Goal: Task Accomplishment & Management: Manage account settings

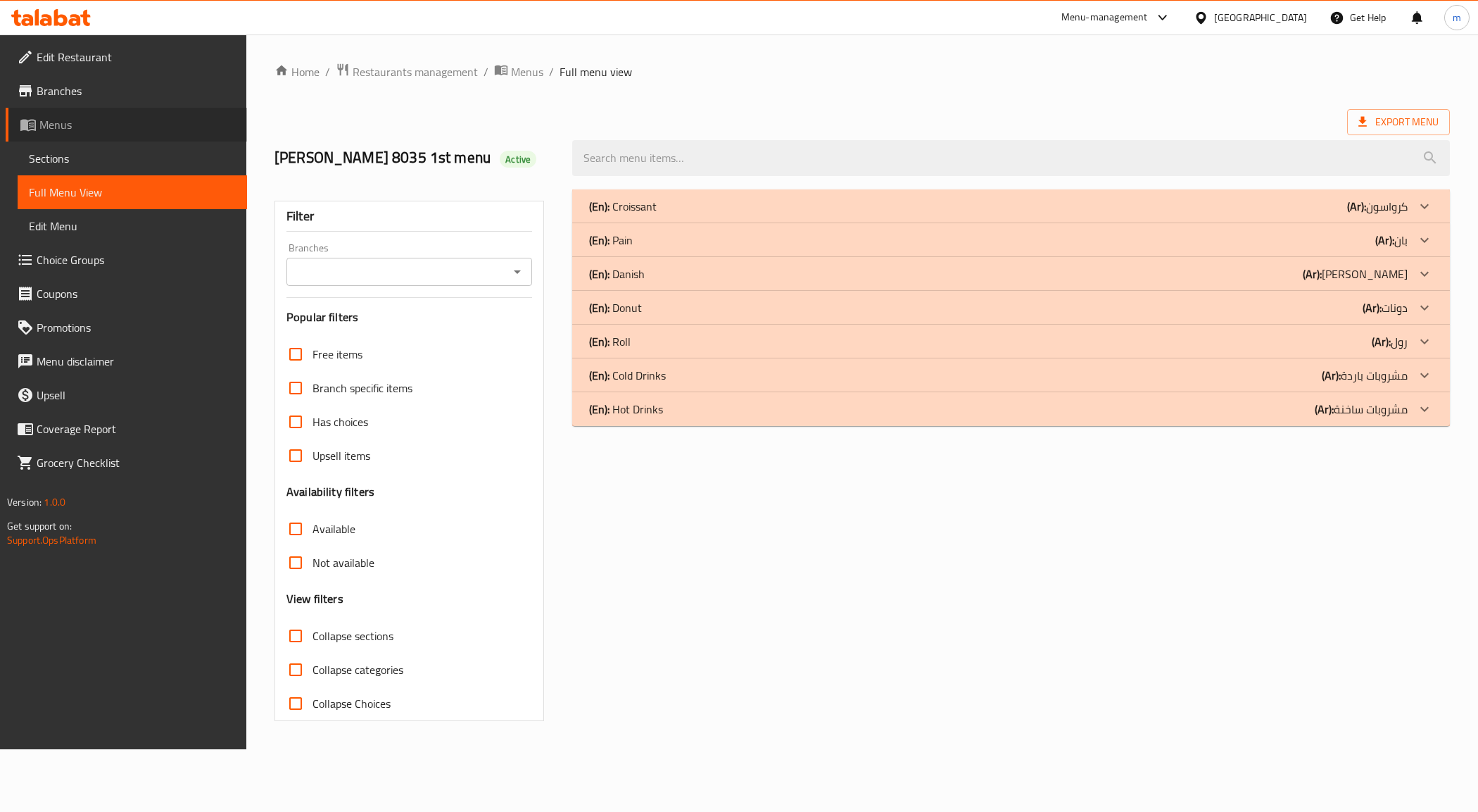
click at [61, 125] on span "Menus" at bounding box center [137, 124] width 196 height 17
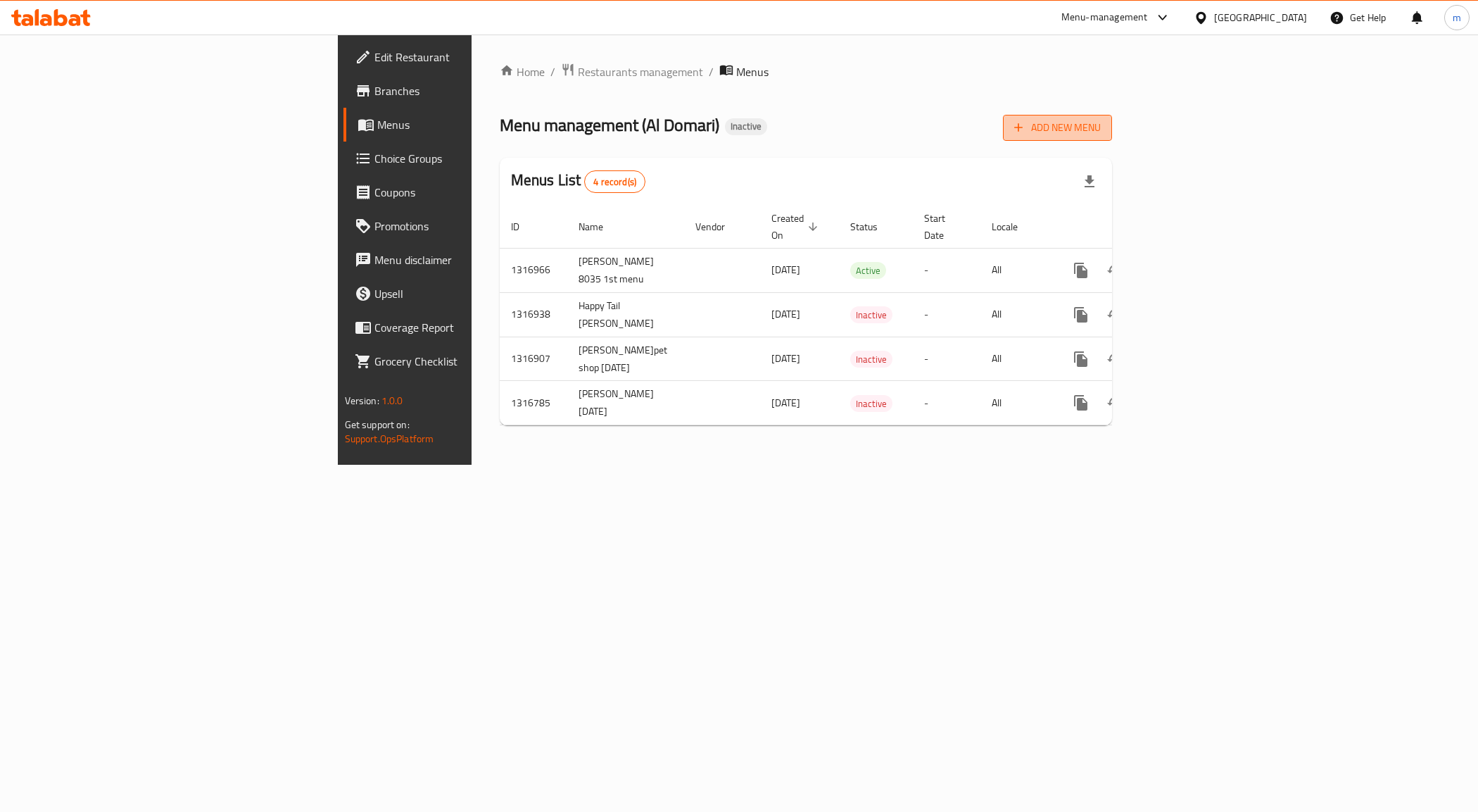
click at [1112, 137] on button "Add New Menu" at bounding box center [1058, 127] width 109 height 26
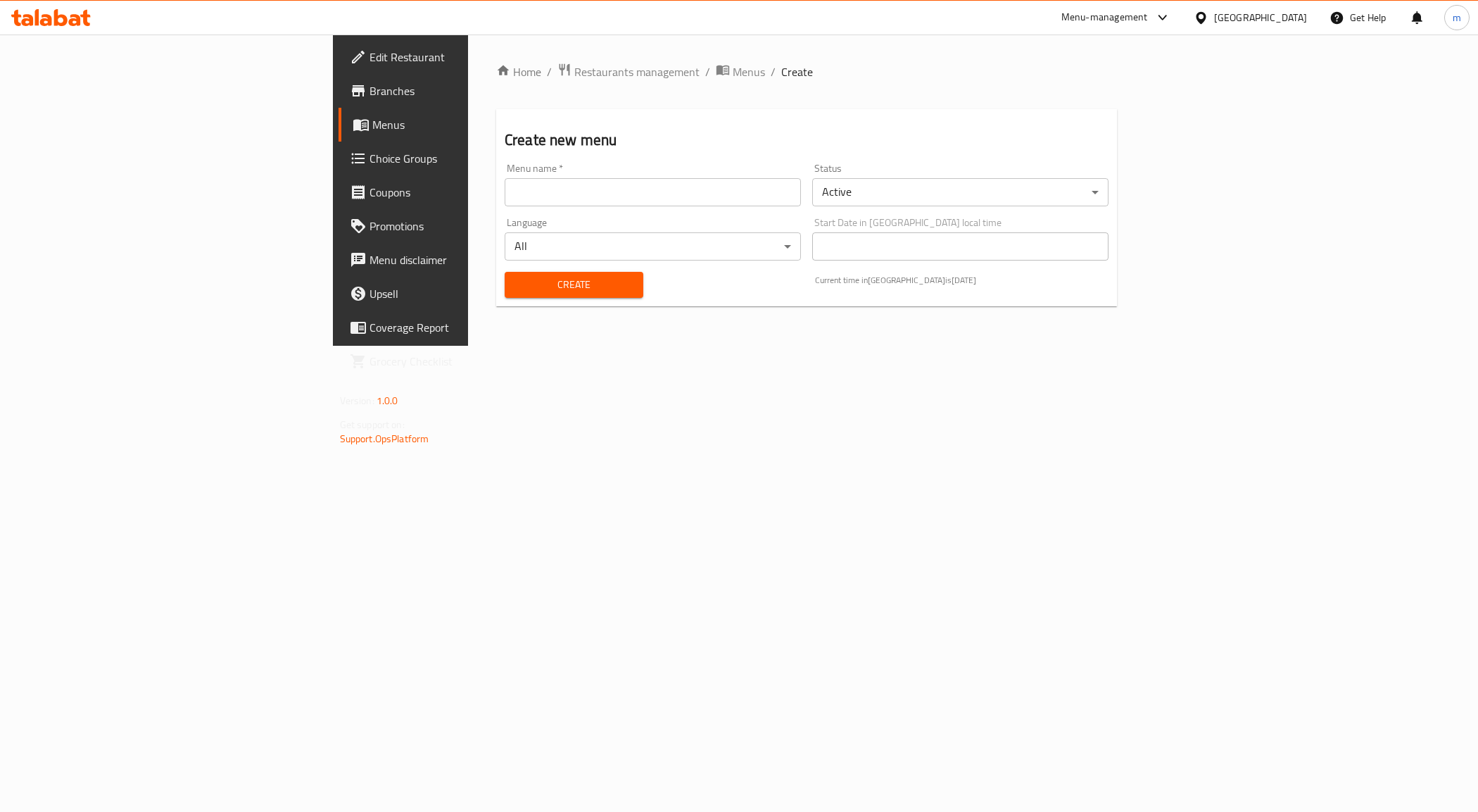
click at [505, 175] on div "Menu name   * Menu name *" at bounding box center [653, 184] width 297 height 43
click at [505, 190] on input "text" at bounding box center [653, 192] width 297 height 28
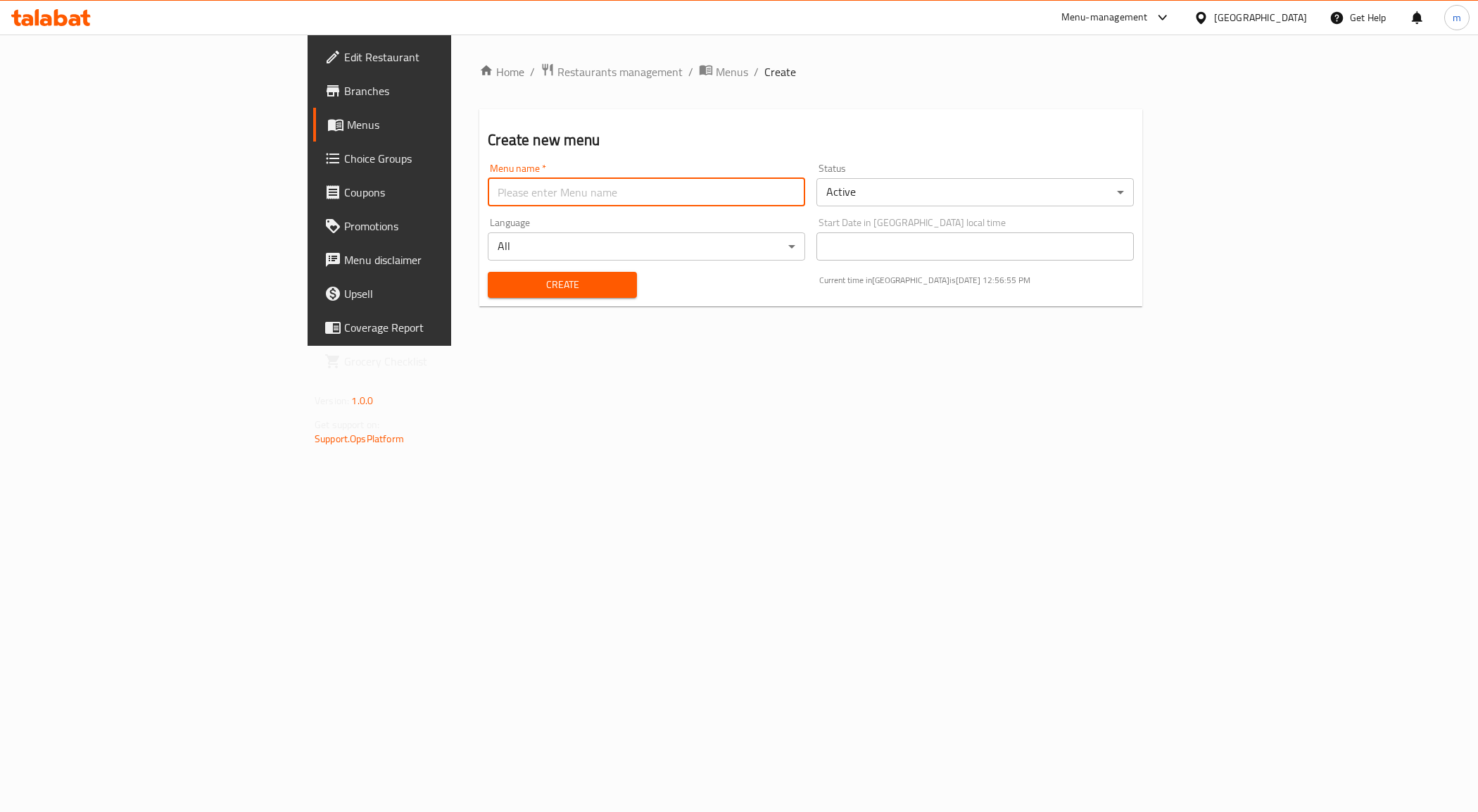
type input "[PERSON_NAME] 8035 2nd menu"
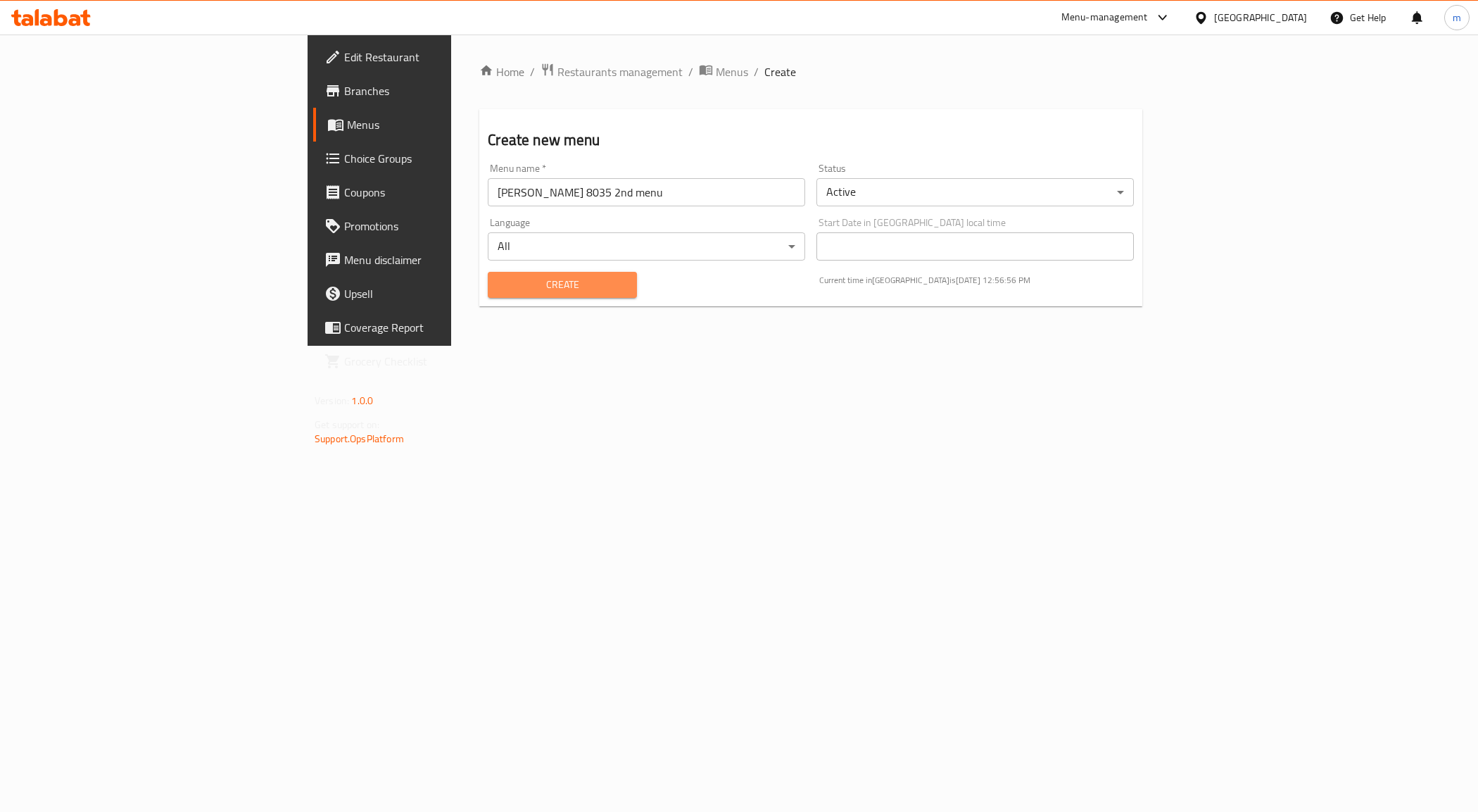
click at [488, 293] on button "Create" at bounding box center [562, 284] width 149 height 26
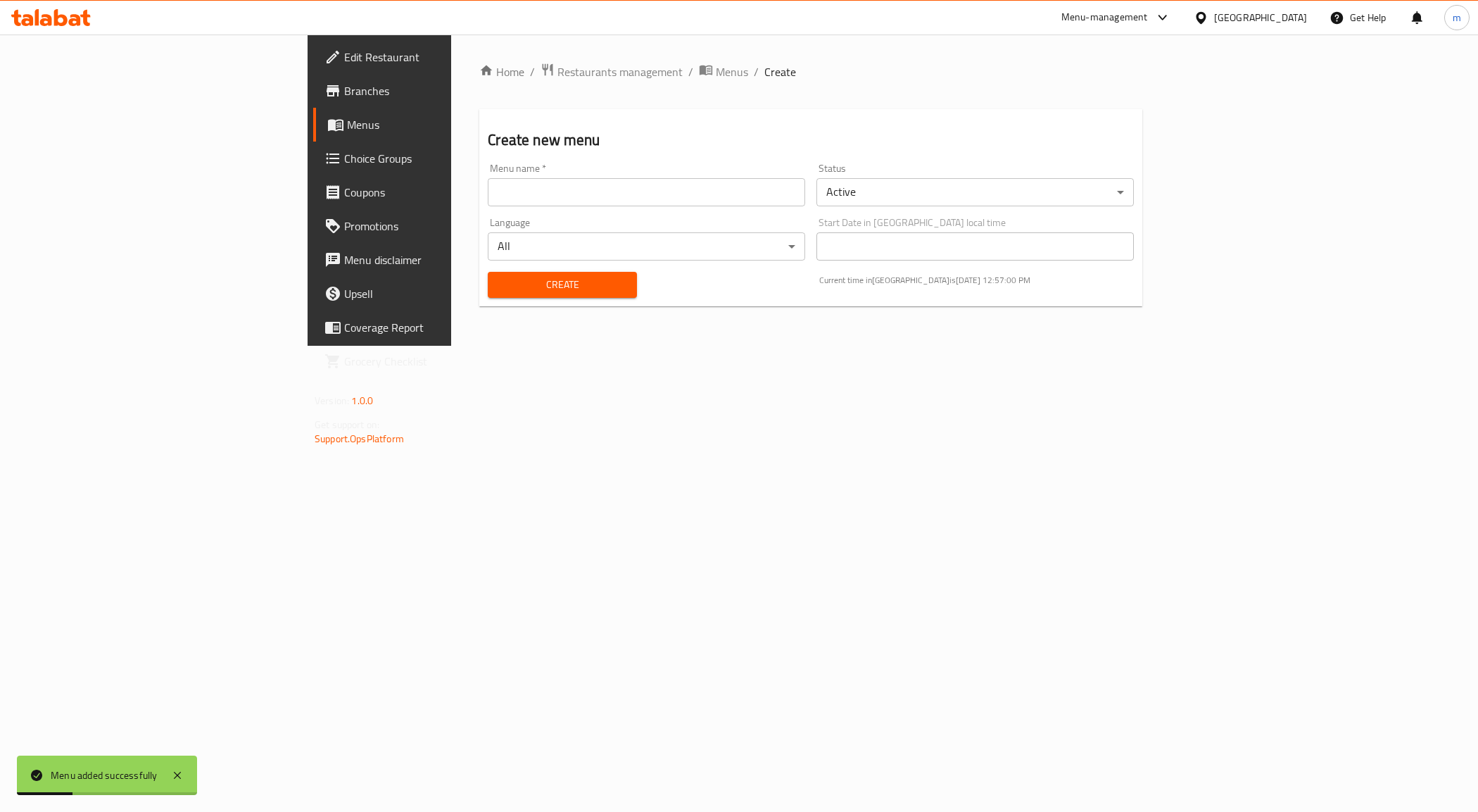
click at [482, 208] on div "Menu name   * Menu name *" at bounding box center [647, 185] width 329 height 54
click at [347, 116] on span "Menus" at bounding box center [444, 124] width 196 height 17
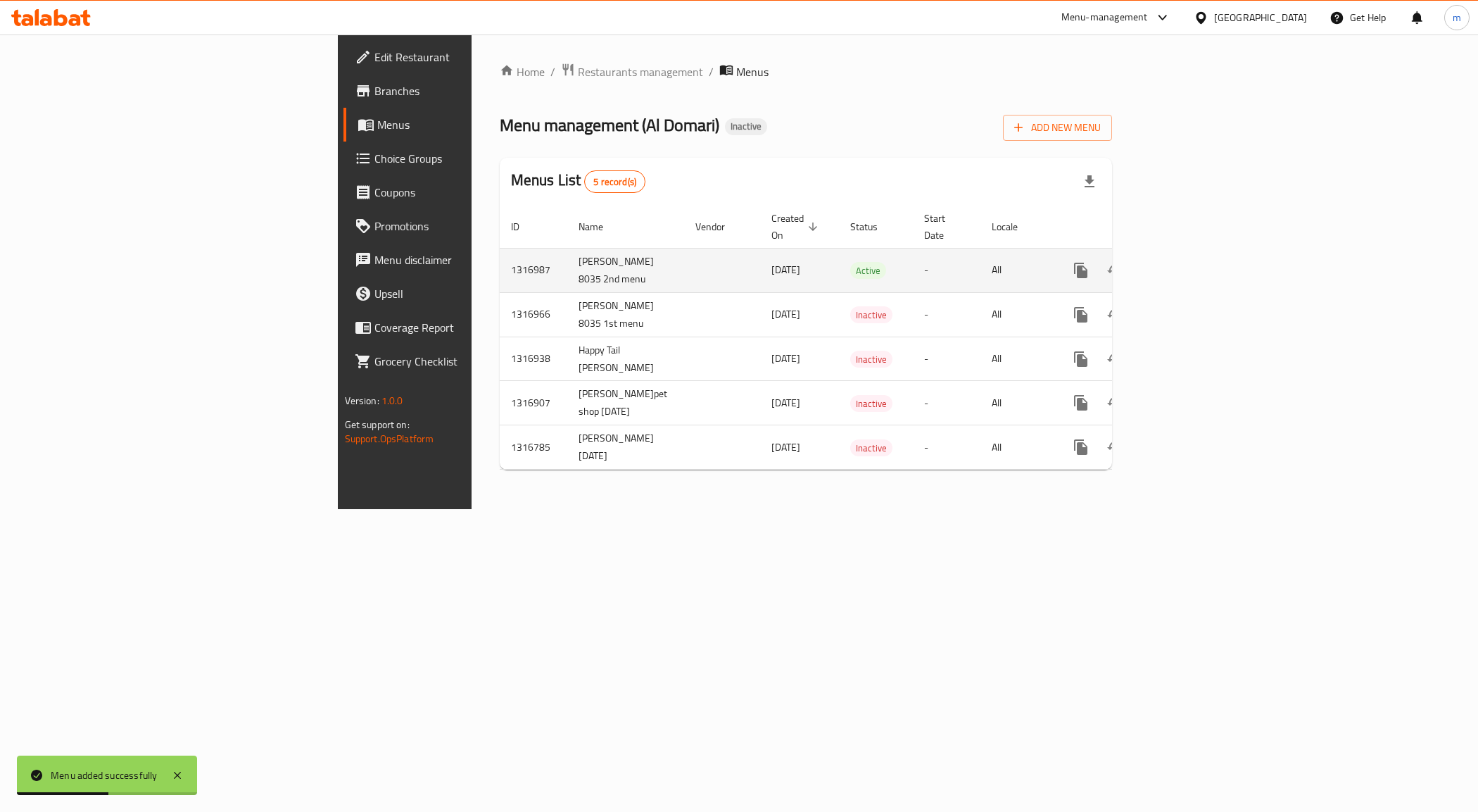
click at [1191, 270] on icon "enhanced table" at bounding box center [1182, 270] width 17 height 17
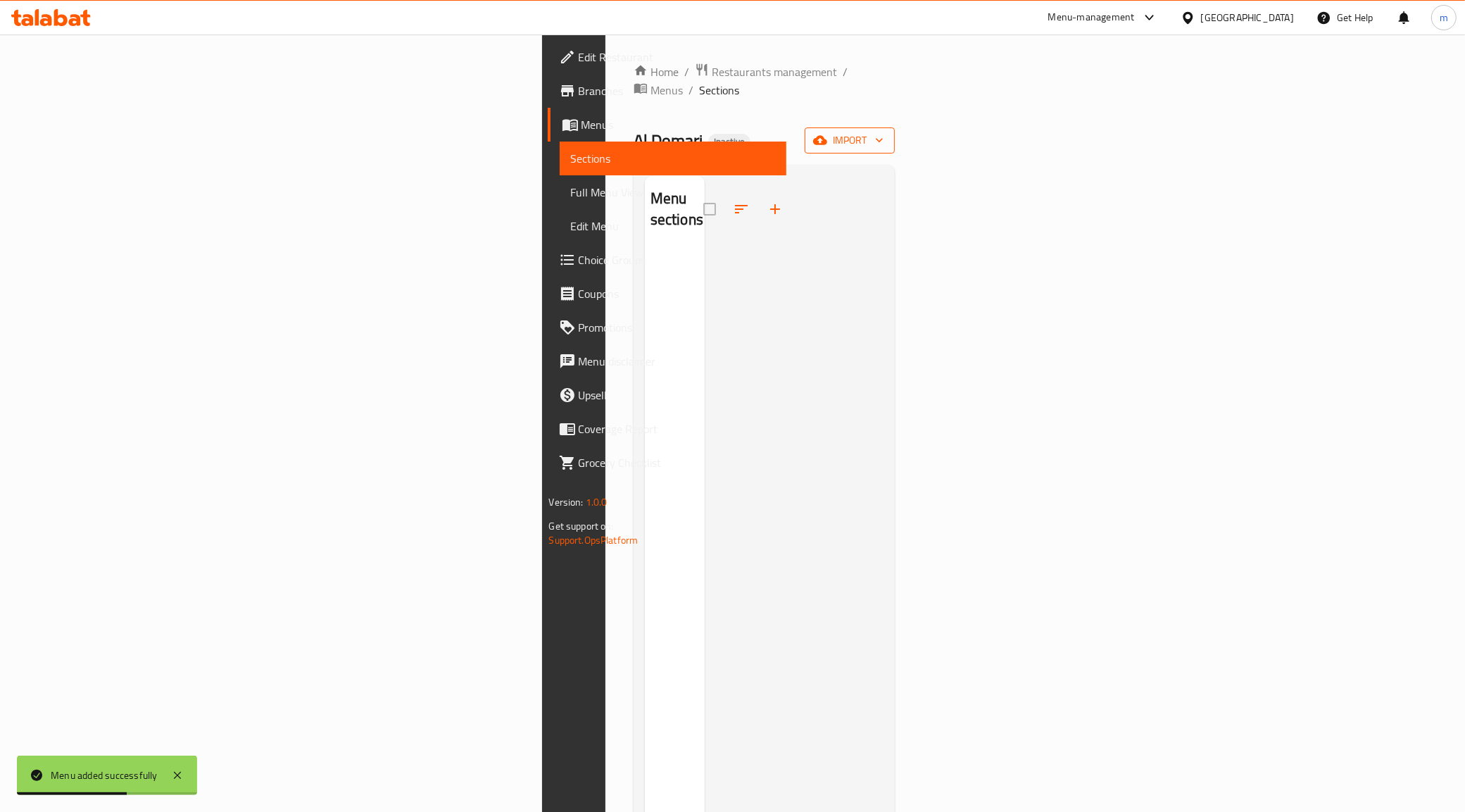
click at [883, 132] on span "import" at bounding box center [850, 140] width 68 height 18
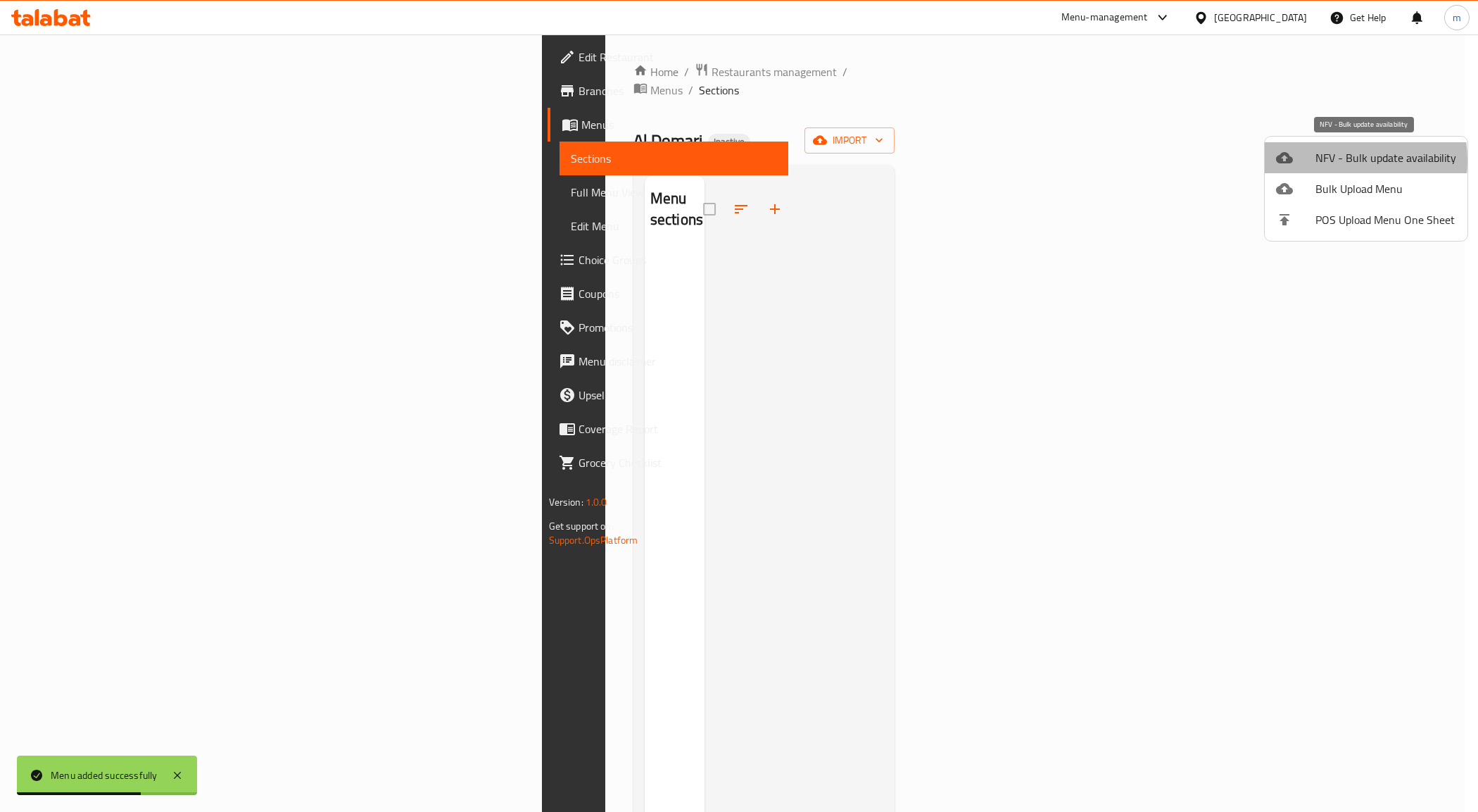
click at [1318, 160] on span "NFV - Bulk update availability" at bounding box center [1386, 158] width 141 height 17
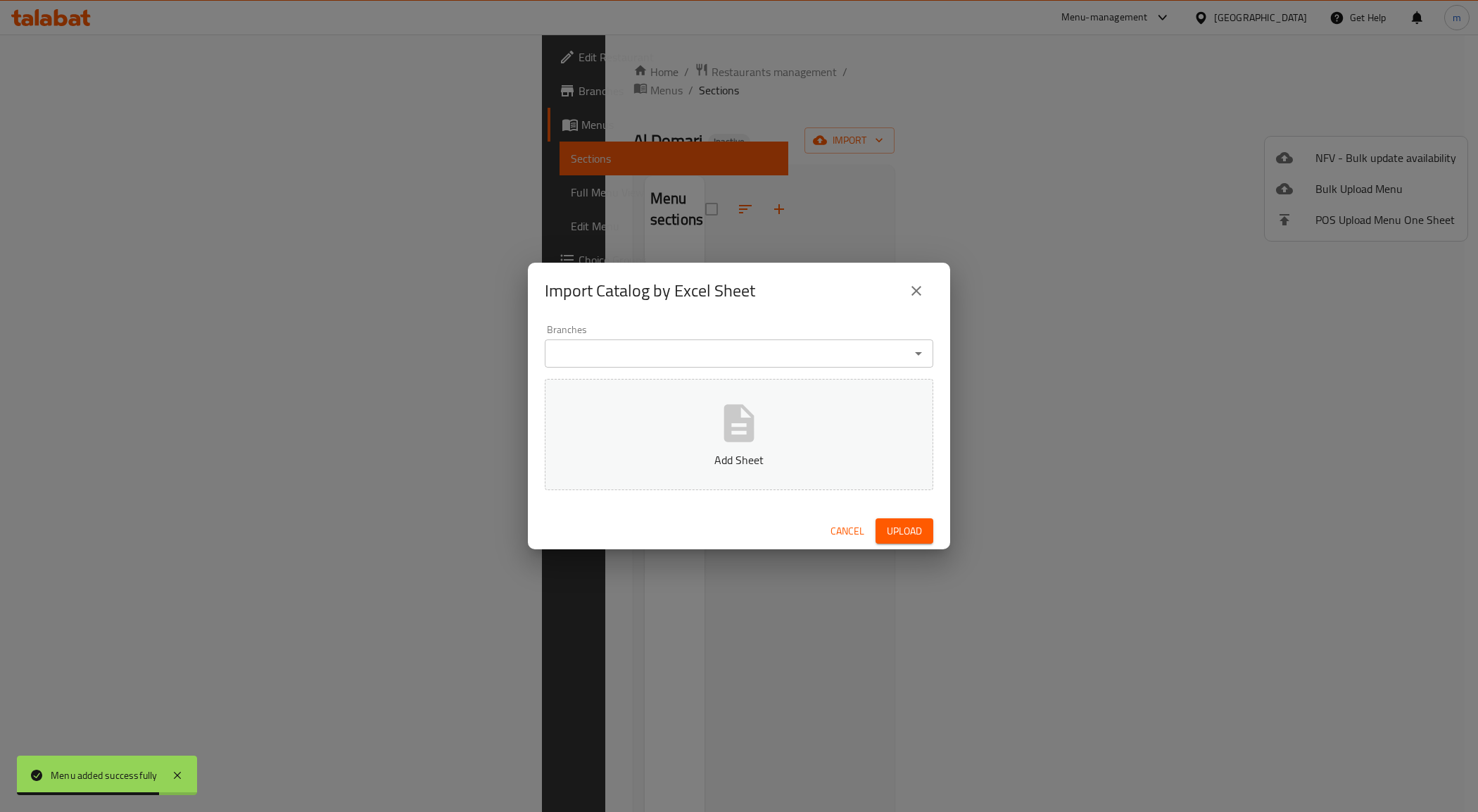
click at [921, 289] on icon "close" at bounding box center [917, 291] width 17 height 17
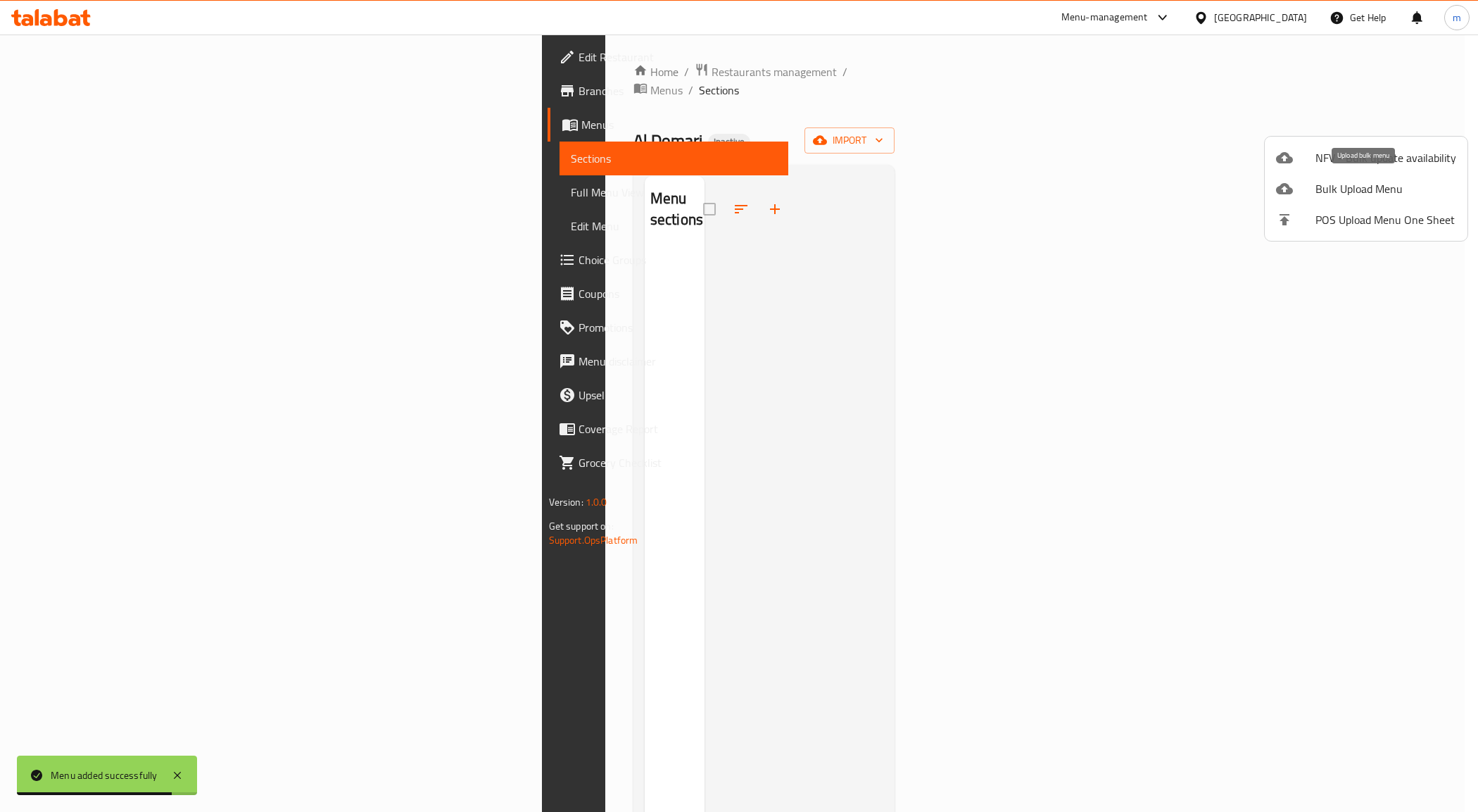
click at [1358, 188] on span "Bulk Upload Menu" at bounding box center [1386, 189] width 141 height 17
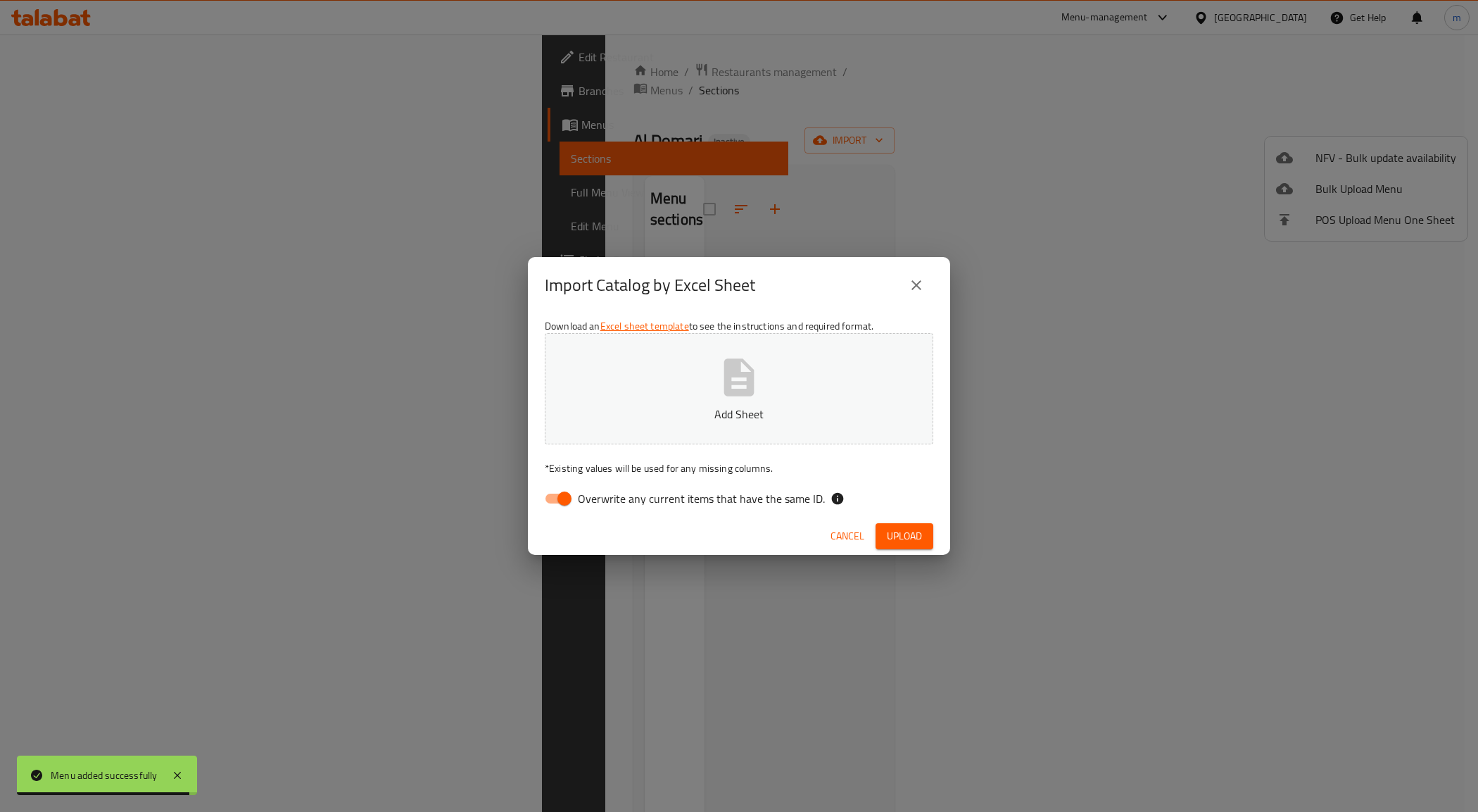
click at [557, 495] on input "Overwrite any current items that have the same ID." at bounding box center [565, 499] width 80 height 27
checkbox input "false"
click at [660, 432] on button "Add Sheet" at bounding box center [739, 388] width 389 height 111
click at [897, 539] on span "Upload" at bounding box center [905, 535] width 35 height 18
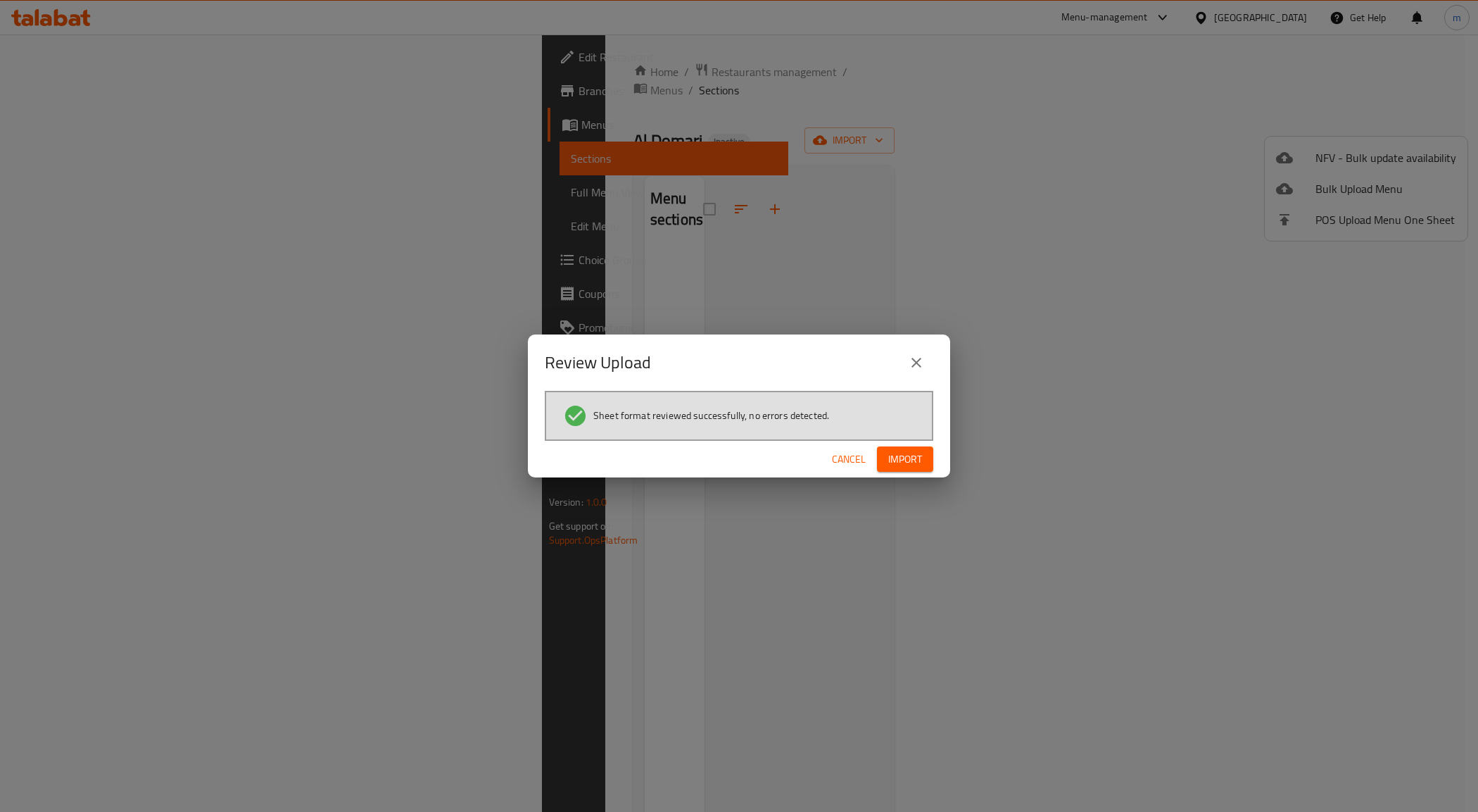
click at [903, 463] on span "Import" at bounding box center [905, 459] width 33 height 18
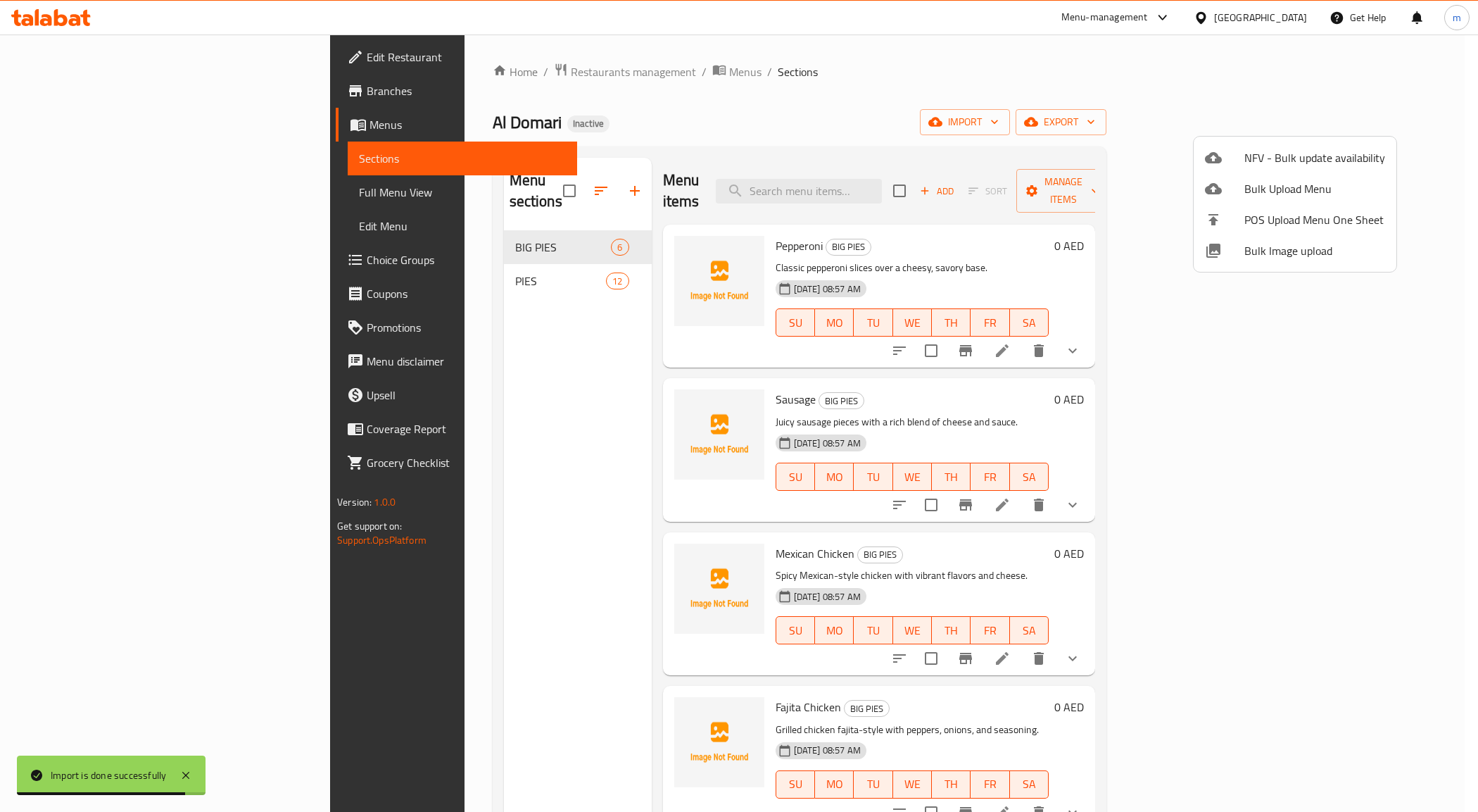
click at [107, 192] on div at bounding box center [739, 406] width 1478 height 812
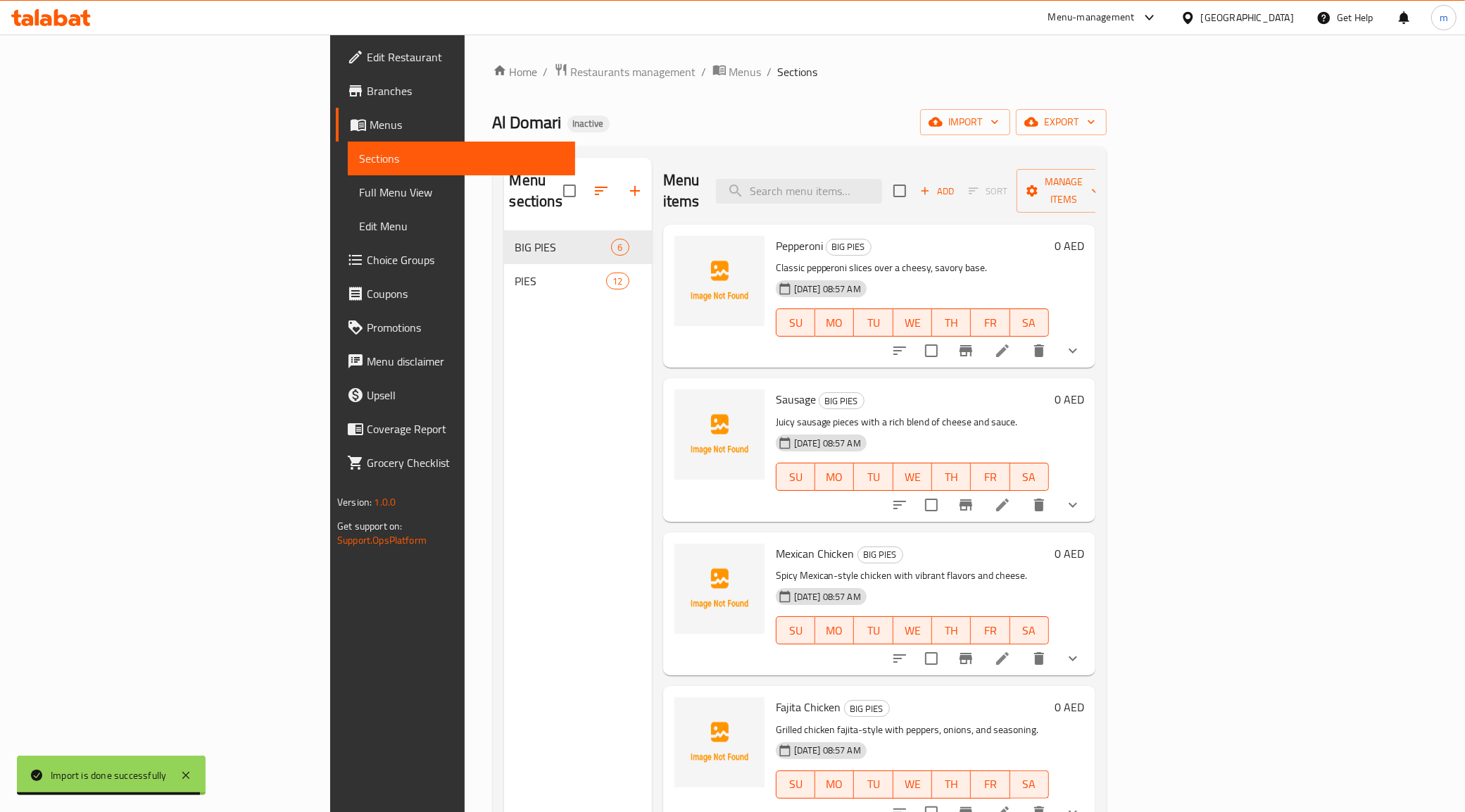
click at [359, 191] on span "Full Menu View" at bounding box center [461, 192] width 205 height 17
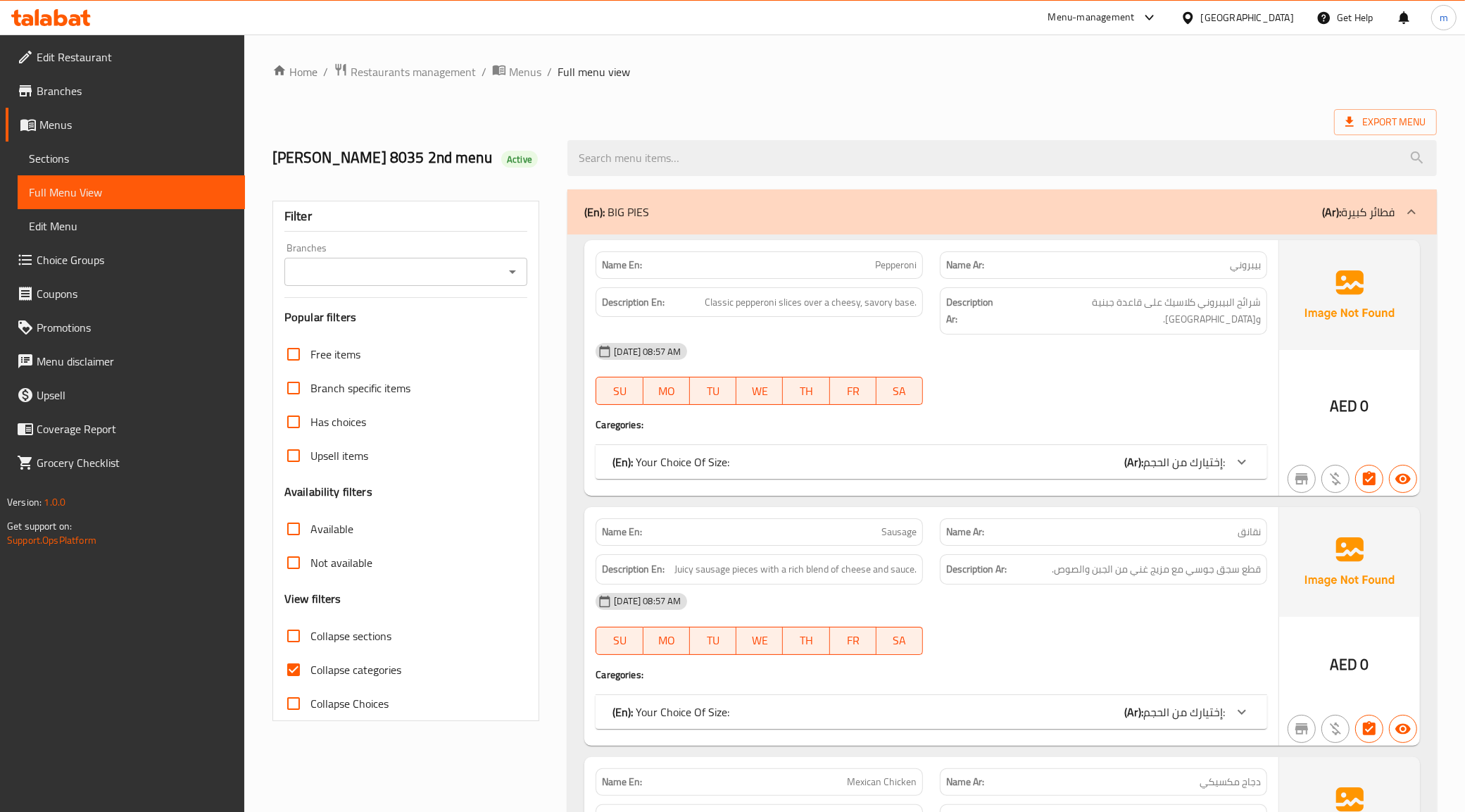
click at [398, 190] on div "Mohamed Mahmoud 8035 2nd menu Active" at bounding box center [412, 158] width 296 height 63
click at [337, 678] on span "Collapse categories" at bounding box center [356, 669] width 91 height 17
click at [311, 687] on input "Collapse categories" at bounding box center [293, 669] width 33 height 33
checkbox input "false"
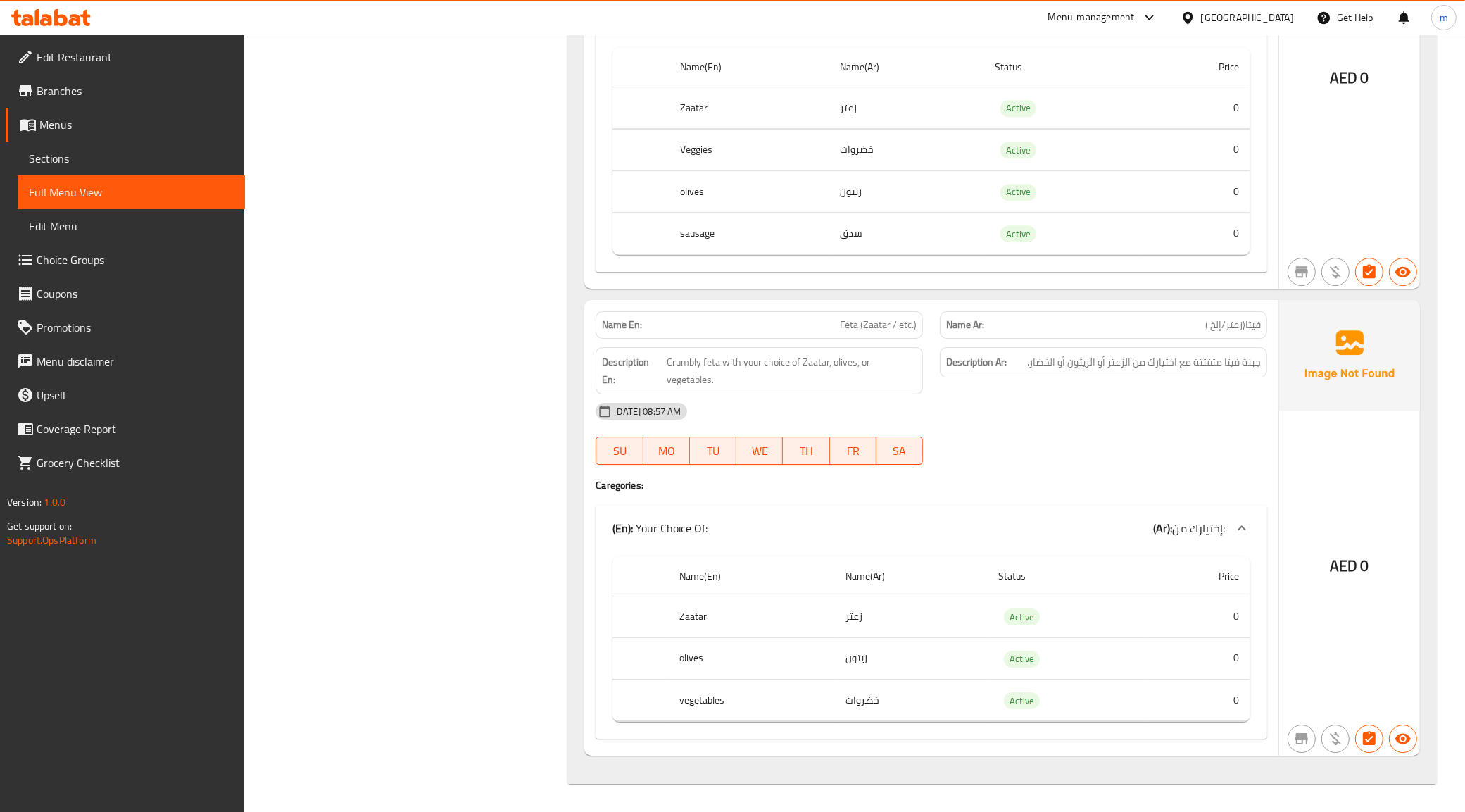
scroll to position [4843, 0]
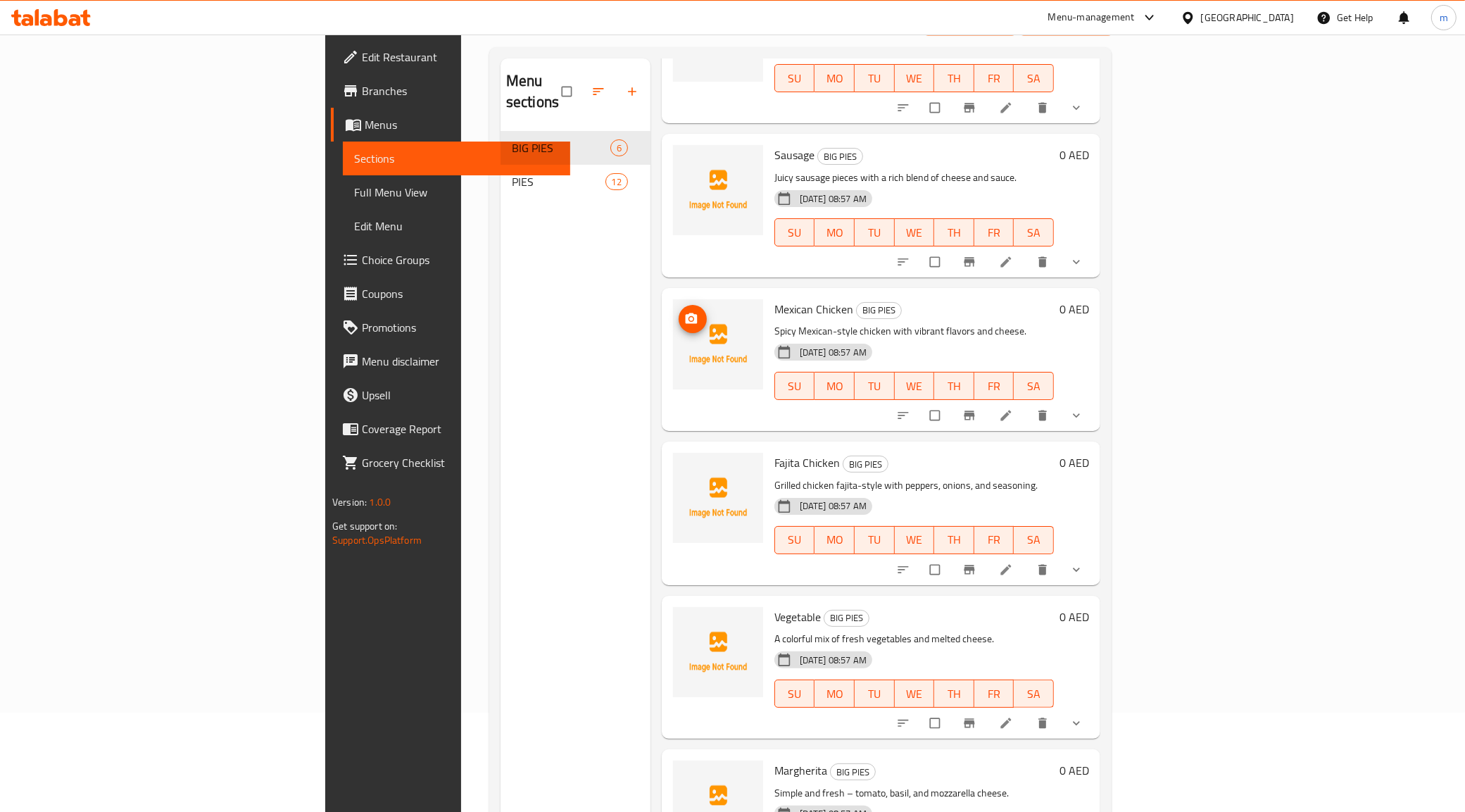
scroll to position [198, 0]
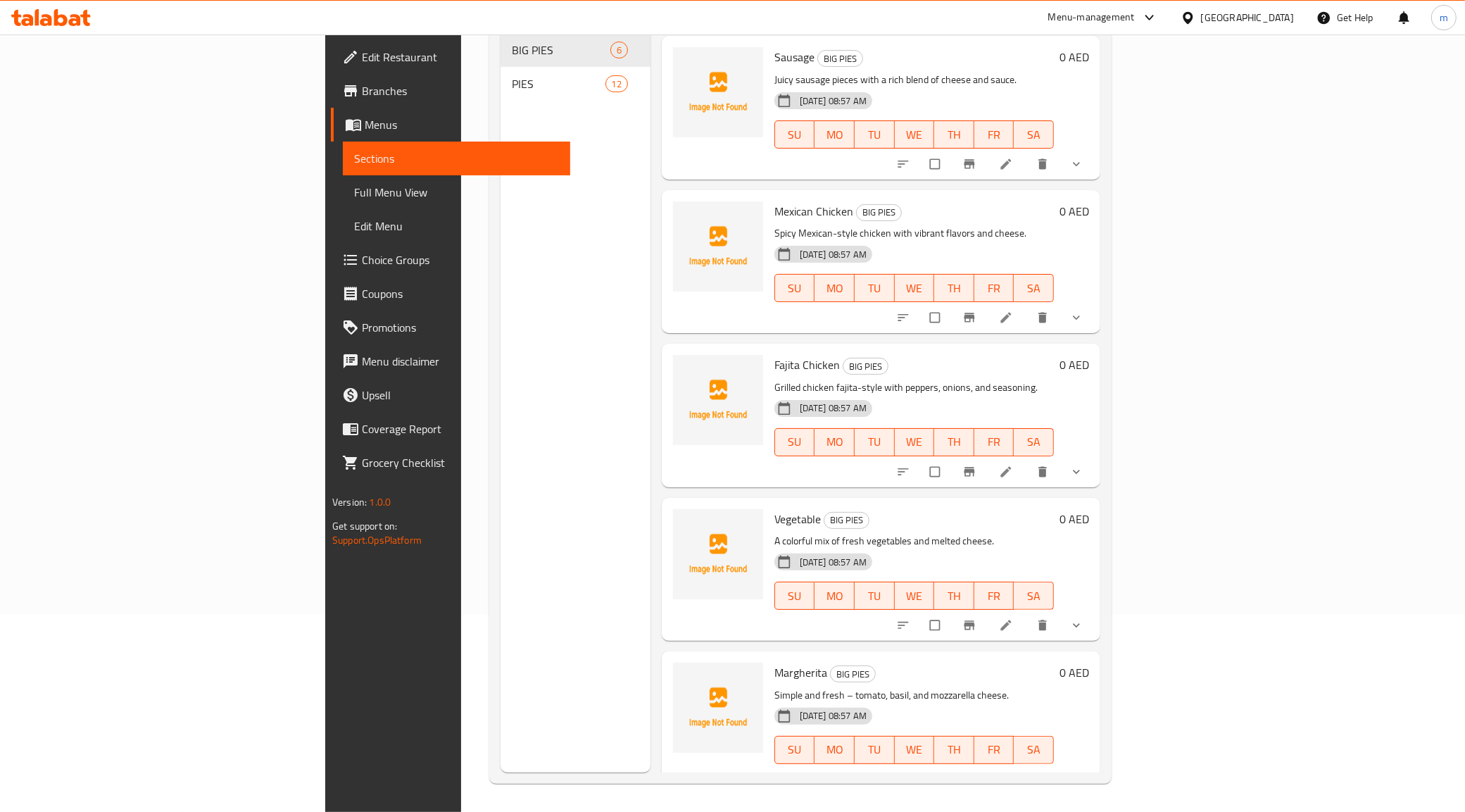
click at [1011, 620] on icon at bounding box center [1005, 625] width 11 height 11
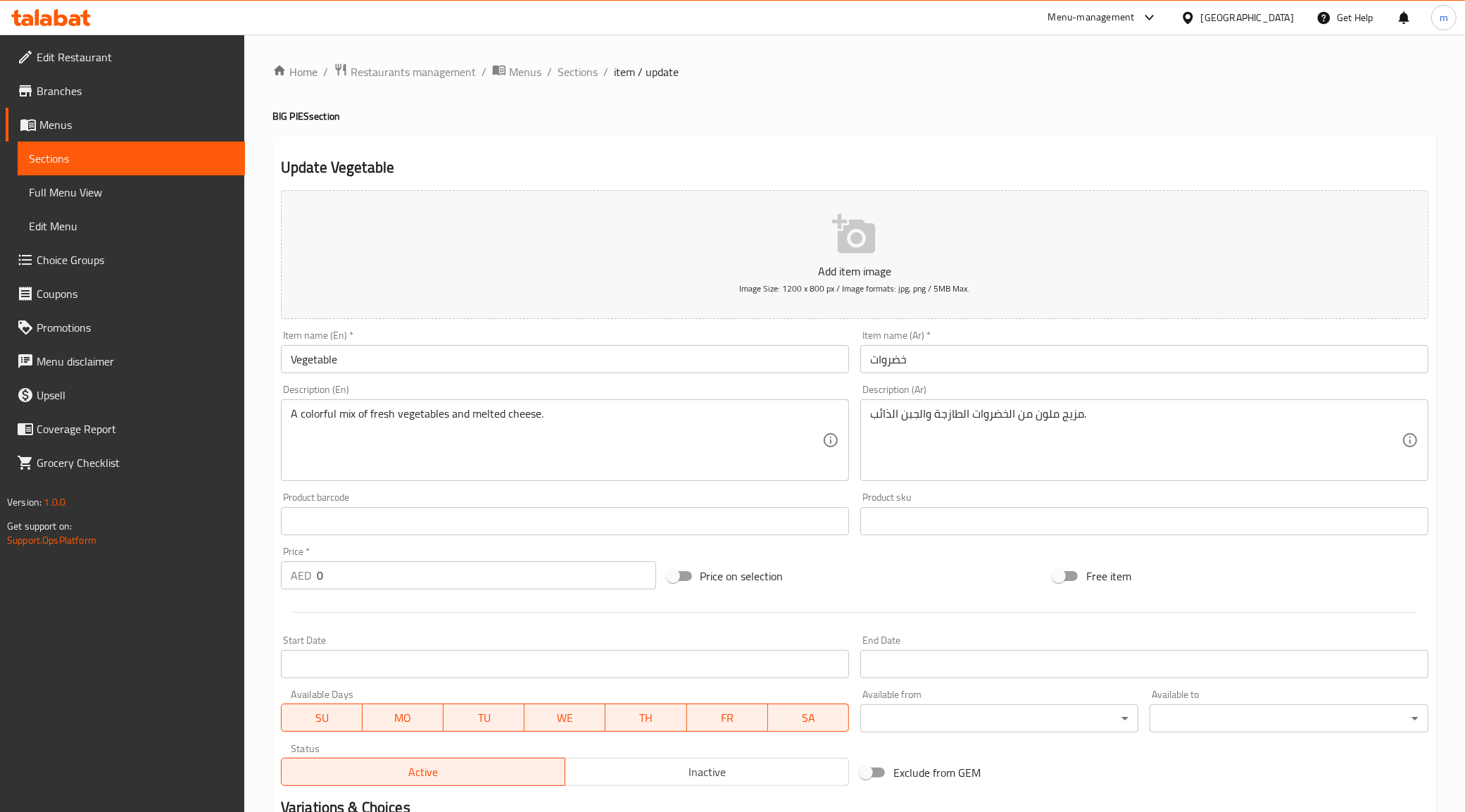
click at [877, 358] on input "خضروات" at bounding box center [1145, 359] width 568 height 28
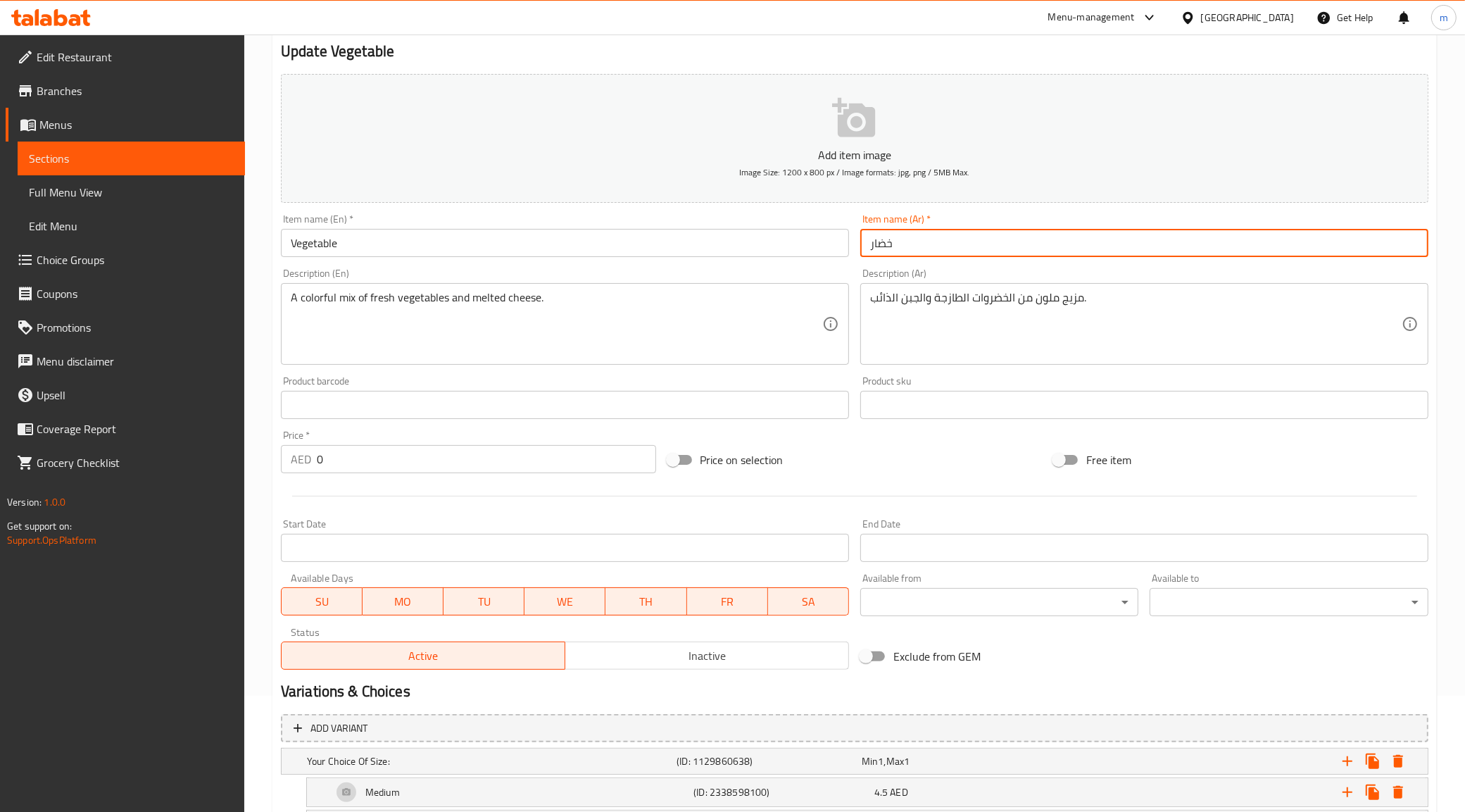
scroll to position [231, 0]
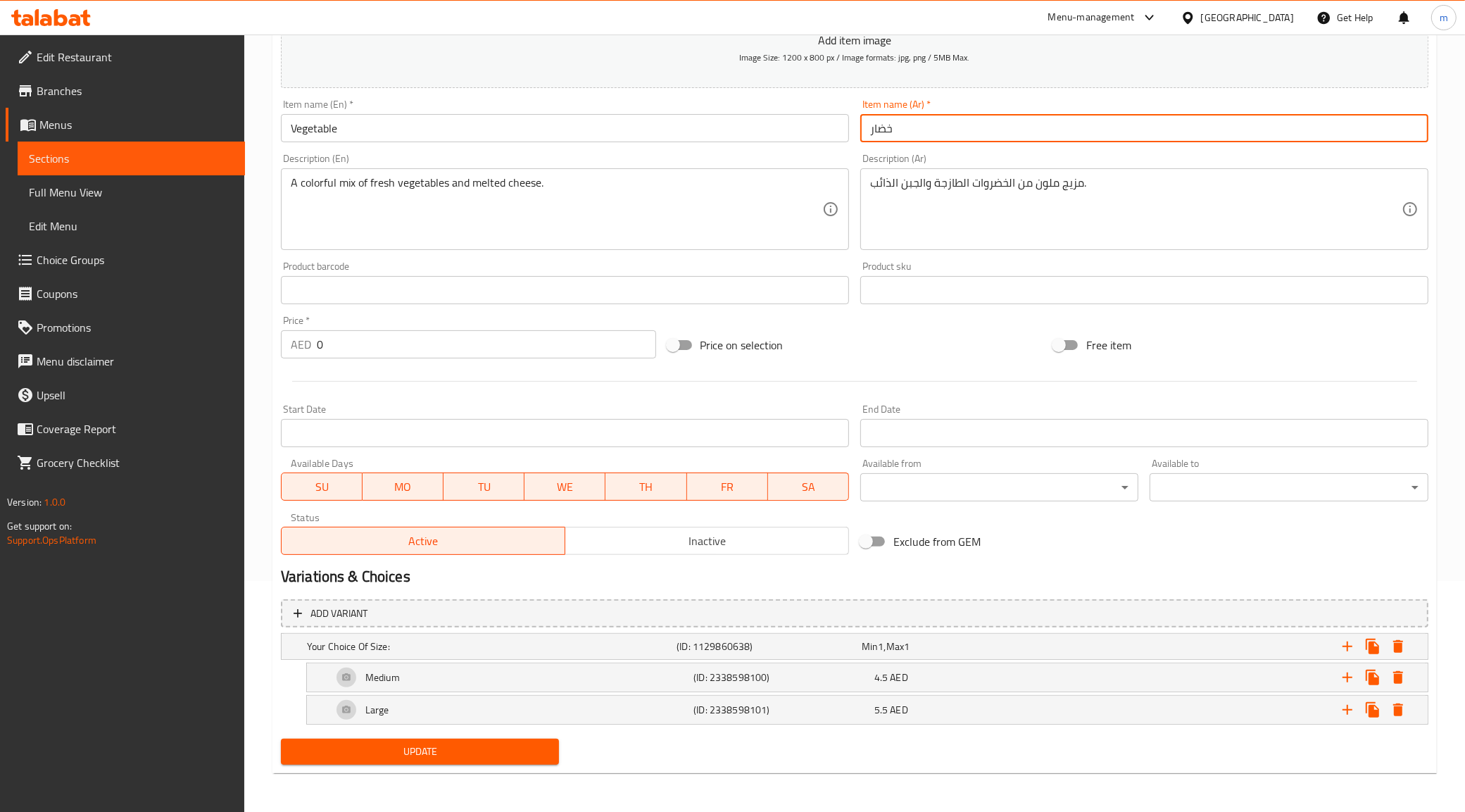
type input "خضار"
click at [412, 758] on span "Update" at bounding box center [420, 751] width 257 height 18
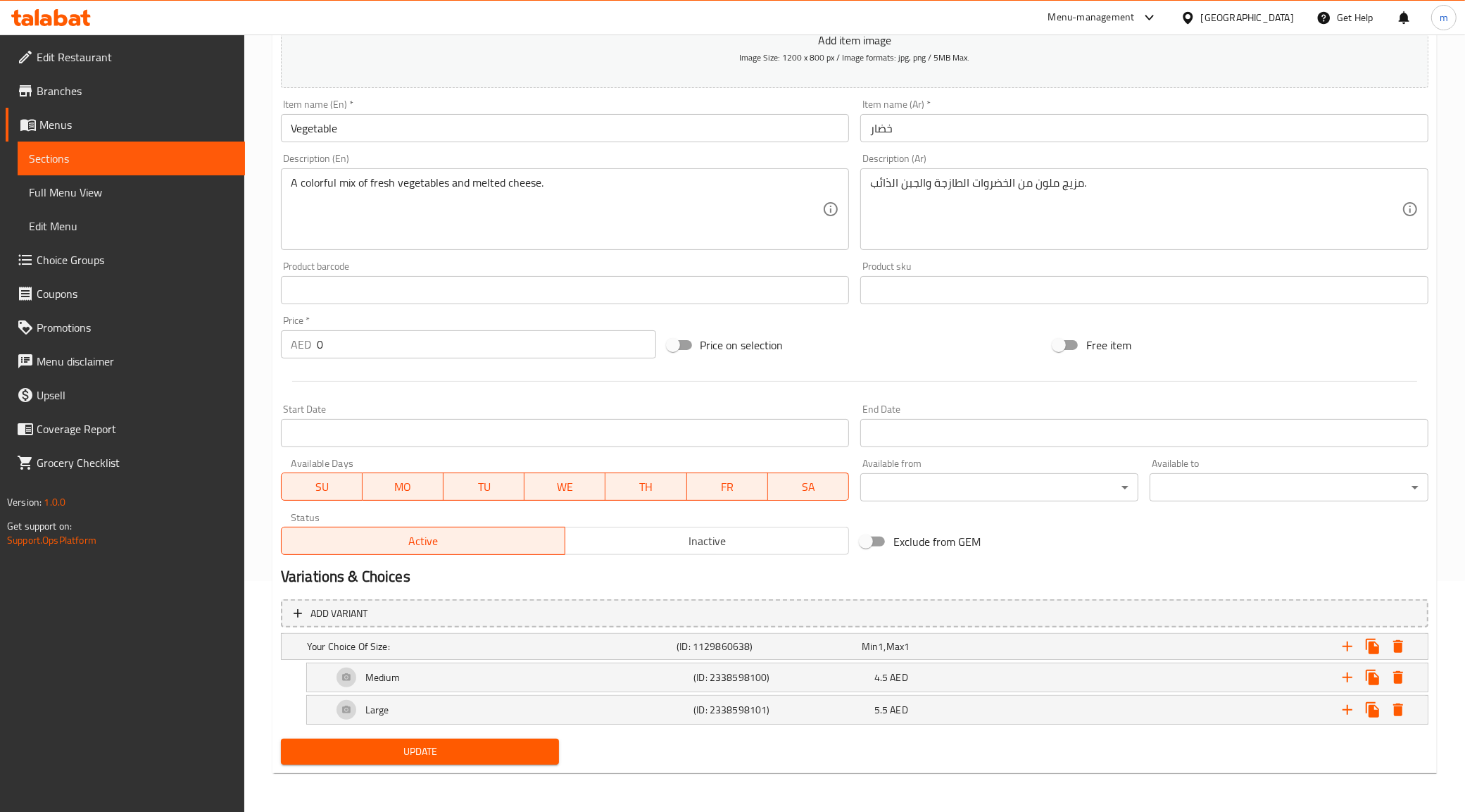
click at [79, 191] on span "Full Menu View" at bounding box center [131, 192] width 205 height 17
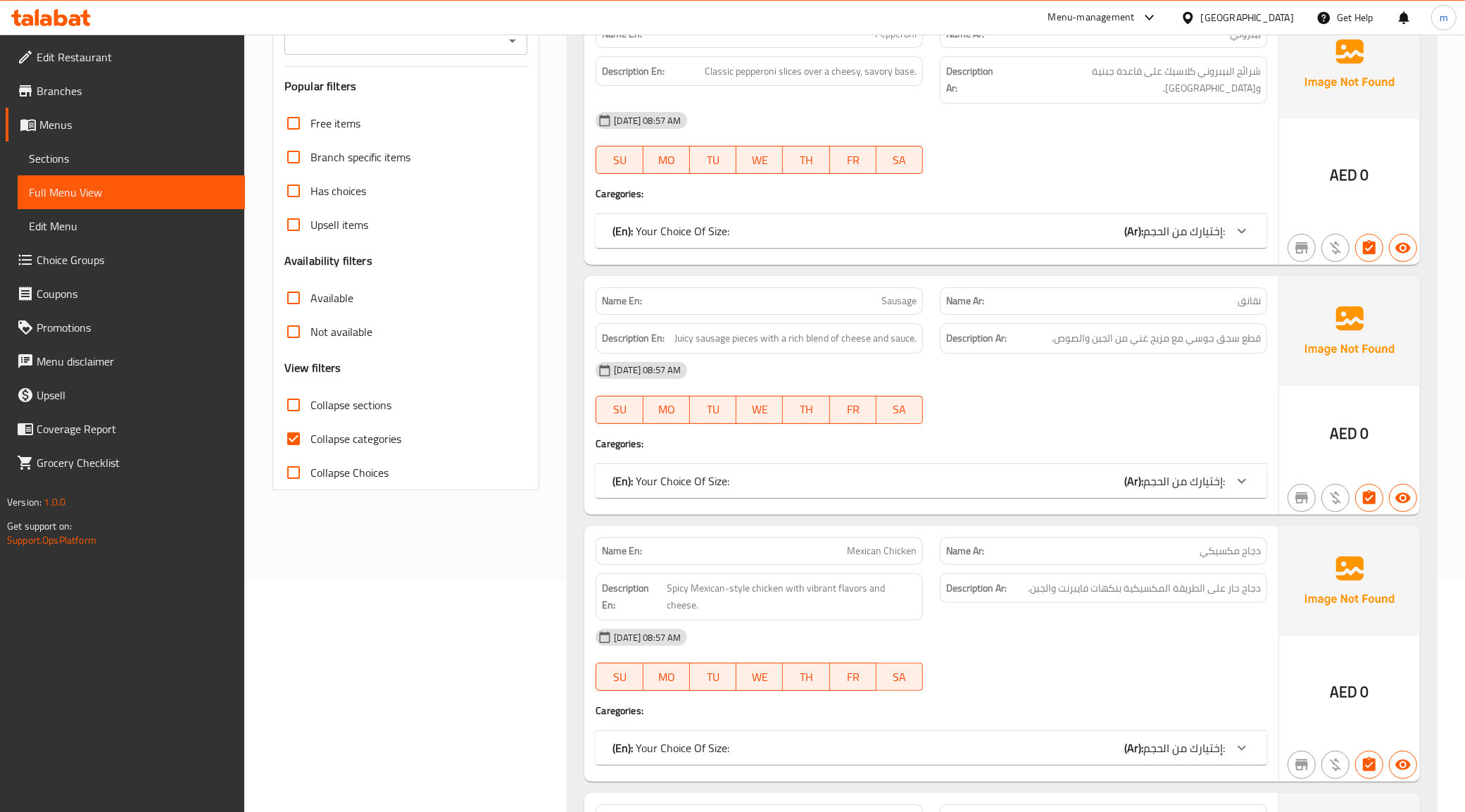
click at [92, 170] on link "Sections" at bounding box center [131, 158] width 227 height 33
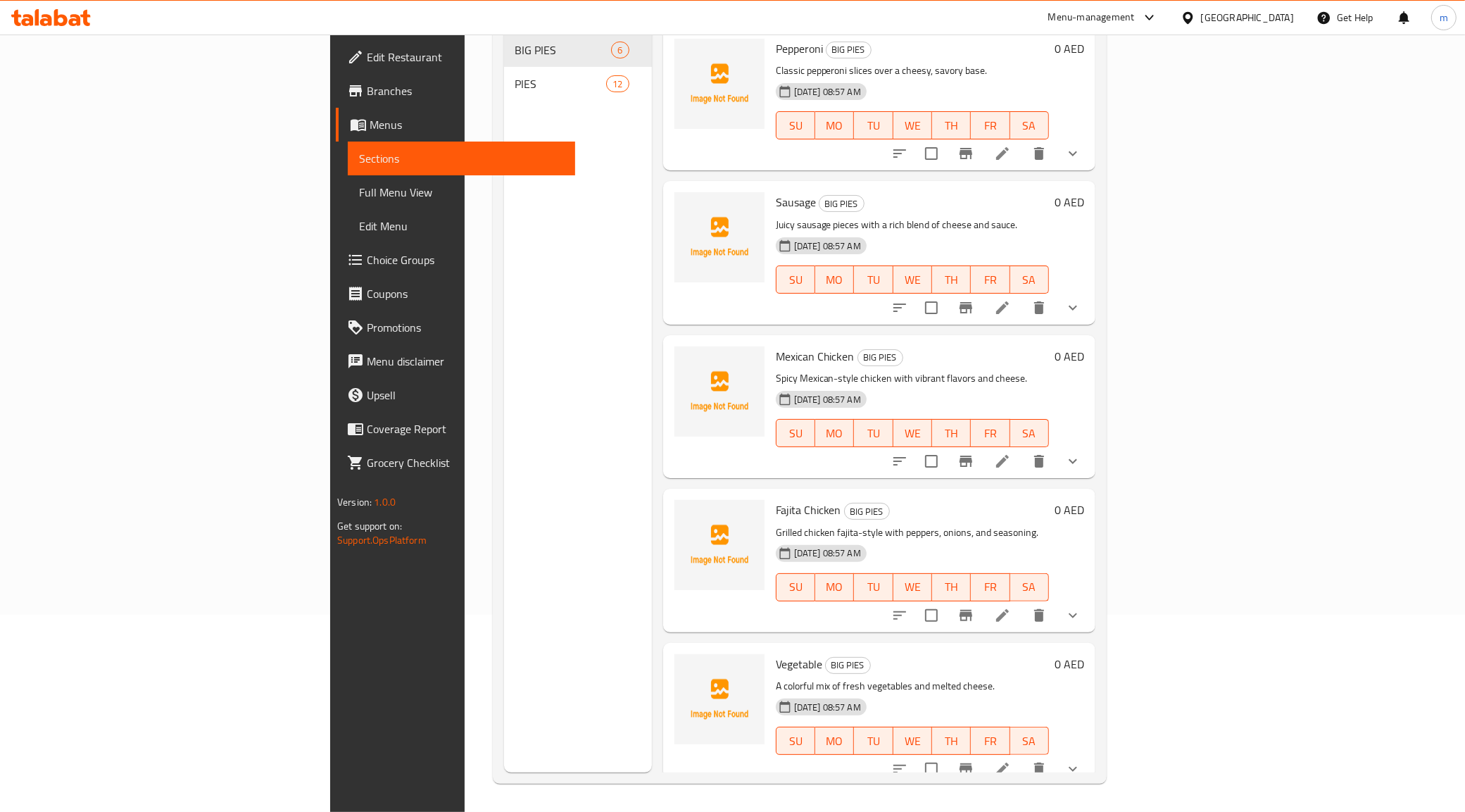
click at [359, 154] on span "Sections" at bounding box center [461, 158] width 205 height 17
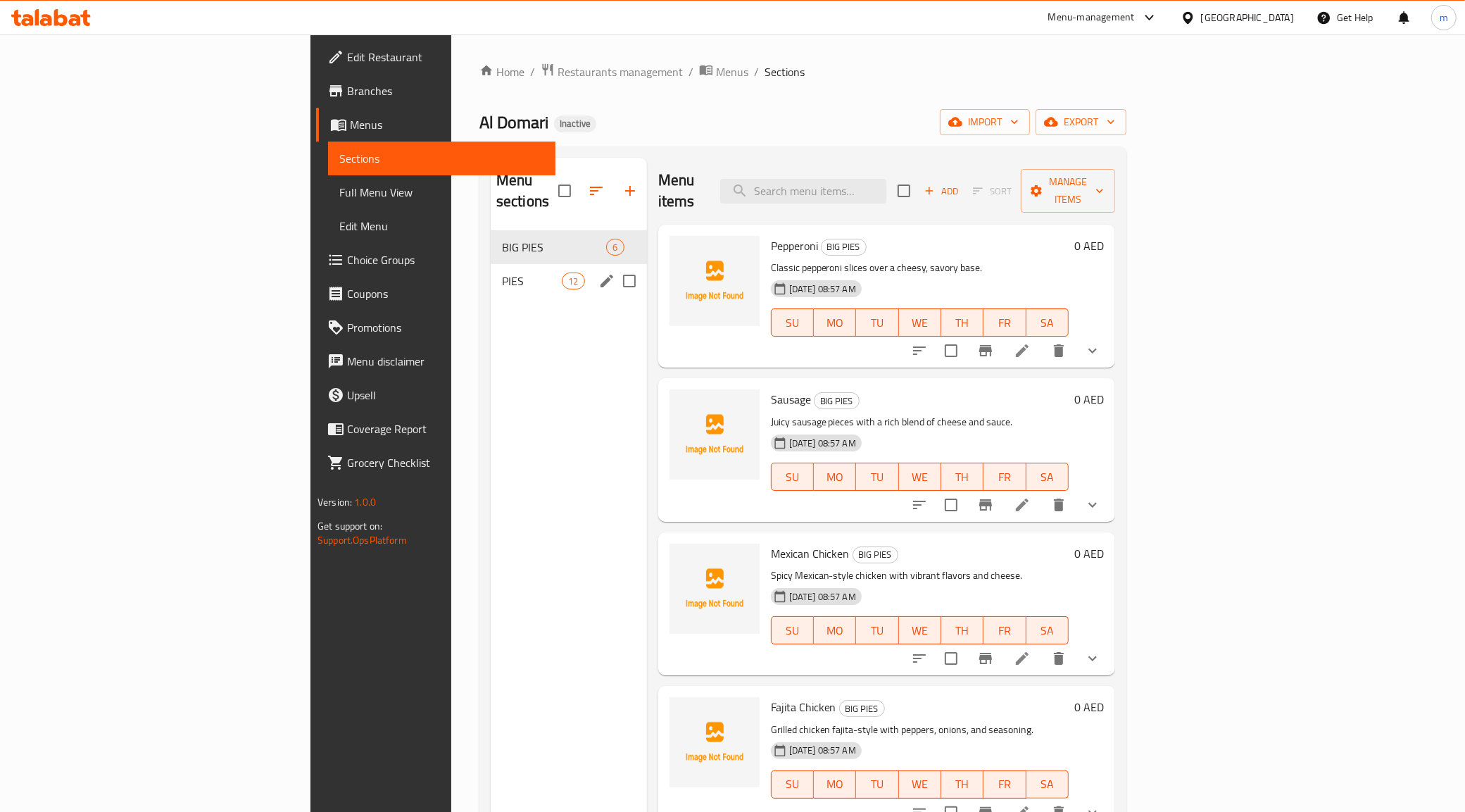
click at [502, 272] on span "PIES" at bounding box center [532, 281] width 60 height 17
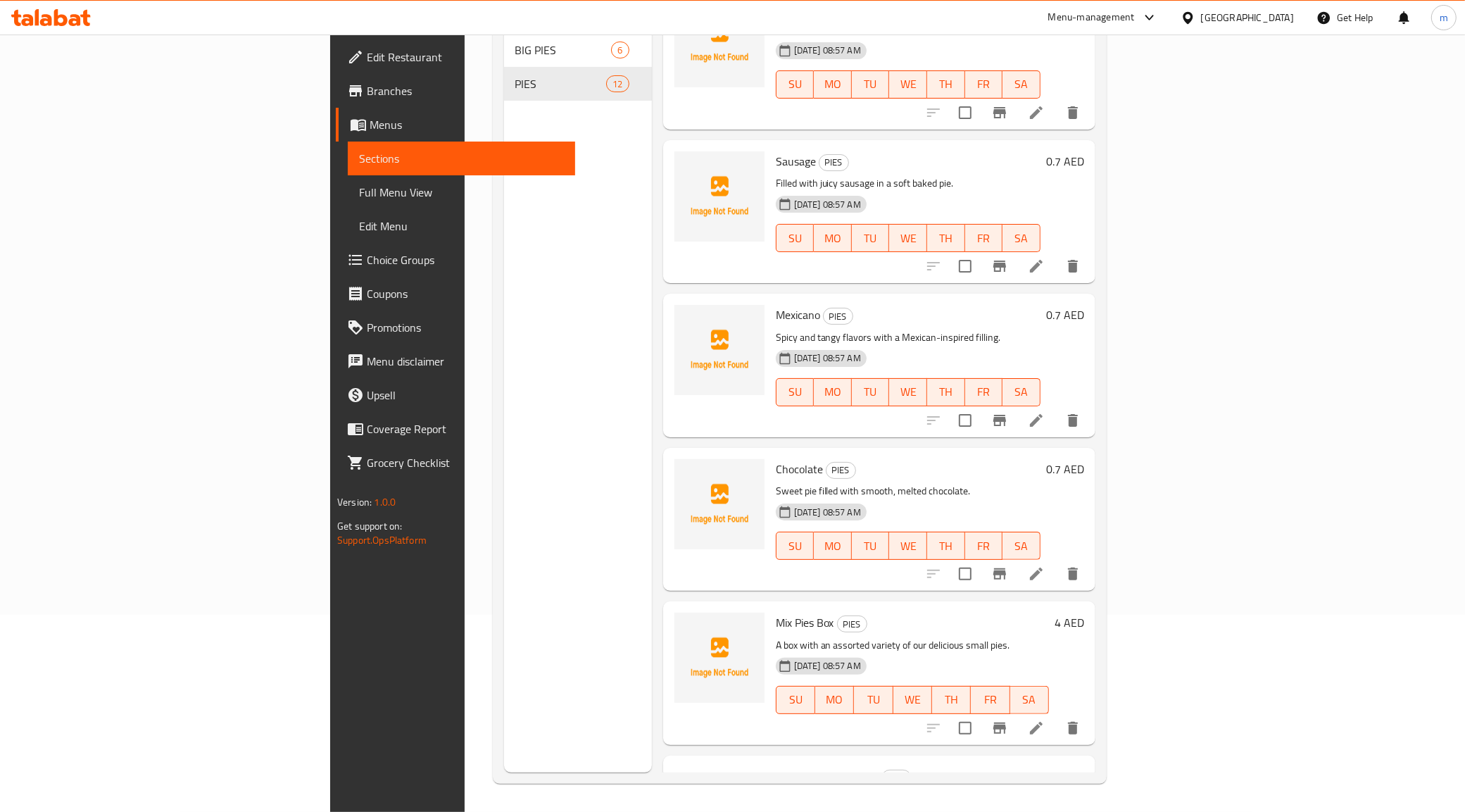
scroll to position [352, 0]
click at [1045, 409] on icon at bounding box center [1036, 417] width 17 height 17
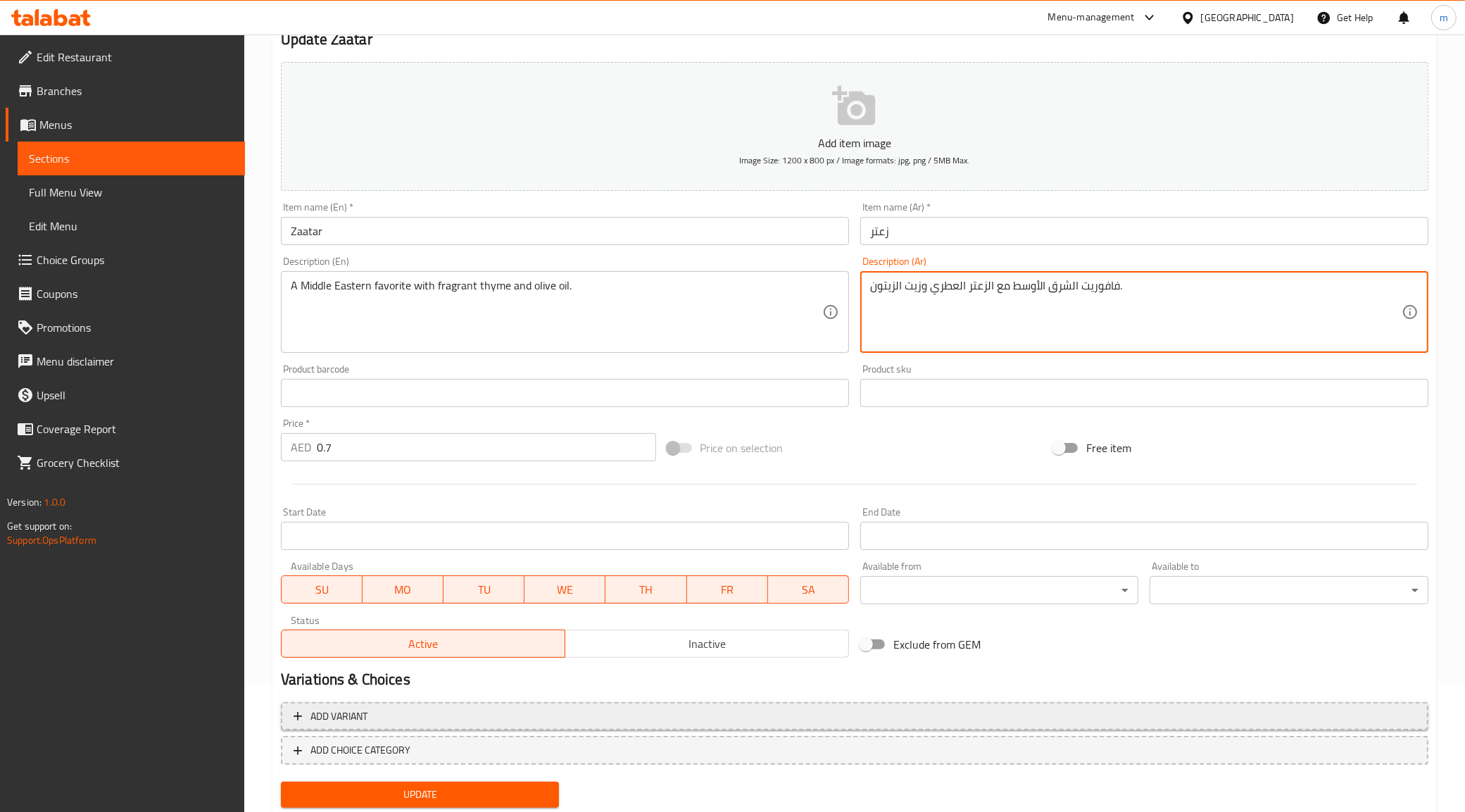
scroll to position [169, 0]
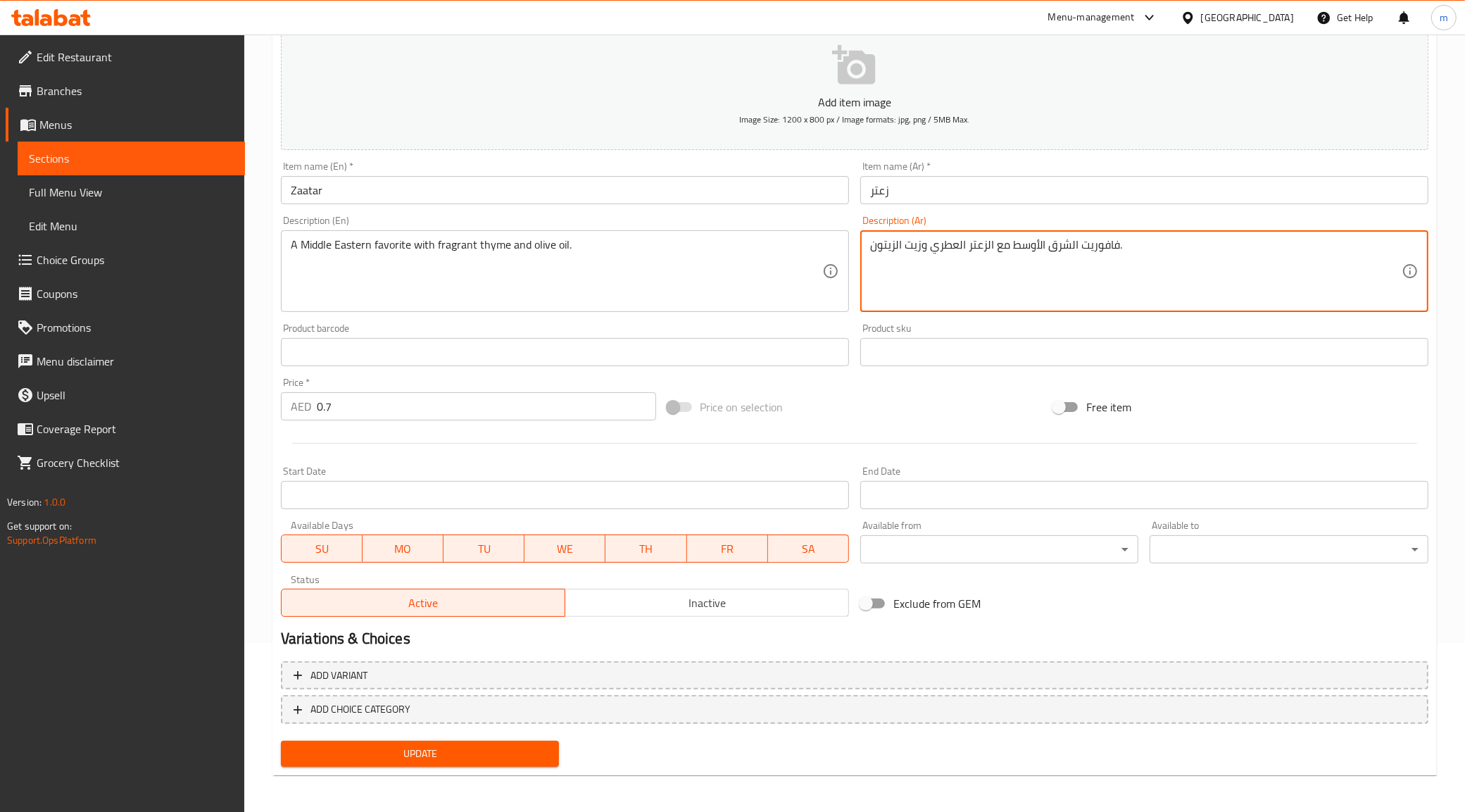
type textarea "فافوريت الشرق الأوسط مع الزعتر العطري وزيت الزيتون."
click at [399, 741] on button "Update" at bounding box center [420, 753] width 279 height 26
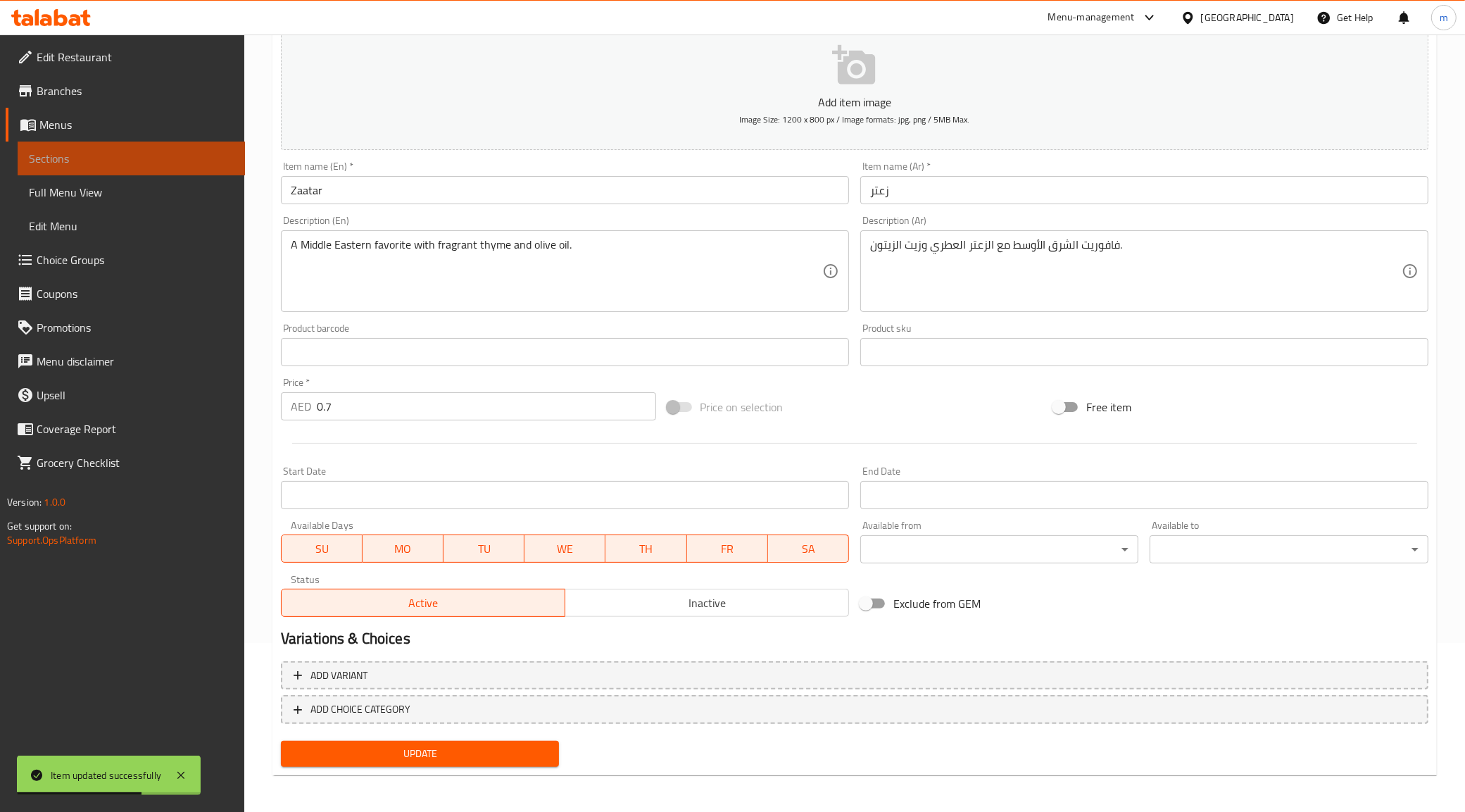
click at [33, 150] on span "Sections" at bounding box center [131, 158] width 205 height 17
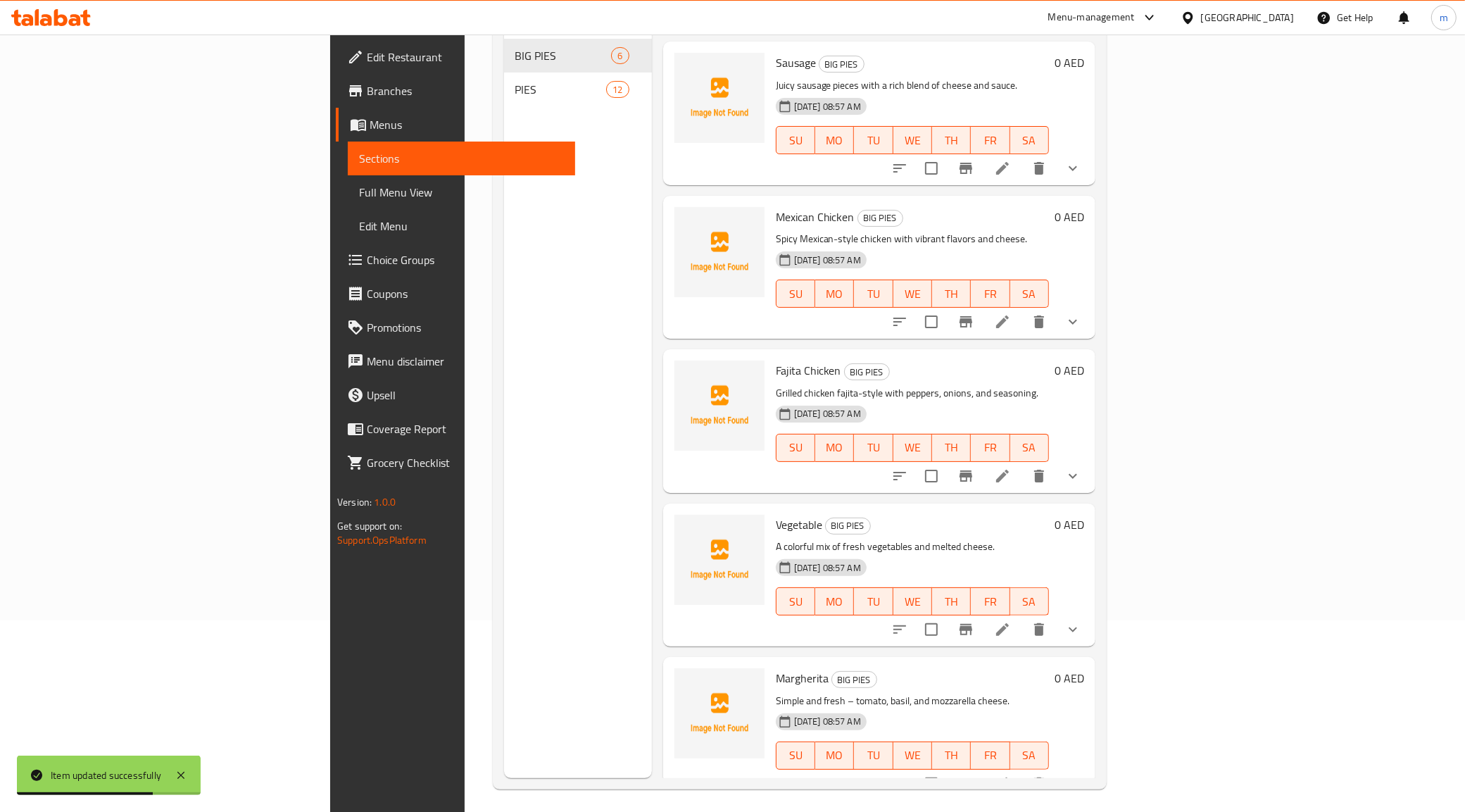
scroll to position [198, 0]
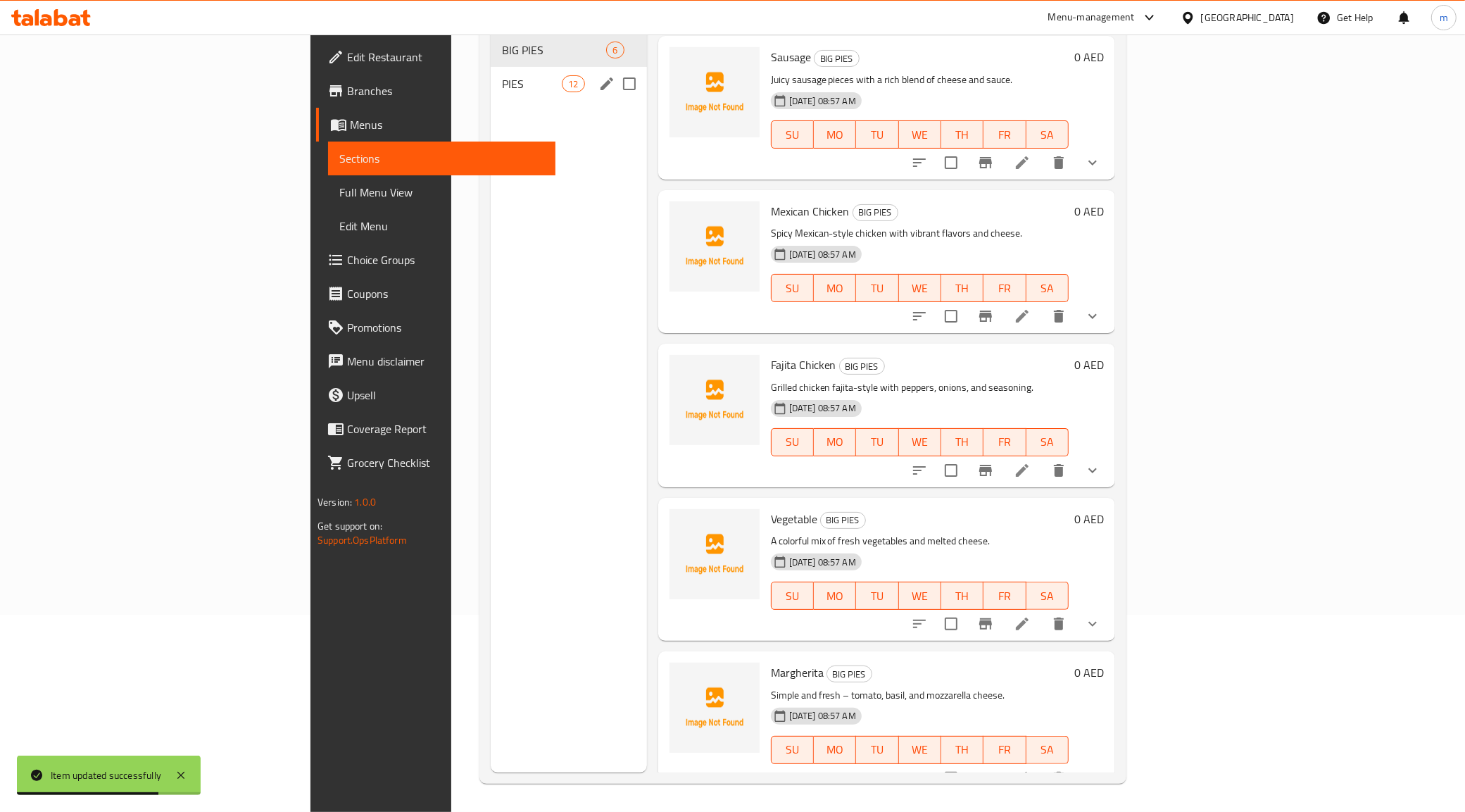
click at [502, 75] on span "PIES" at bounding box center [532, 84] width 60 height 17
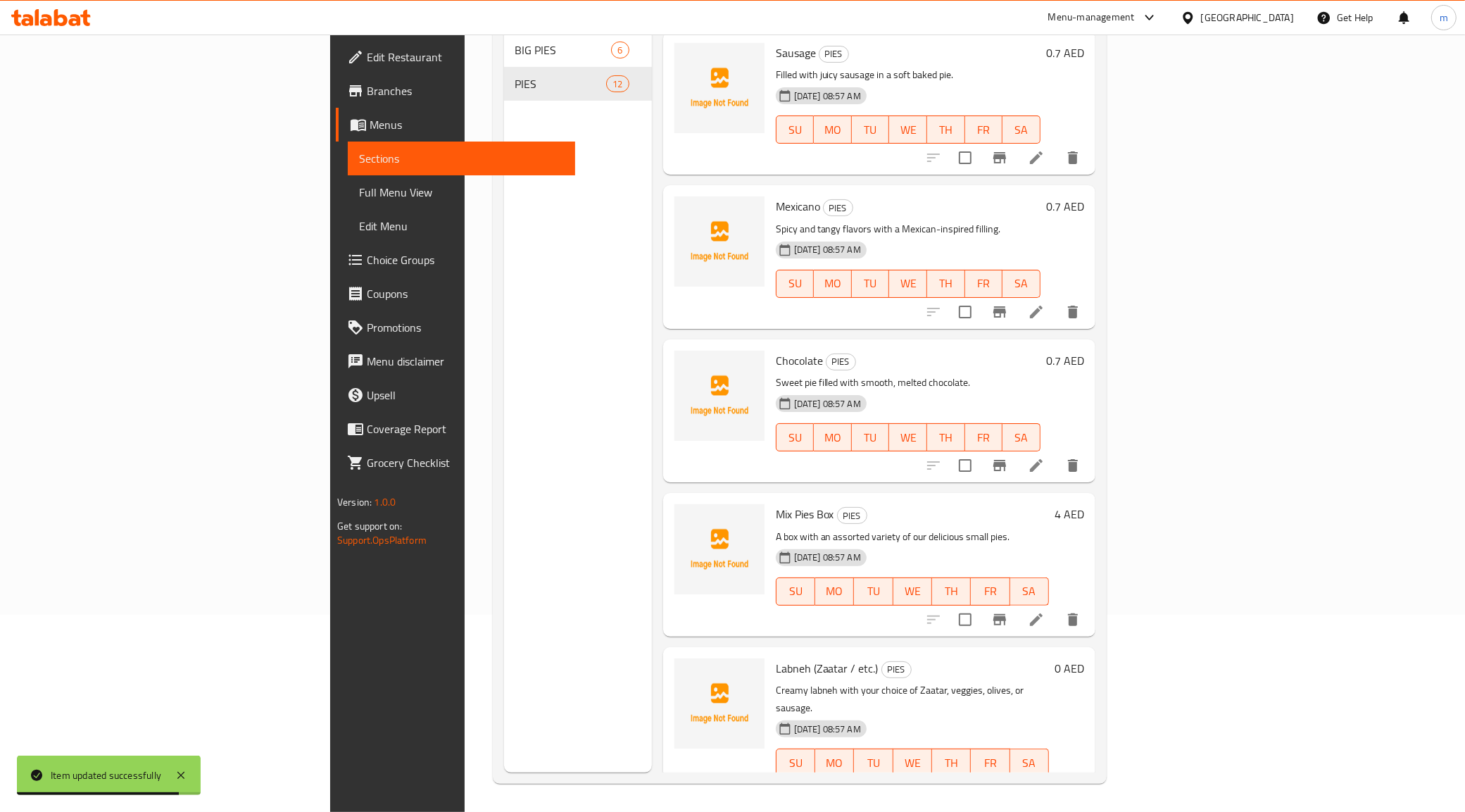
scroll to position [1067, 0]
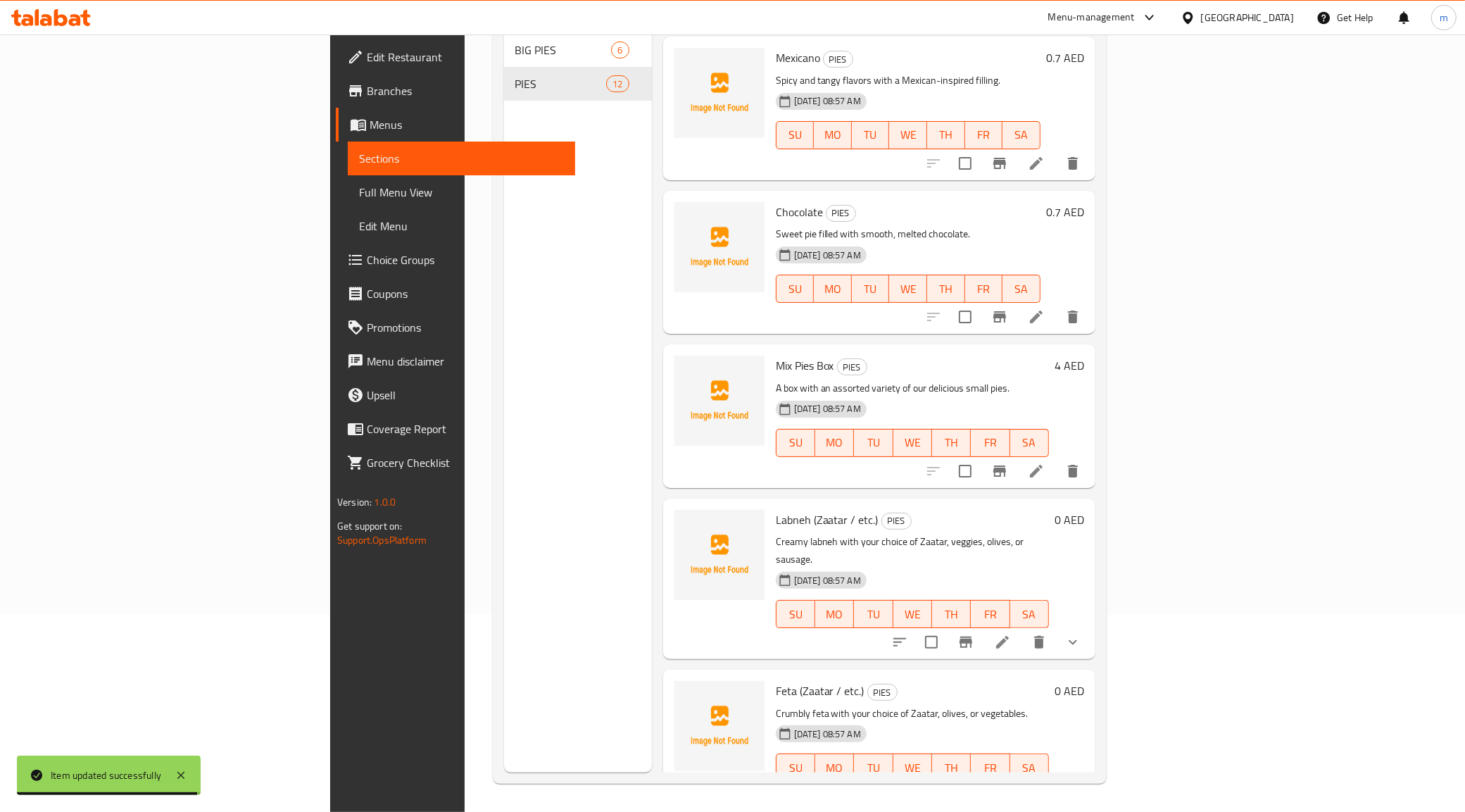
click at [1011, 633] on icon at bounding box center [1003, 642] width 17 height 17
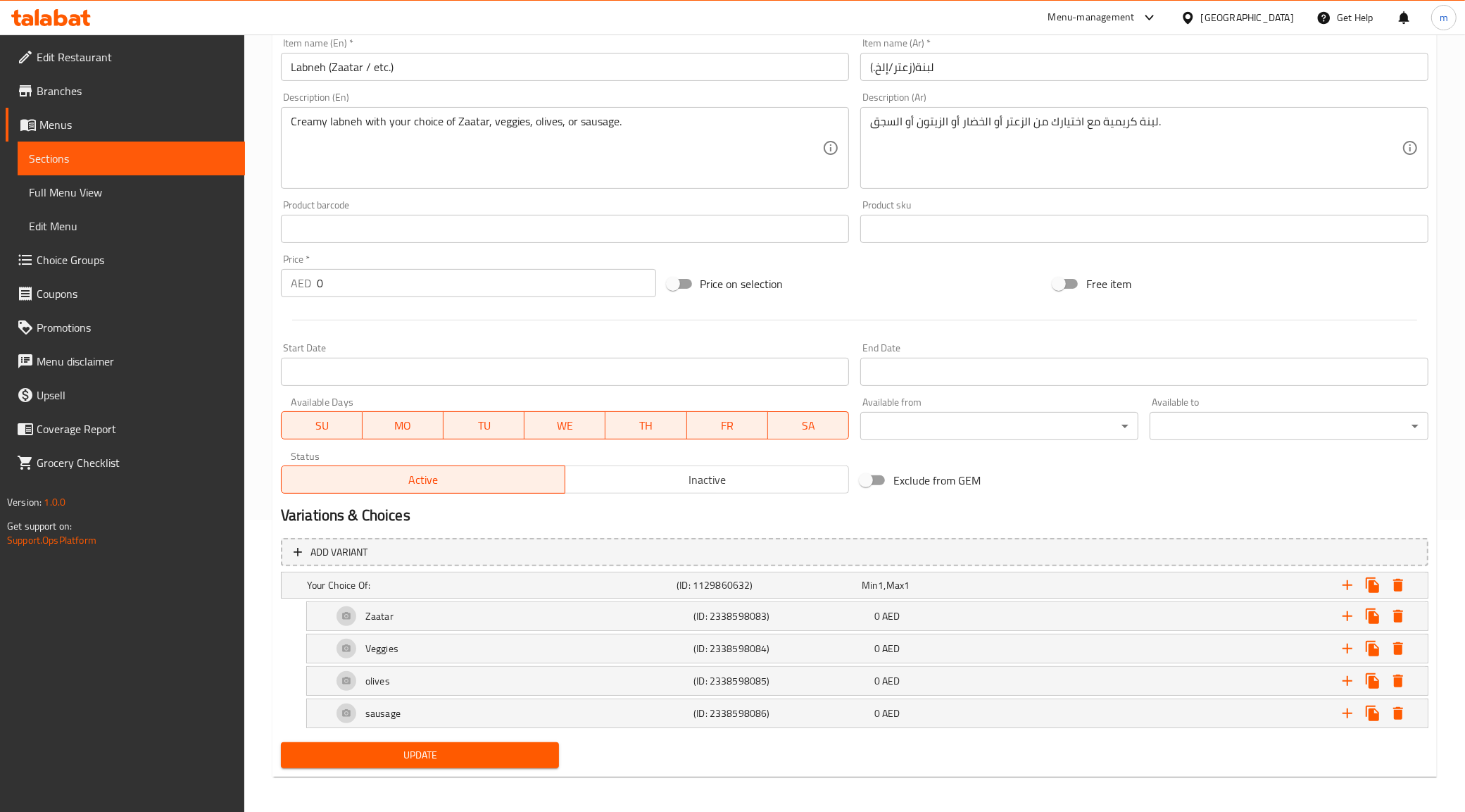
scroll to position [297, 0]
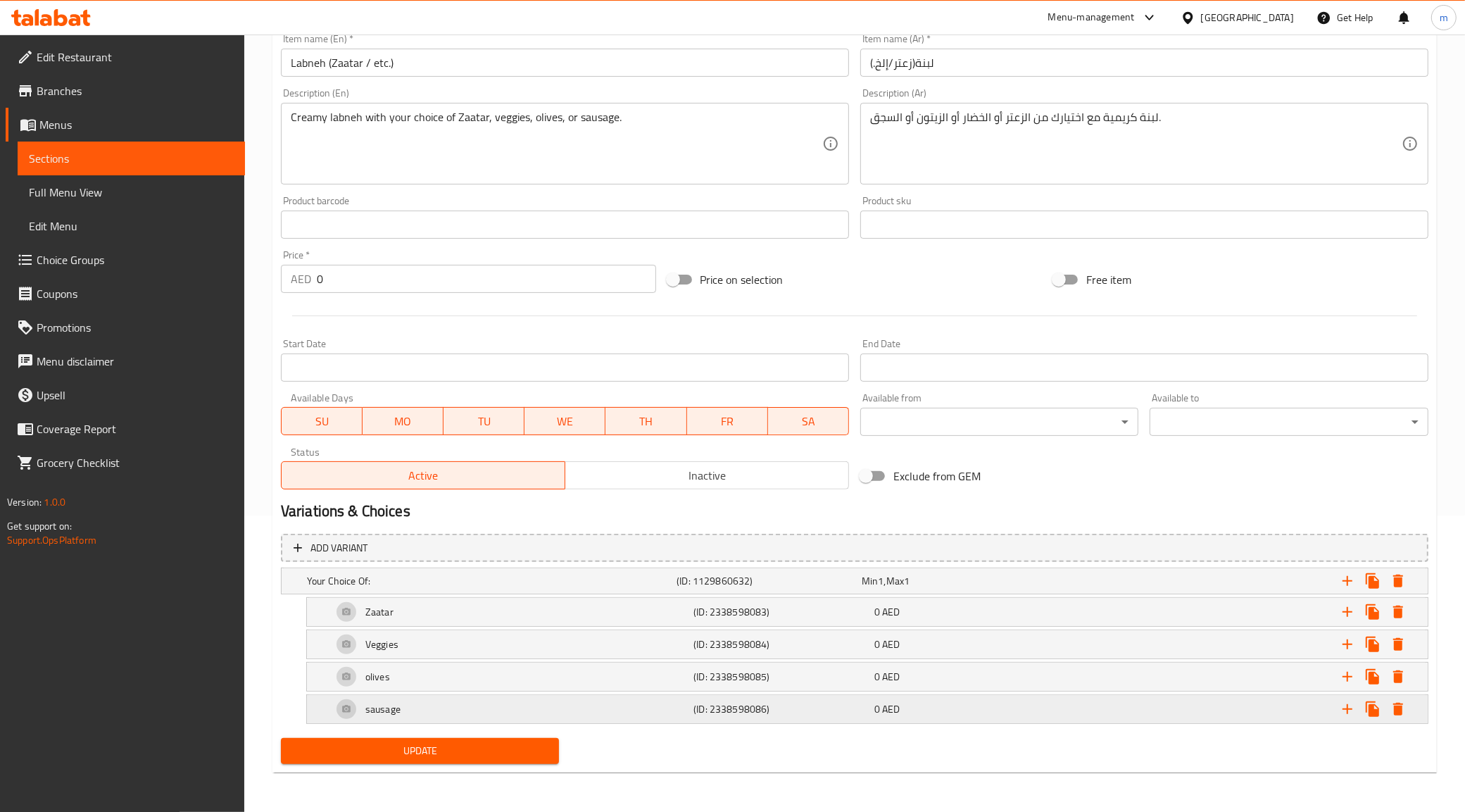
click at [428, 695] on div "sausage" at bounding box center [510, 708] width 361 height 33
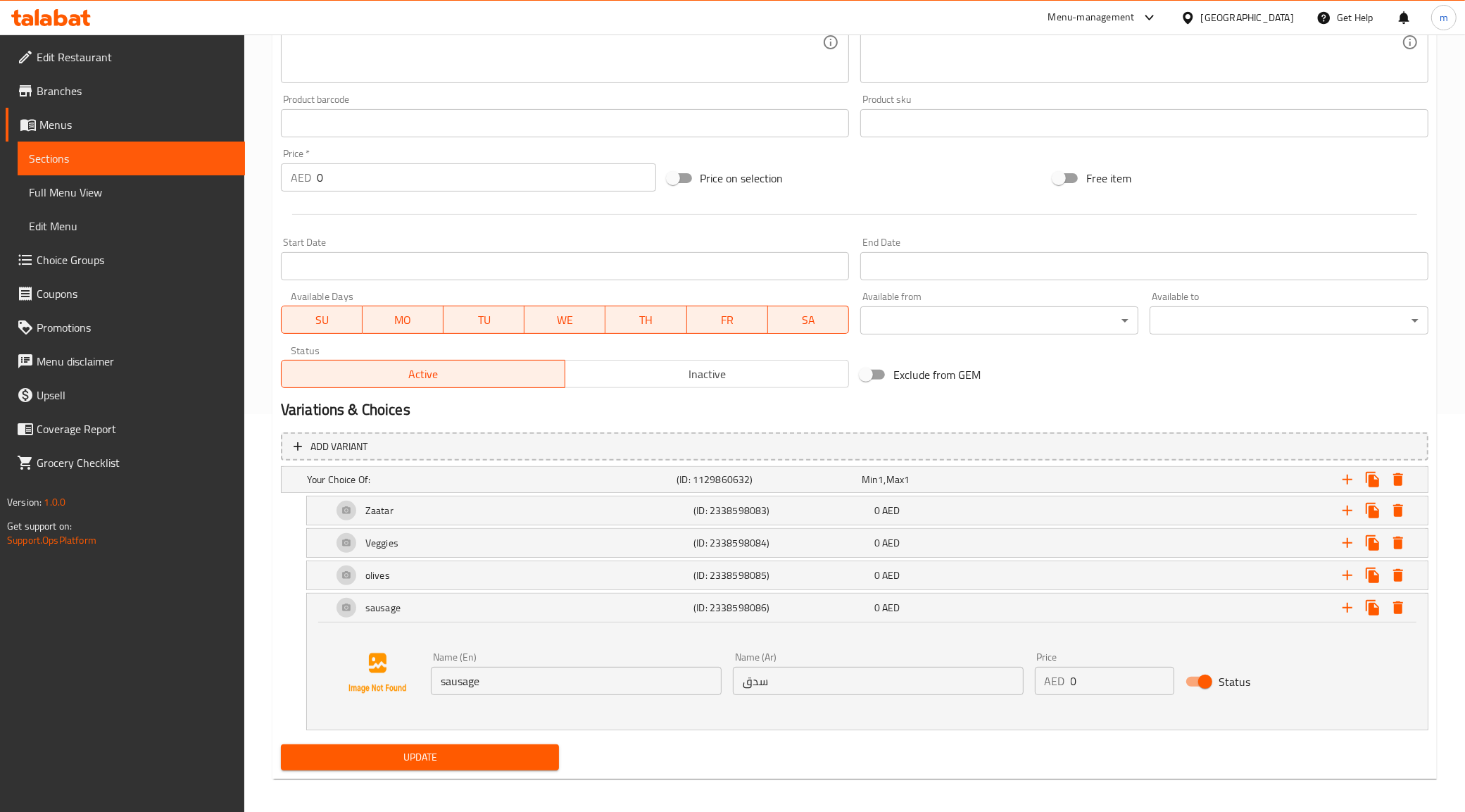
scroll to position [403, 0]
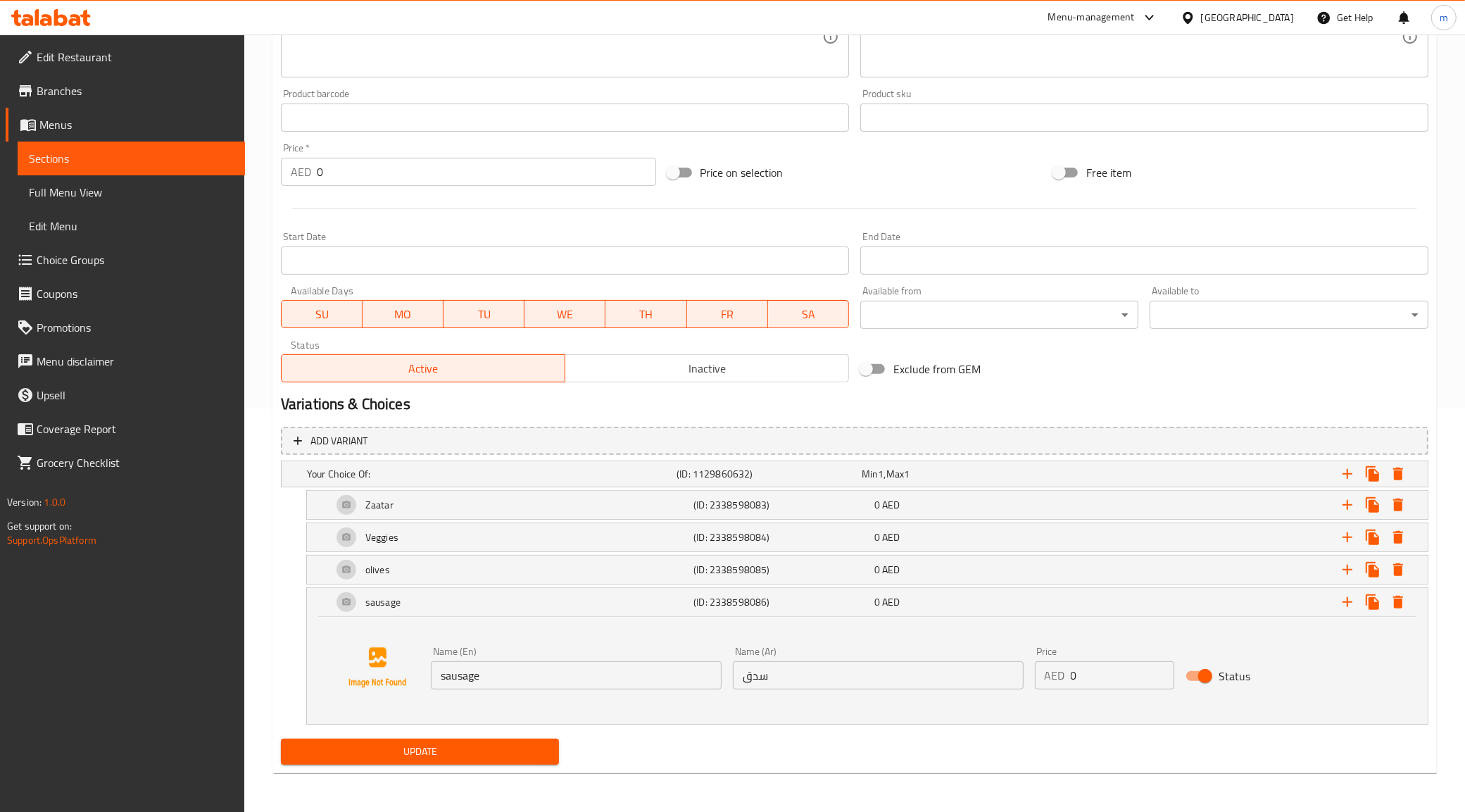
click at [786, 682] on input "سدق" at bounding box center [878, 675] width 291 height 28
type input "س"
type input "سجق"
click at [454, 543] on div "Veggies" at bounding box center [510, 537] width 361 height 33
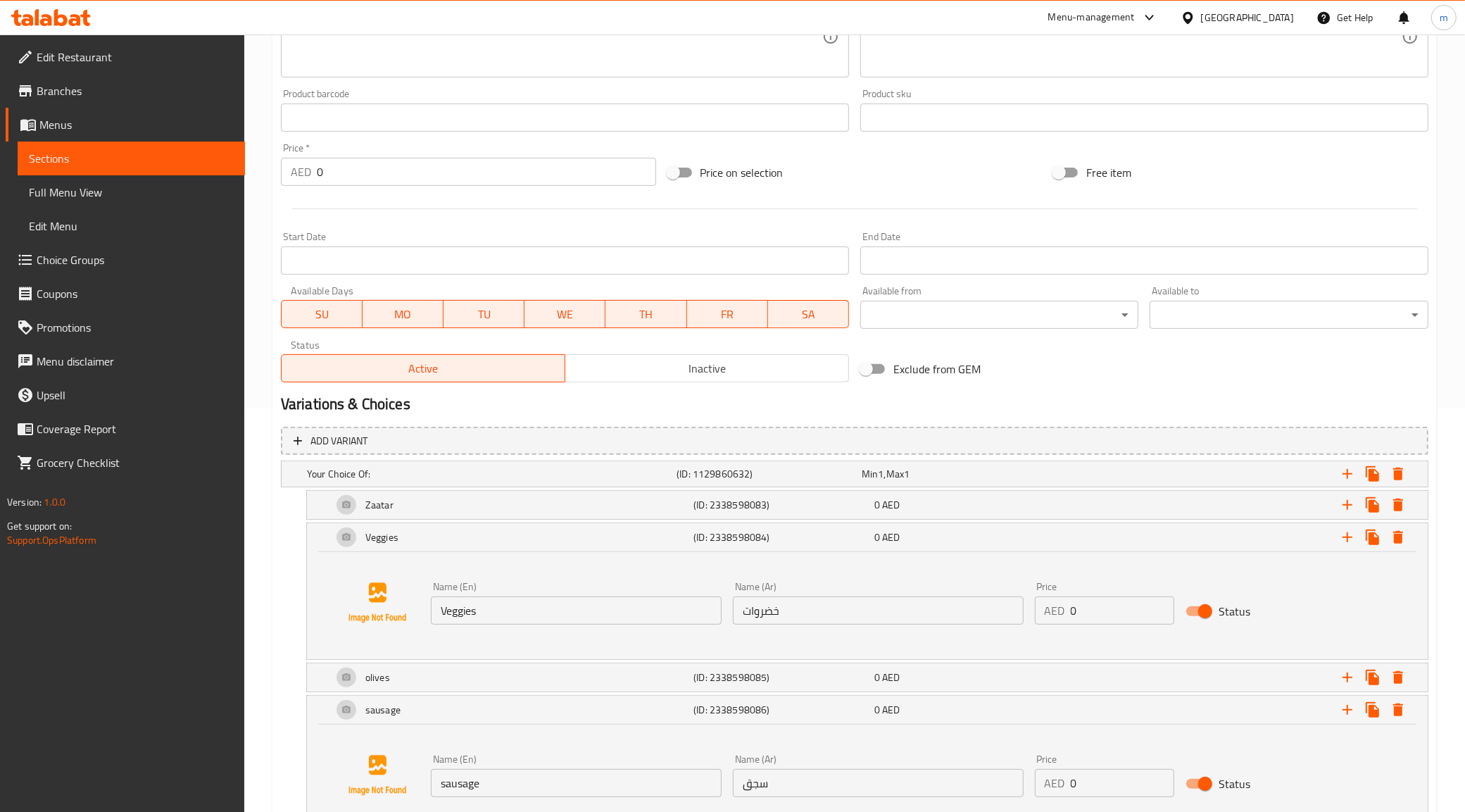
click at [803, 610] on input "خضروات" at bounding box center [878, 611] width 291 height 28
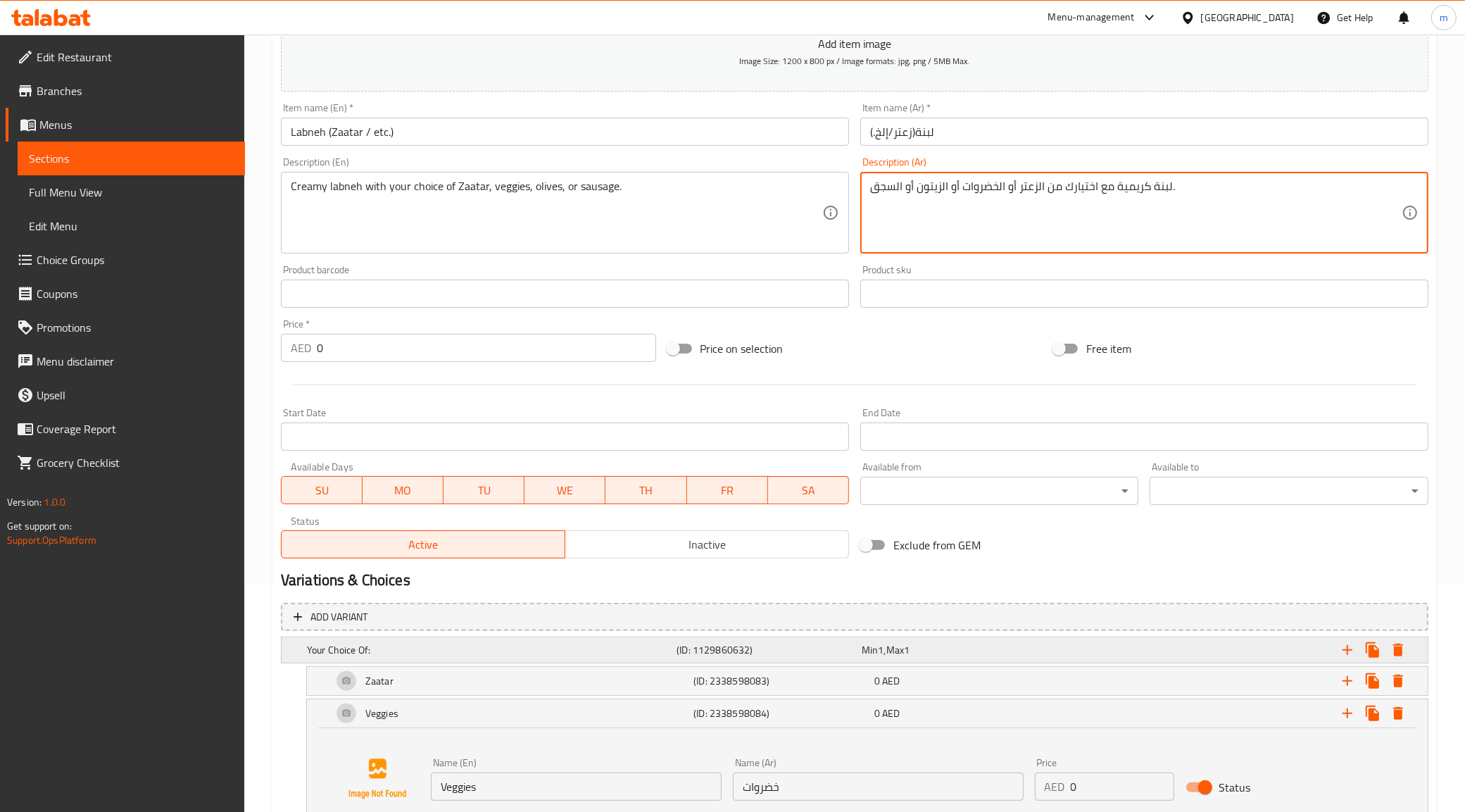
scroll to position [512, 0]
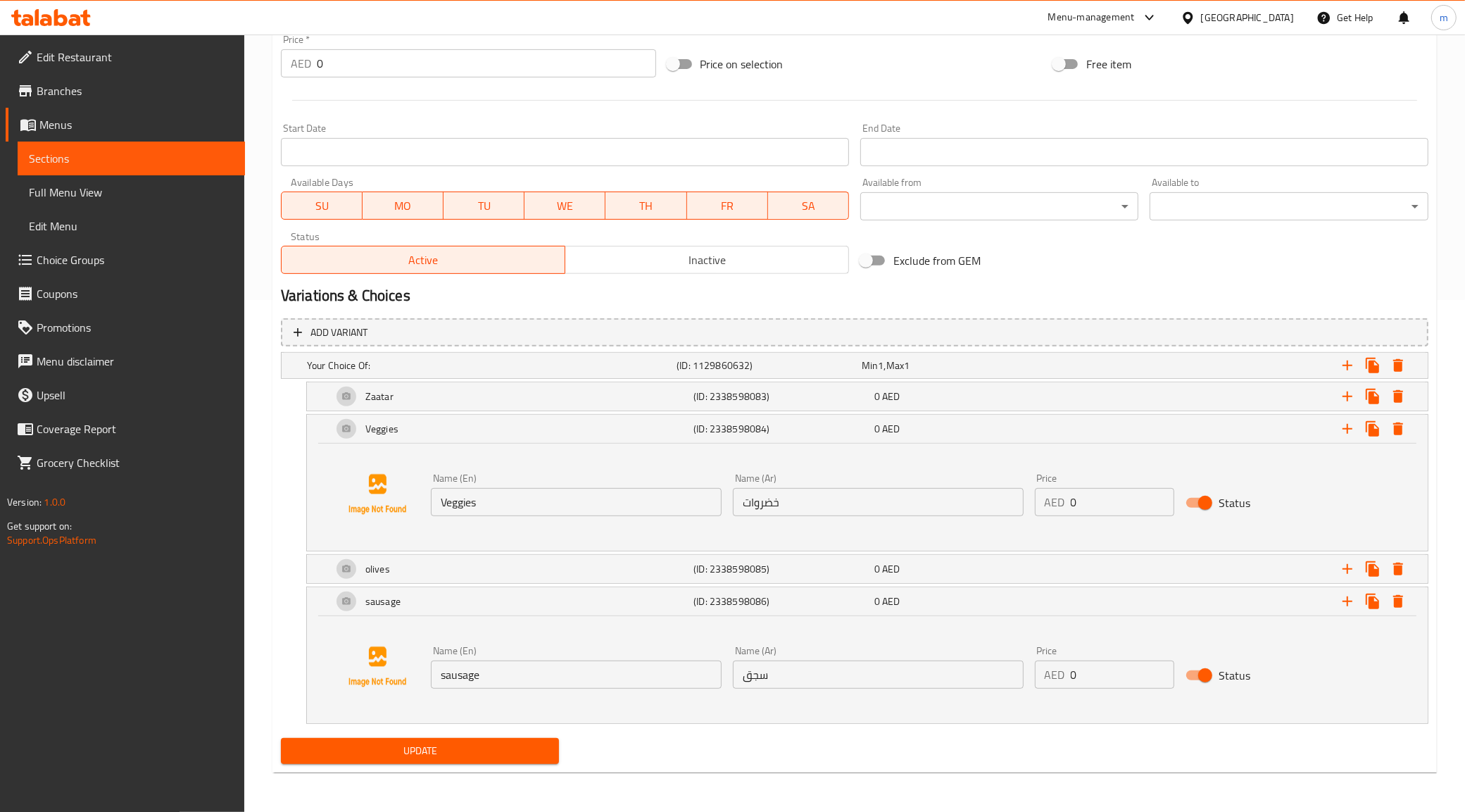
type textarea "لبنة كريمية مع اختيارك من الزعتر أو الخضروات أو الزيتون أو السجق."
click at [500, 761] on button "Update" at bounding box center [420, 750] width 279 height 26
click at [160, 159] on span "Sections" at bounding box center [131, 158] width 205 height 17
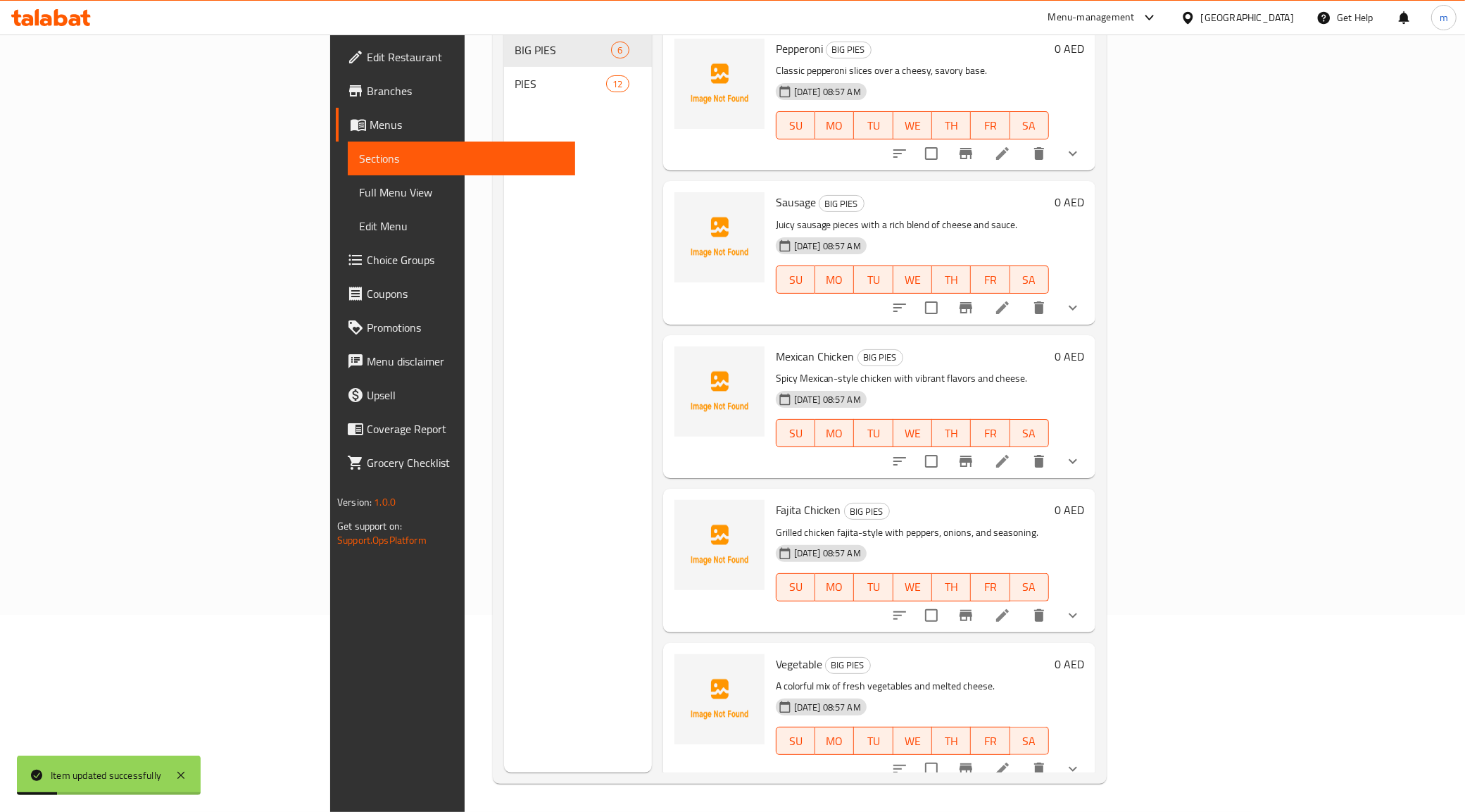
scroll to position [198, 0]
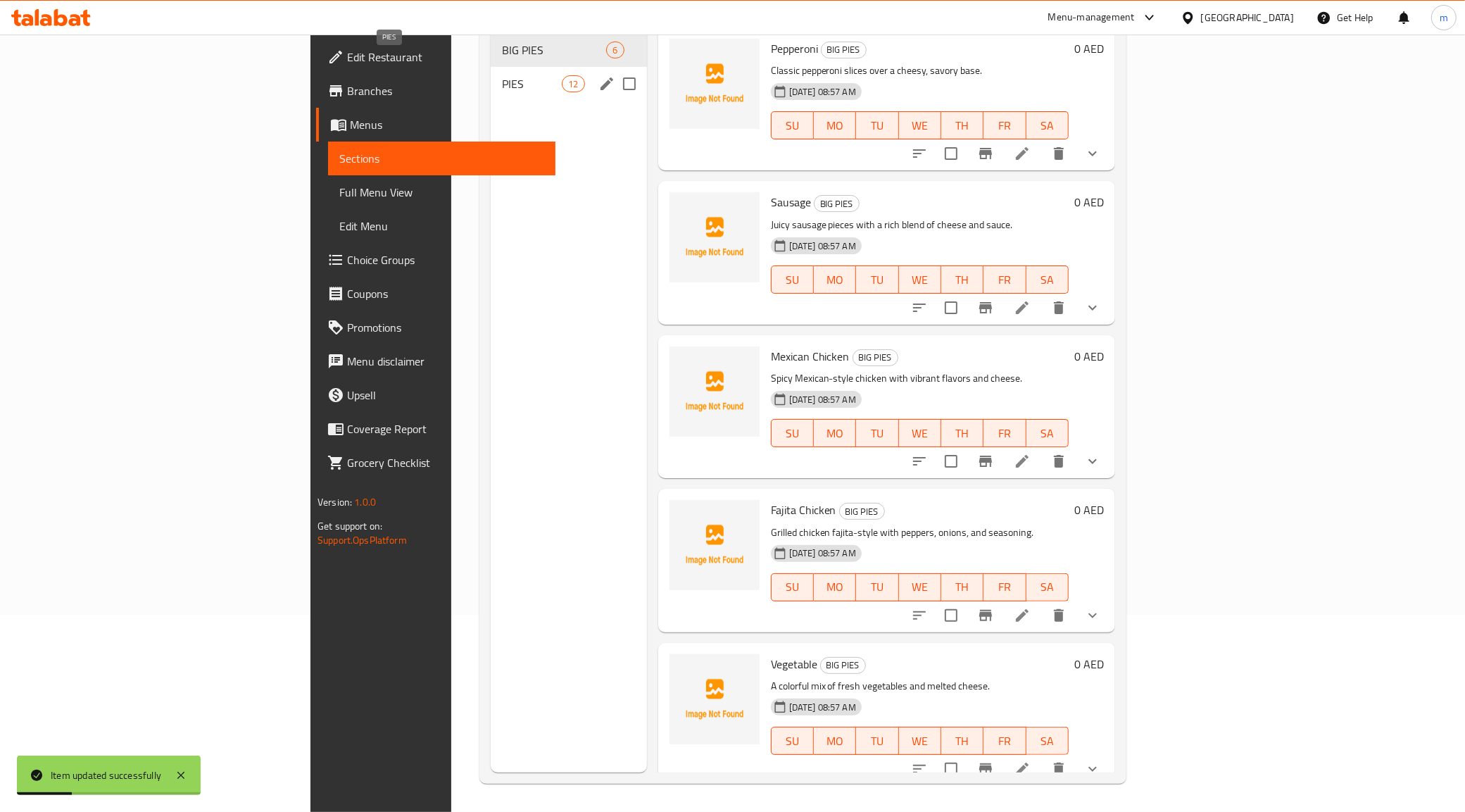
click at [502, 75] on span "PIES" at bounding box center [532, 84] width 60 height 17
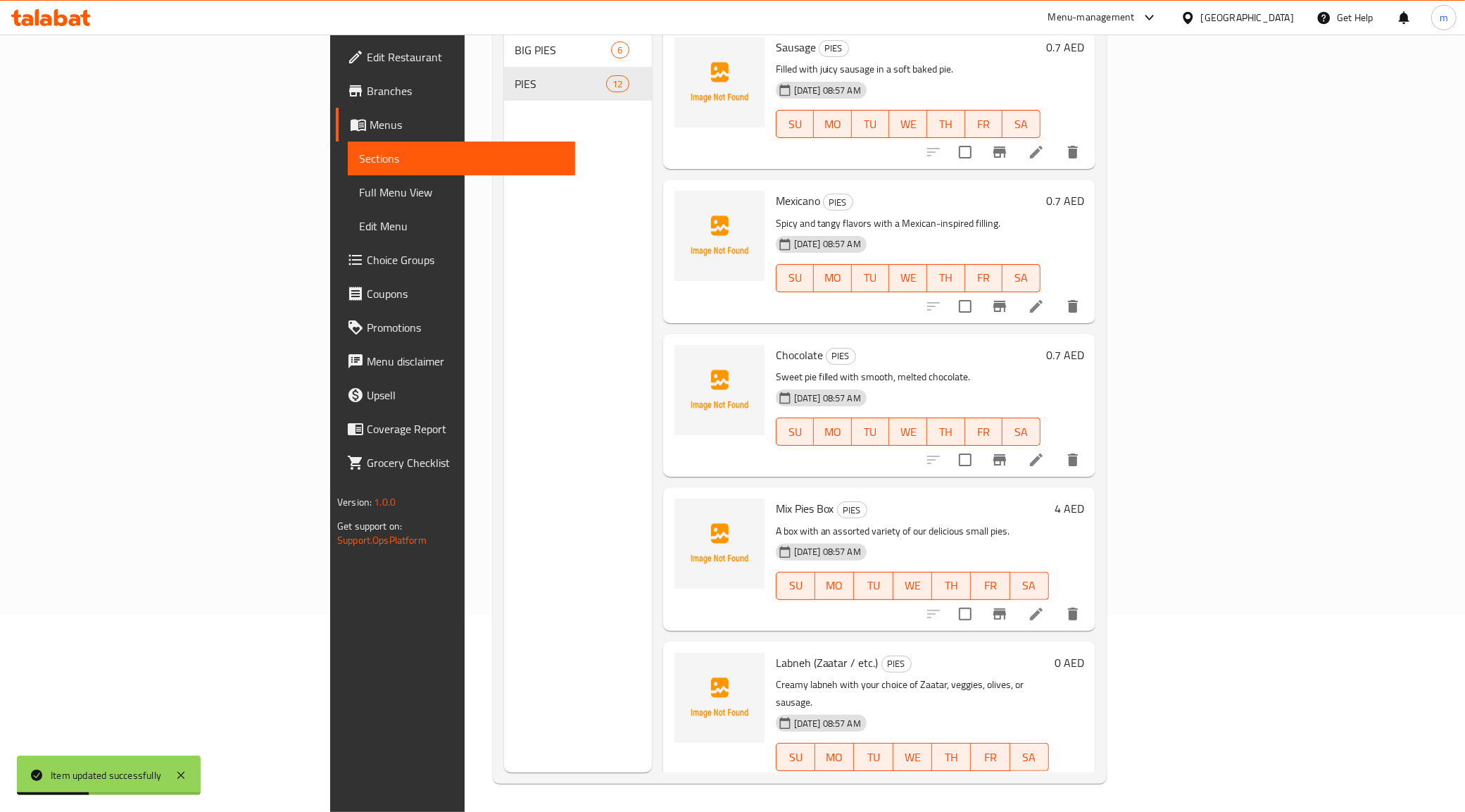
scroll to position [1067, 0]
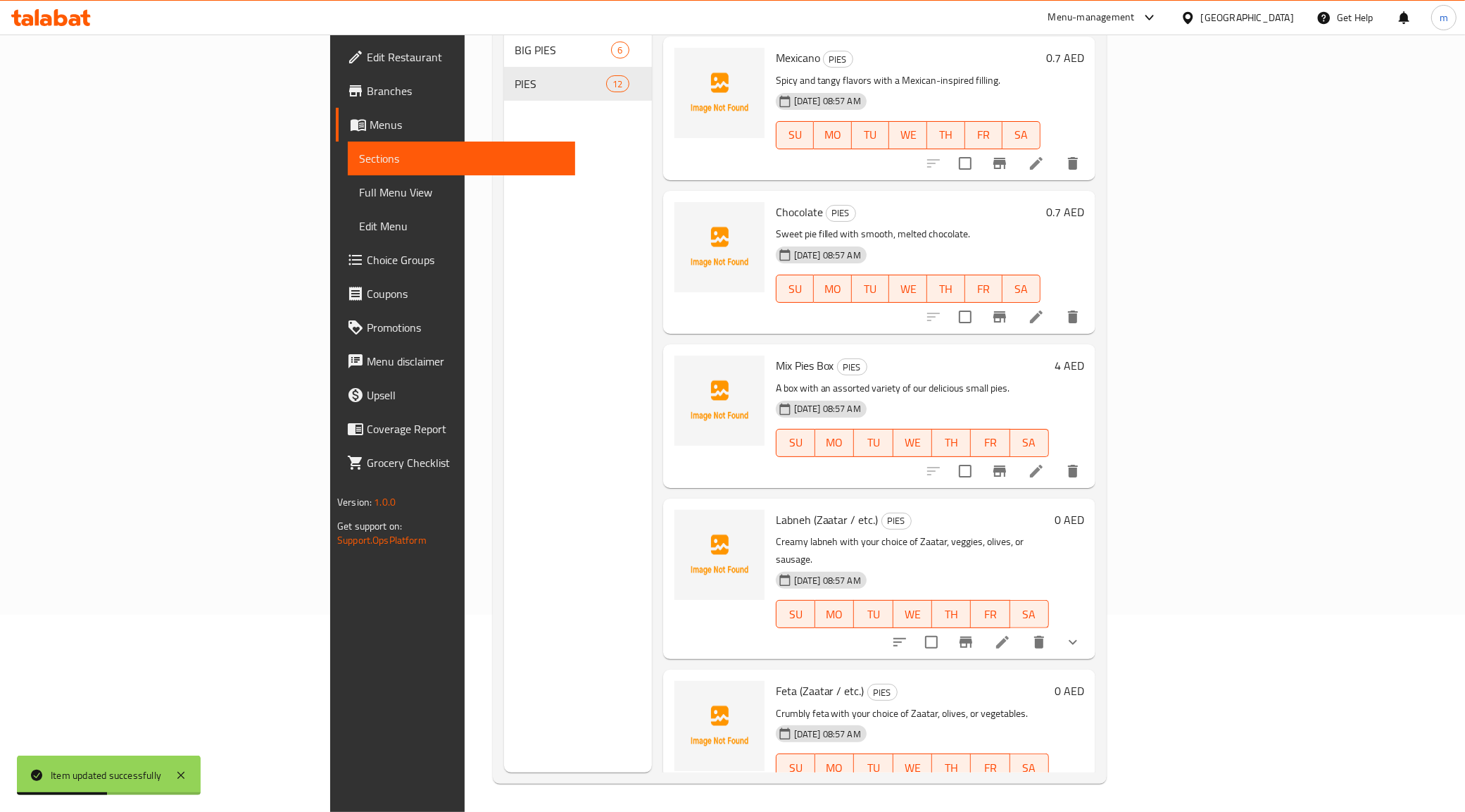
click at [1022, 783] on li at bounding box center [1002, 795] width 39 height 25
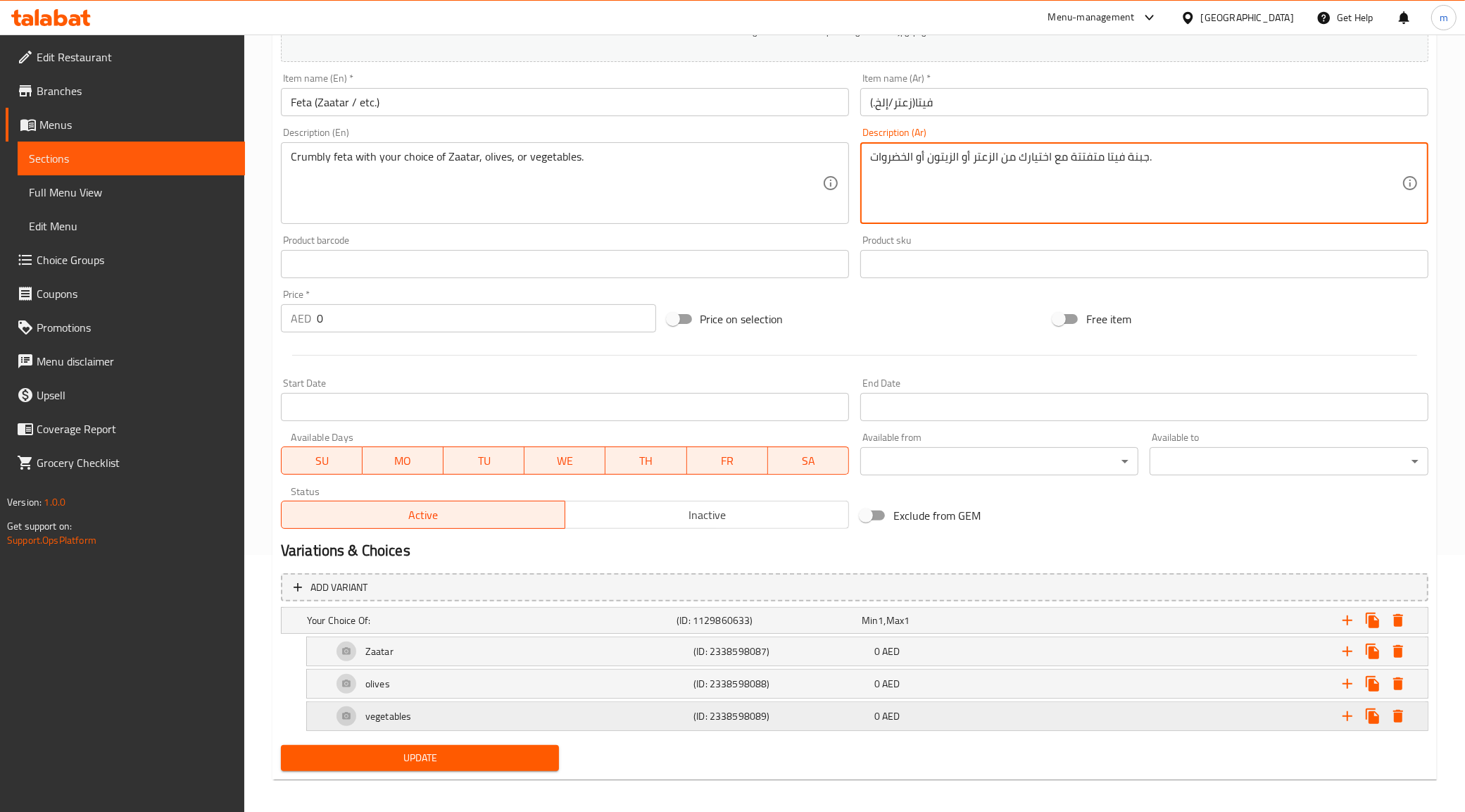
scroll to position [264, 0]
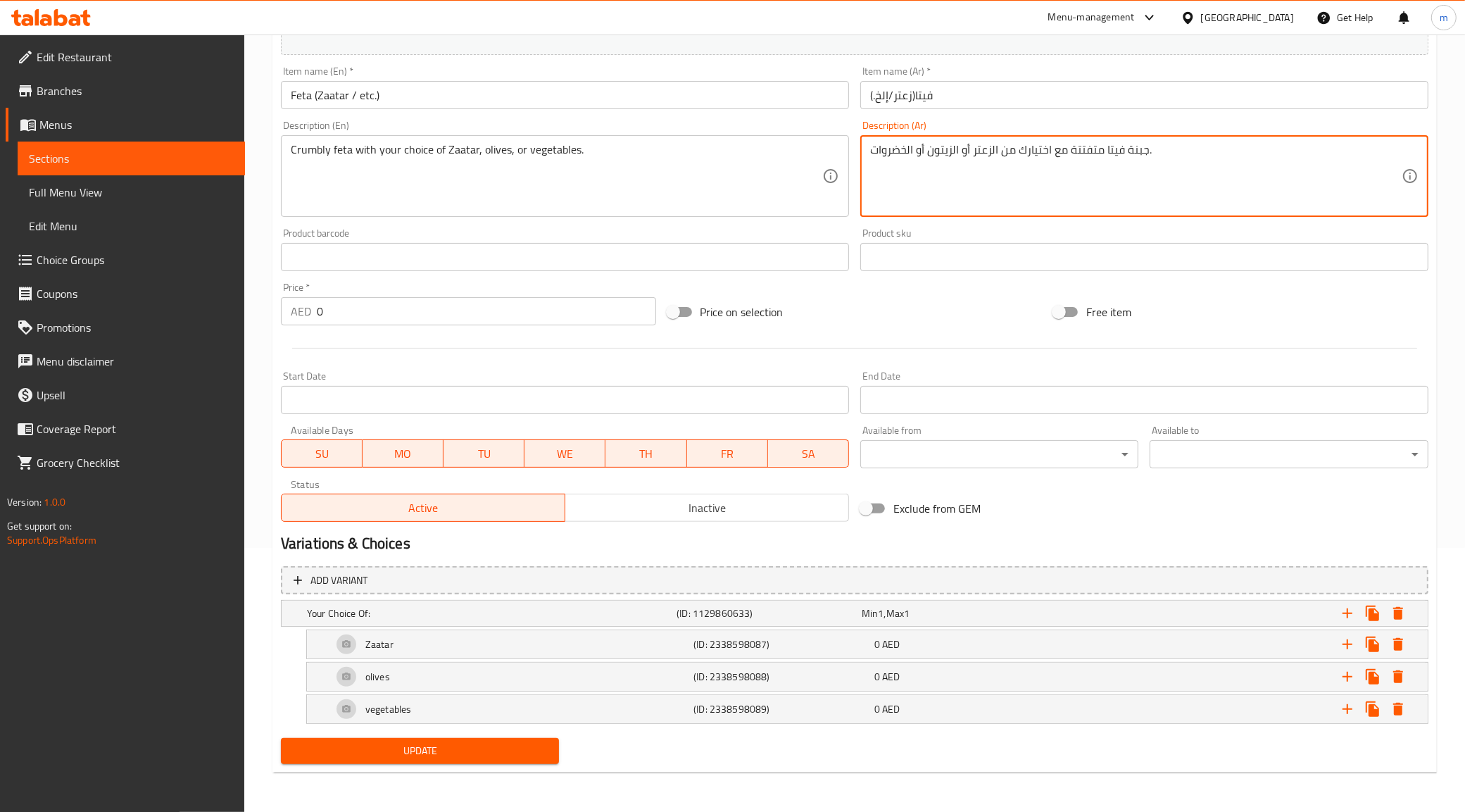
type textarea "جبنة فيتا متفتتة مع اختيارك من الزعتر أو الزيتون أو الخضروات."
click at [445, 754] on span "Update" at bounding box center [420, 750] width 257 height 18
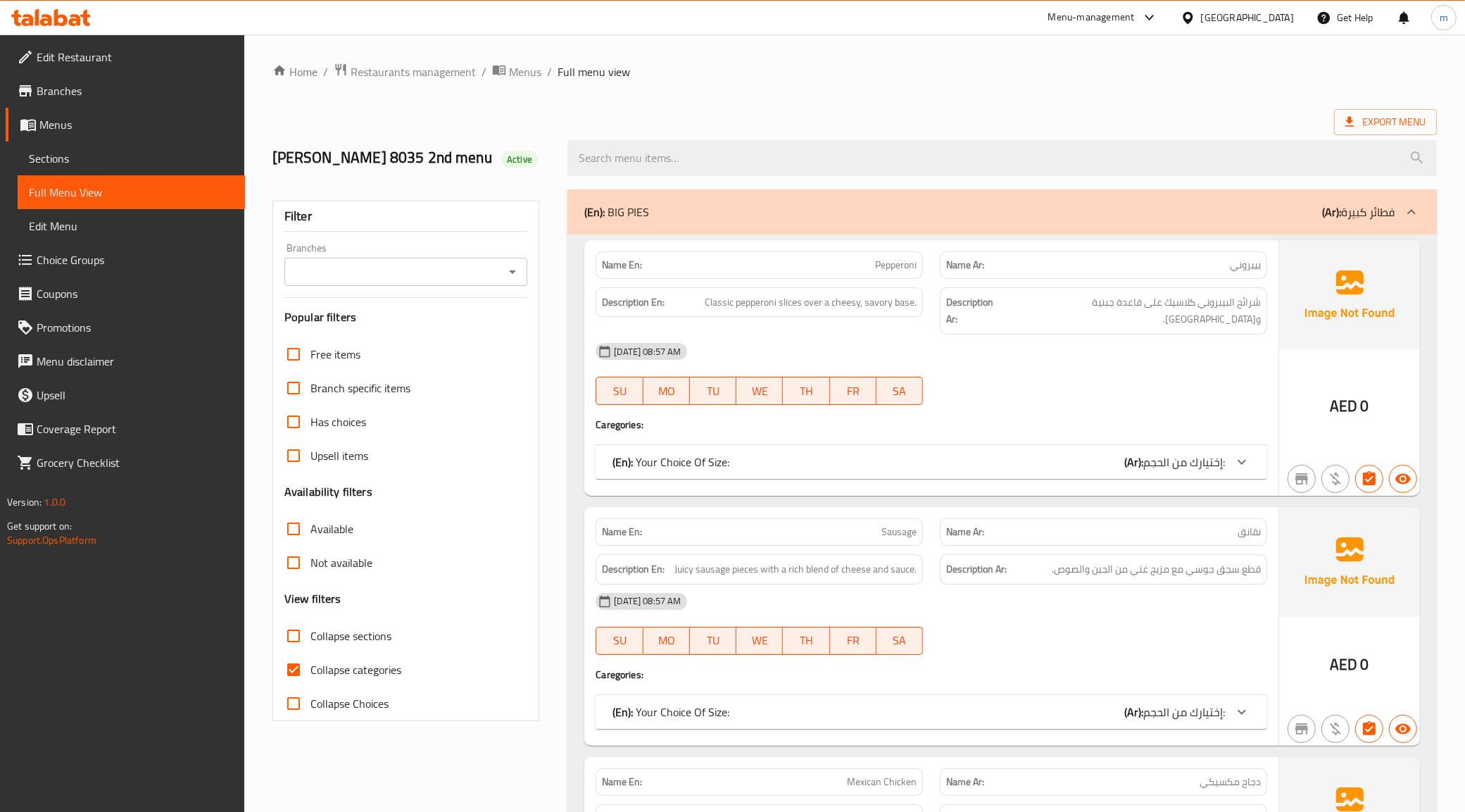
click at [288, 683] on input "Collapse categories" at bounding box center [293, 669] width 33 height 33
checkbox input "false"
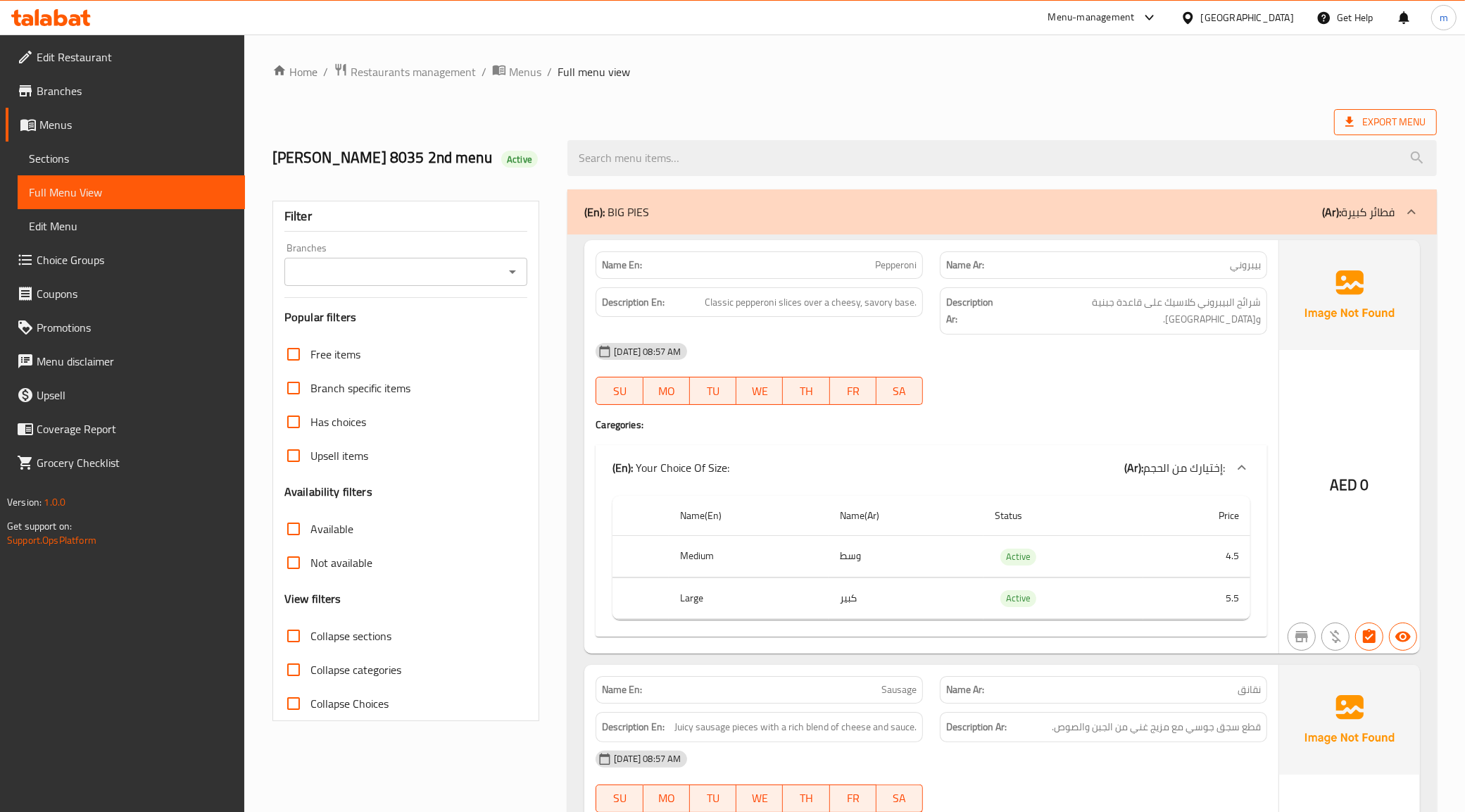
click at [1402, 125] on span "Export Menu" at bounding box center [1386, 122] width 80 height 18
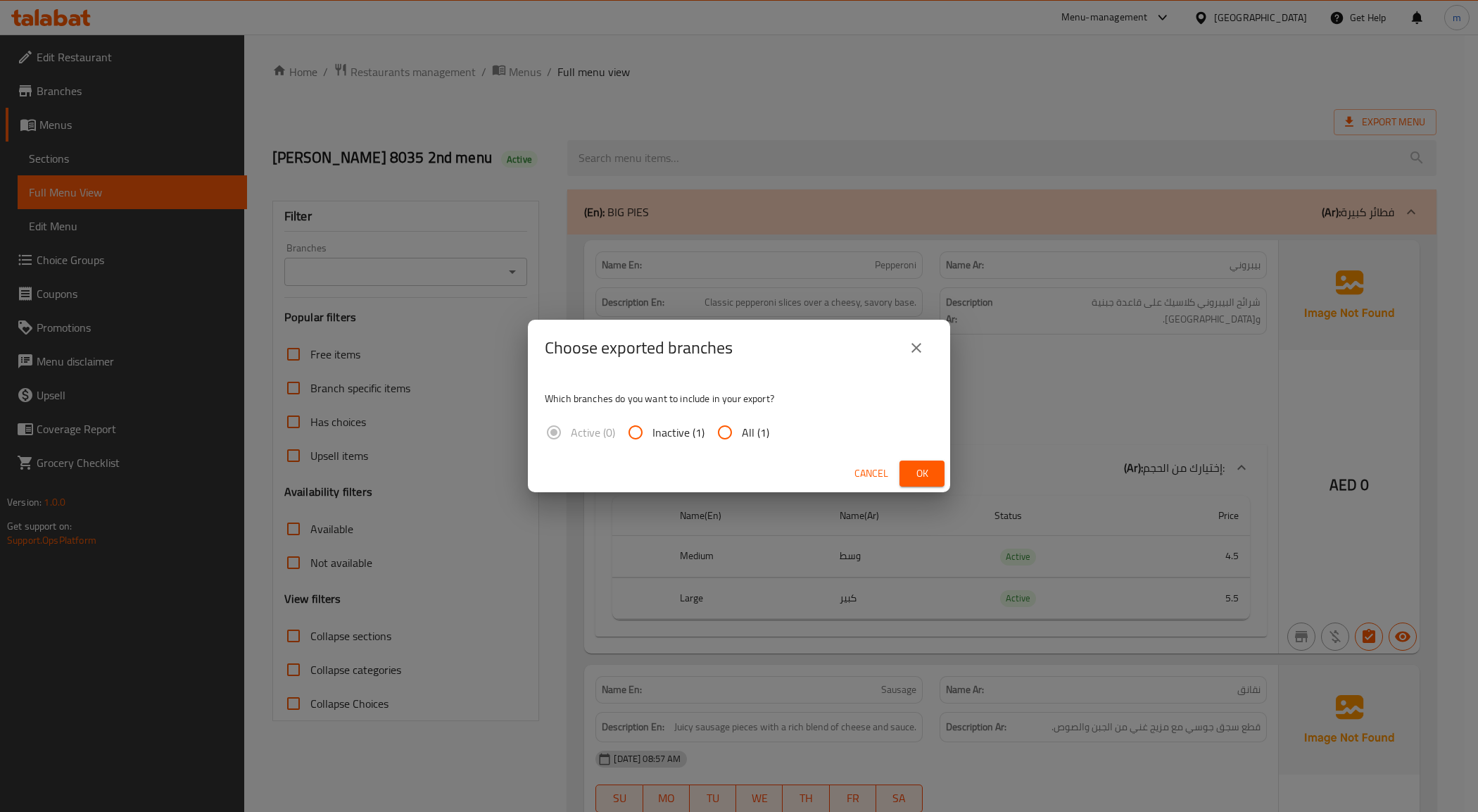
click at [744, 433] on span "All (1)" at bounding box center [755, 432] width 28 height 17
click at [742, 433] on input "All (1)" at bounding box center [725, 432] width 33 height 33
radio input "true"
click at [921, 472] on span "Ok" at bounding box center [922, 473] width 23 height 18
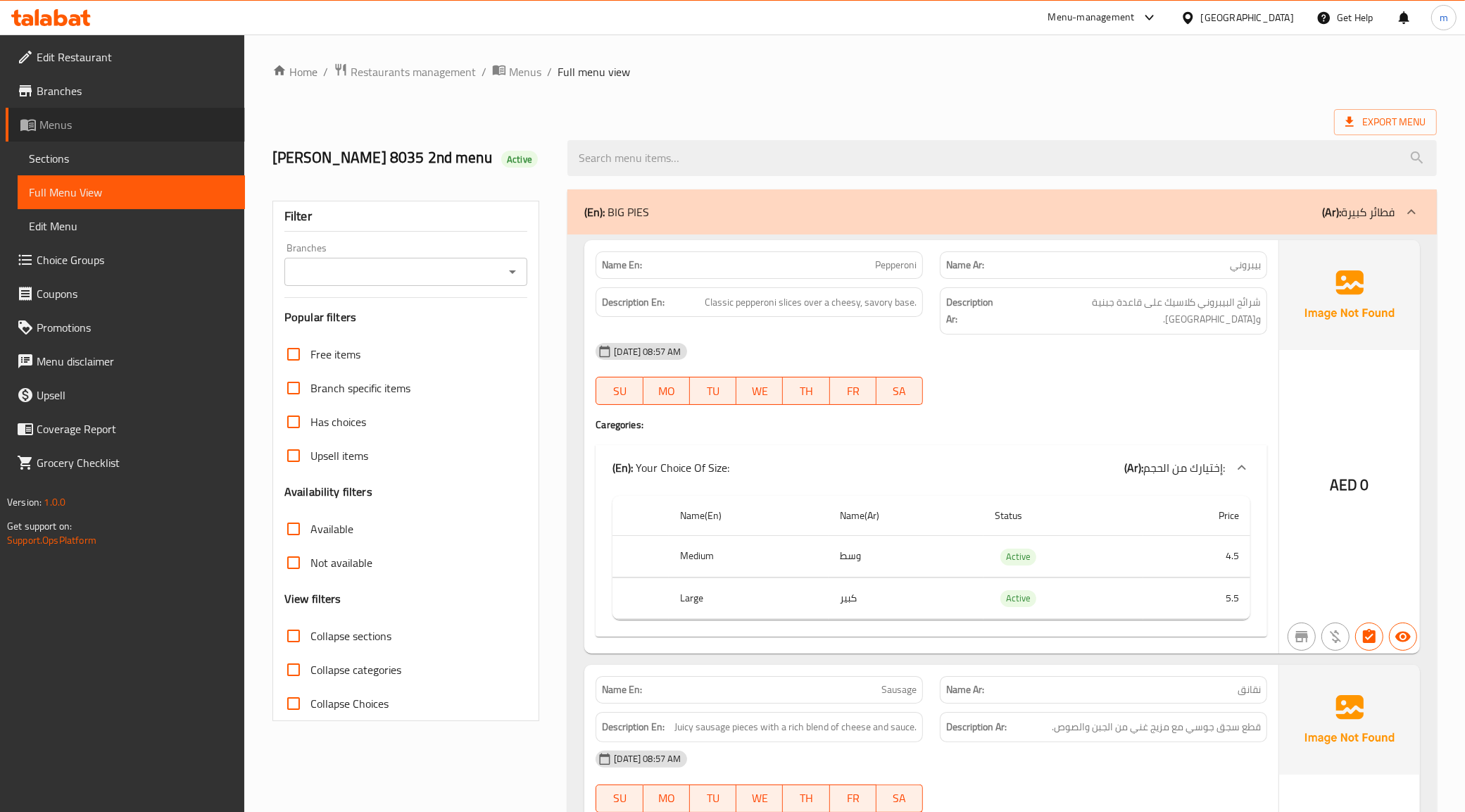
click at [64, 130] on span "Menus" at bounding box center [136, 124] width 195 height 17
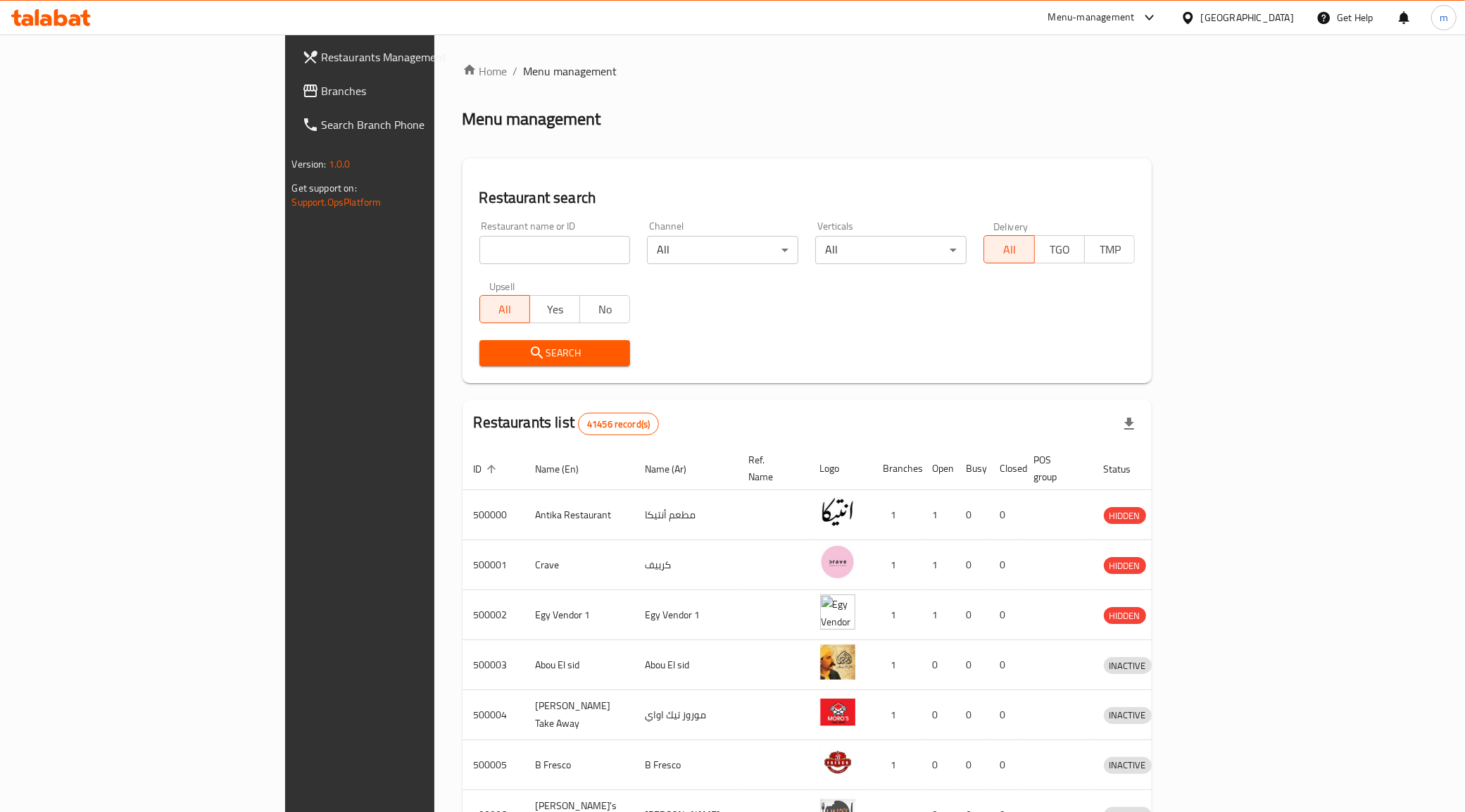
click at [1294, 16] on div "[GEOGRAPHIC_DATA]" at bounding box center [1248, 18] width 93 height 16
click at [1128, 216] on div "Jordan" at bounding box center [1188, 206] width 211 height 33
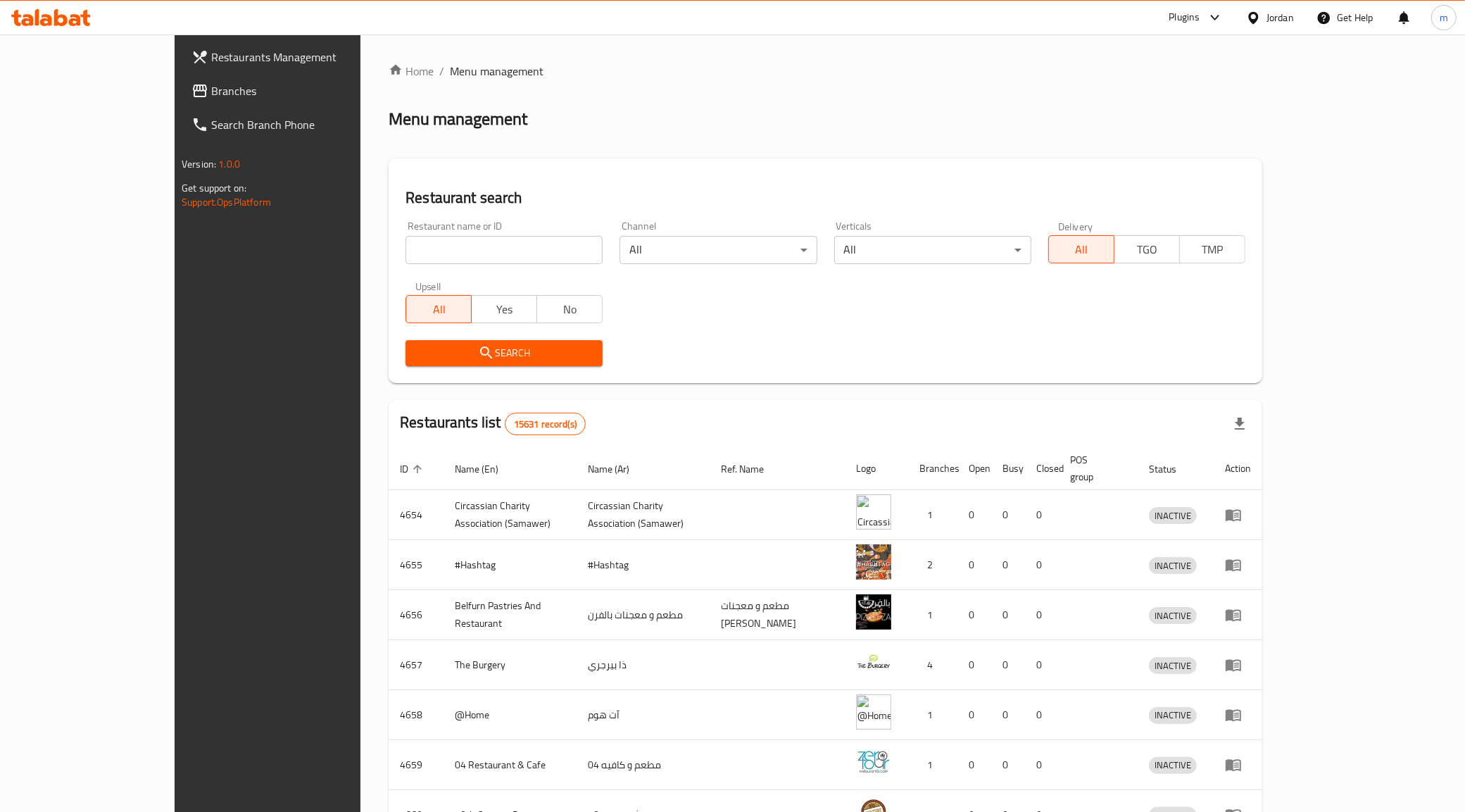
click at [211, 92] on span "Branches" at bounding box center [310, 91] width 197 height 17
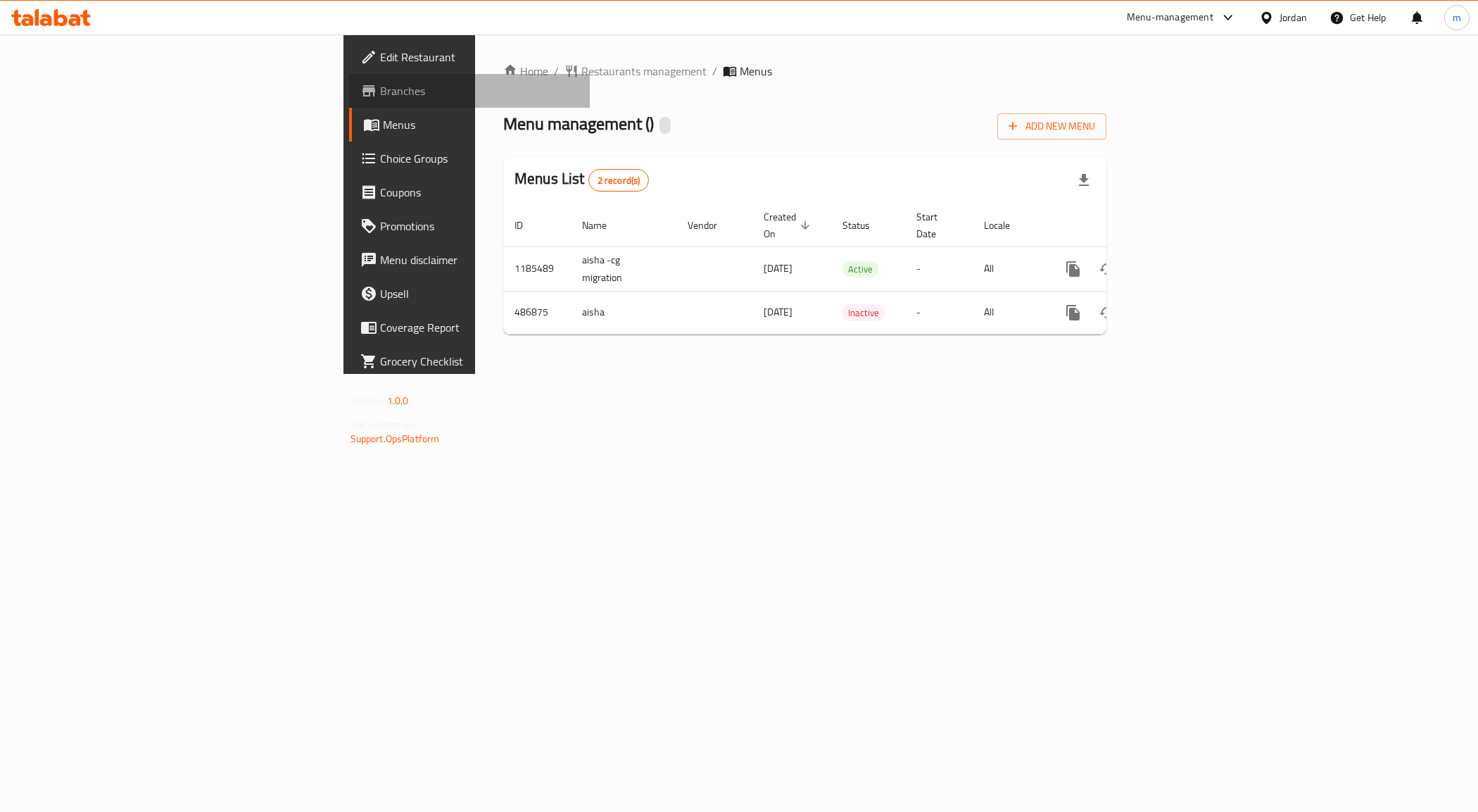
click at [380, 99] on span "Branches" at bounding box center [480, 91] width 199 height 17
click at [383, 129] on span "Menus" at bounding box center [480, 124] width 196 height 17
click at [380, 95] on span "Branches" at bounding box center [480, 91] width 199 height 17
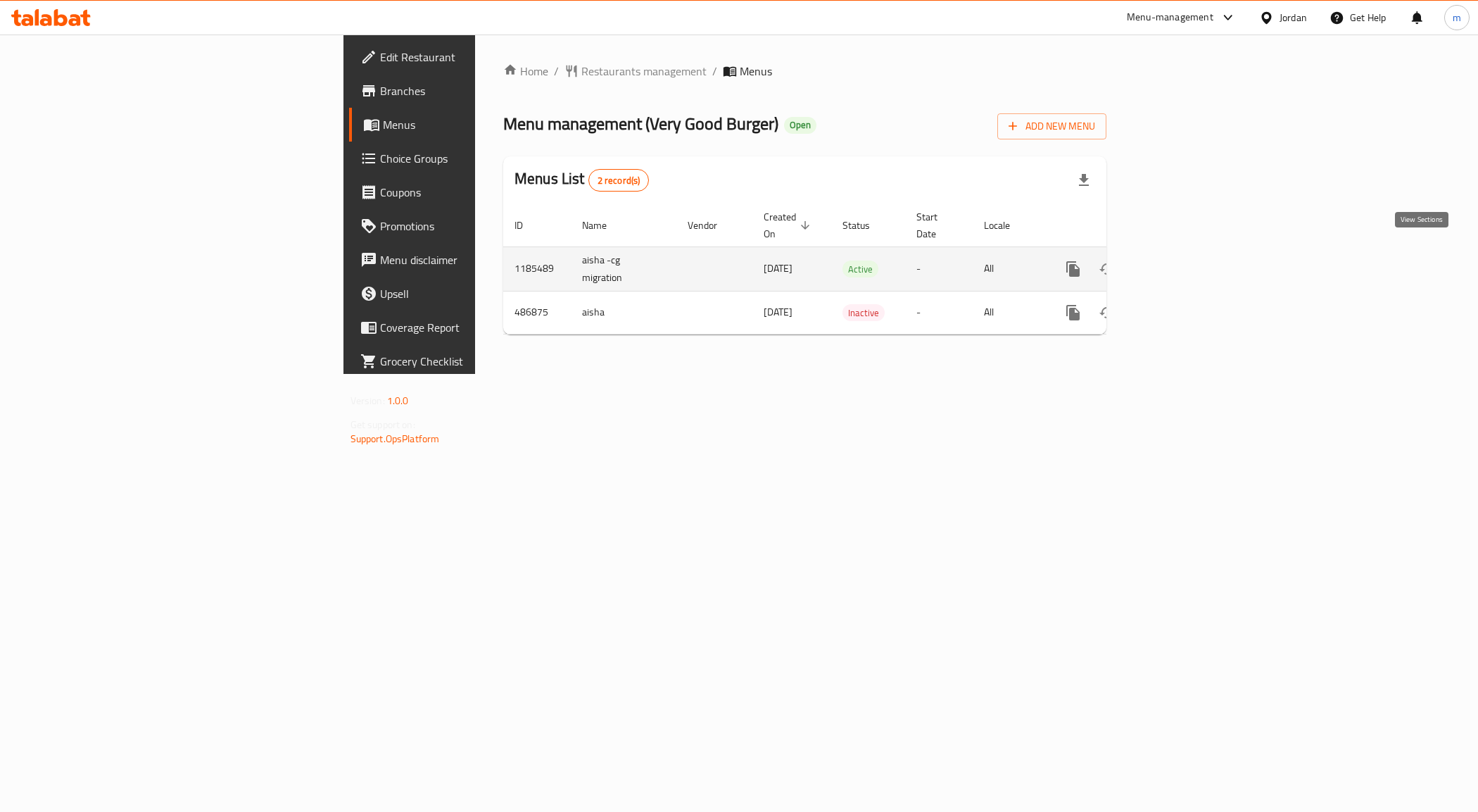
click at [1183, 261] on icon "enhanced table" at bounding box center [1175, 269] width 17 height 17
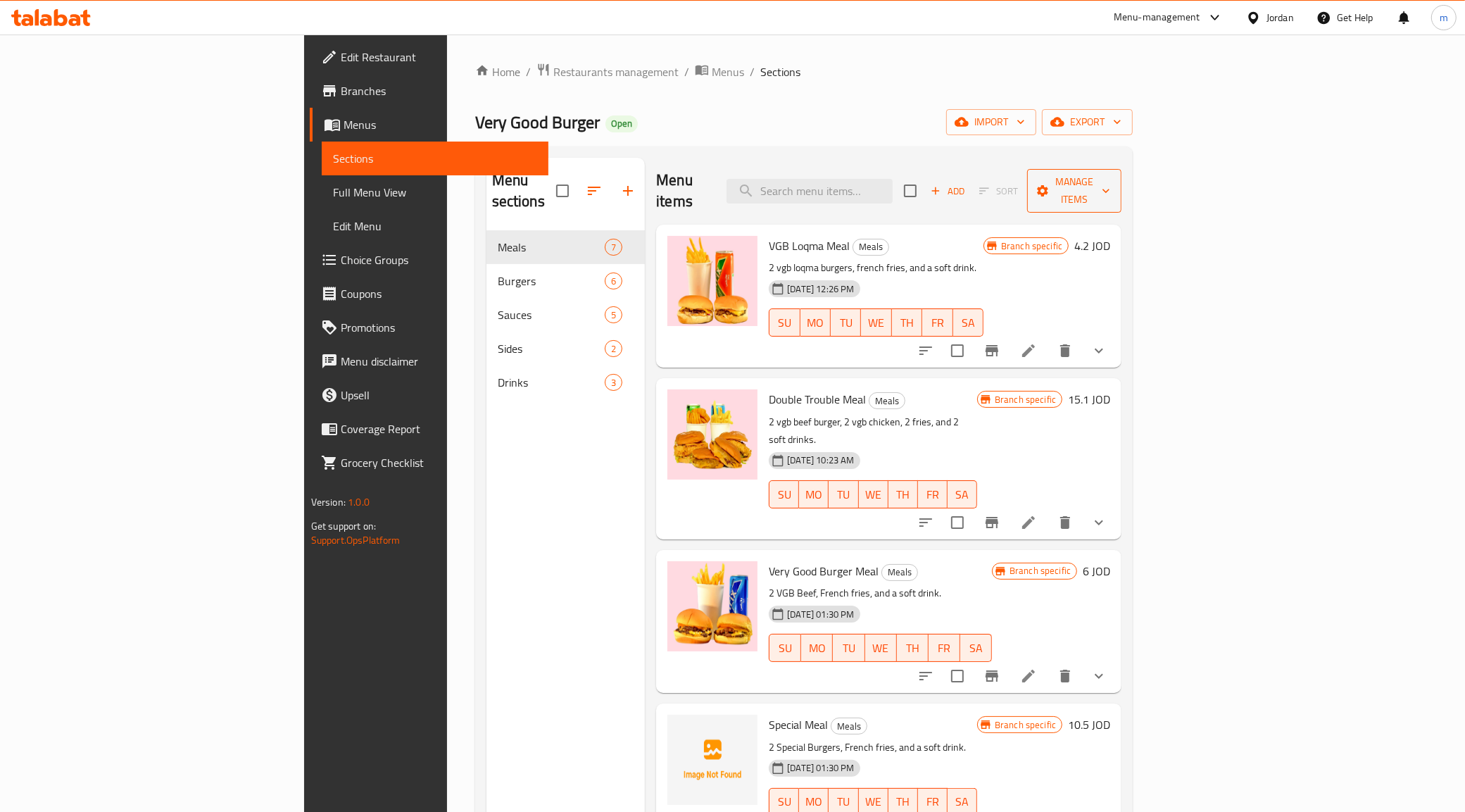
click at [1111, 181] on span "Manage items" at bounding box center [1075, 190] width 72 height 35
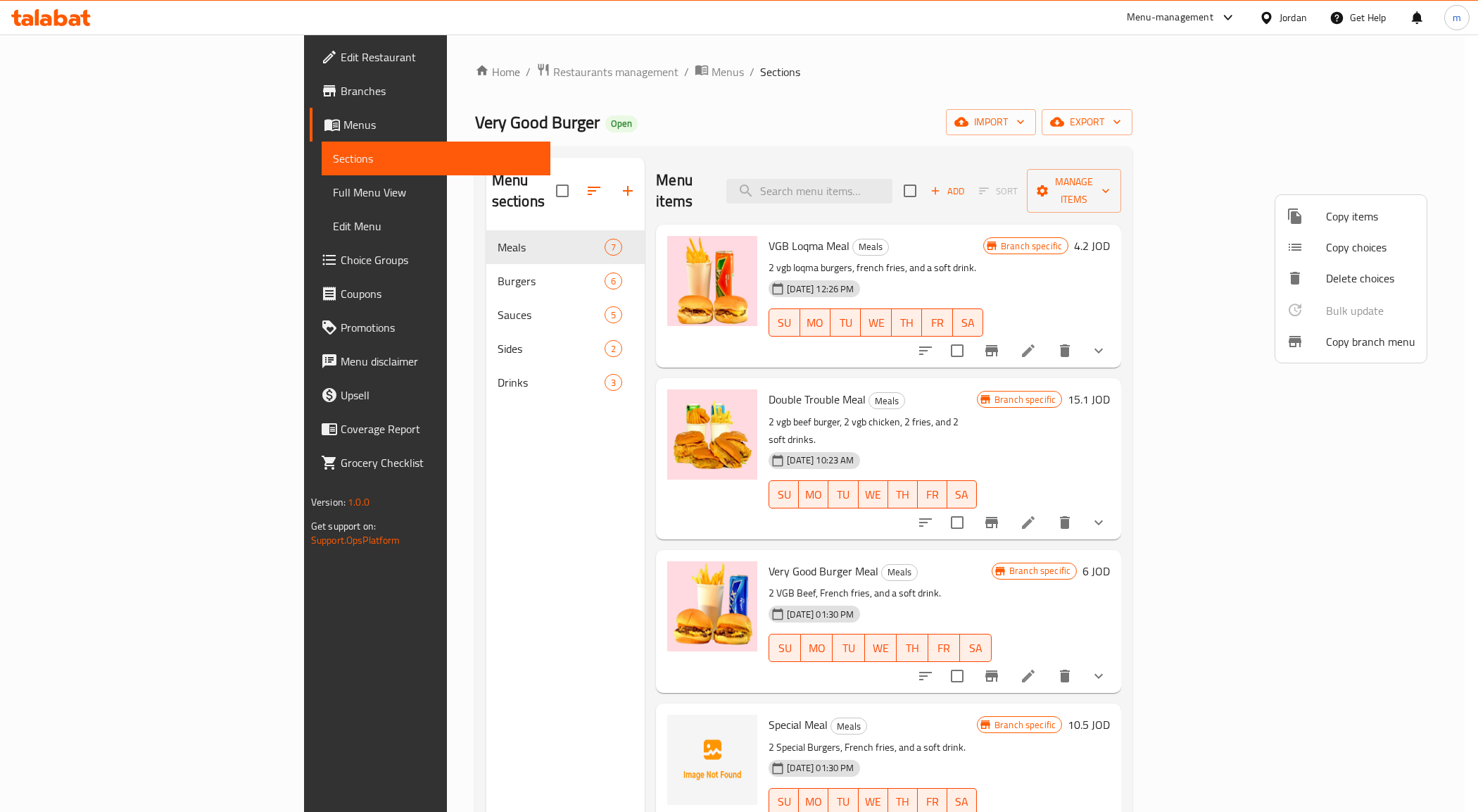
click at [1345, 334] on span "Copy branch menu" at bounding box center [1370, 342] width 89 height 17
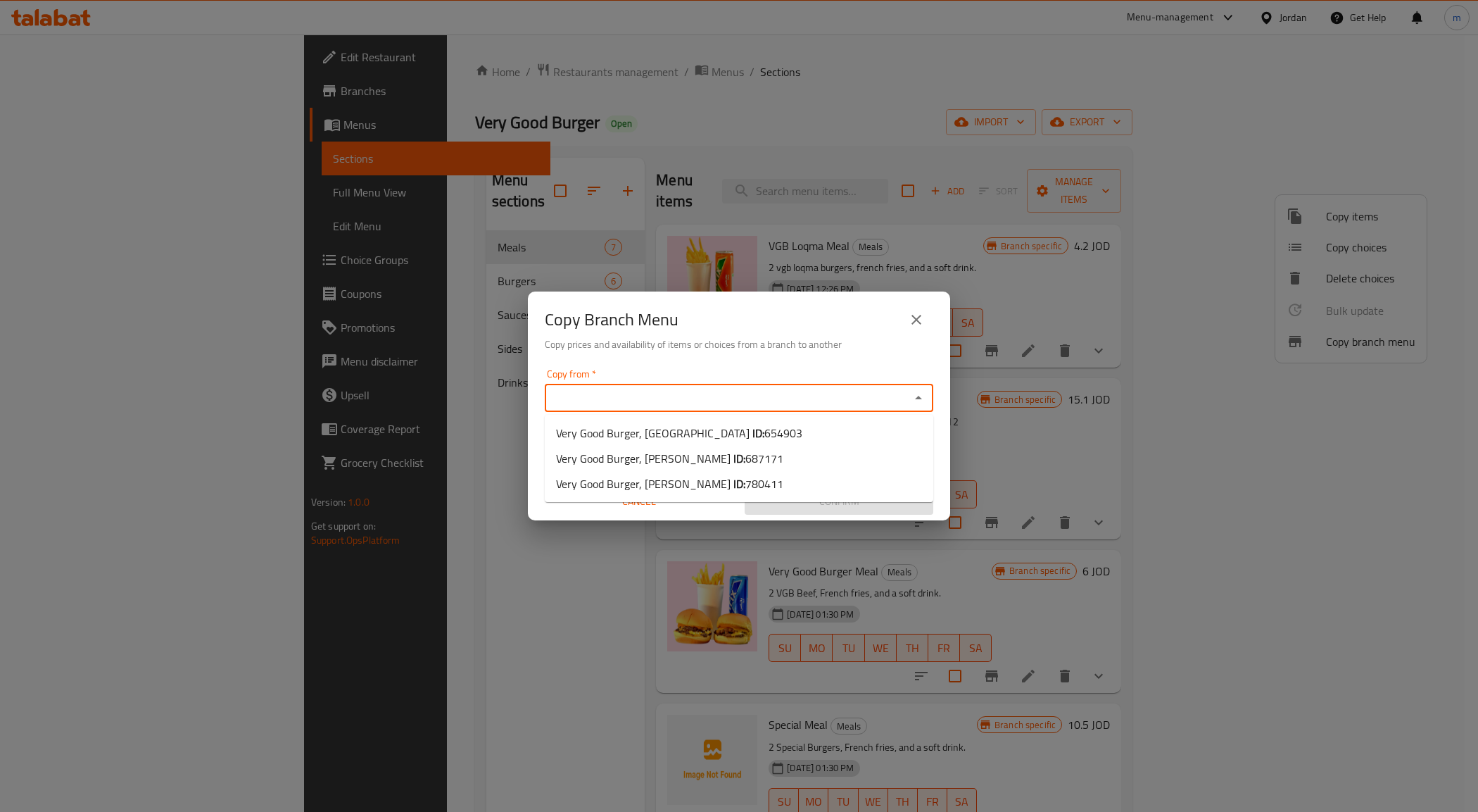
click at [651, 388] on input "Copy from   *" at bounding box center [727, 398] width 357 height 20
click at [655, 427] on span "Very Good Burger, Wadi Saqrah ID: 654903" at bounding box center [679, 433] width 246 height 17
type input "Very Good Burger, [GEOGRAPHIC_DATA]"
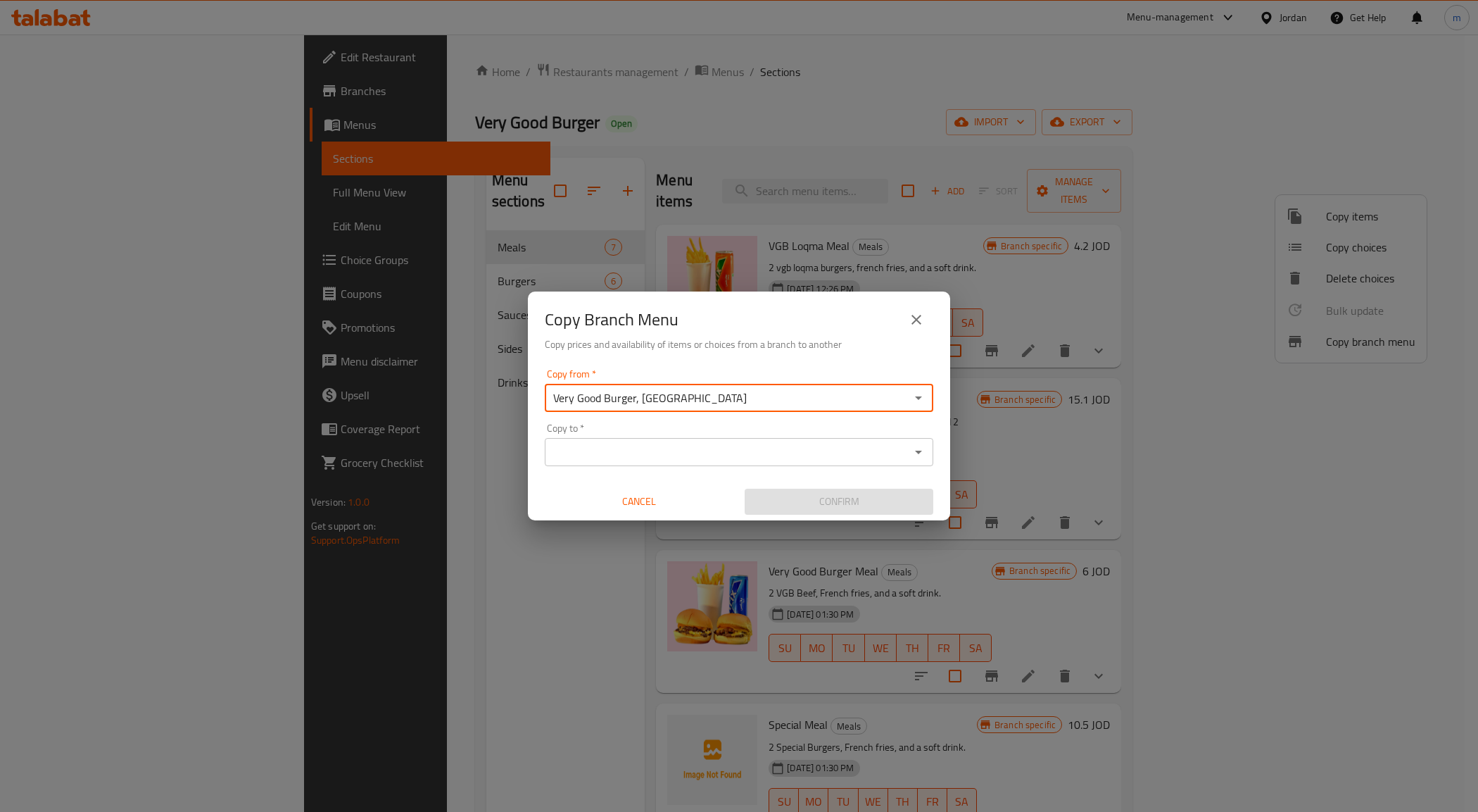
click at [668, 448] on input "Copy to   *" at bounding box center [727, 452] width 357 height 20
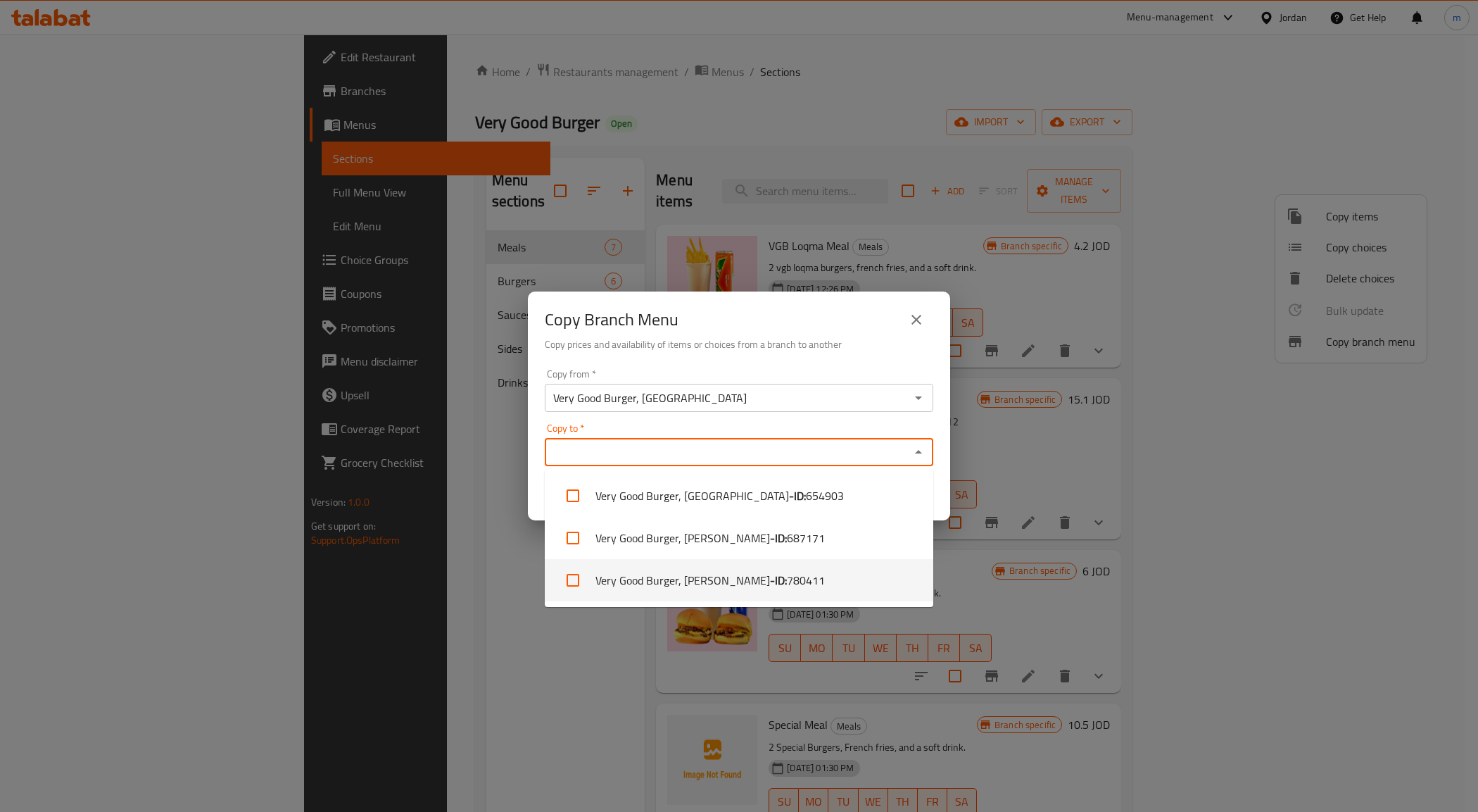
click at [646, 567] on li "Very Good Burger, [PERSON_NAME] - ID: 780411" at bounding box center [739, 580] width 389 height 43
checkbox input "true"
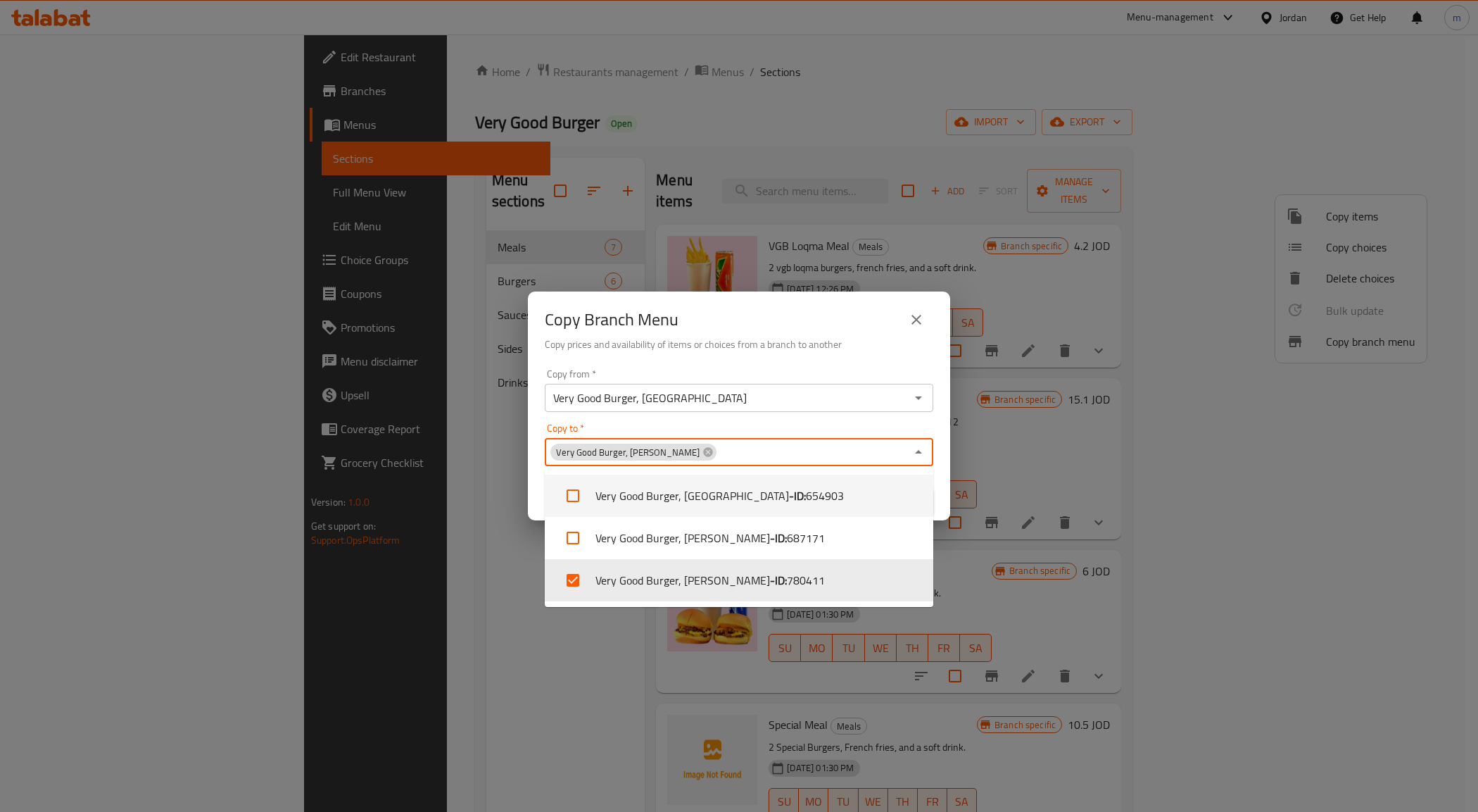
click at [920, 451] on icon "Close" at bounding box center [919, 452] width 17 height 17
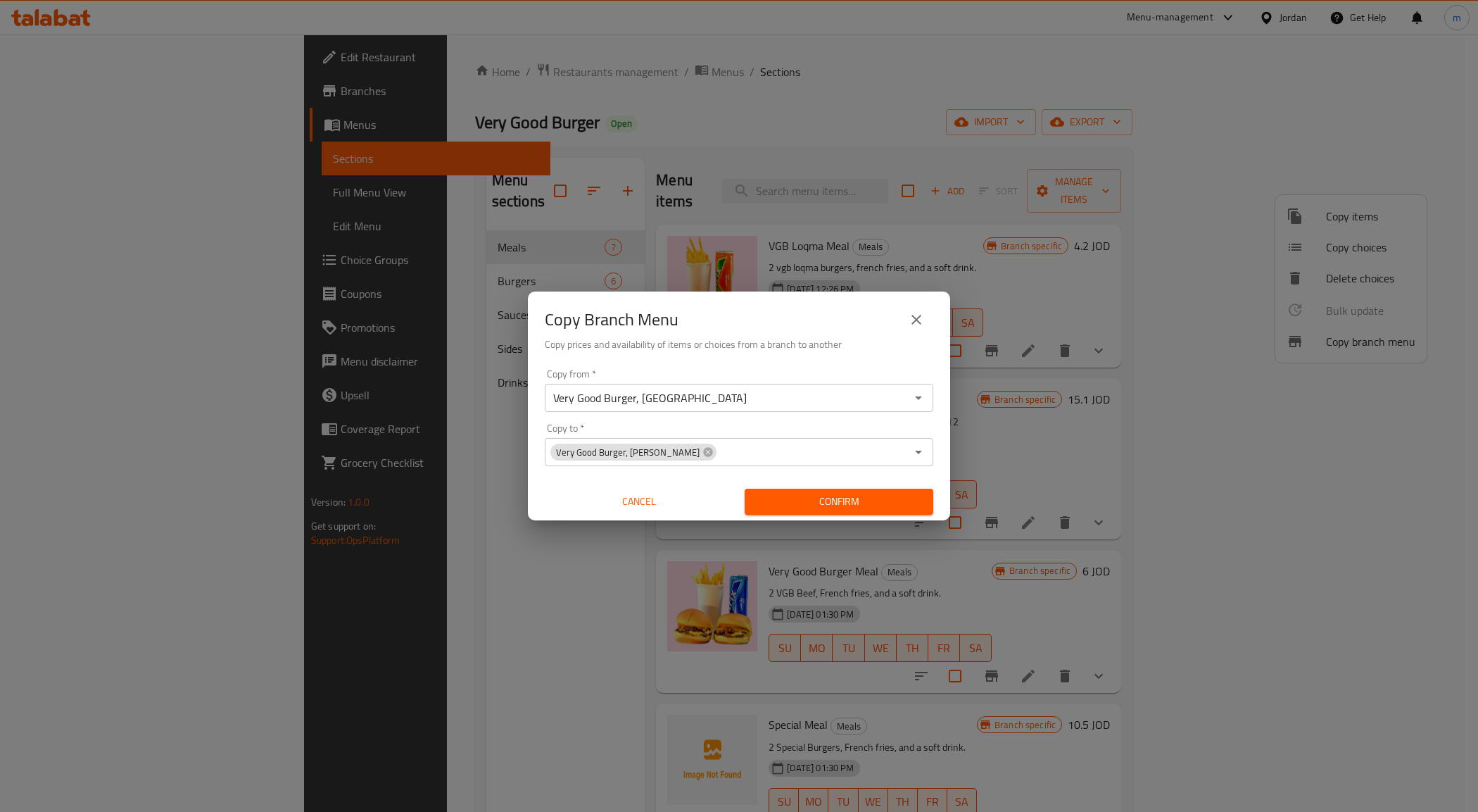
click at [808, 505] on span "Confirm" at bounding box center [839, 501] width 166 height 18
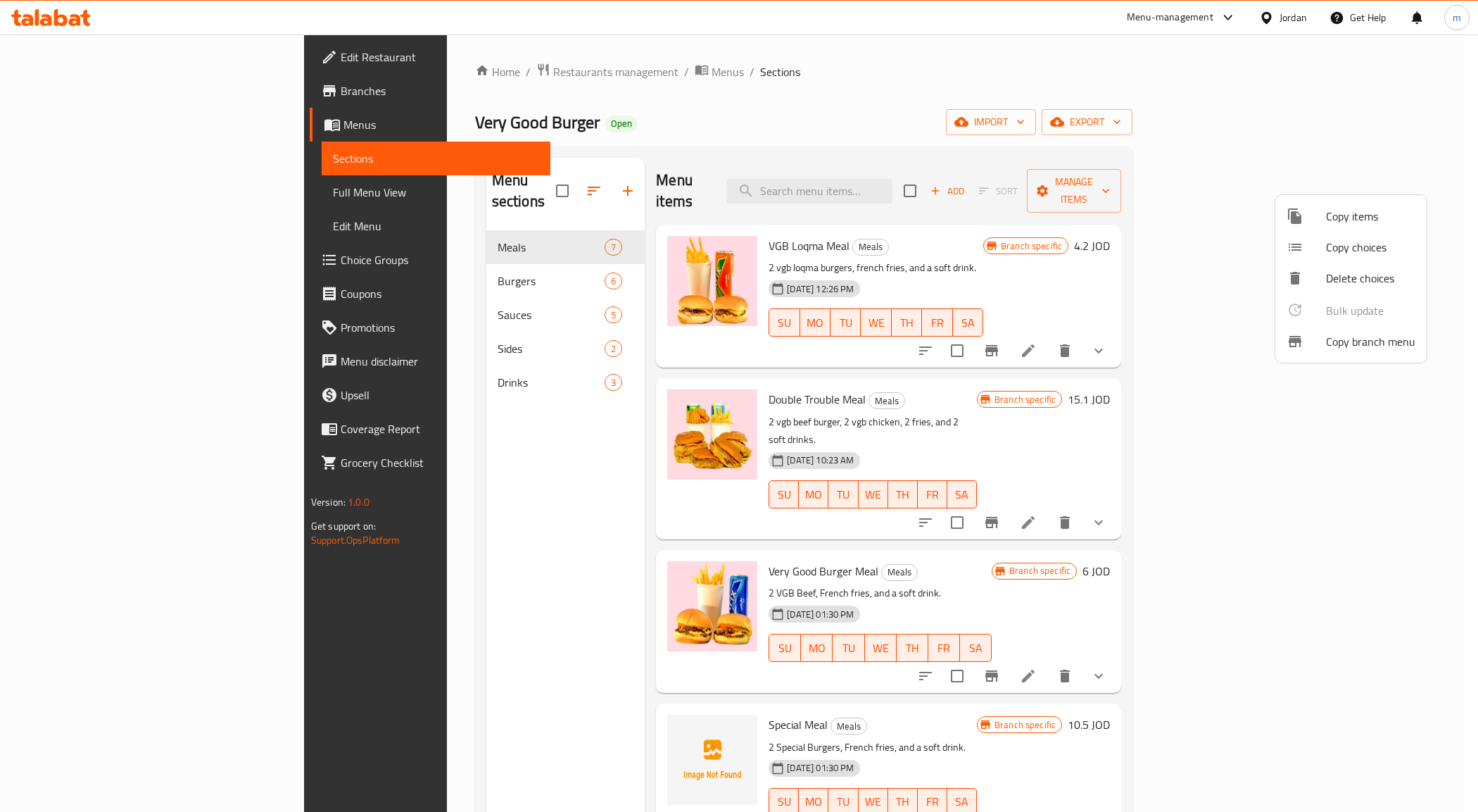
click at [62, 83] on div at bounding box center [739, 406] width 1478 height 812
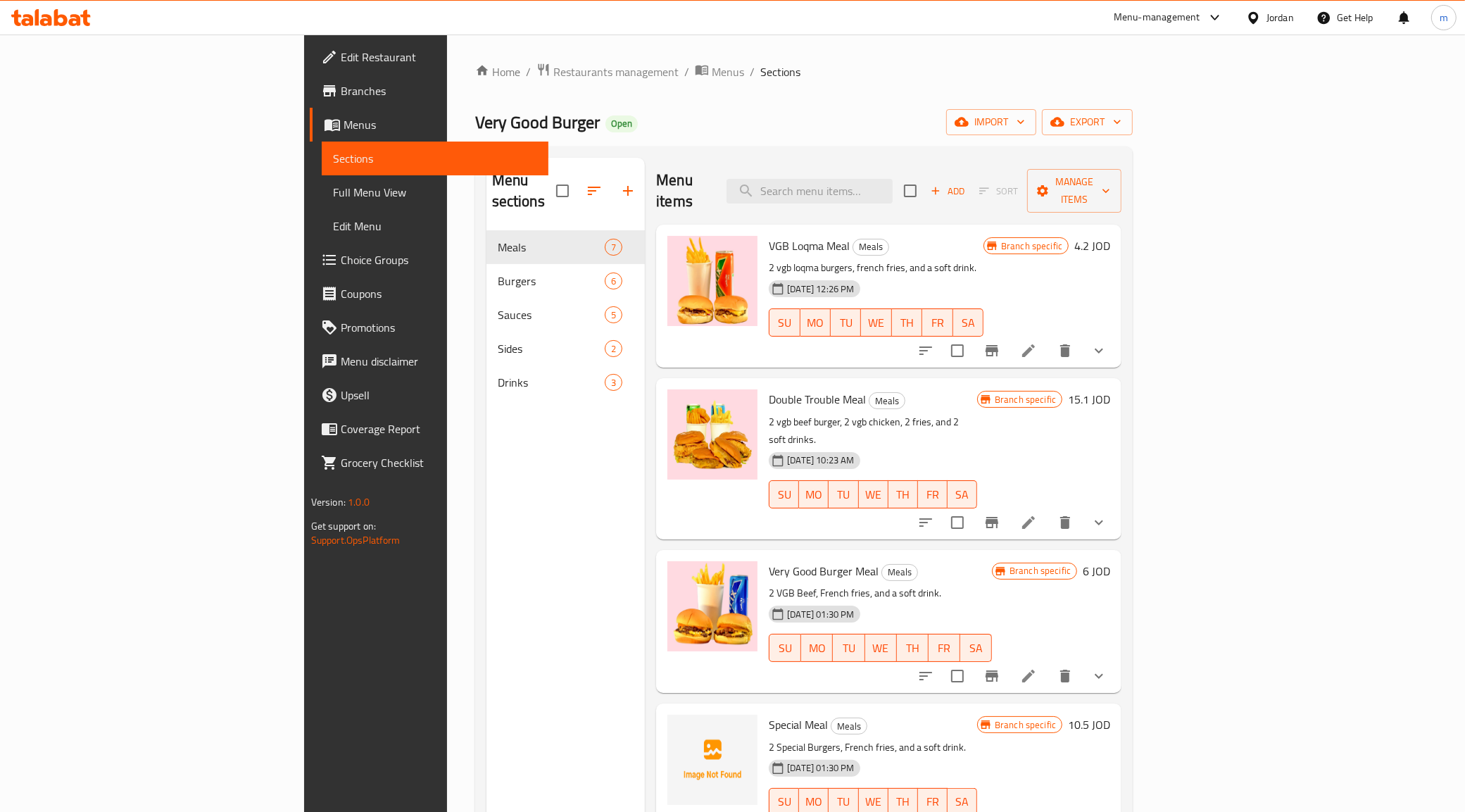
click at [341, 83] on span "Branches" at bounding box center [440, 91] width 197 height 17
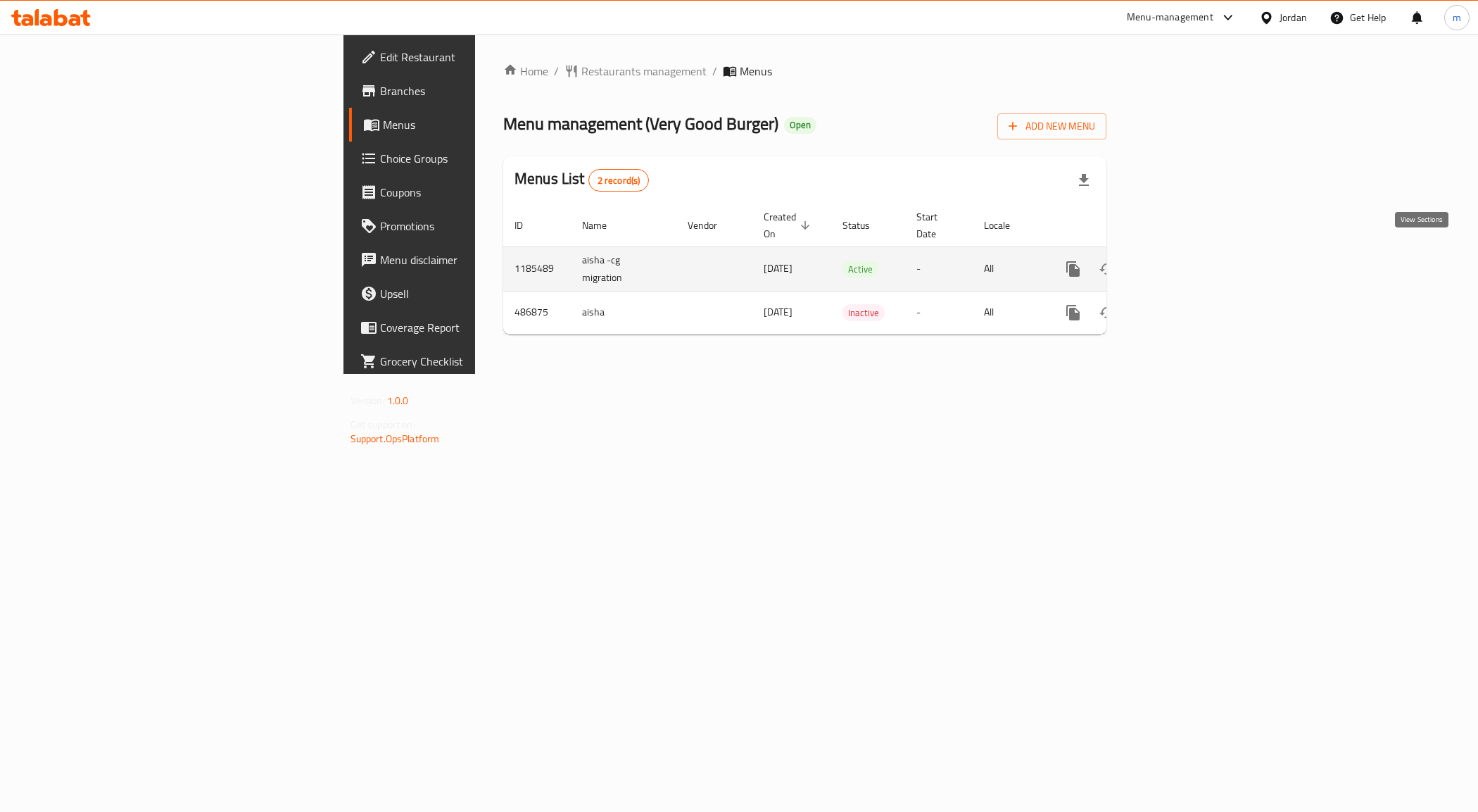
click at [1183, 261] on icon "enhanced table" at bounding box center [1175, 269] width 17 height 17
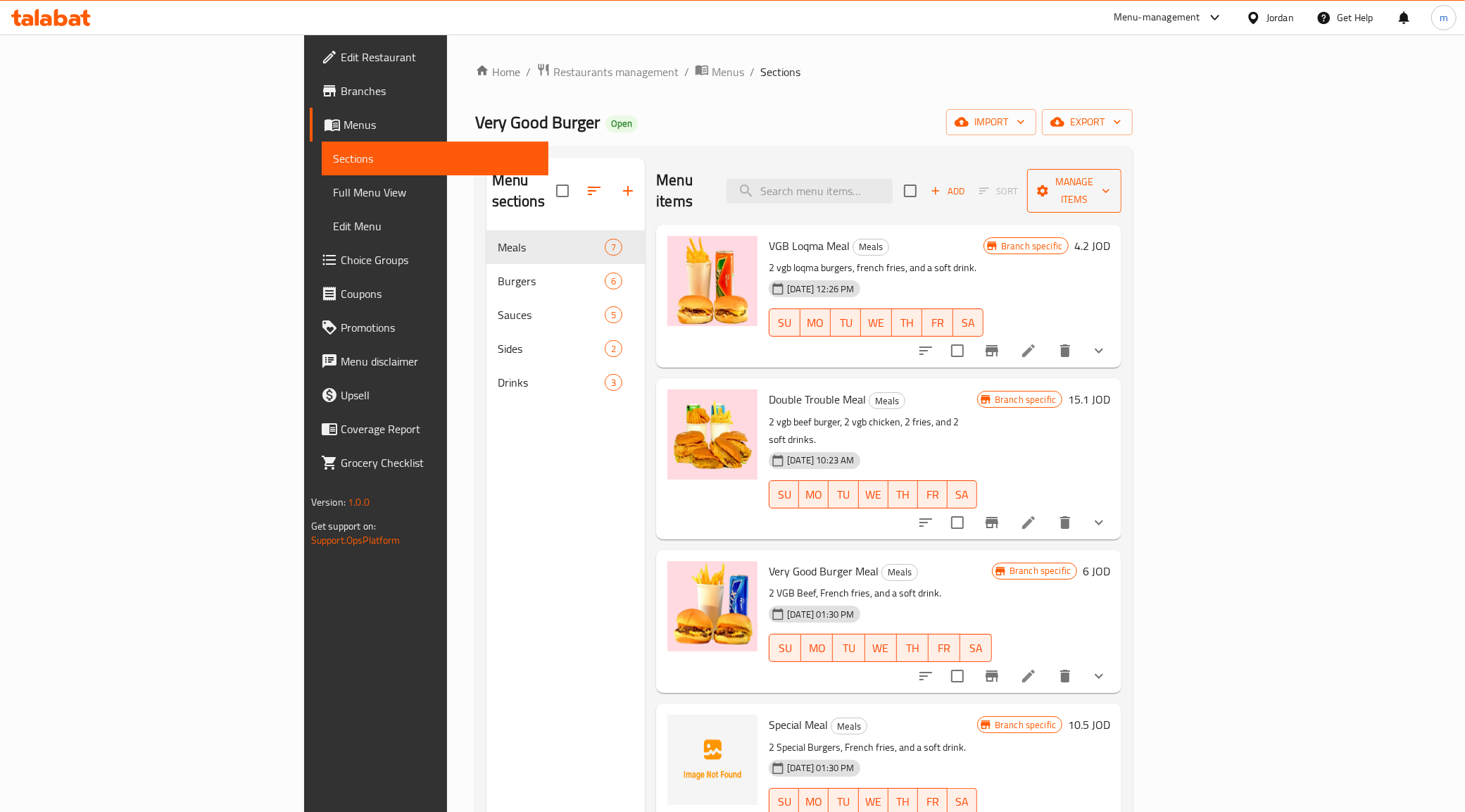
click at [1111, 174] on span "Manage items" at bounding box center [1075, 190] width 72 height 35
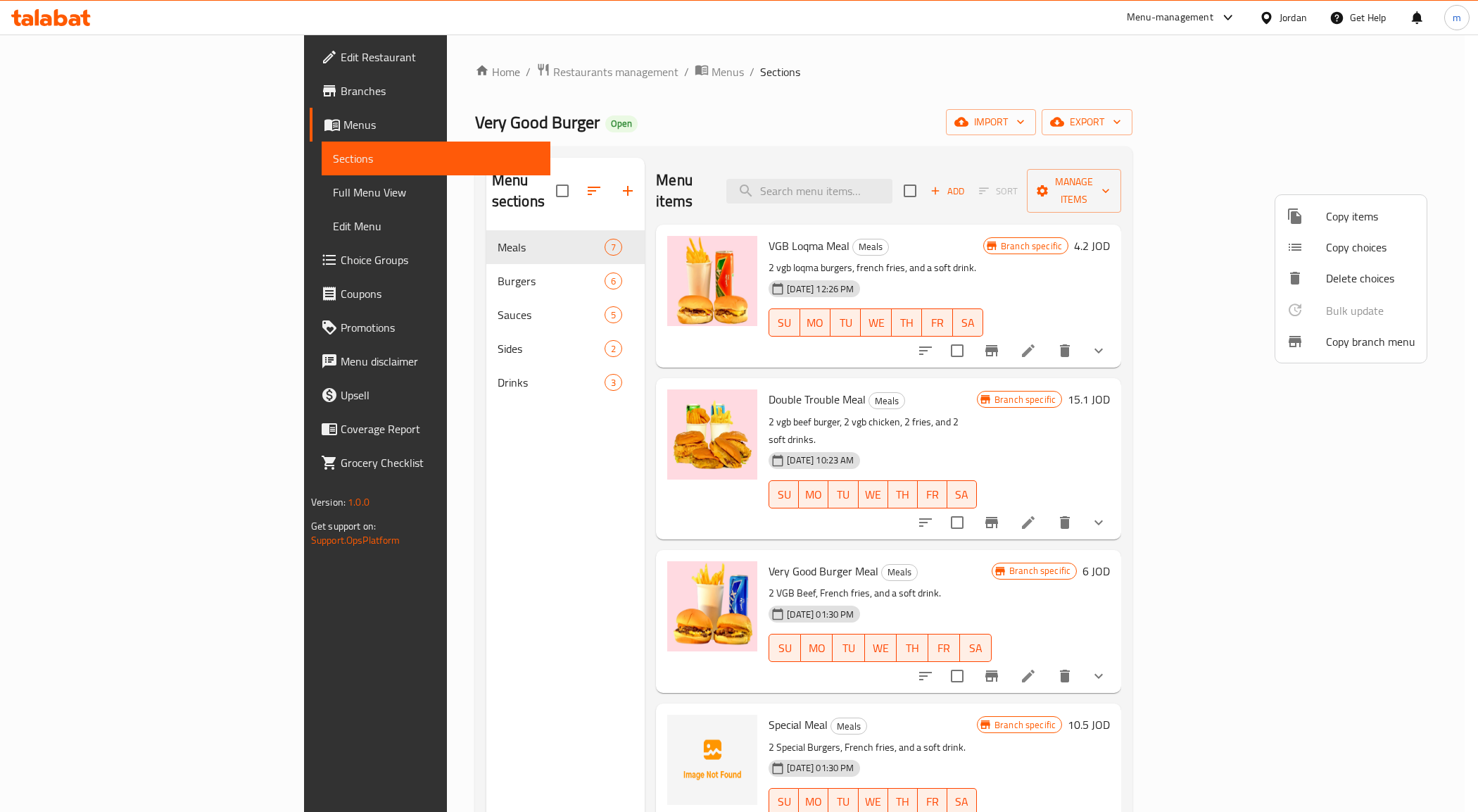
click at [1346, 333] on span "Copy branch menu" at bounding box center [1370, 342] width 89 height 17
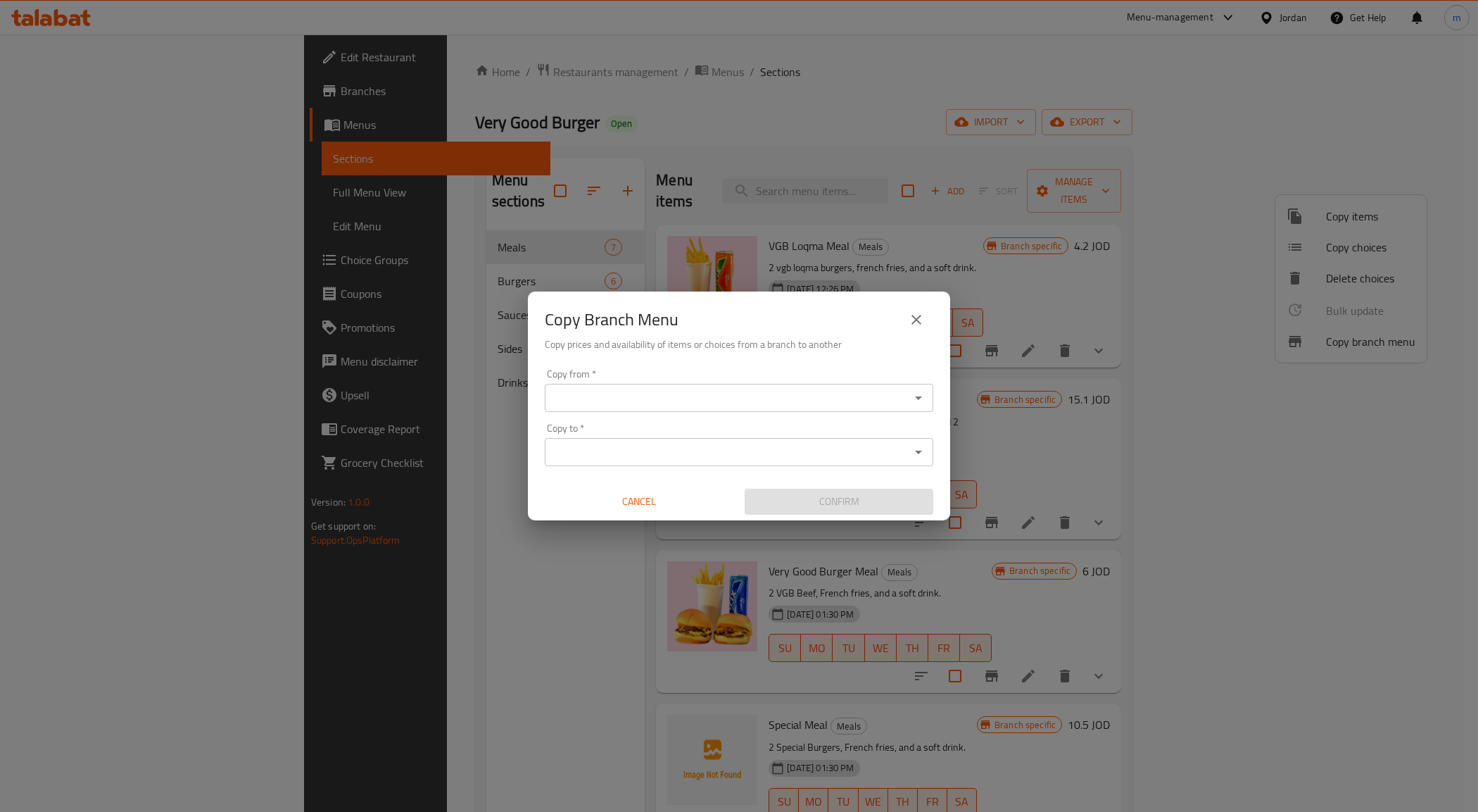
click at [668, 391] on input "Copy from   *" at bounding box center [727, 398] width 357 height 20
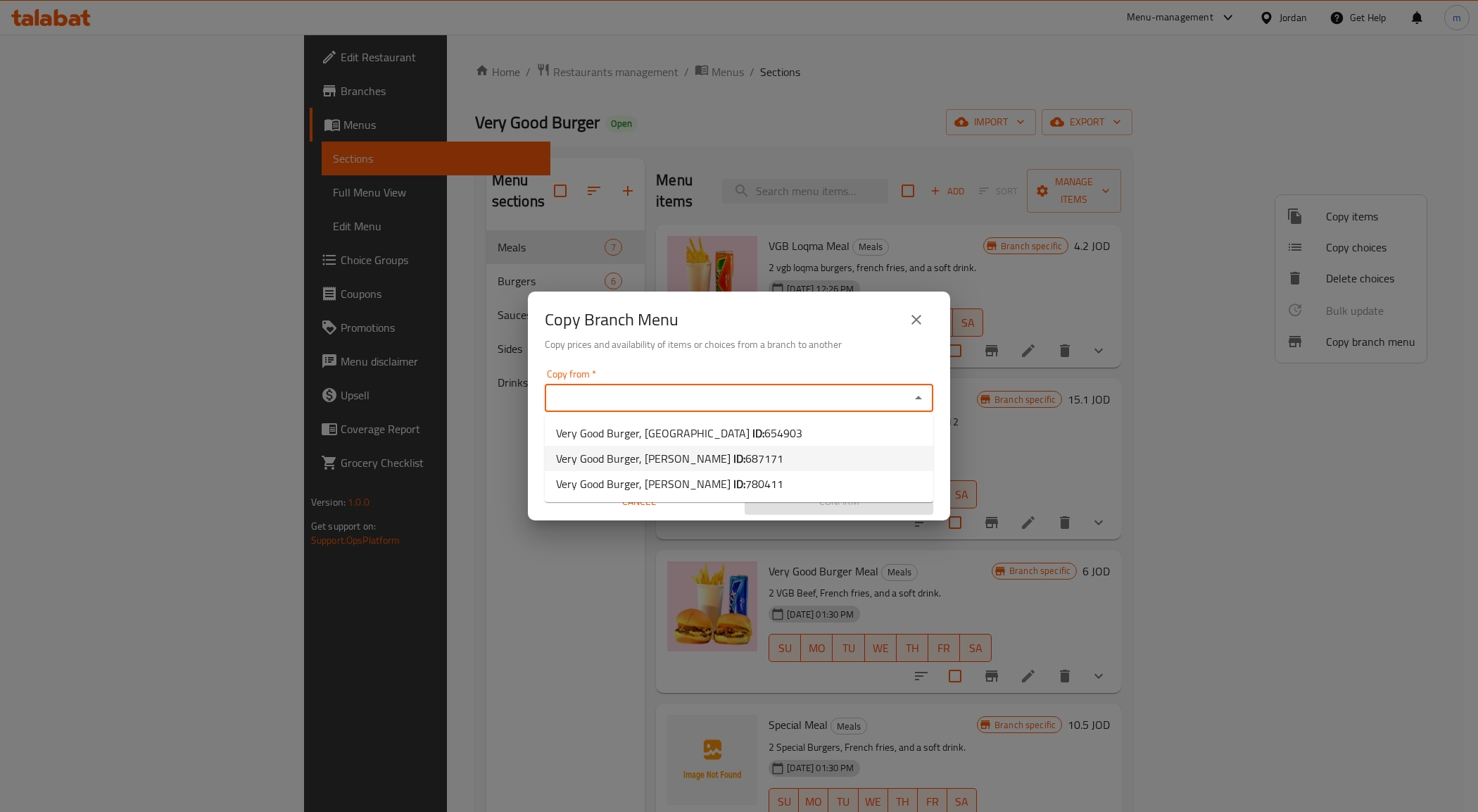
click at [637, 456] on span "Very Good Burger, [PERSON_NAME] ID: 687171" at bounding box center [670, 458] width 227 height 17
type input "Very Good Burger, [PERSON_NAME]"
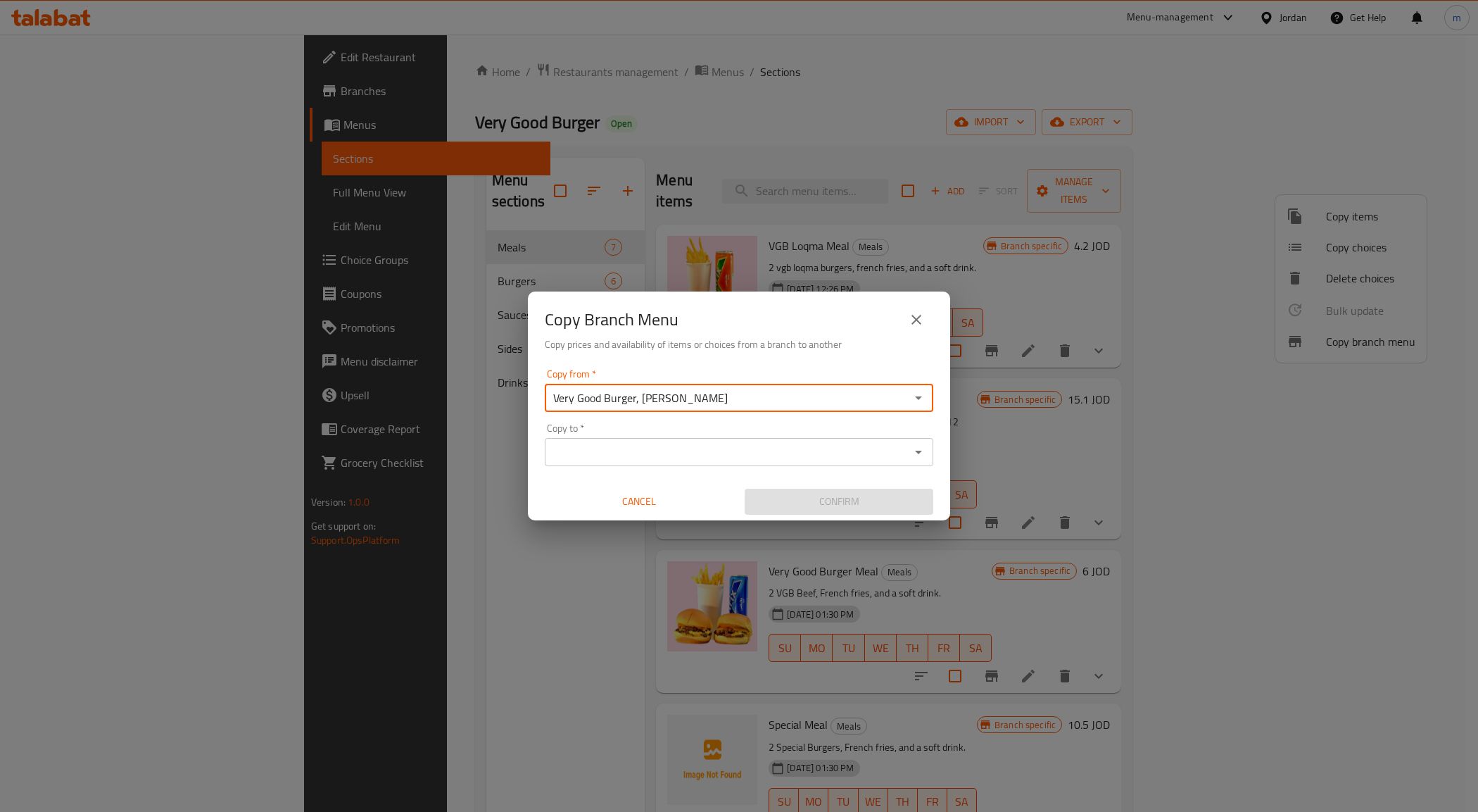
click at [658, 452] on input "Copy to   *" at bounding box center [727, 452] width 357 height 20
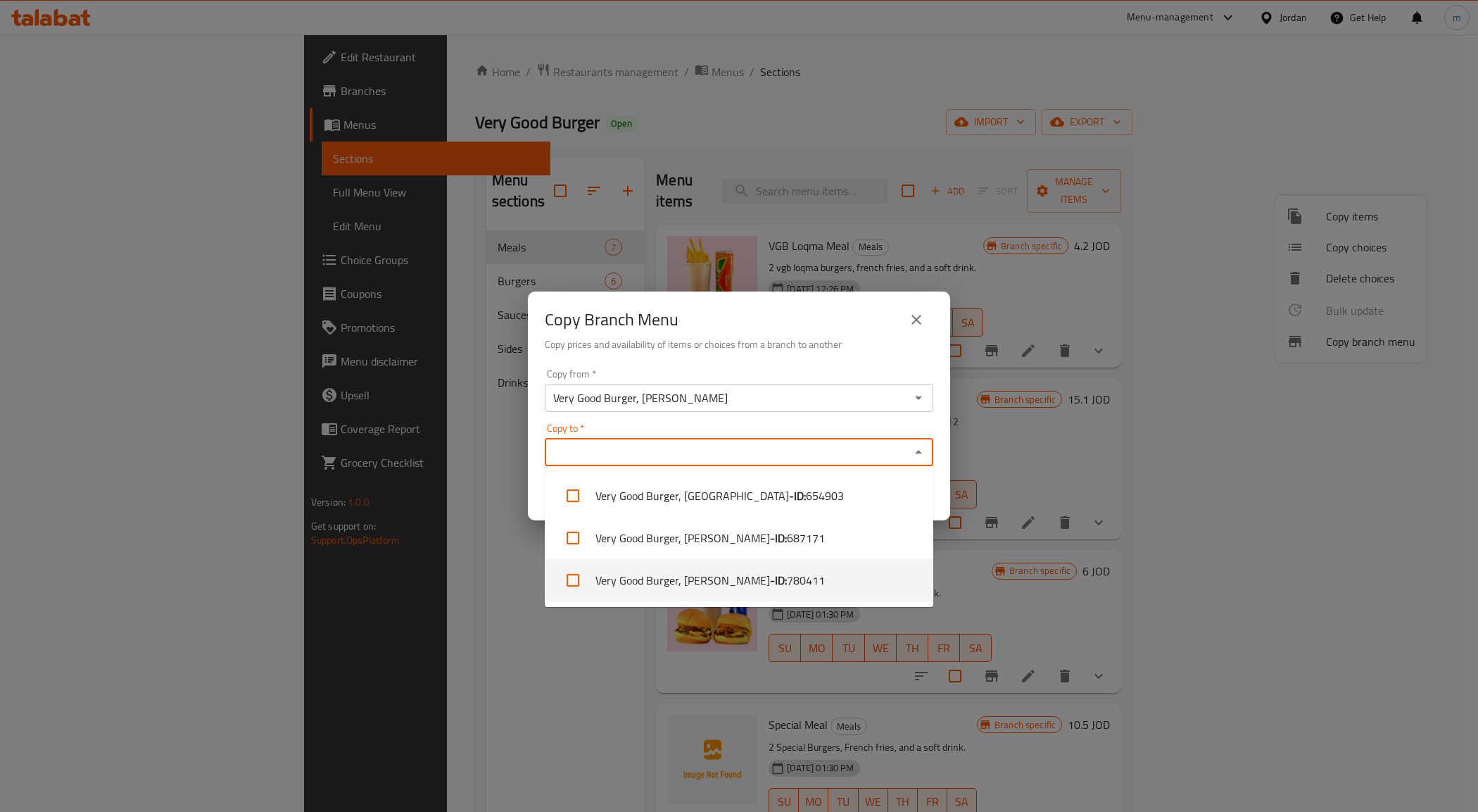
click at [698, 574] on li "Very Good Burger, [PERSON_NAME] - ID: 780411" at bounding box center [739, 580] width 389 height 43
checkbox input "true"
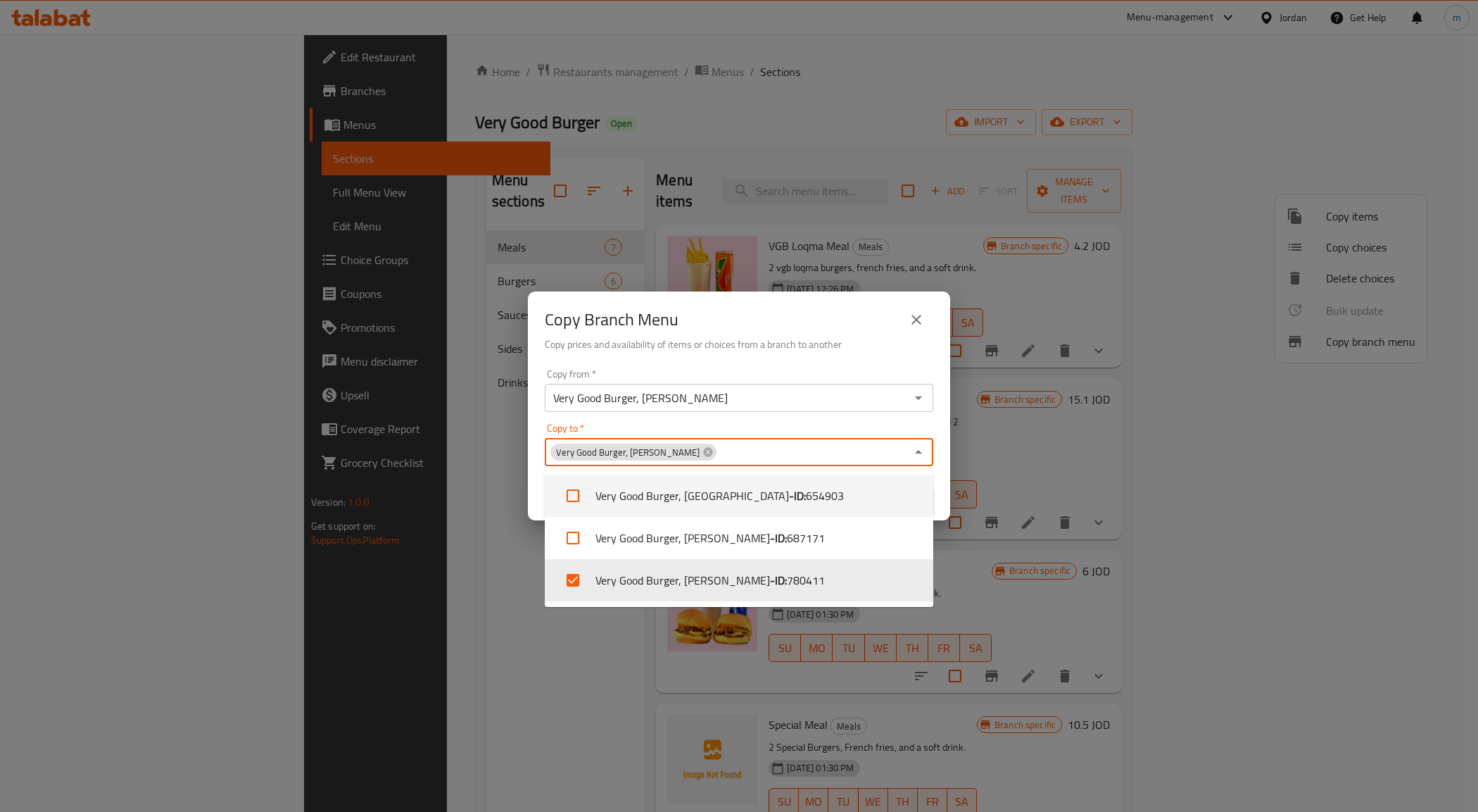
click at [864, 438] on div "Very Good Burger, [PERSON_NAME] Copy to *" at bounding box center [739, 452] width 389 height 28
click at [882, 428] on div "Copy to   * Very Good Burger, Al Sahel Copy to *" at bounding box center [739, 444] width 389 height 43
click at [911, 447] on icon "Close" at bounding box center [919, 452] width 17 height 17
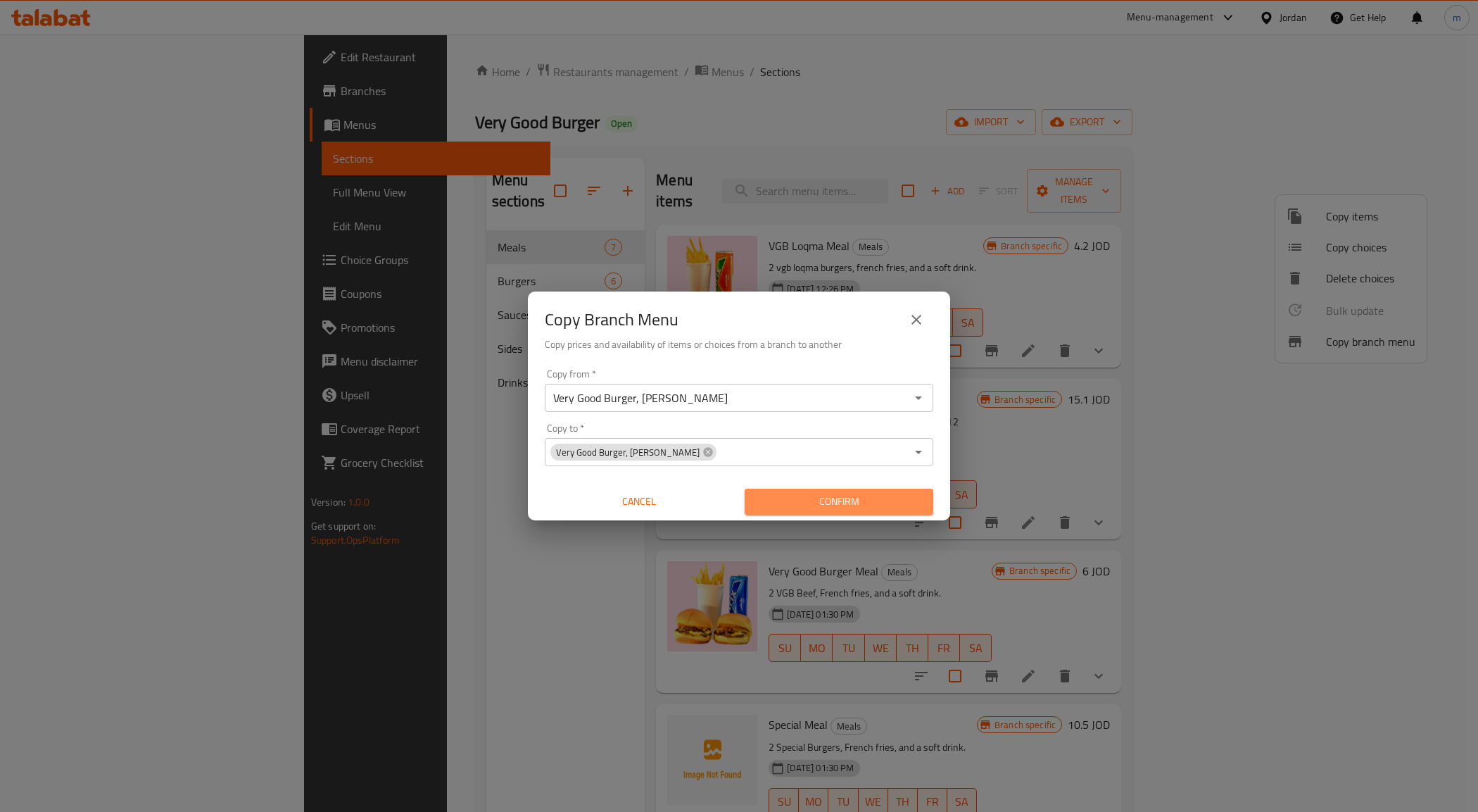
click at [845, 489] on button "Confirm" at bounding box center [839, 501] width 189 height 26
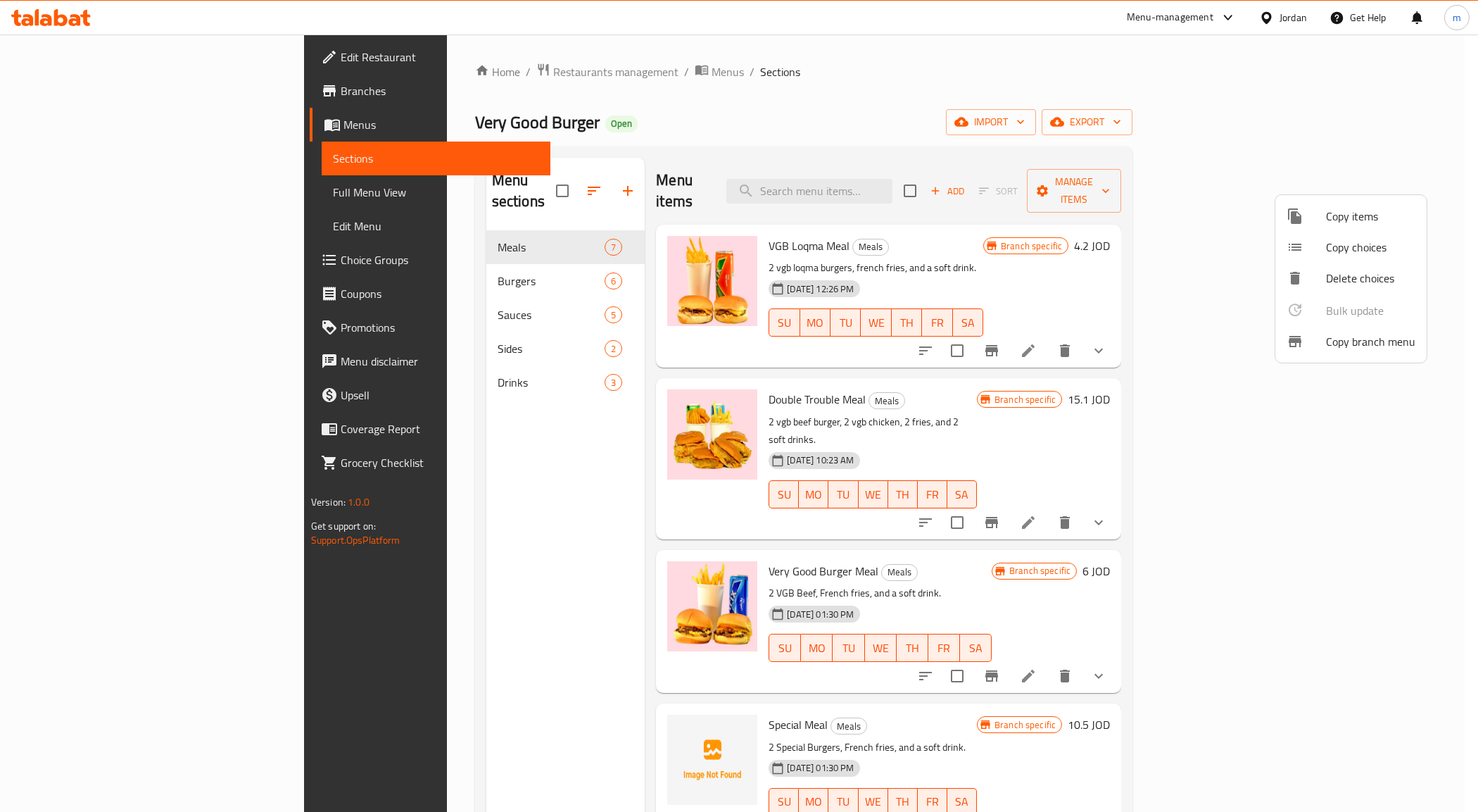
click at [68, 103] on div at bounding box center [739, 406] width 1478 height 812
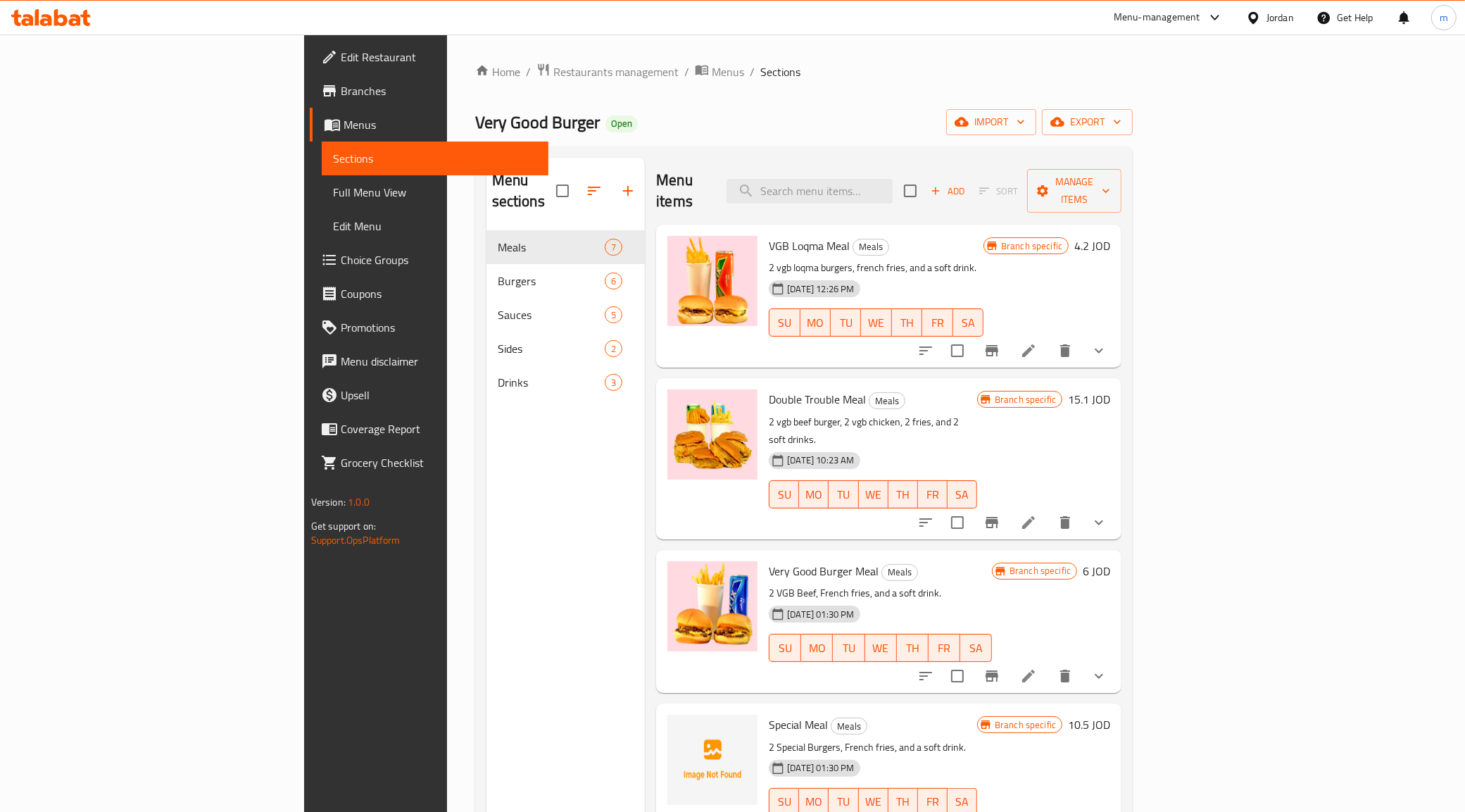
click at [341, 90] on span "Branches" at bounding box center [440, 91] width 197 height 17
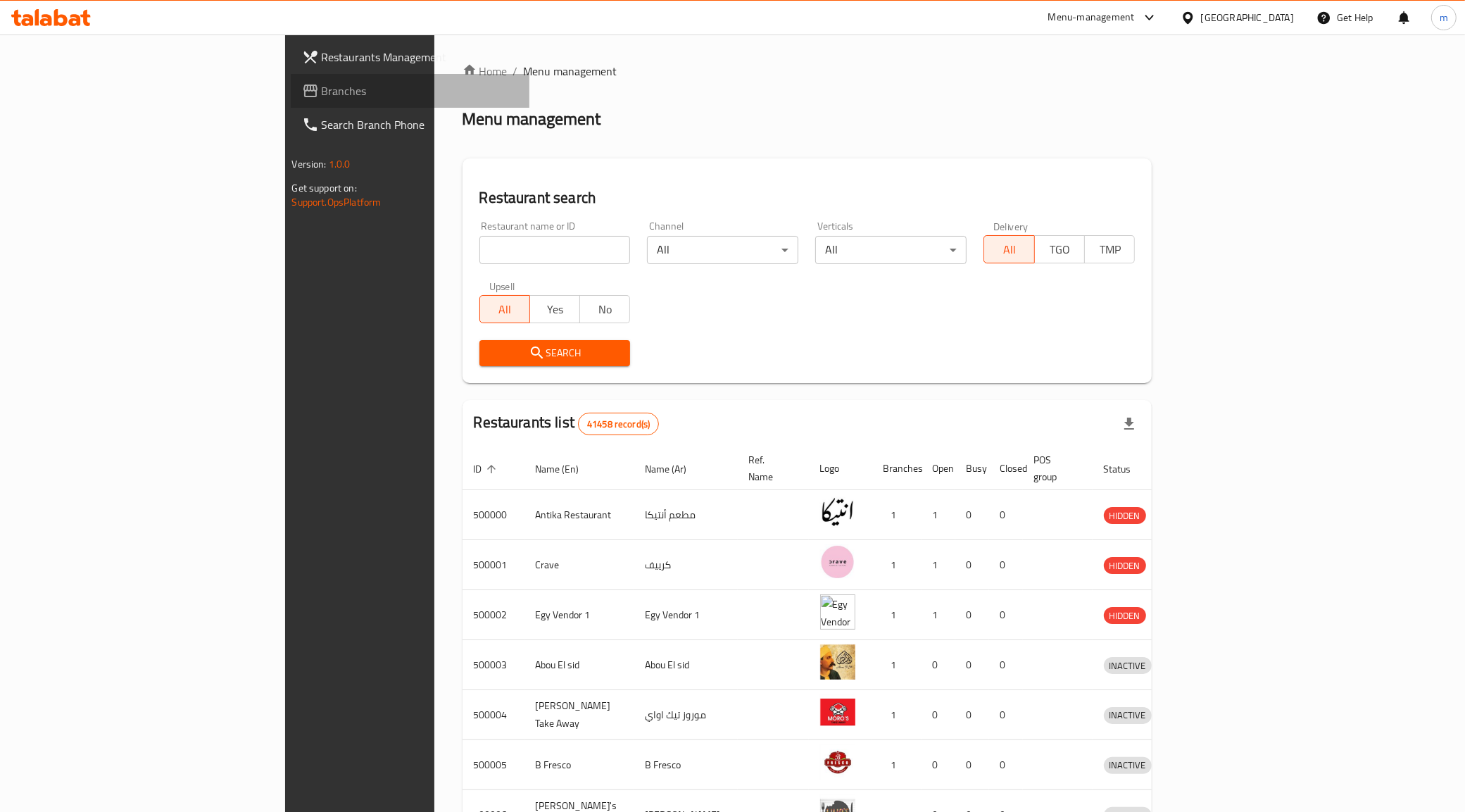
click at [322, 83] on span "Branches" at bounding box center [420, 91] width 197 height 17
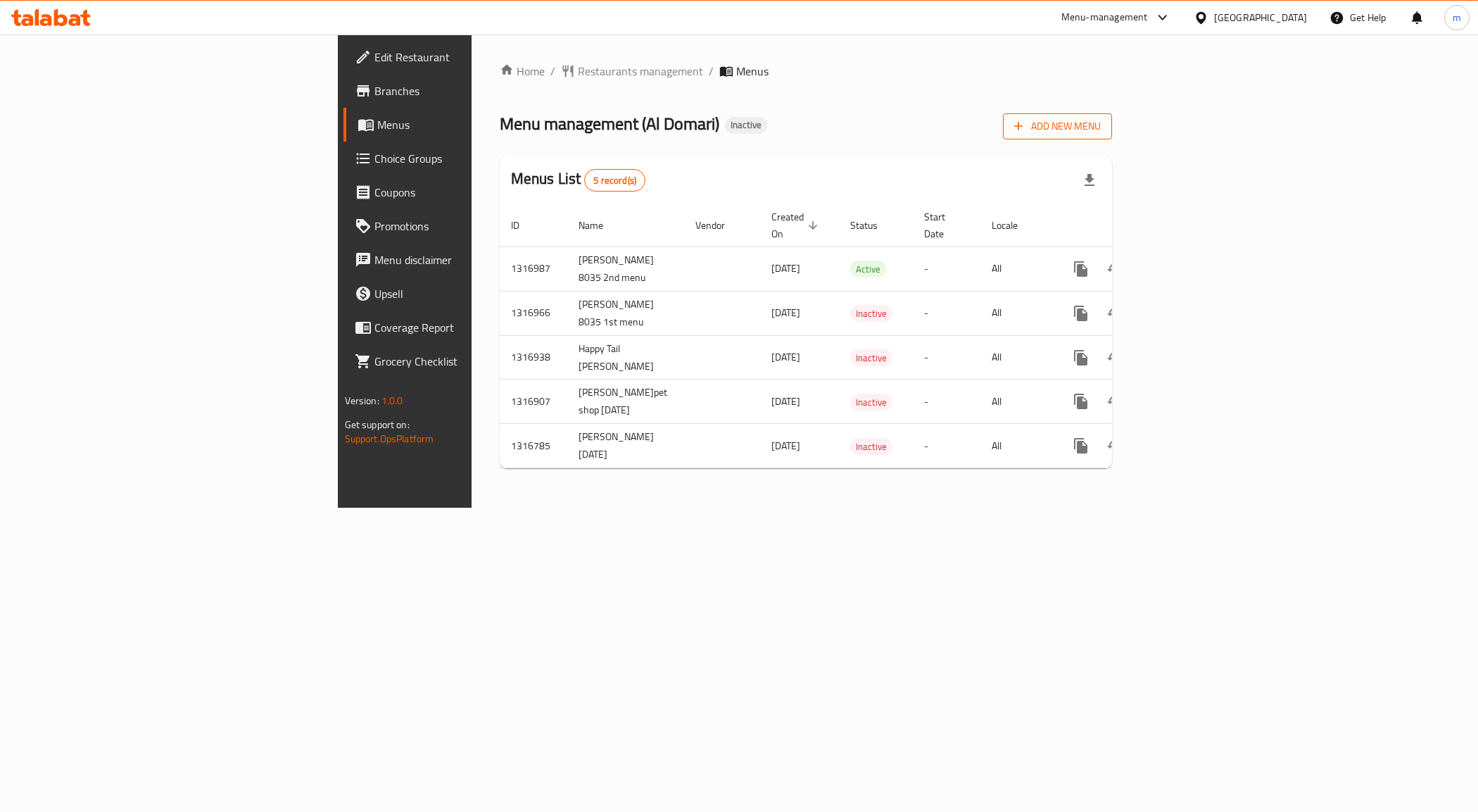
click at [1101, 131] on span "Add New Menu" at bounding box center [1058, 126] width 87 height 18
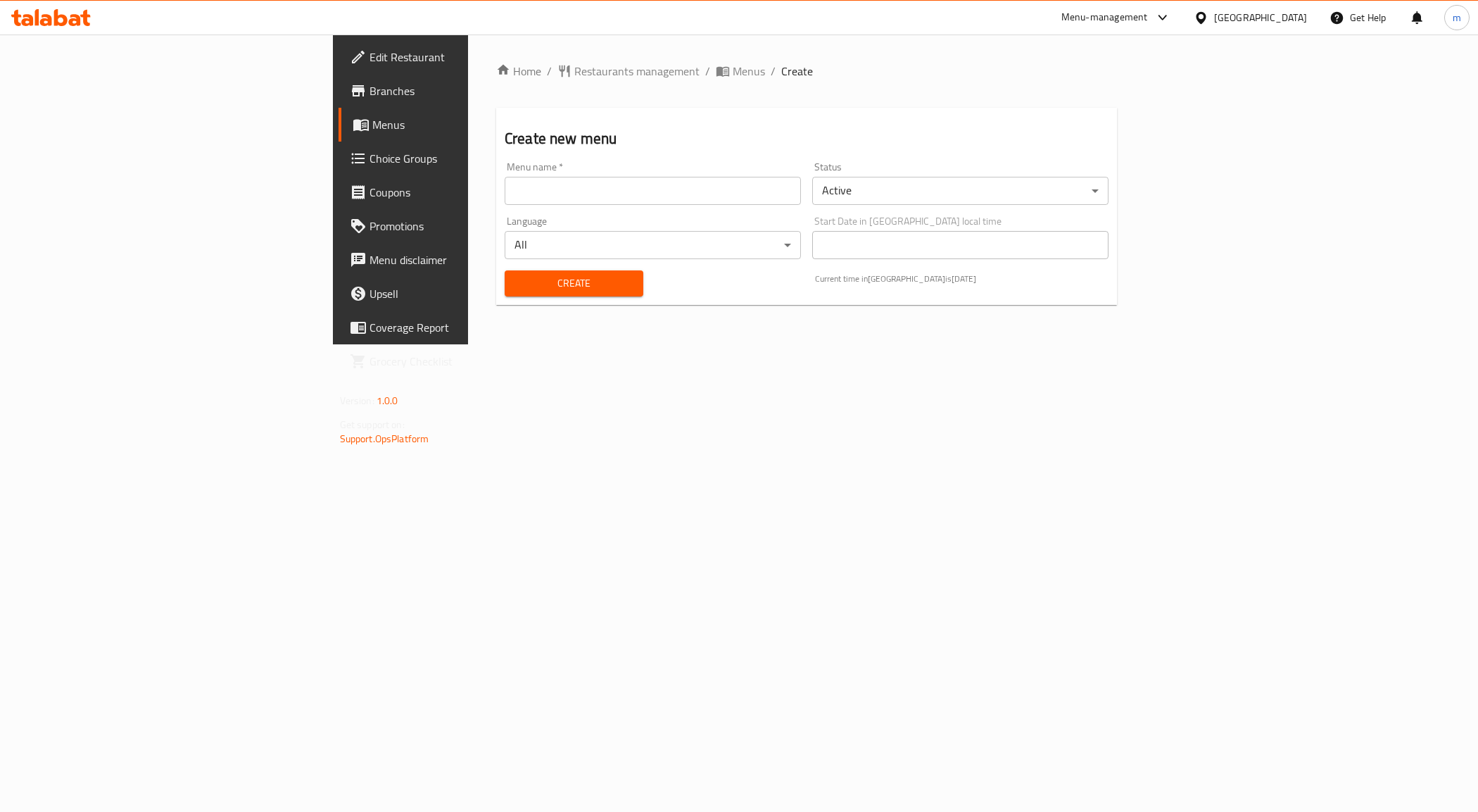
click at [505, 180] on input "text" at bounding box center [653, 190] width 297 height 28
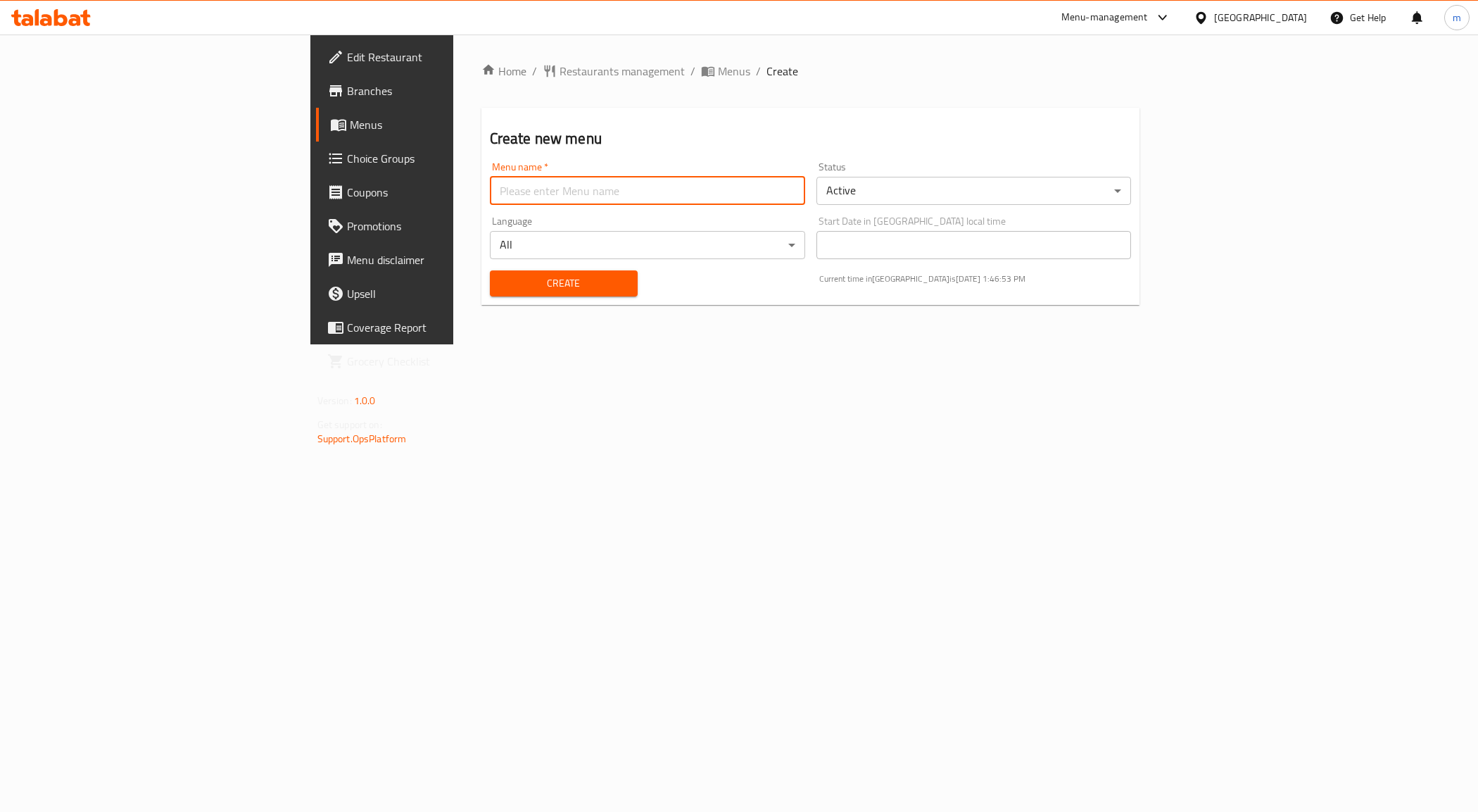
type input "[PERSON_NAME] 8035 3rd menu"
click at [490, 294] on button "Create" at bounding box center [563, 283] width 148 height 26
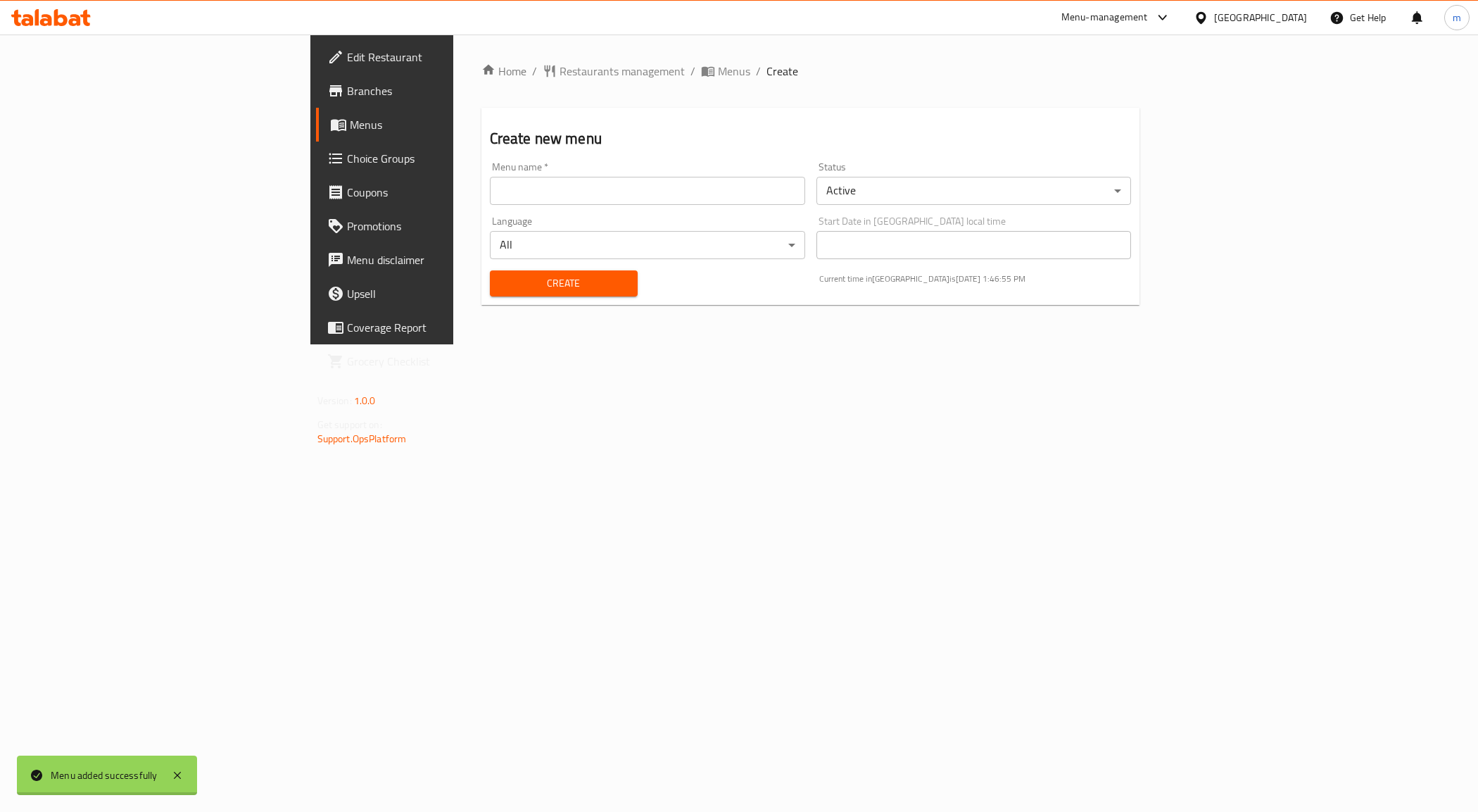
click at [57, 121] on div at bounding box center [739, 406] width 1478 height 812
click at [350, 127] on span "Menus" at bounding box center [448, 124] width 196 height 17
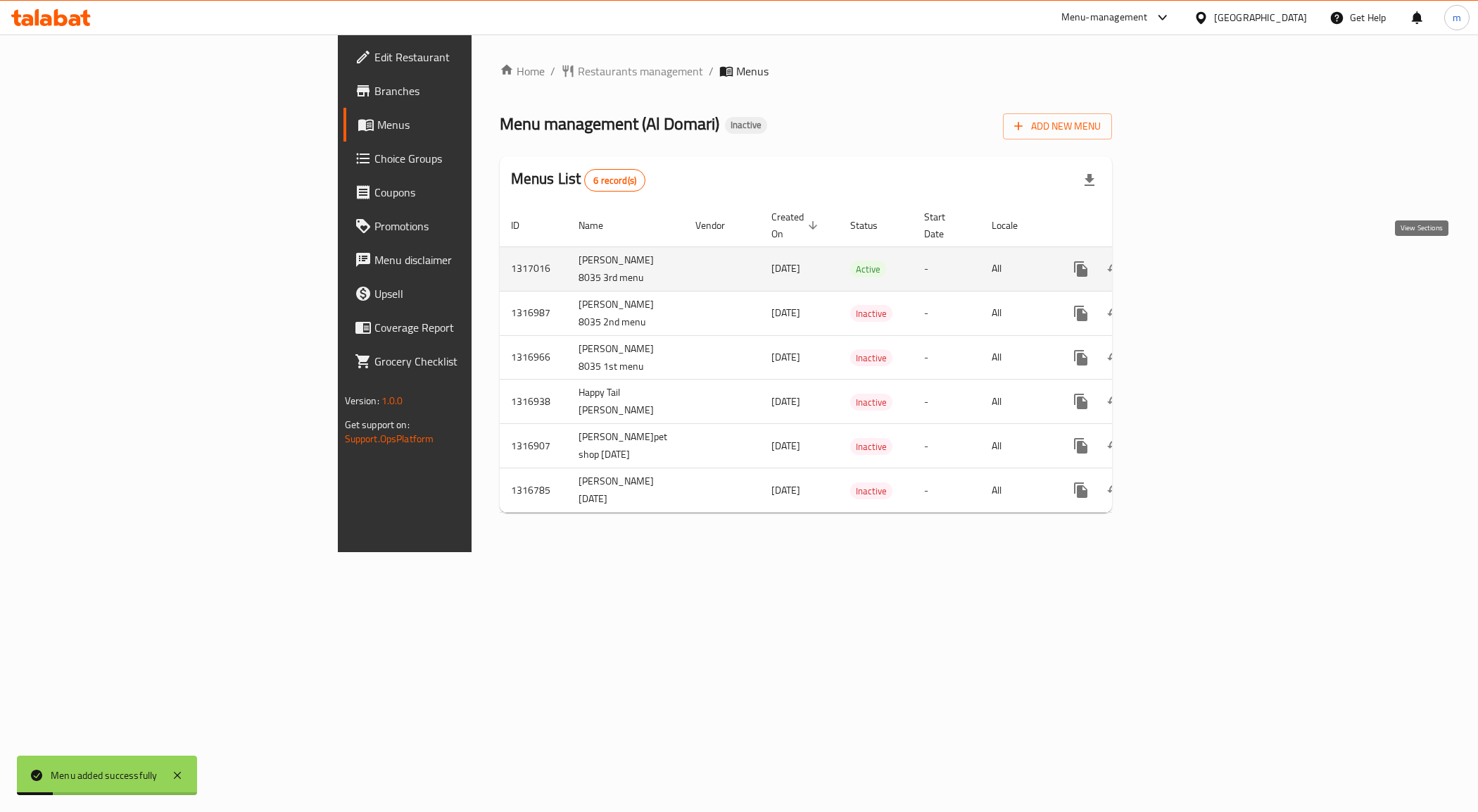
click at [1191, 261] on icon "enhanced table" at bounding box center [1182, 269] width 17 height 17
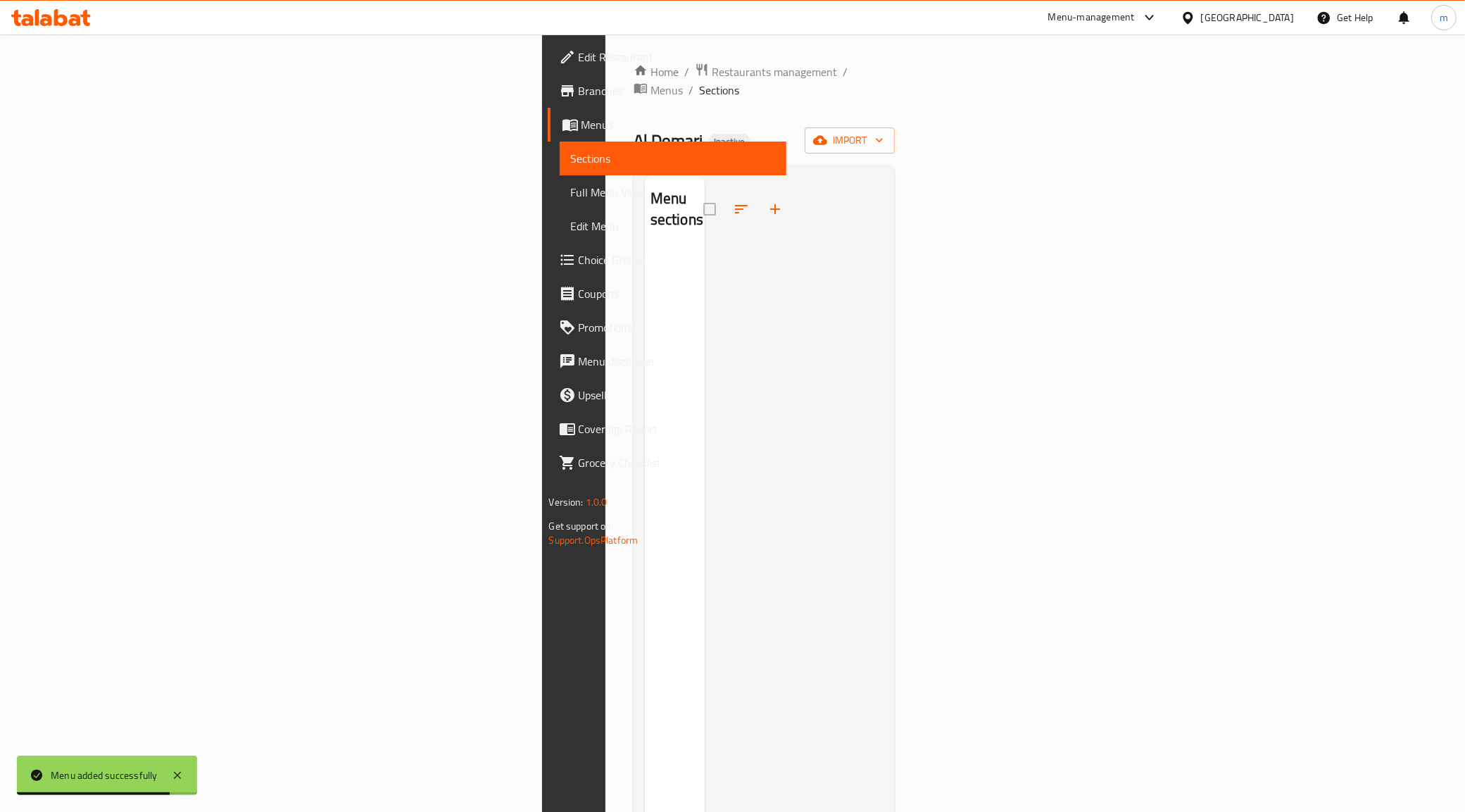
click at [579, 257] on span "Choice Groups" at bounding box center [678, 260] width 197 height 17
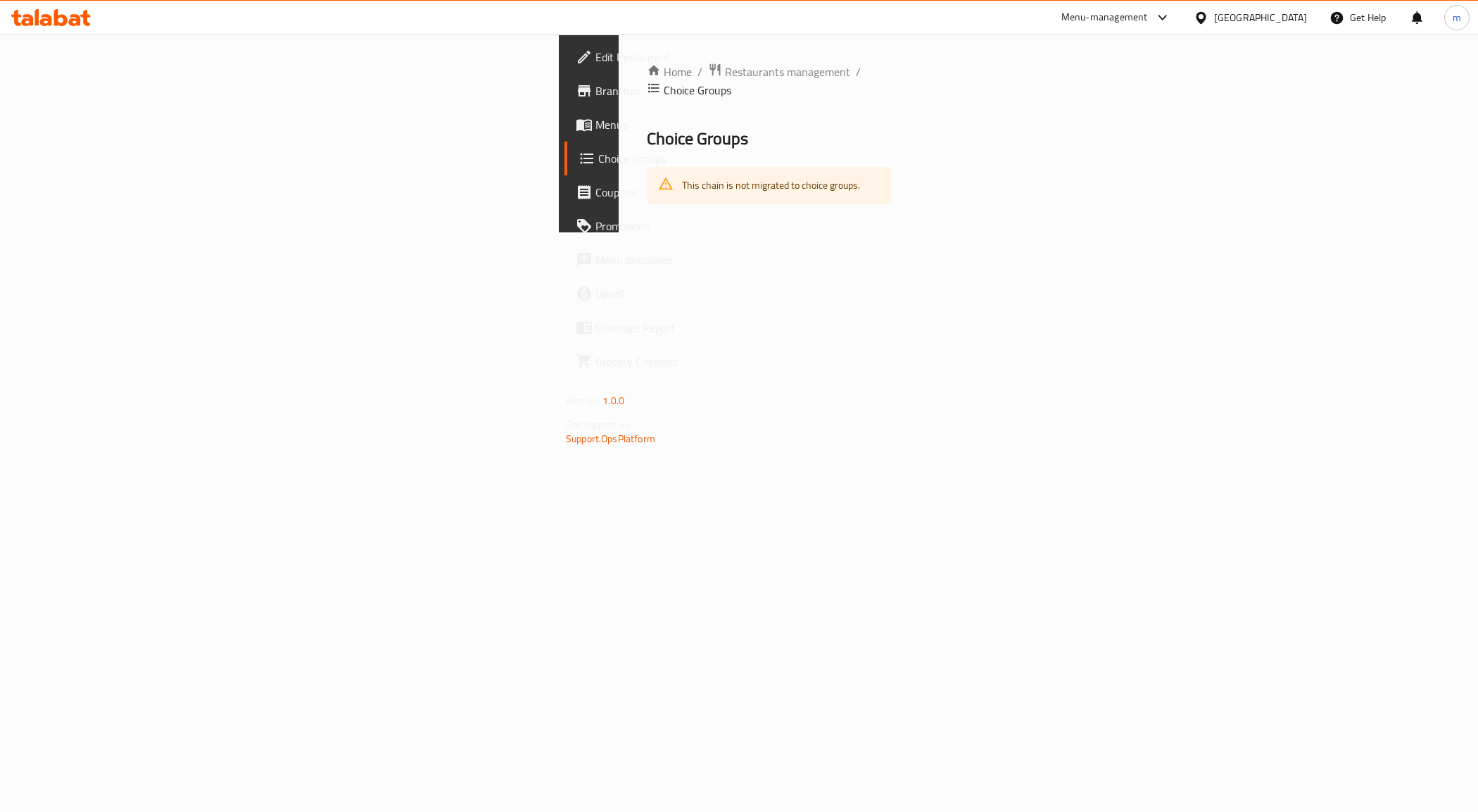
click at [598, 153] on span "Choice Groups" at bounding box center [696, 158] width 196 height 17
click at [596, 129] on span "Menus" at bounding box center [695, 124] width 199 height 17
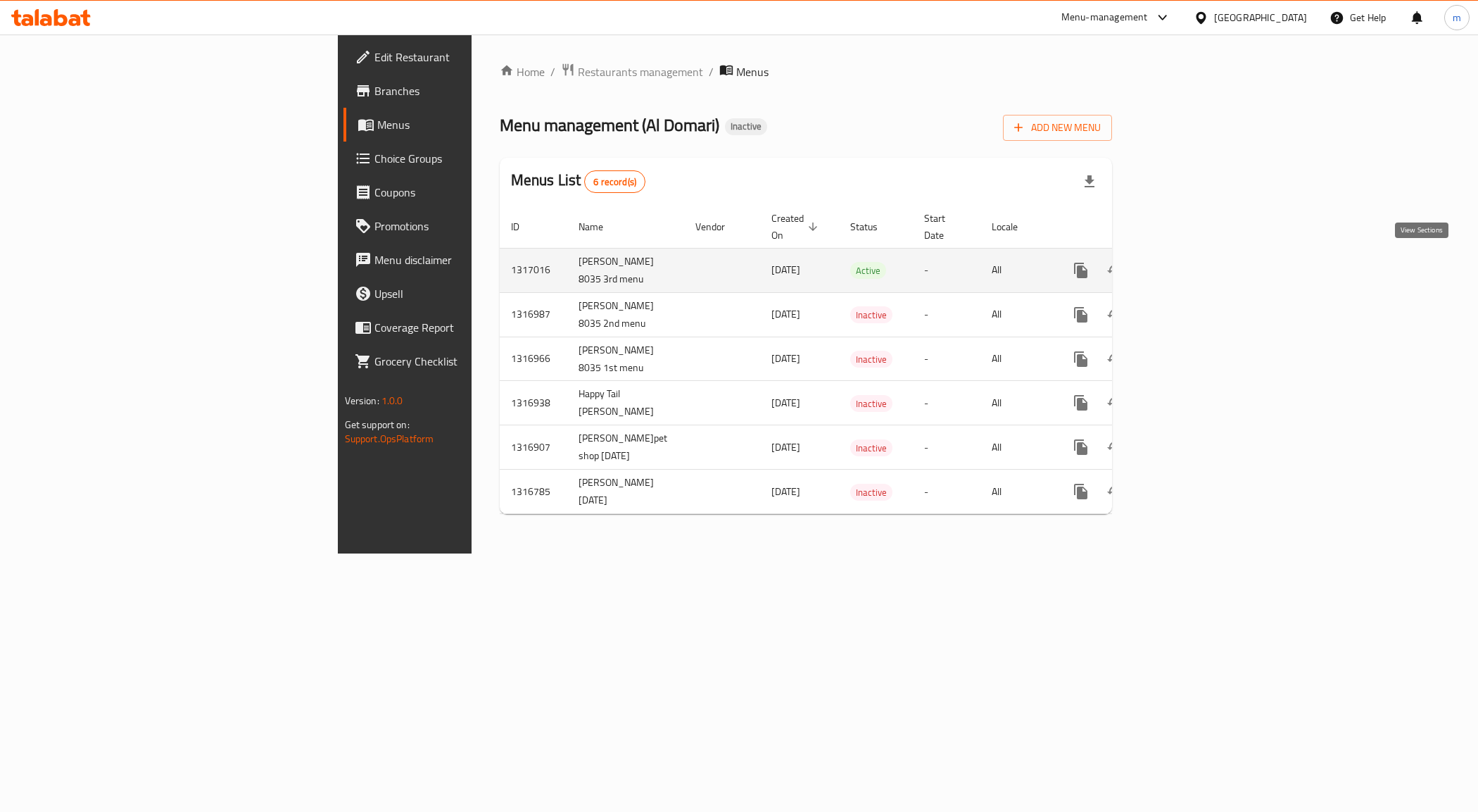
click at [1191, 266] on icon "enhanced table" at bounding box center [1182, 270] width 17 height 17
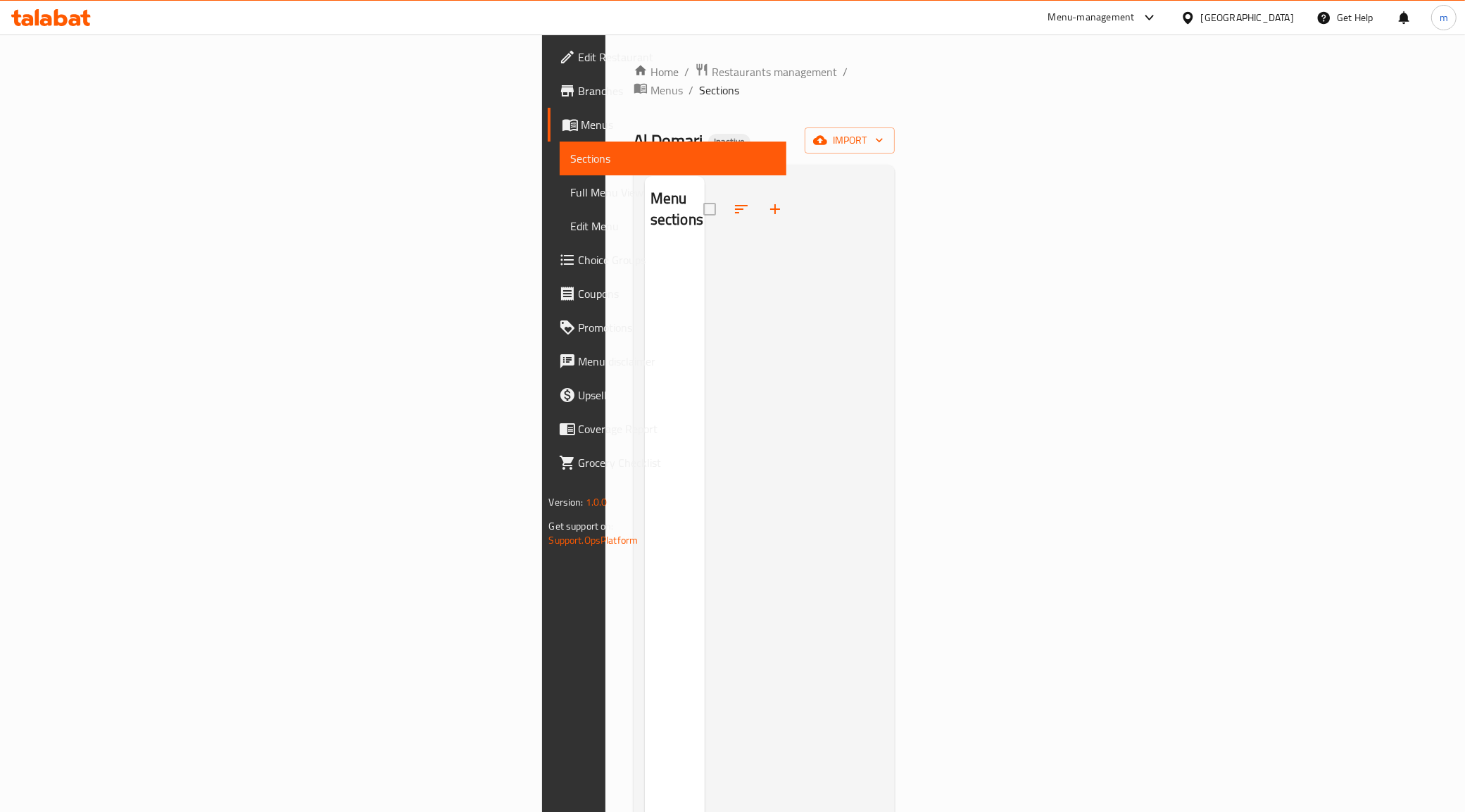
click at [579, 253] on span "Choice Groups" at bounding box center [678, 260] width 197 height 17
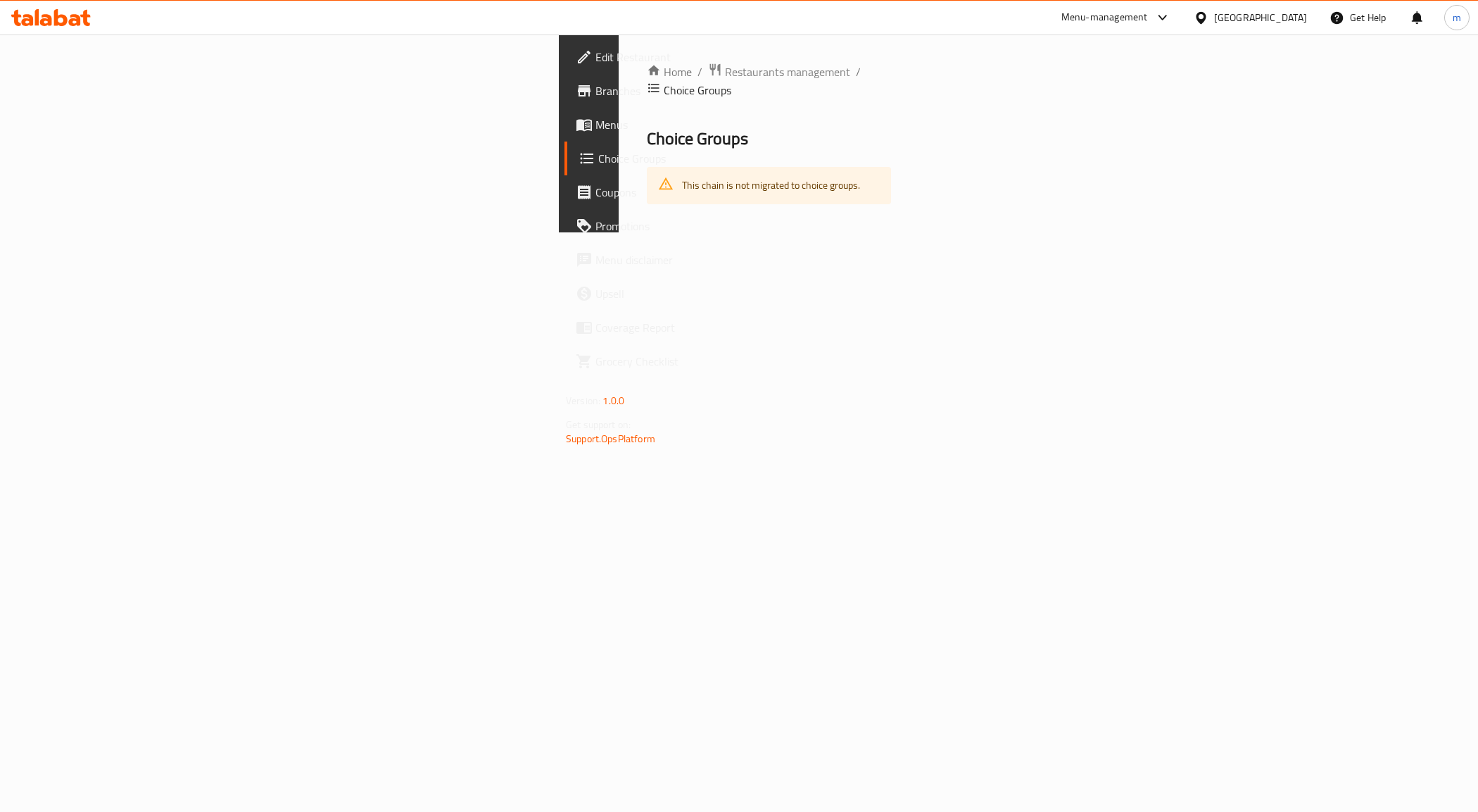
click at [647, 138] on div "Home / Restaurants management / Choice Groups Choice Groups This chain is not m…" at bounding box center [769, 133] width 244 height 141
click at [647, 167] on div "This chain is not migrated to choice groups." at bounding box center [769, 185] width 244 height 38
click at [596, 116] on span "Menus" at bounding box center [695, 124] width 199 height 17
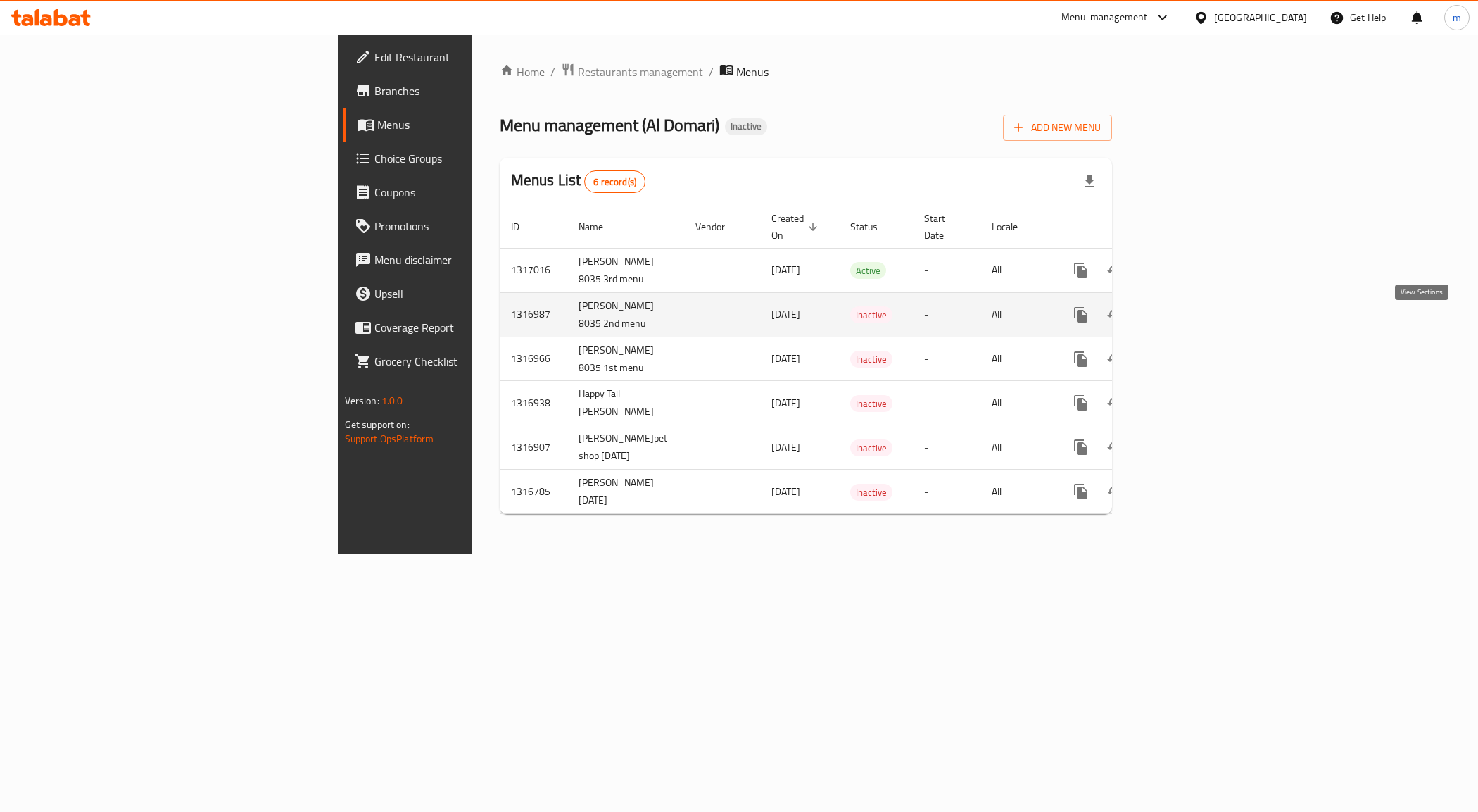
click at [1189, 321] on icon "enhanced table" at bounding box center [1182, 314] width 13 height 13
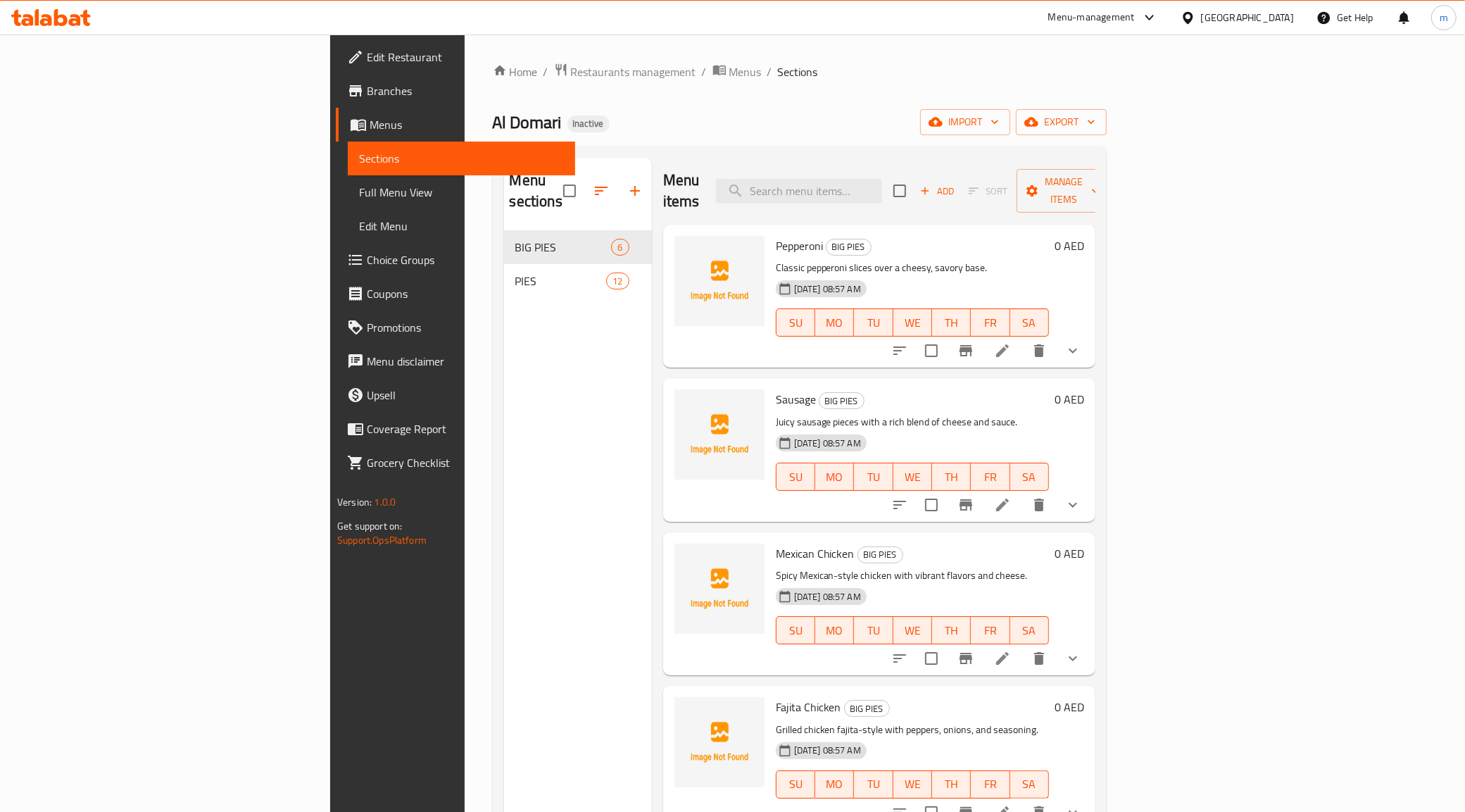
click at [367, 257] on span "Choice Groups" at bounding box center [465, 260] width 197 height 17
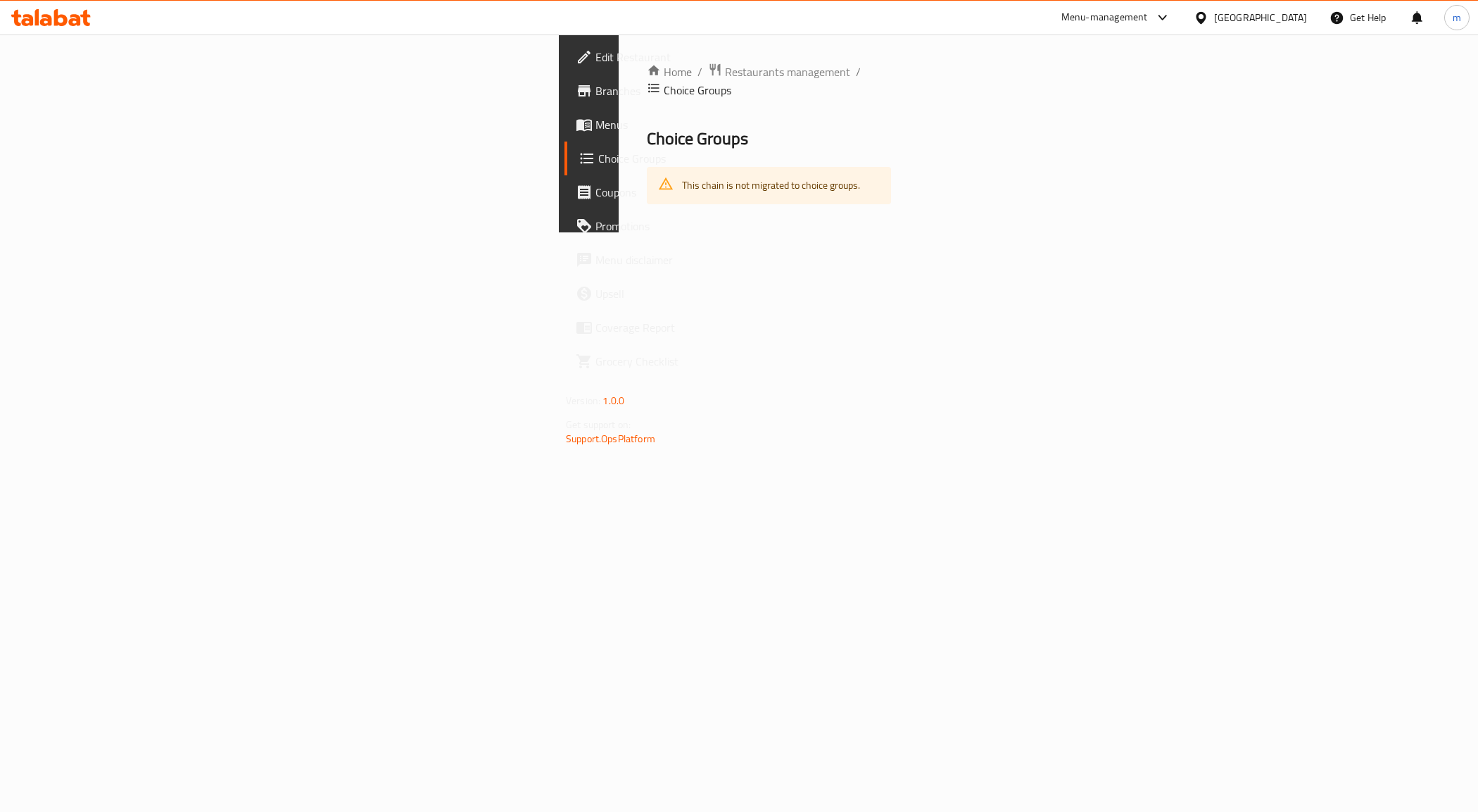
click at [682, 171] on div "This chain is not migrated to choice groups." at bounding box center [770, 185] width 178 height 29
click at [565, 134] on link "Menus" at bounding box center [685, 124] width 241 height 33
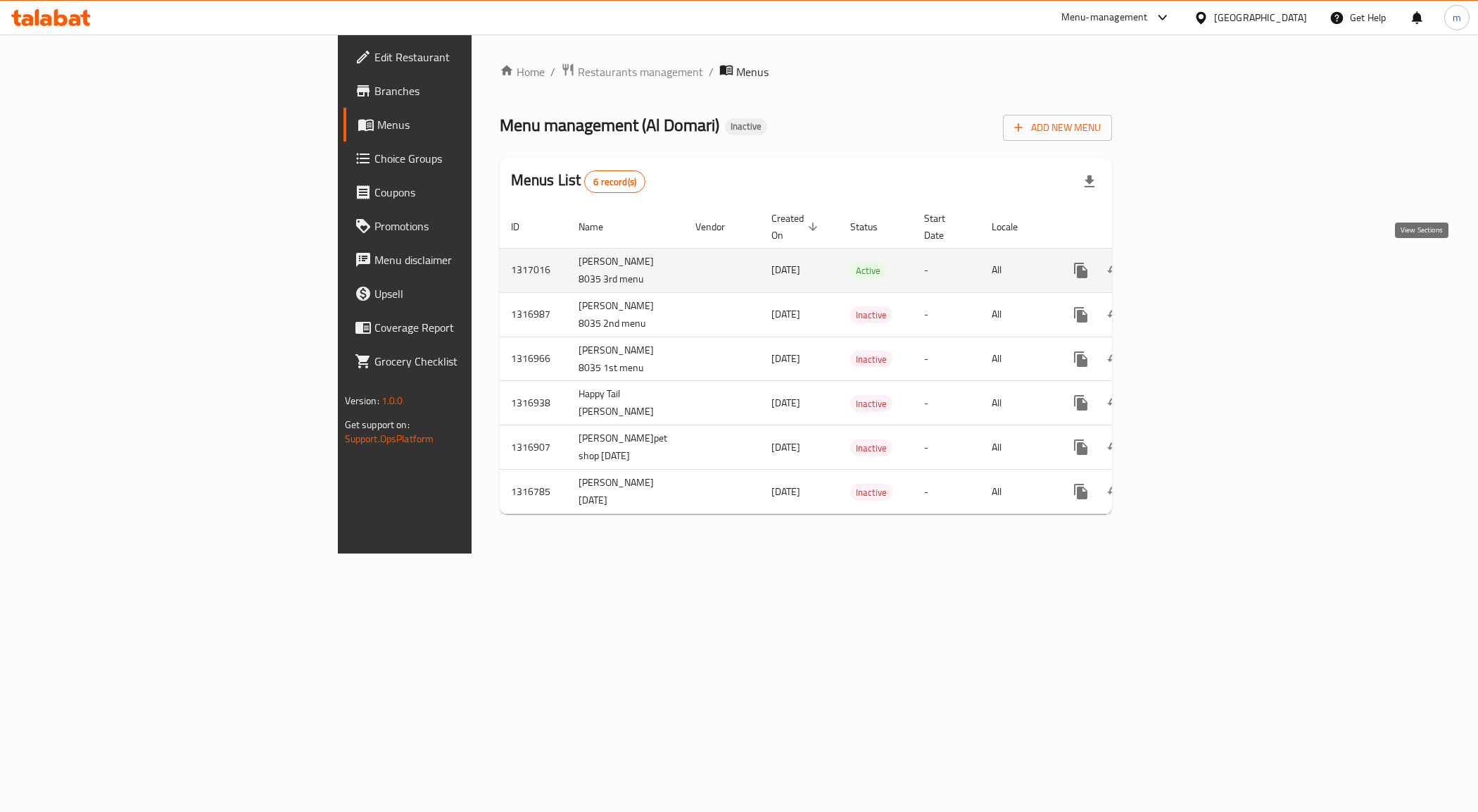
click at [1200, 266] on link "enhanced table" at bounding box center [1182, 270] width 33 height 33
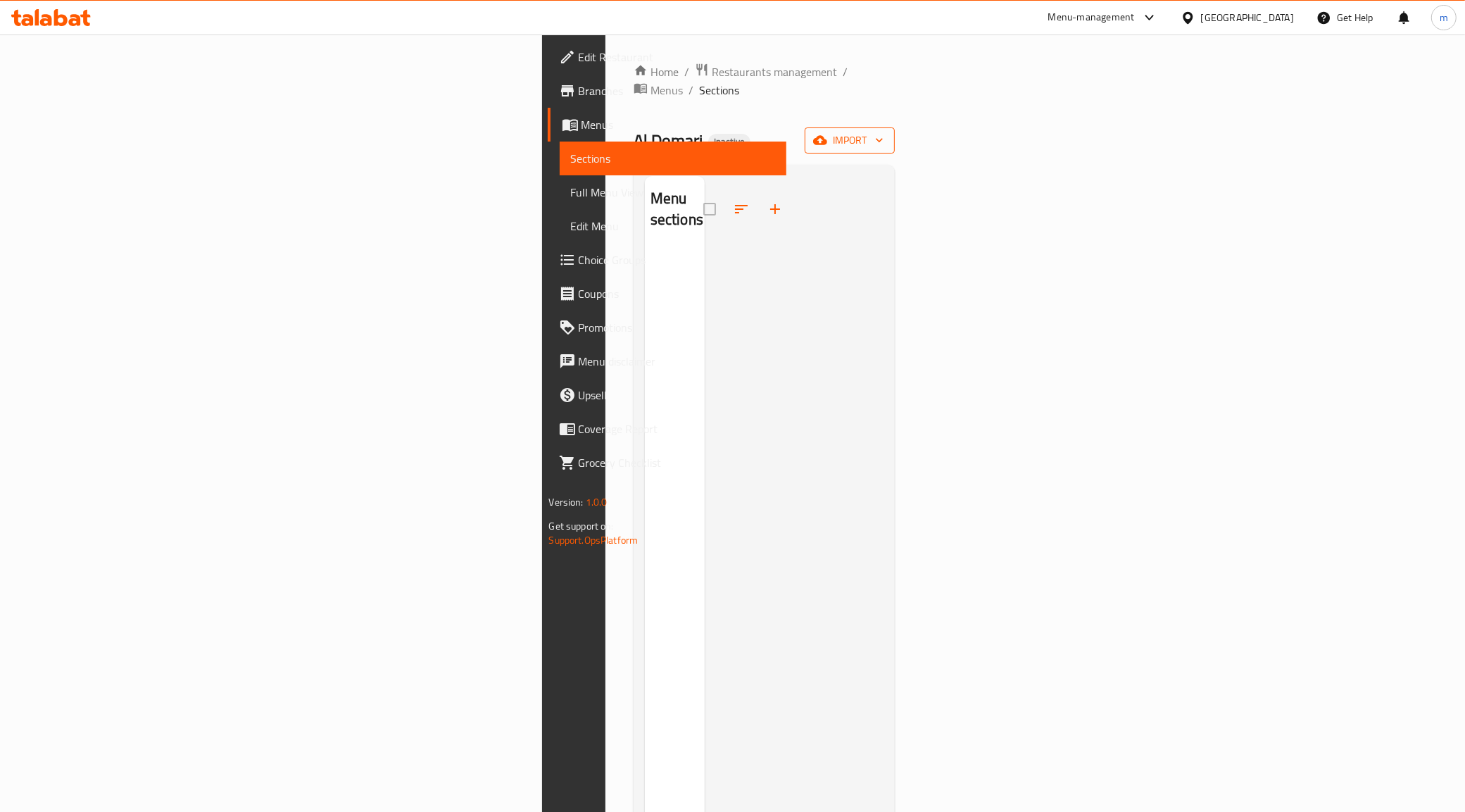
click at [883, 132] on span "import" at bounding box center [850, 140] width 68 height 18
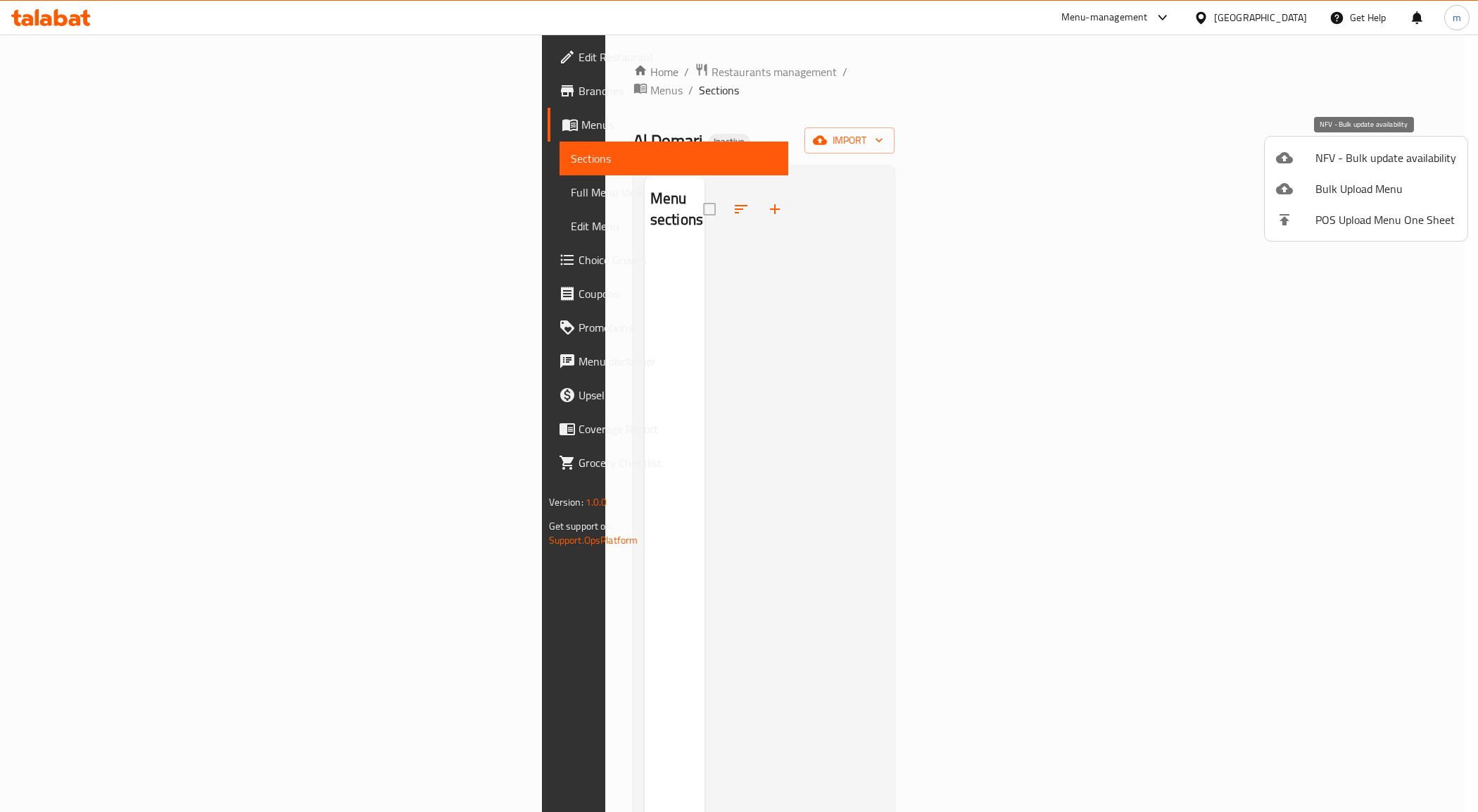
click at [1389, 145] on li "NFV - Bulk update availability" at bounding box center [1366, 157] width 203 height 31
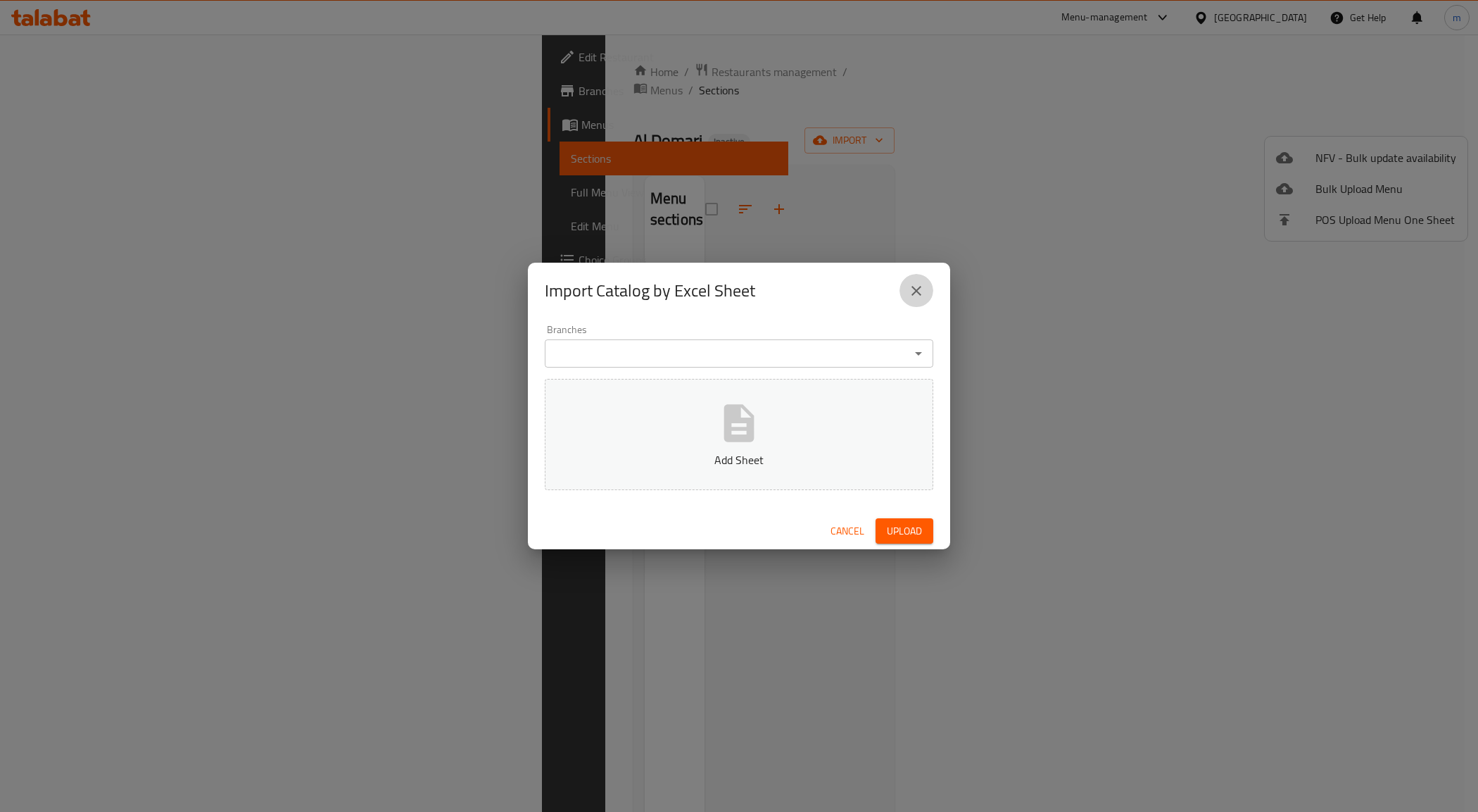
click at [910, 290] on icon "close" at bounding box center [917, 291] width 17 height 17
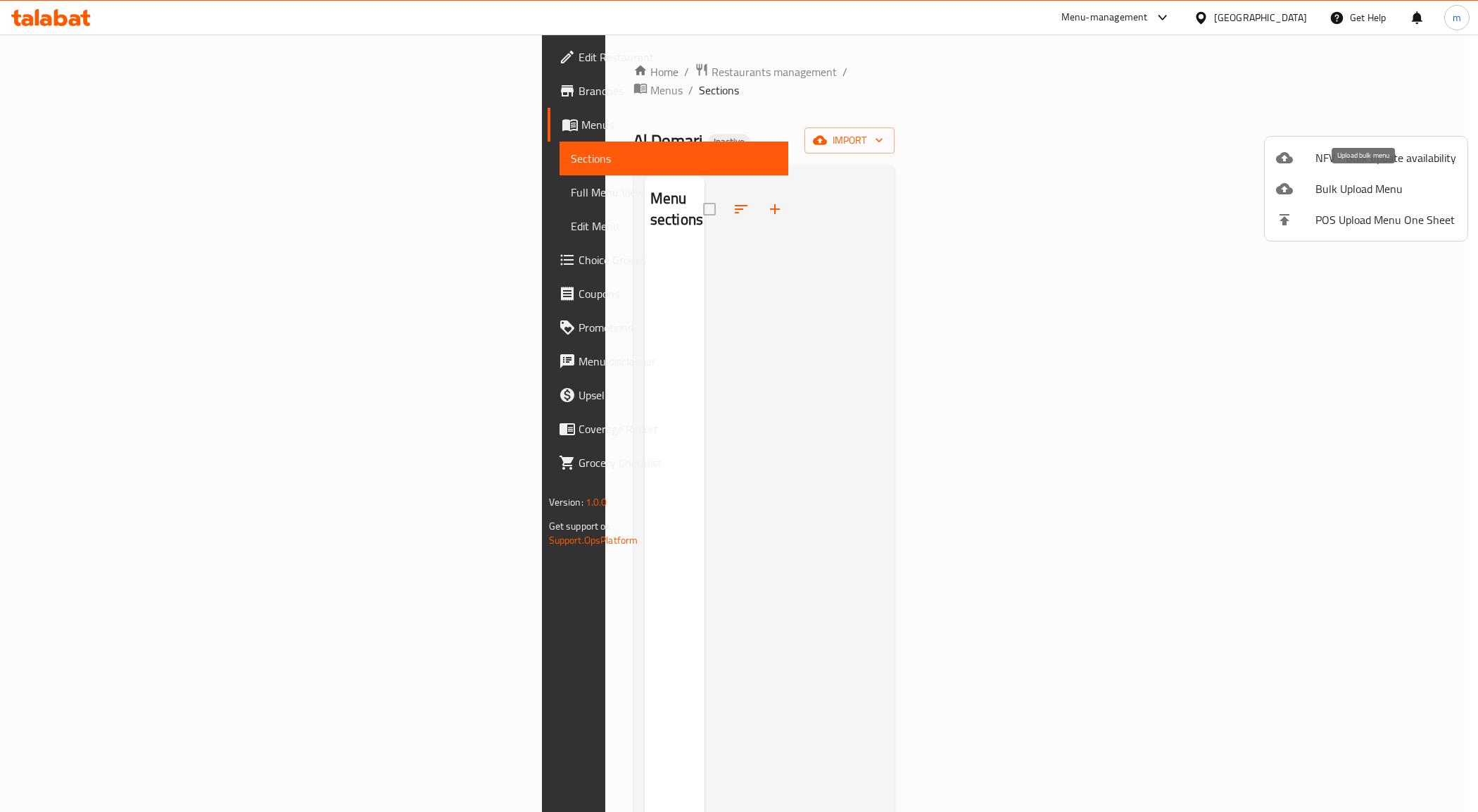
click at [1410, 189] on span "Bulk Upload Menu" at bounding box center [1386, 189] width 141 height 17
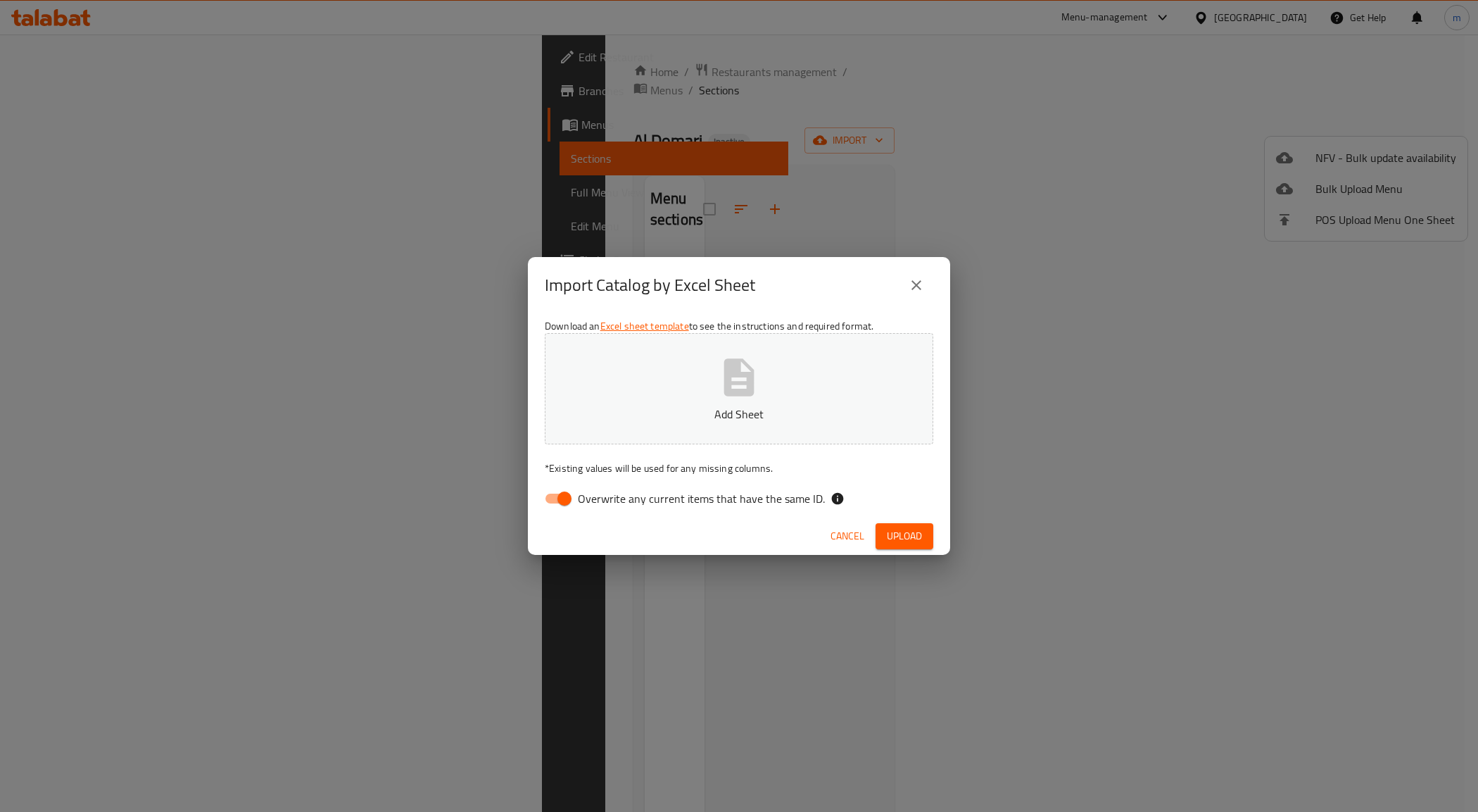
click at [592, 490] on span "Overwrite any current items that have the same ID." at bounding box center [702, 498] width 247 height 17
click at [592, 488] on input "Overwrite any current items that have the same ID." at bounding box center [565, 499] width 80 height 27
checkbox input "false"
click at [627, 441] on button "Add Sheet" at bounding box center [739, 388] width 389 height 111
click at [906, 549] on button "Upload" at bounding box center [904, 535] width 58 height 26
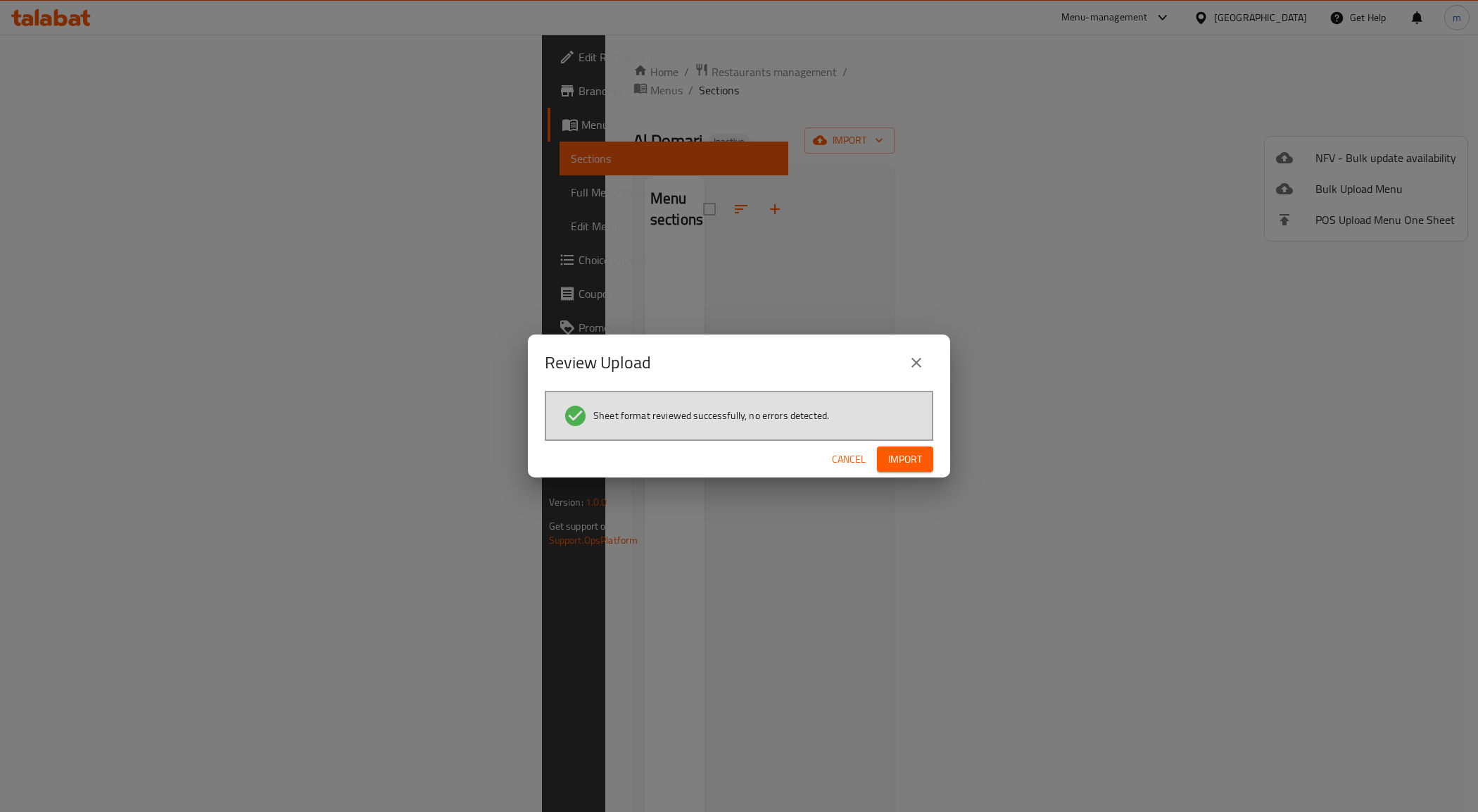
click at [928, 455] on button "Import" at bounding box center [905, 459] width 56 height 26
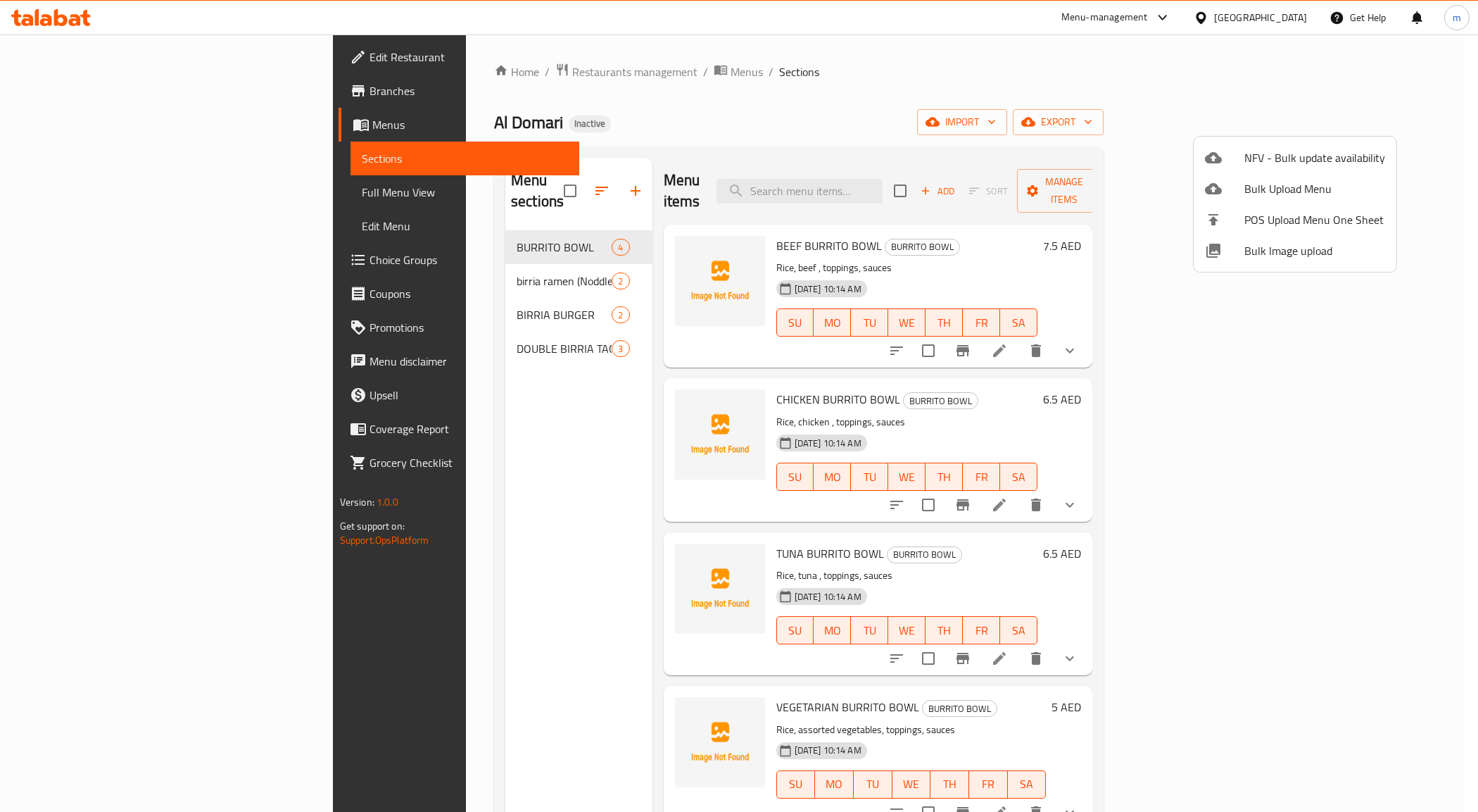
click at [74, 181] on div at bounding box center [739, 406] width 1478 height 812
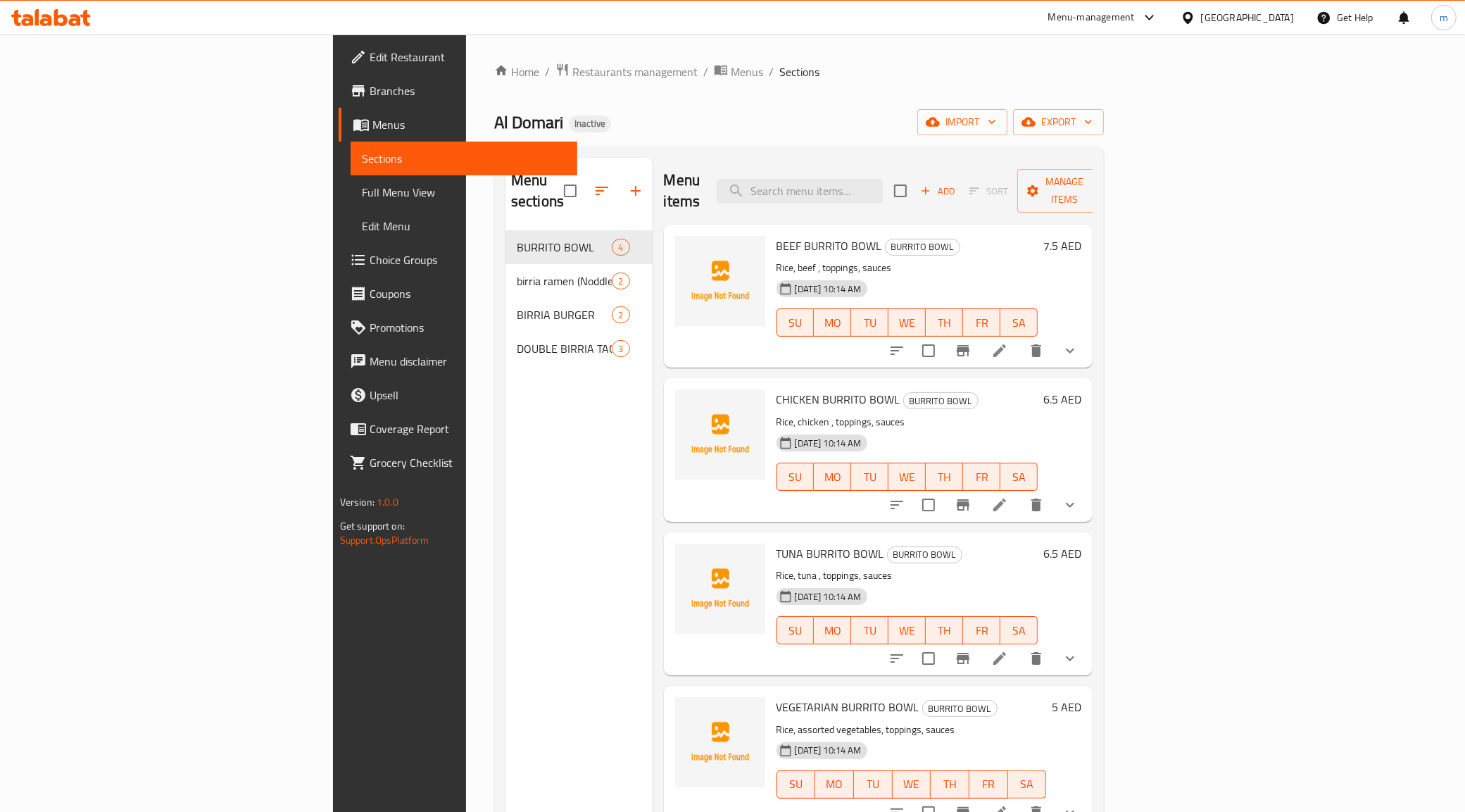
click at [362, 187] on span "Full Menu View" at bounding box center [464, 192] width 205 height 17
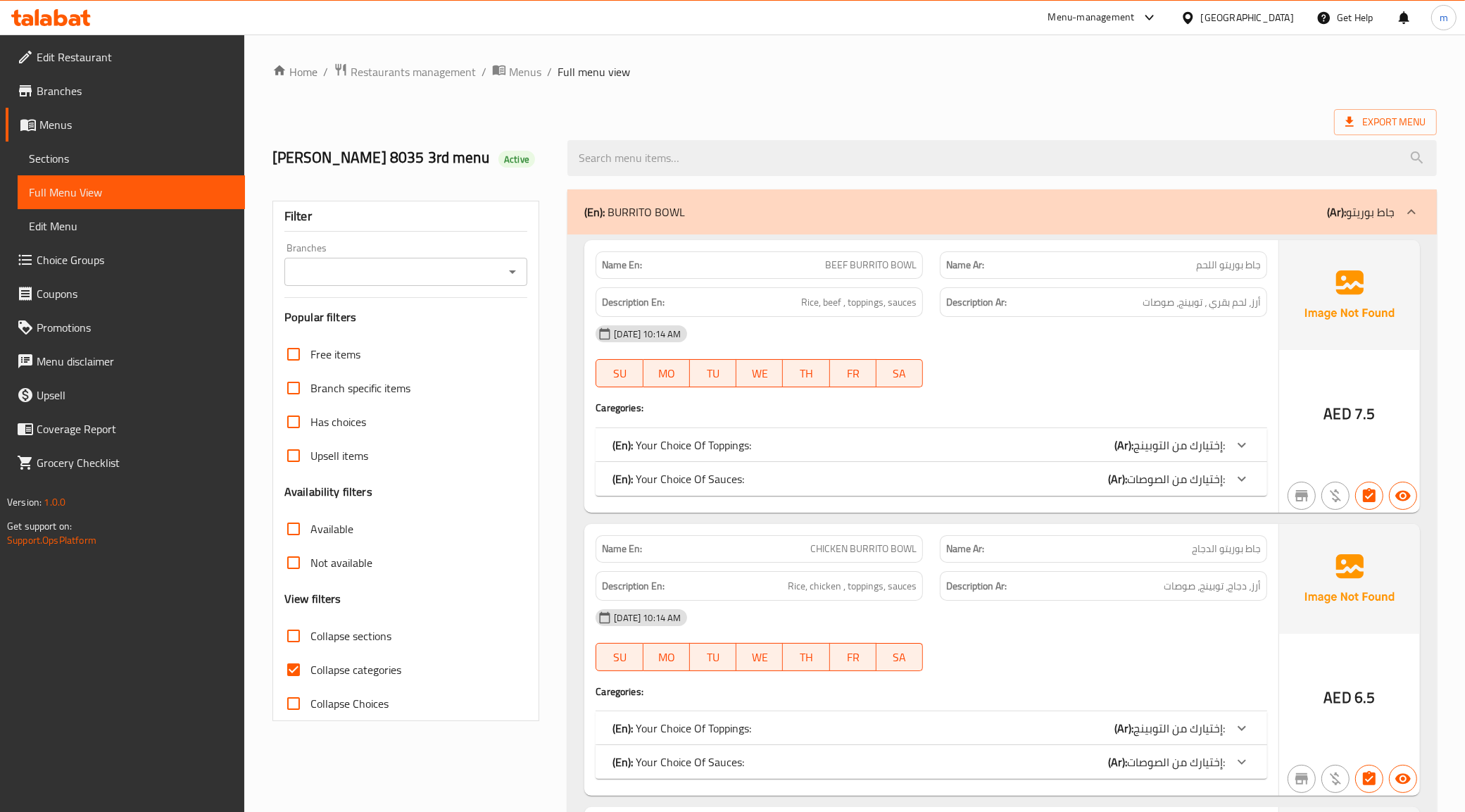
click at [356, 663] on span "Collapse categories" at bounding box center [356, 669] width 91 height 17
click at [311, 663] on input "Collapse categories" at bounding box center [293, 669] width 33 height 33
checkbox input "false"
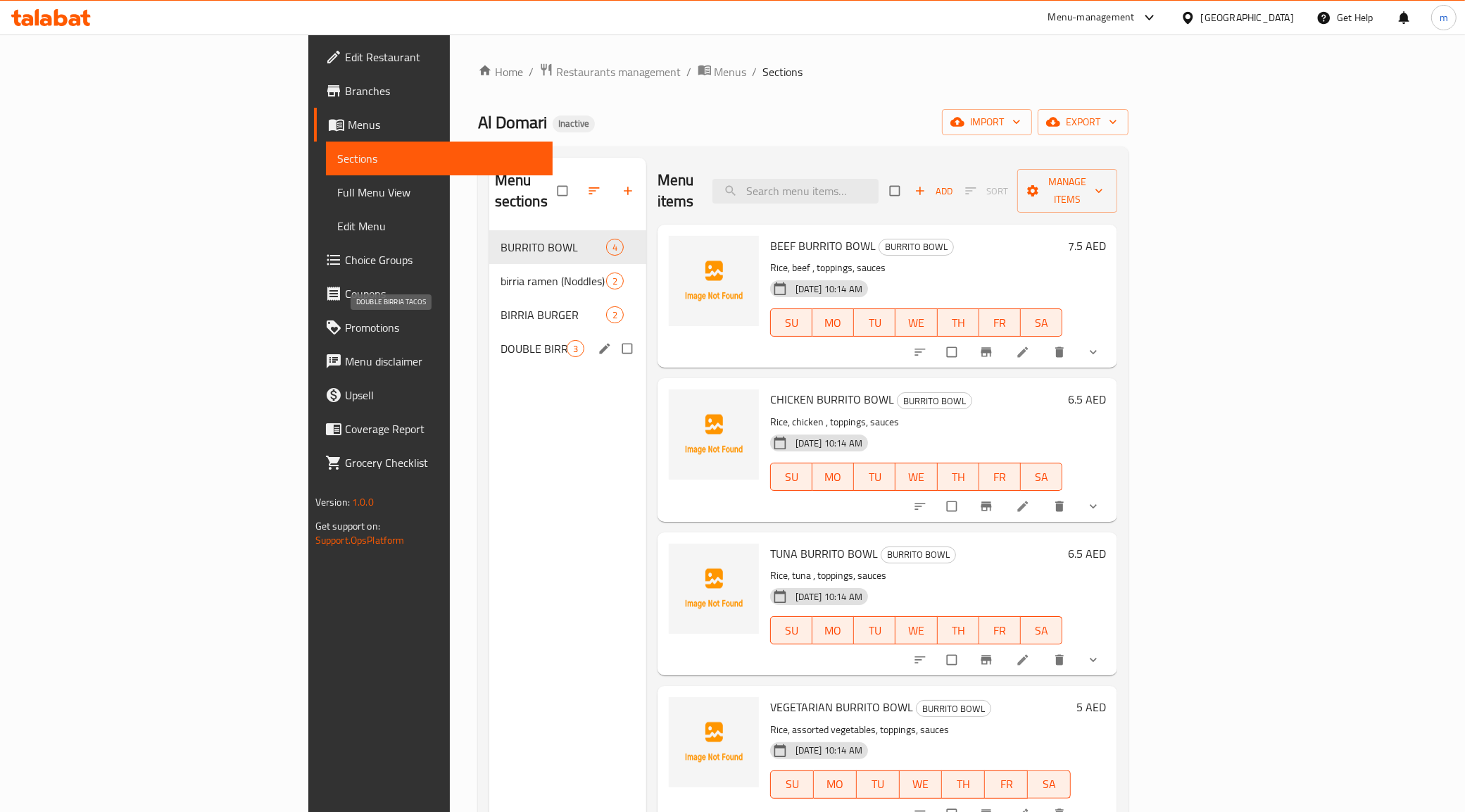
click at [501, 340] on span "DOUBLE BIRRIA TACOS" at bounding box center [533, 348] width 66 height 17
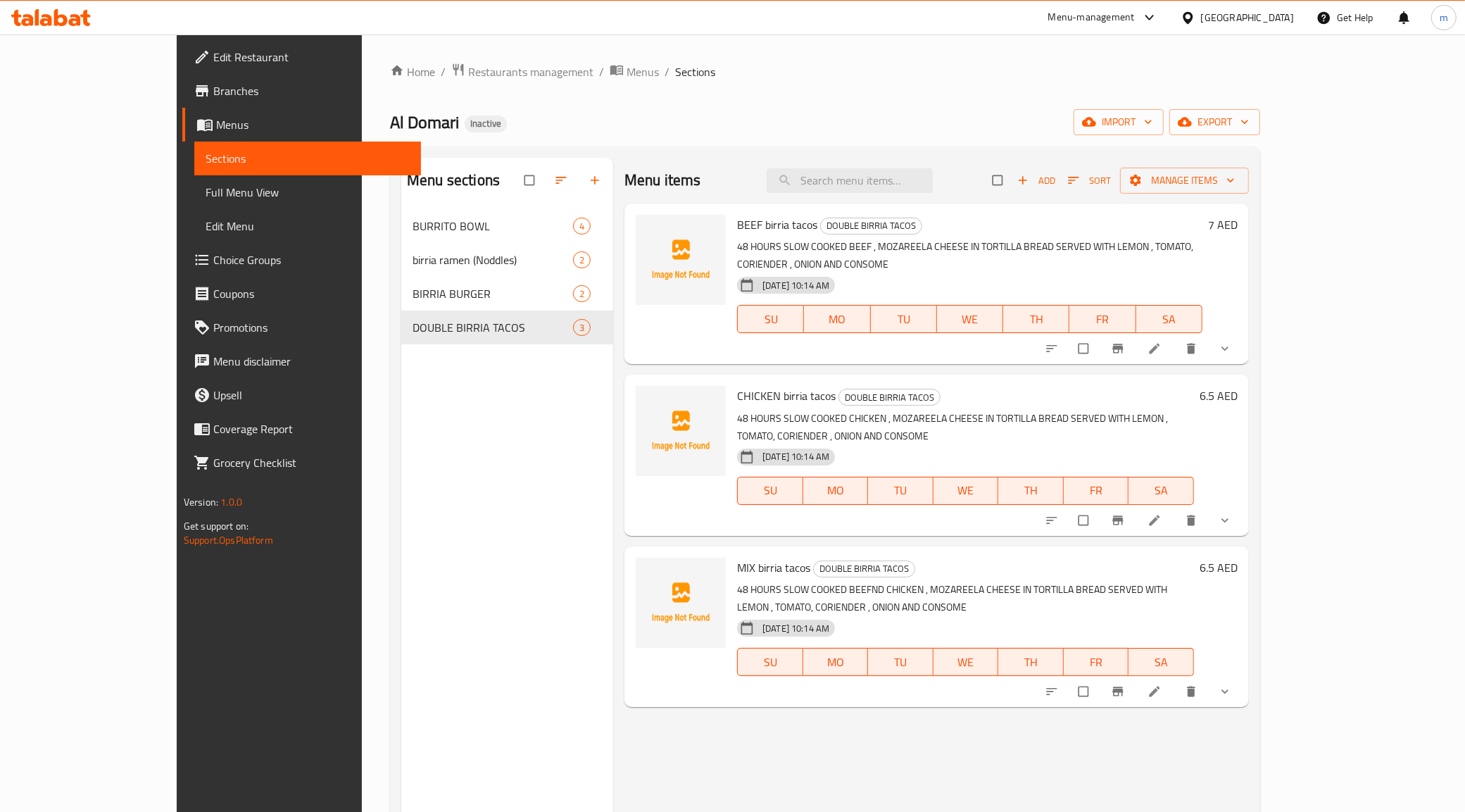
click at [1244, 676] on div at bounding box center [1140, 691] width 207 height 31
click at [1176, 680] on li at bounding box center [1156, 691] width 39 height 23
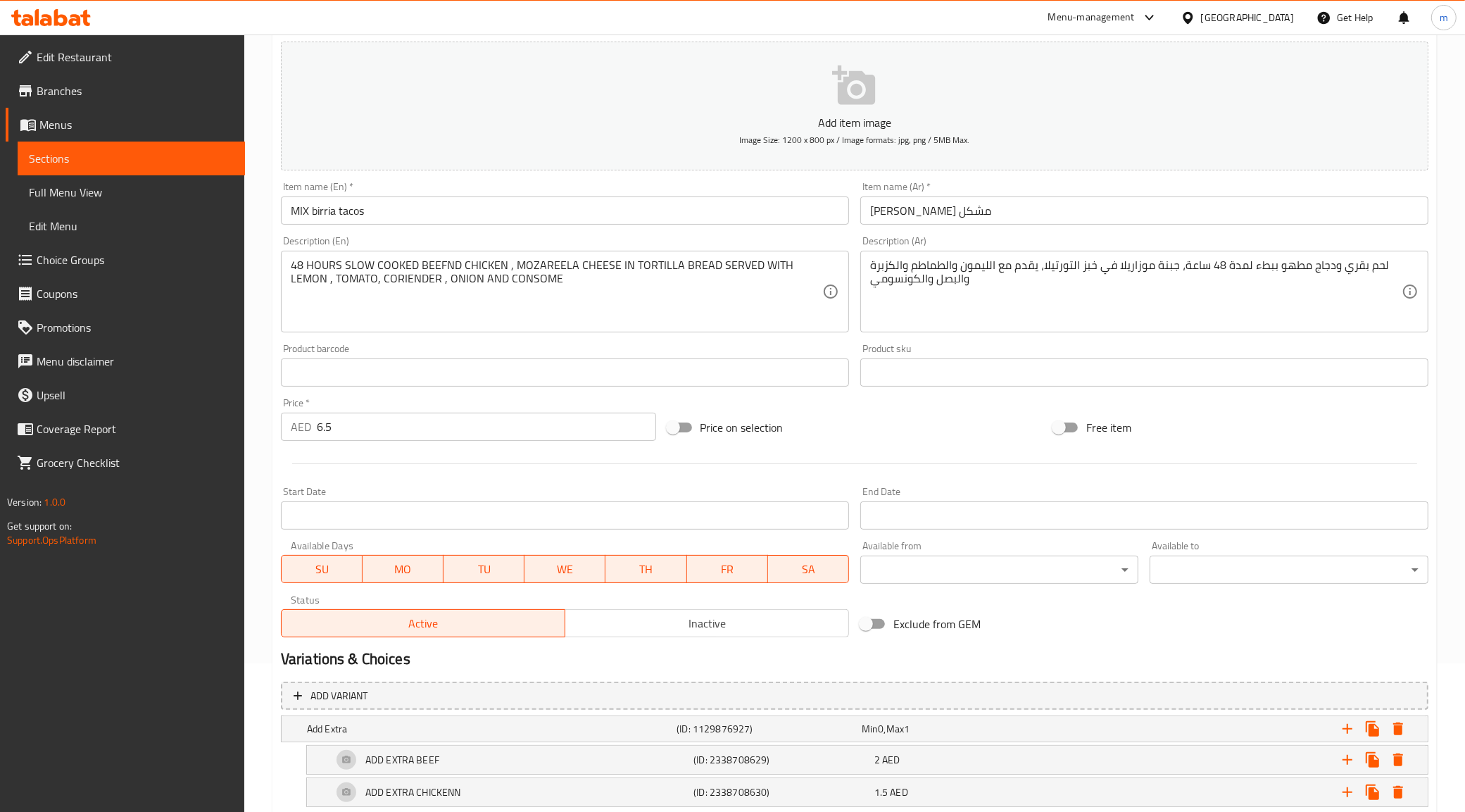
scroll to position [231, 0]
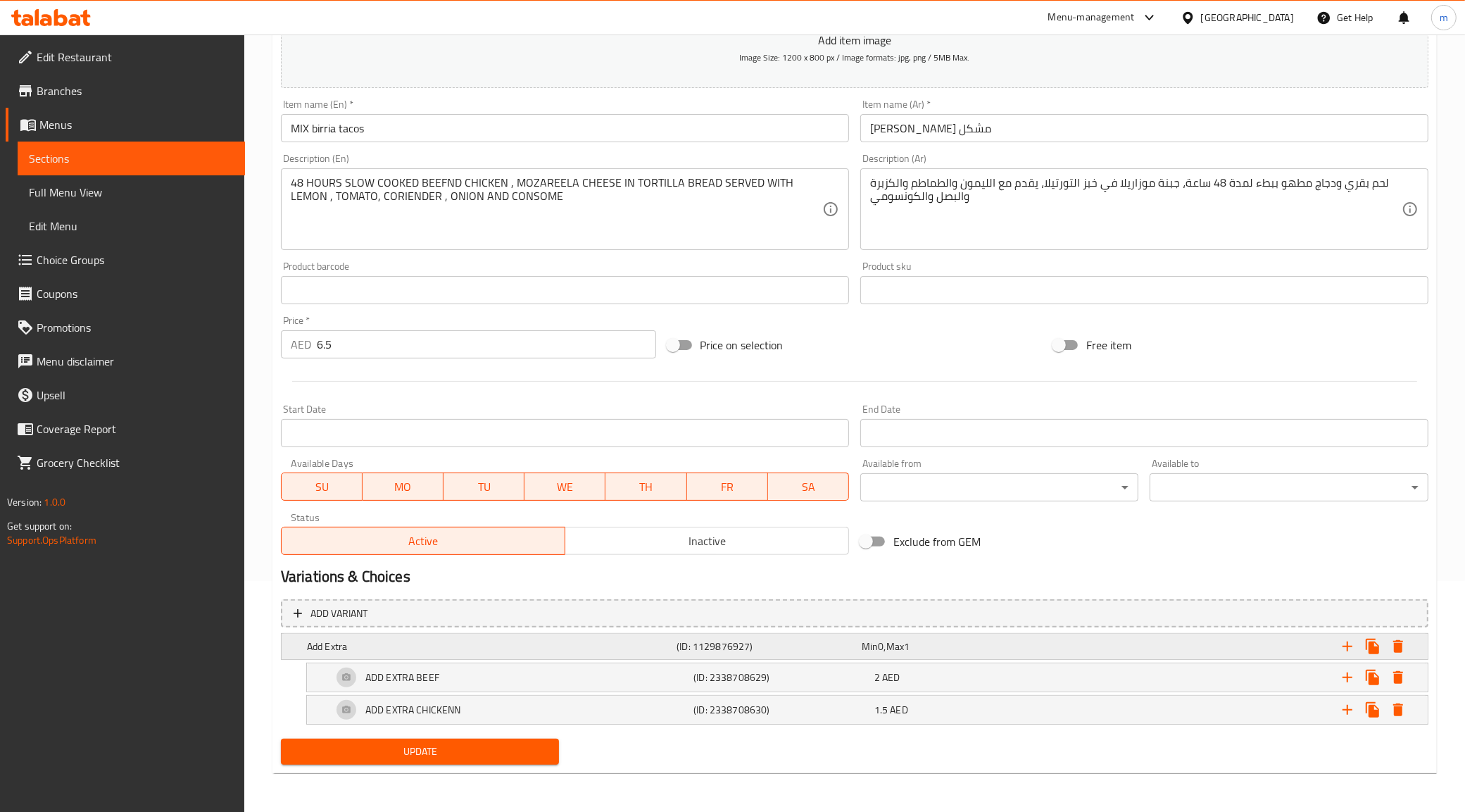
click at [934, 645] on div "Min 0 , Max 1" at bounding box center [951, 646] width 180 height 14
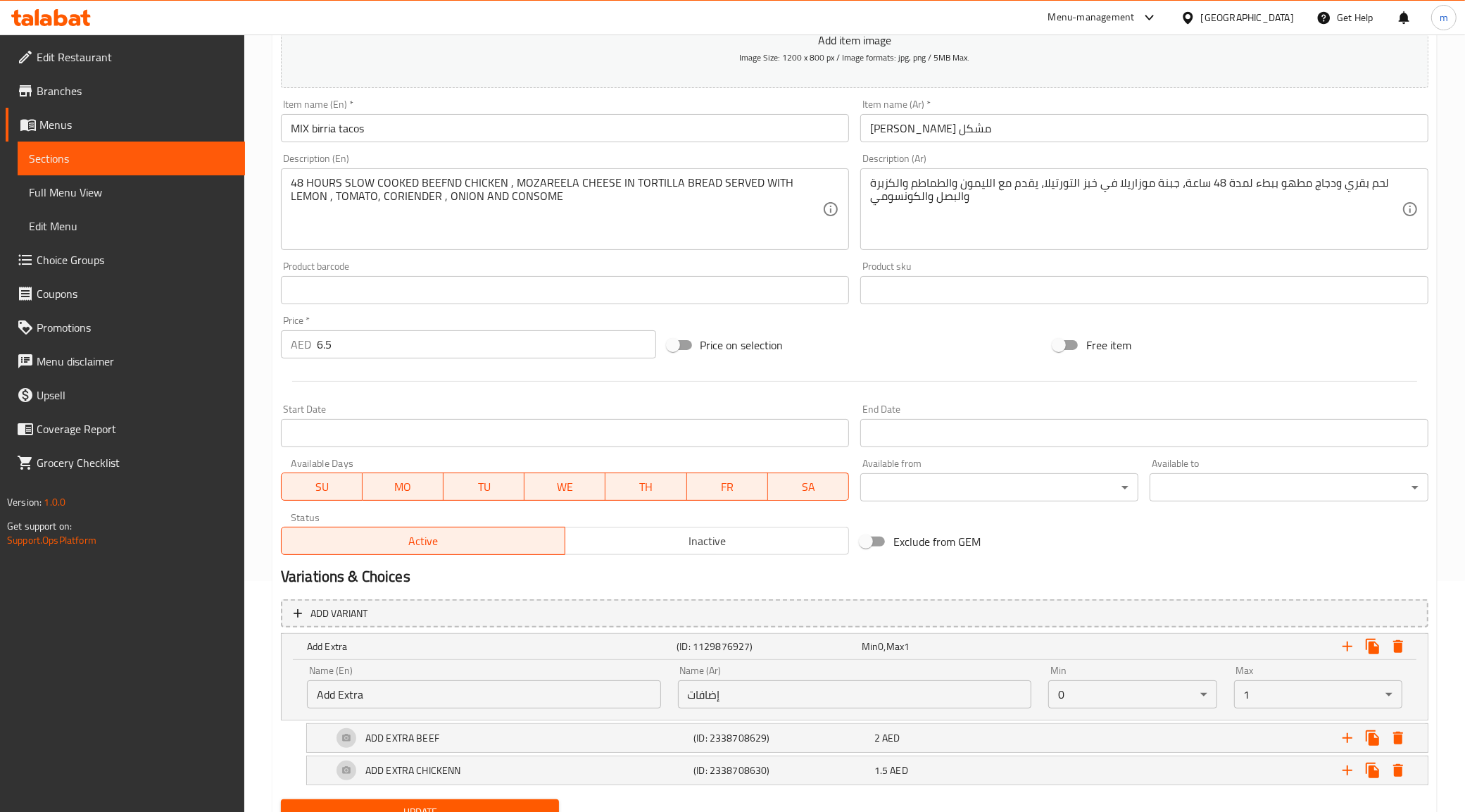
click at [1272, 581] on body "​ Menu-management United Arab Emirates Get Help m Edit Restaurant Branches Menu…" at bounding box center [732, 192] width 1465 height 777
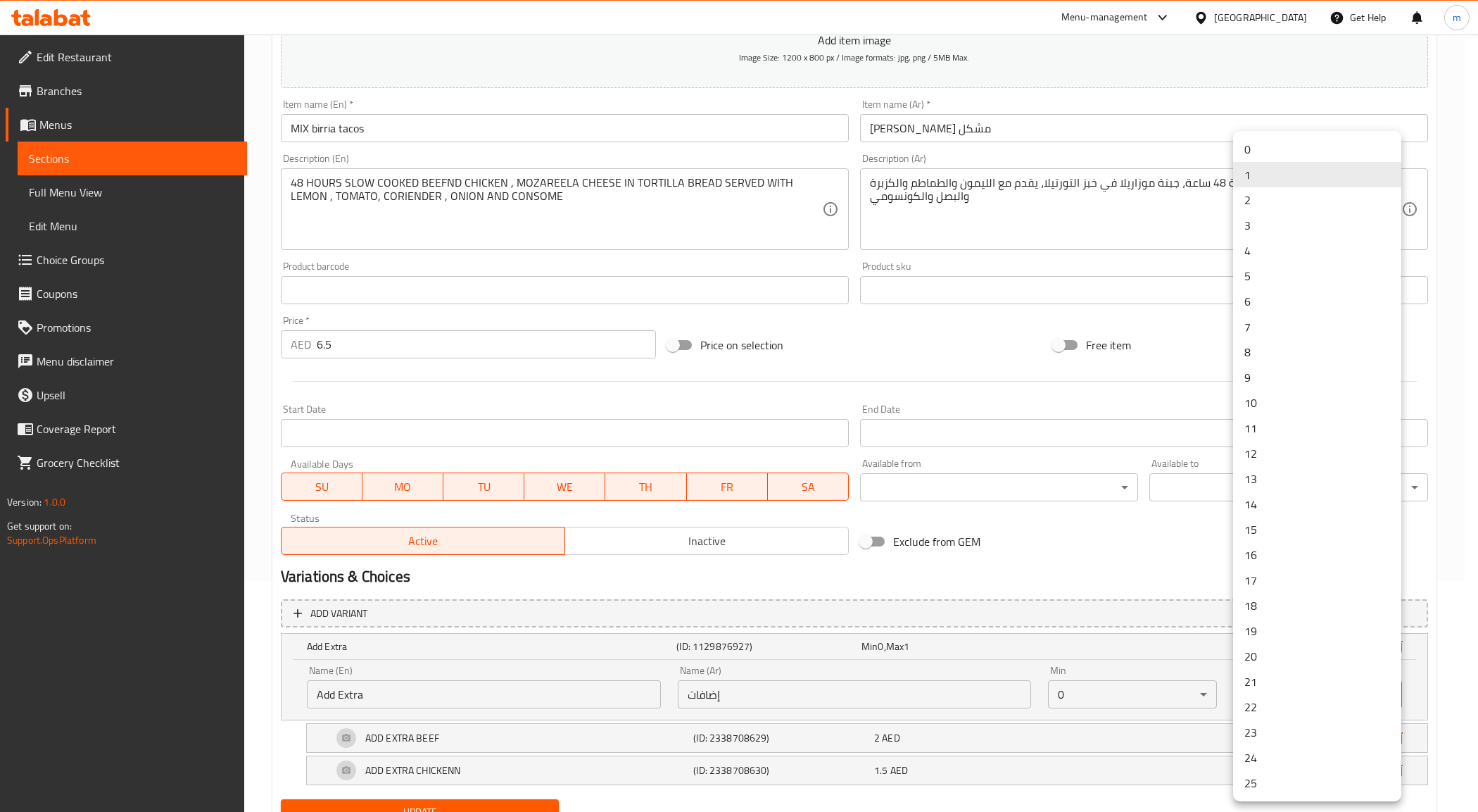
click at [1279, 155] on li "0" at bounding box center [1317, 149] width 168 height 25
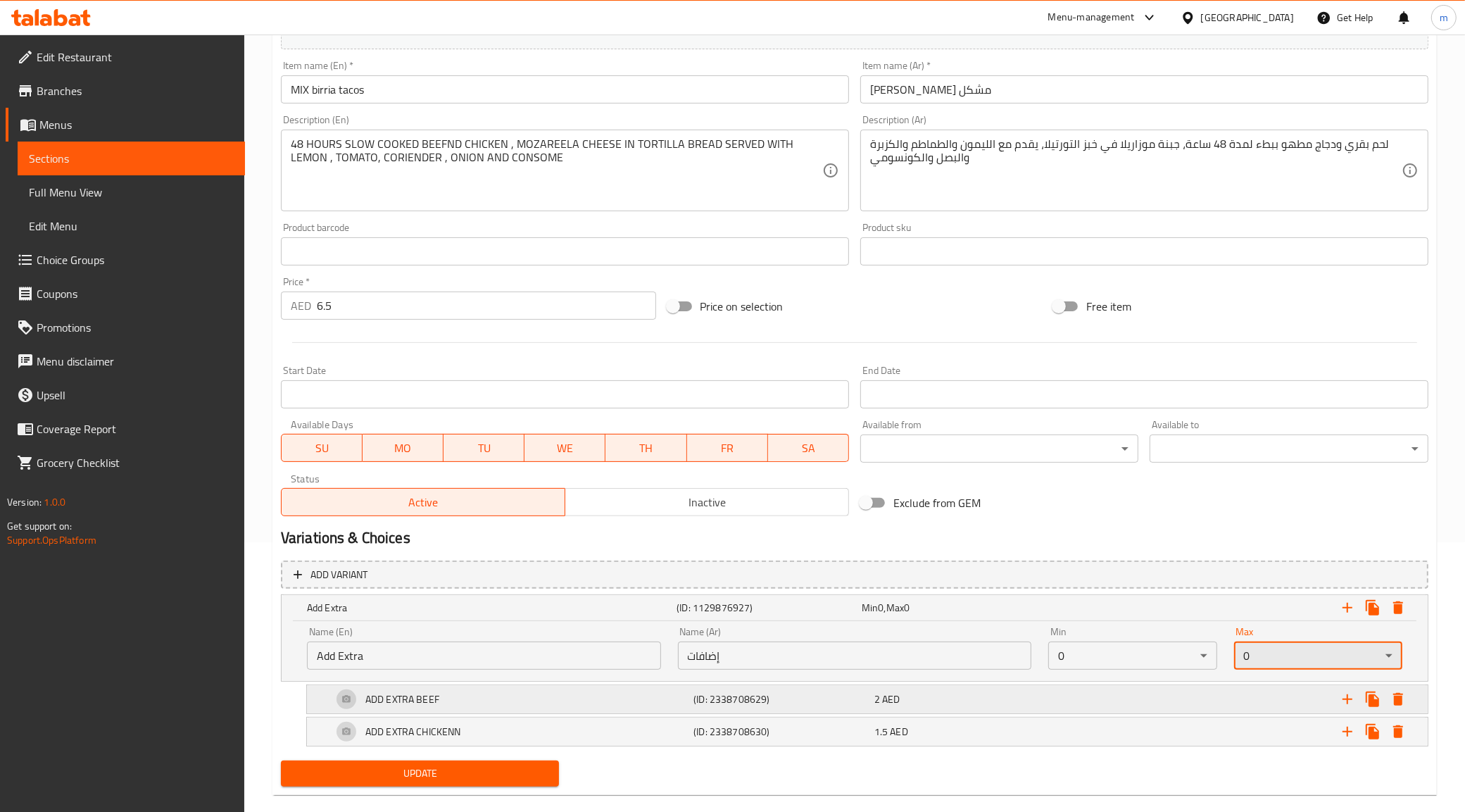
scroll to position [292, 0]
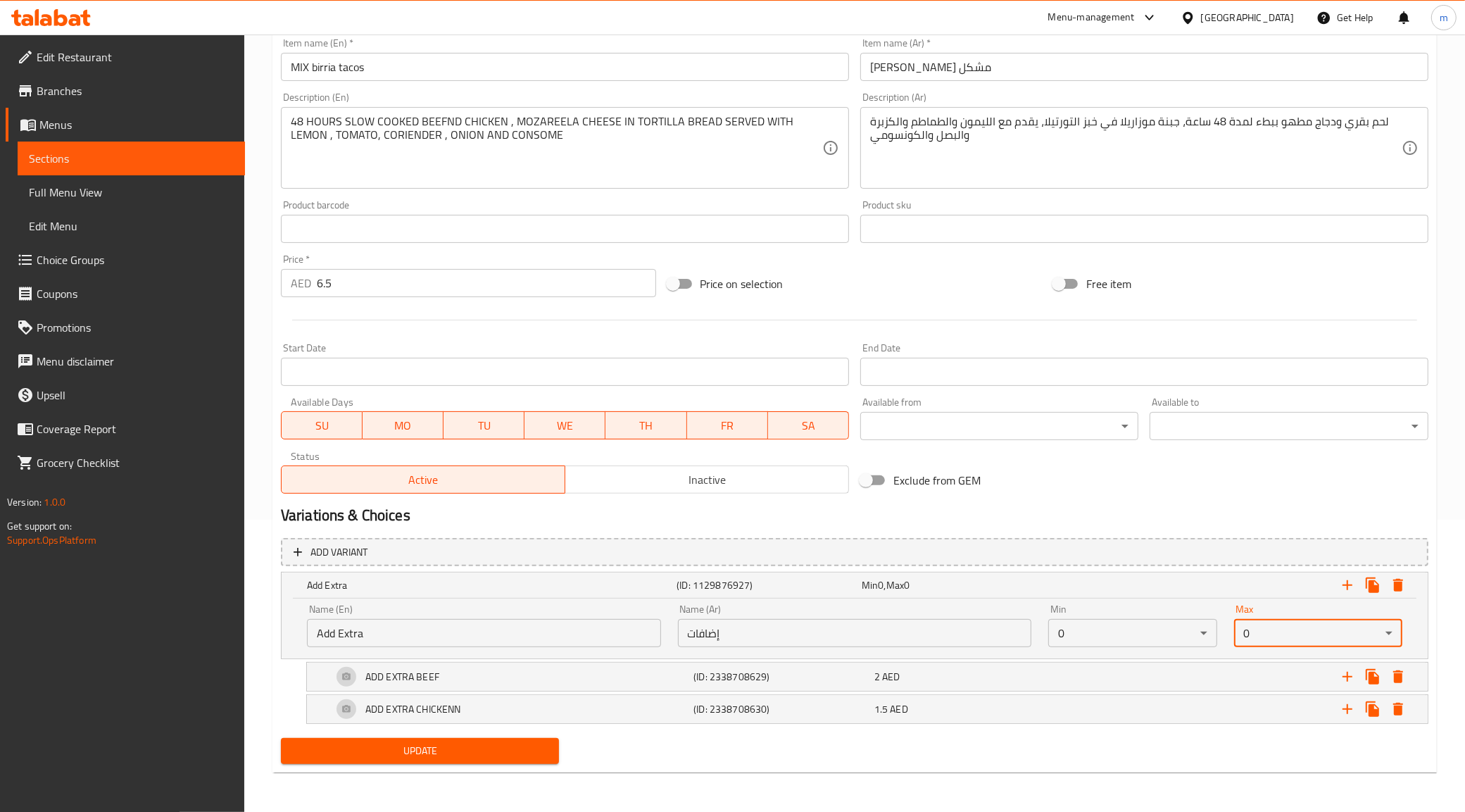
click at [450, 744] on span "Update" at bounding box center [420, 750] width 257 height 18
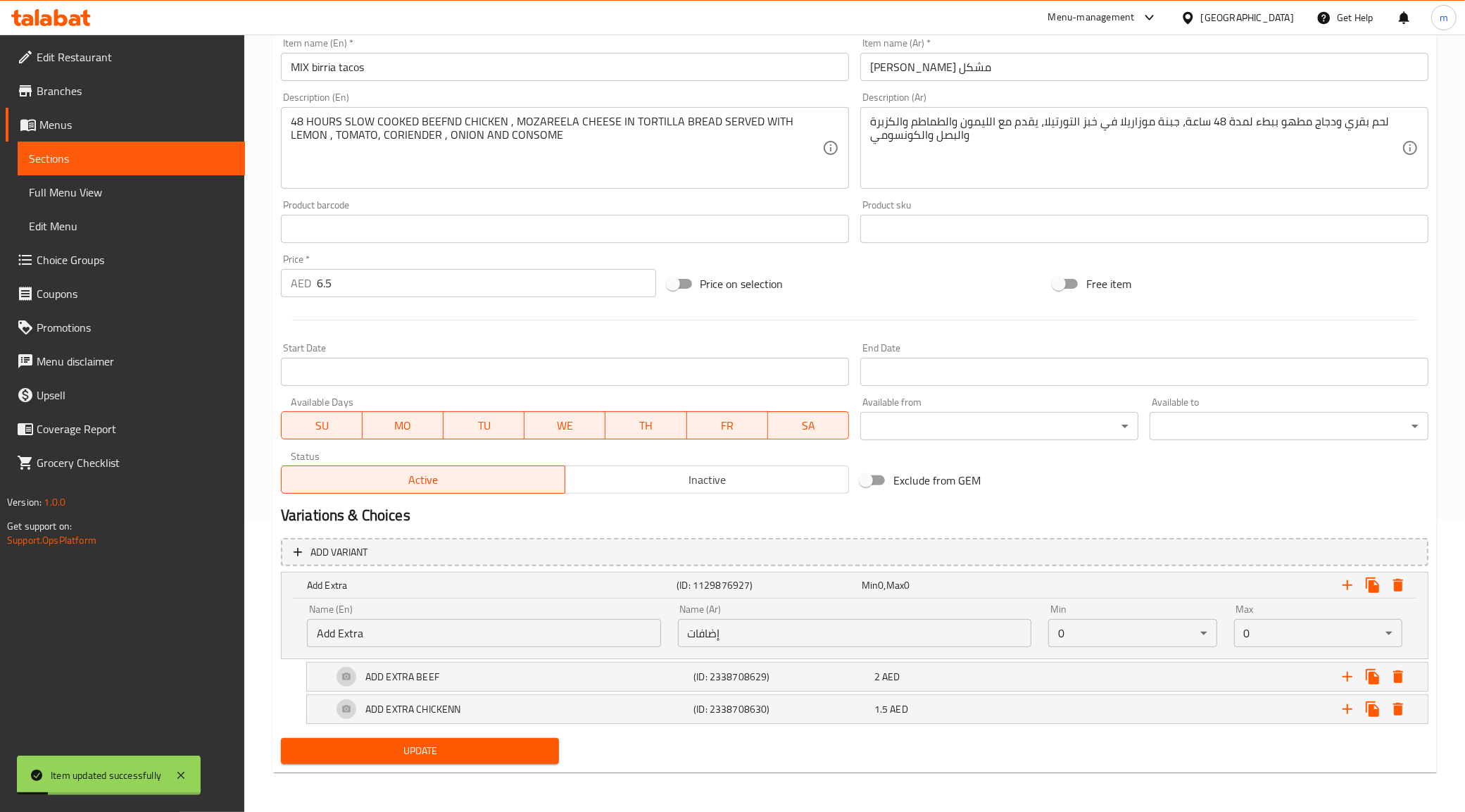
click at [140, 155] on span "Sections" at bounding box center [131, 158] width 205 height 17
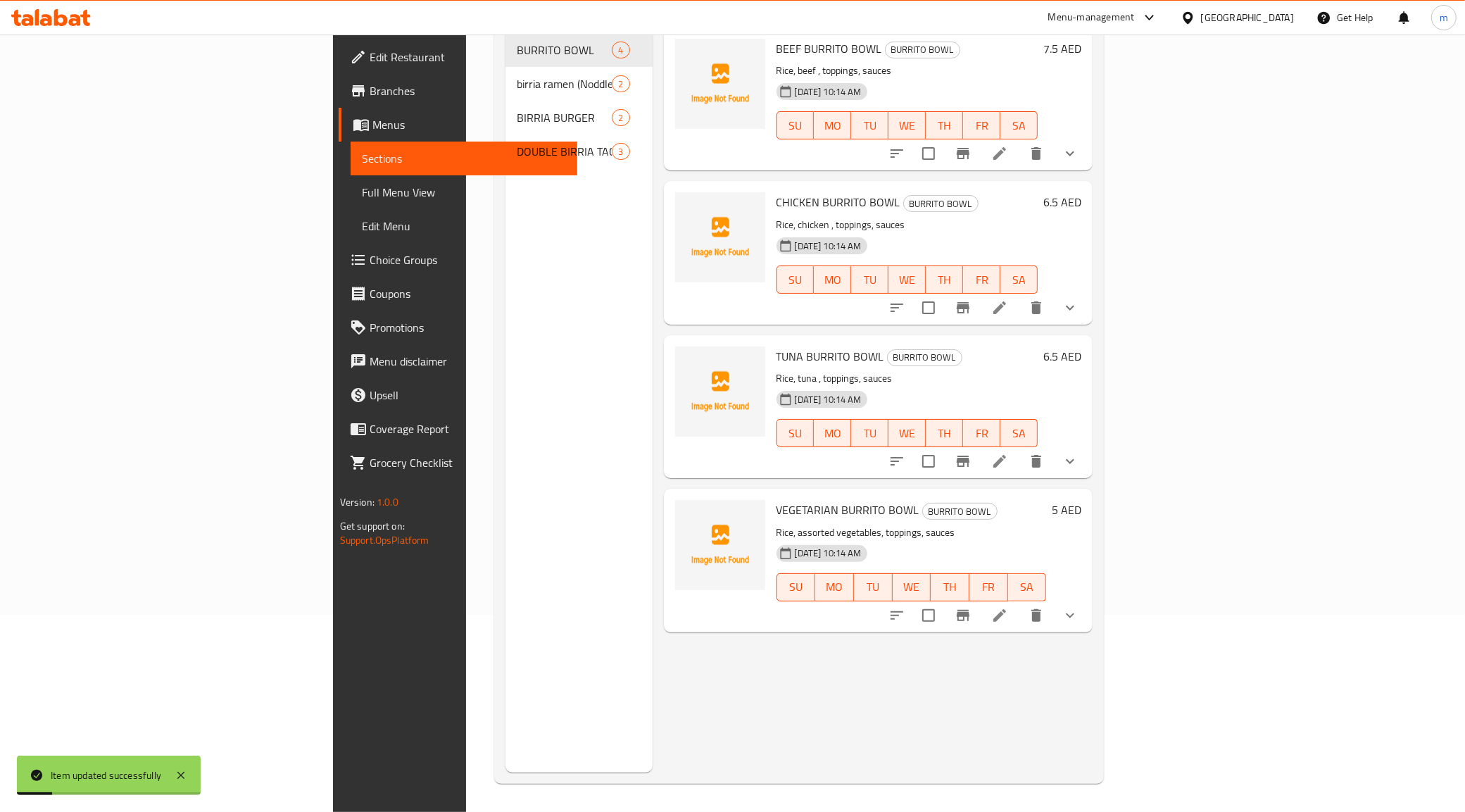
scroll to position [198, 0]
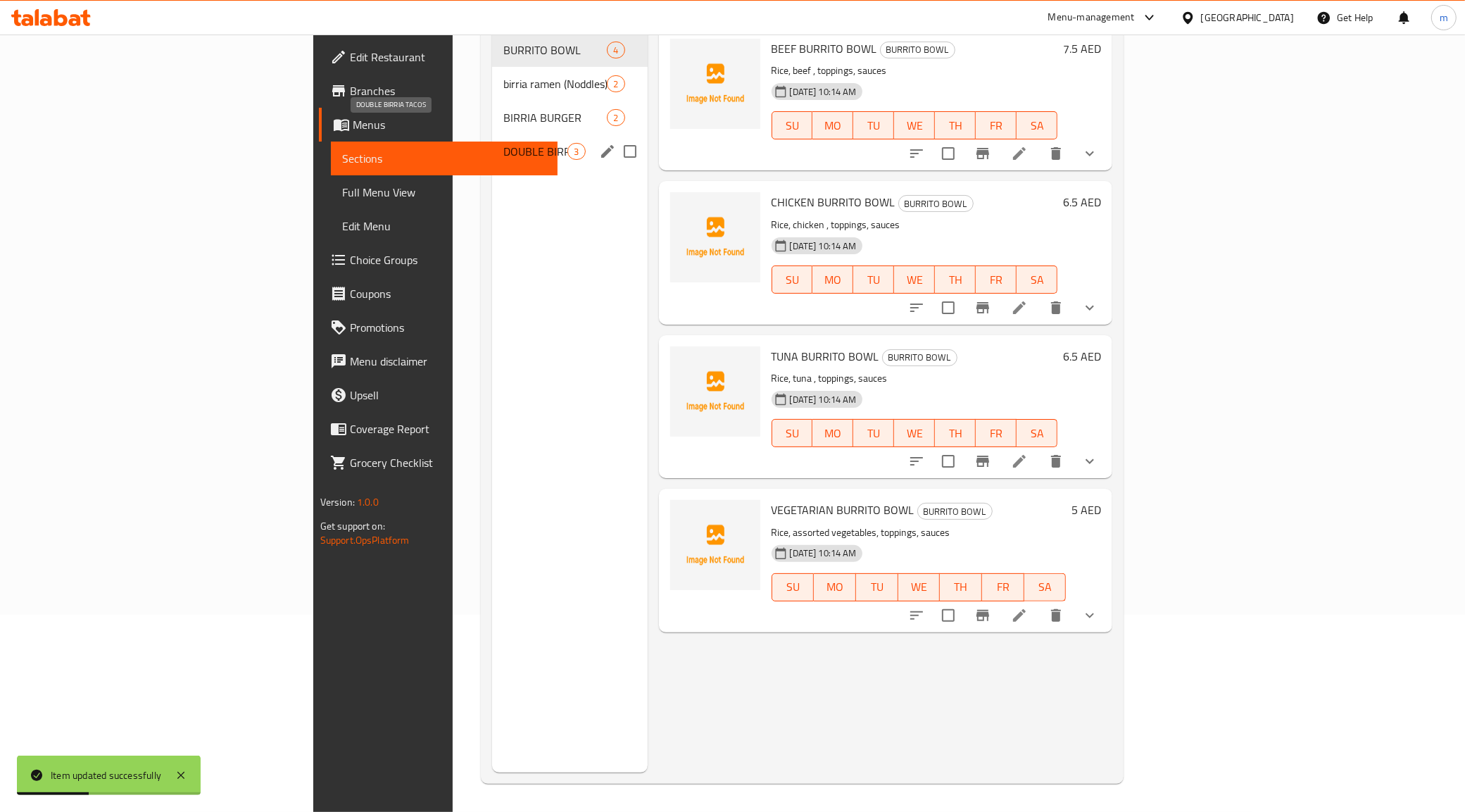
click at [503, 143] on span "DOUBLE BIRRIA TACOS" at bounding box center [535, 151] width 64 height 17
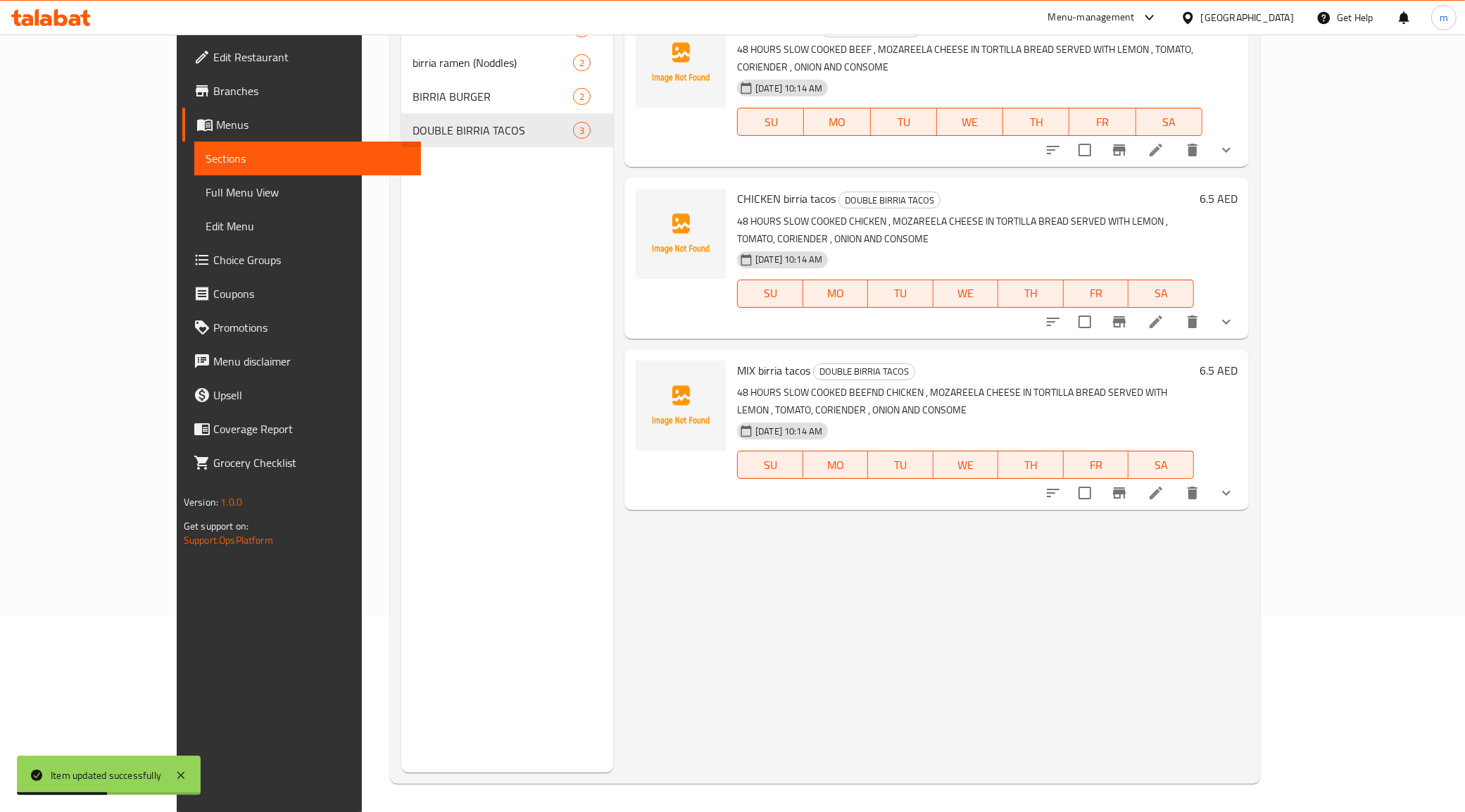
click at [1165, 313] on icon at bounding box center [1156, 322] width 17 height 17
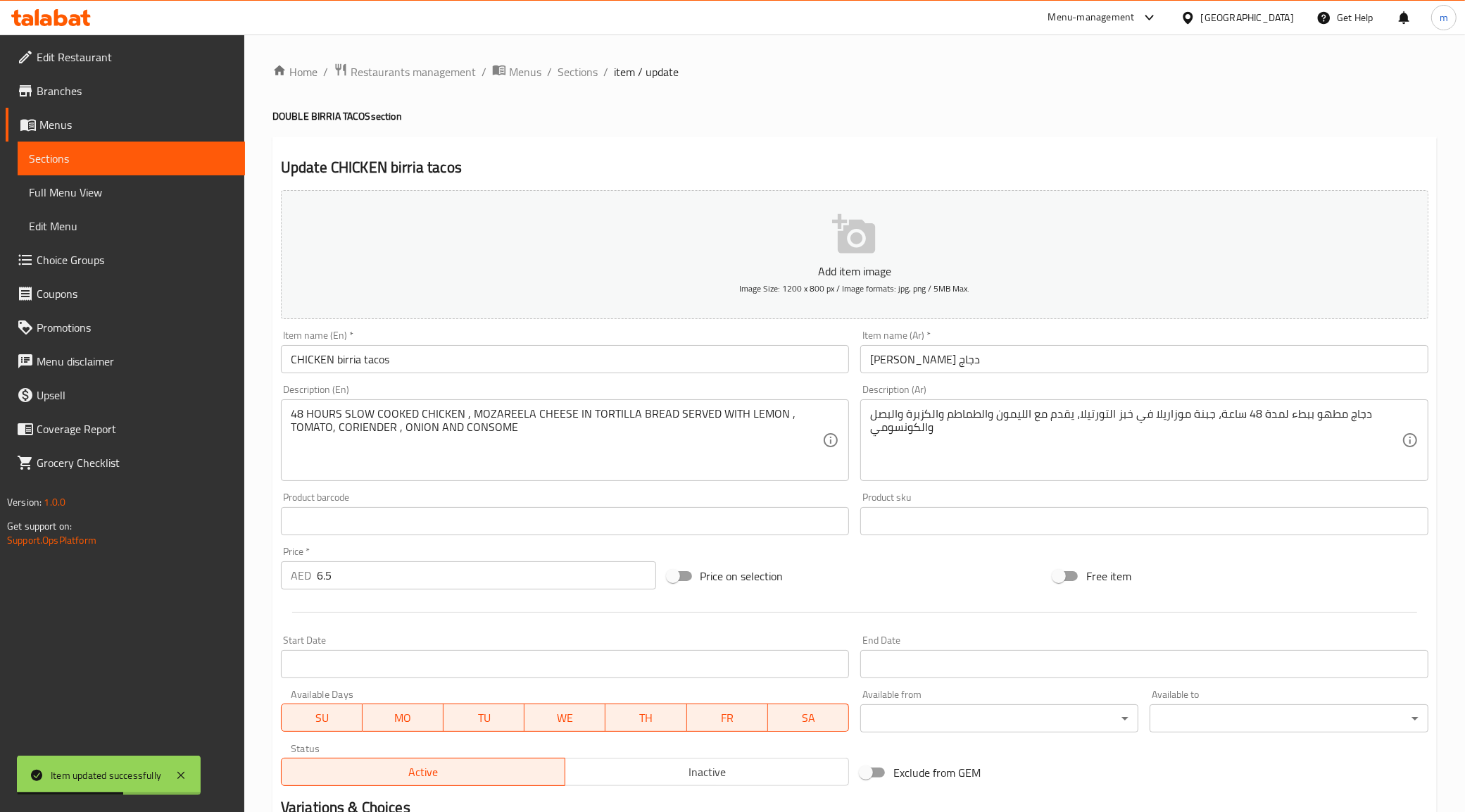
scroll to position [231, 0]
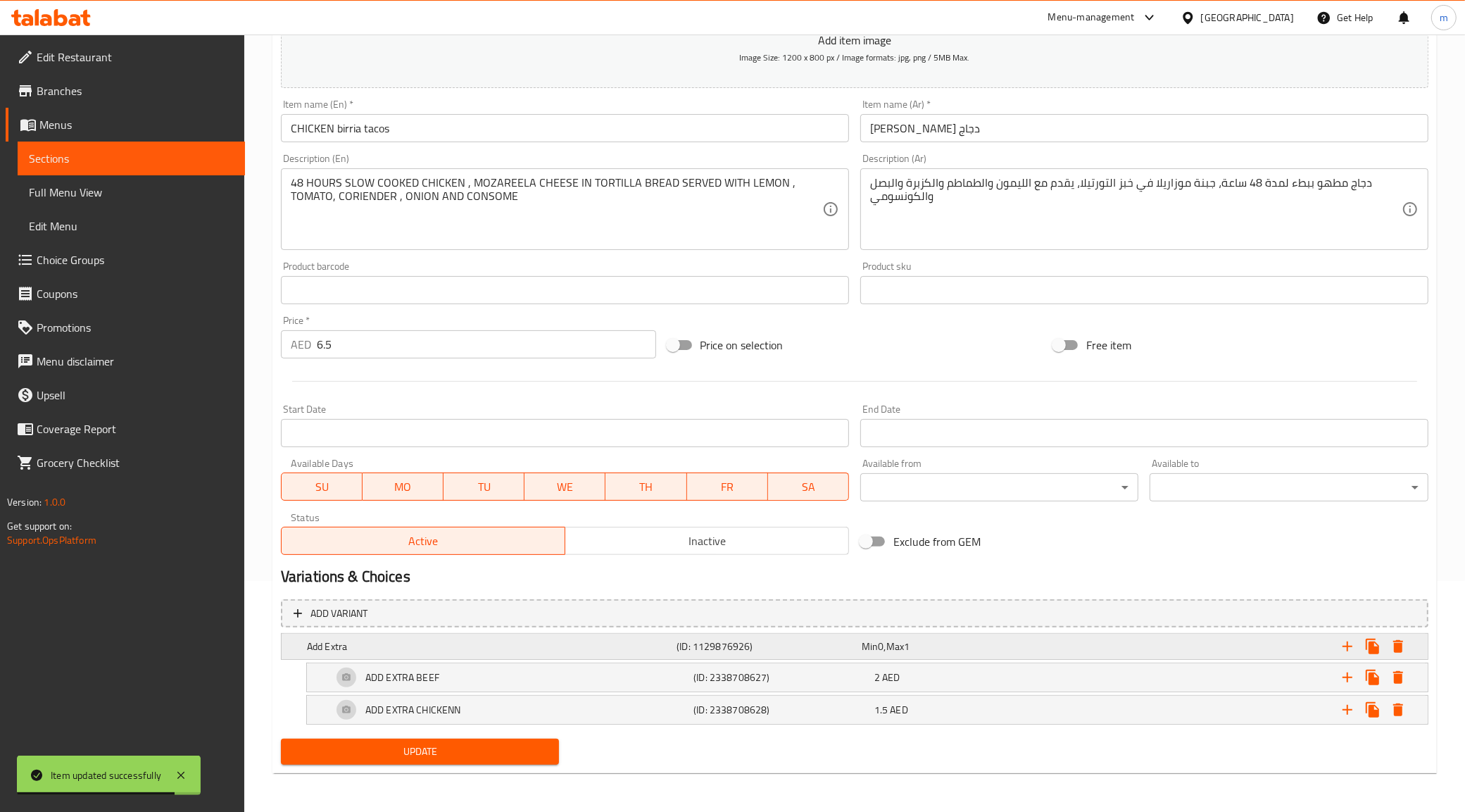
click at [1131, 646] on div "Expand" at bounding box center [1229, 646] width 369 height 31
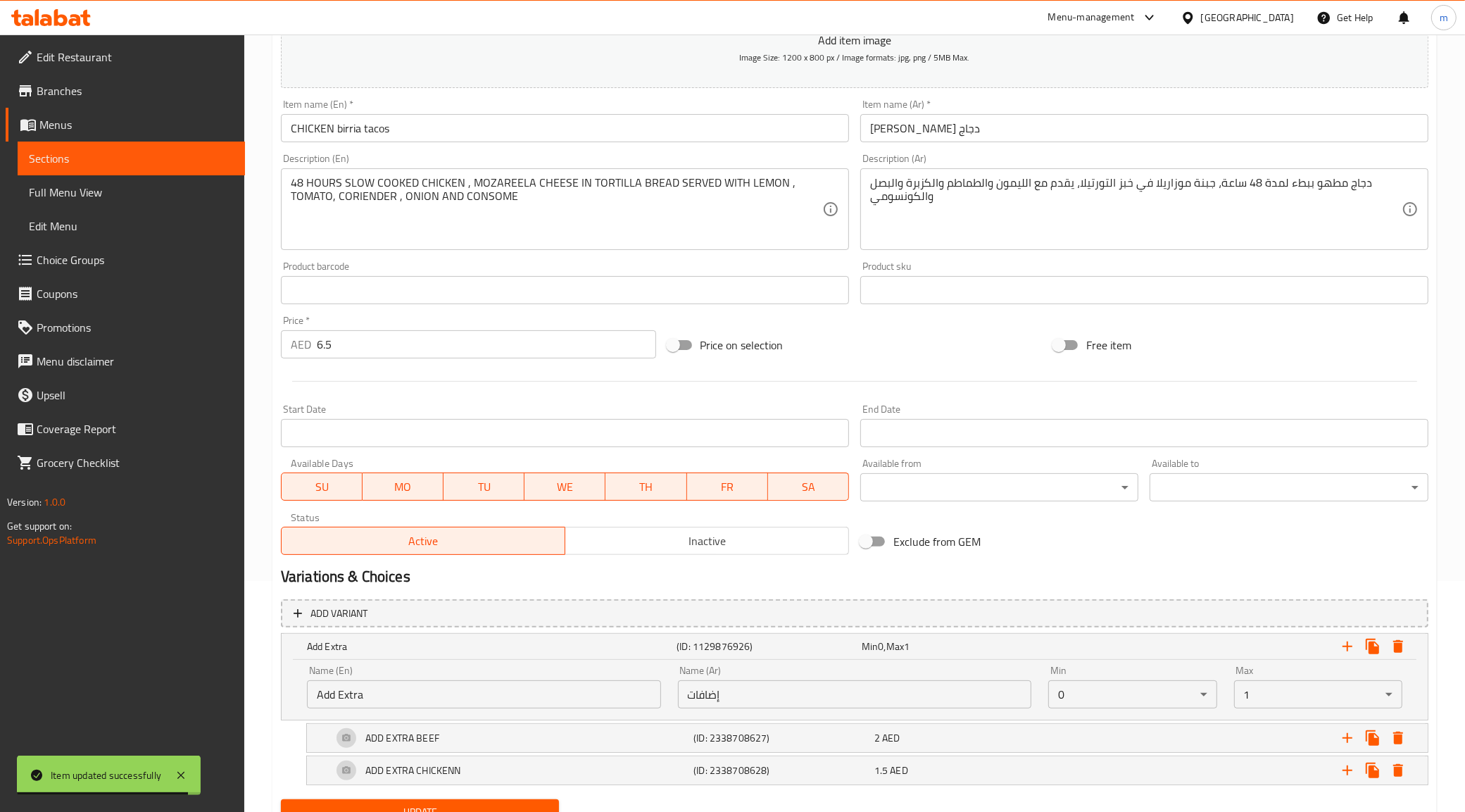
click at [1272, 581] on body "Item updated successfully ​ Menu-management United Arab Emirates Get Help m Edi…" at bounding box center [732, 192] width 1465 height 777
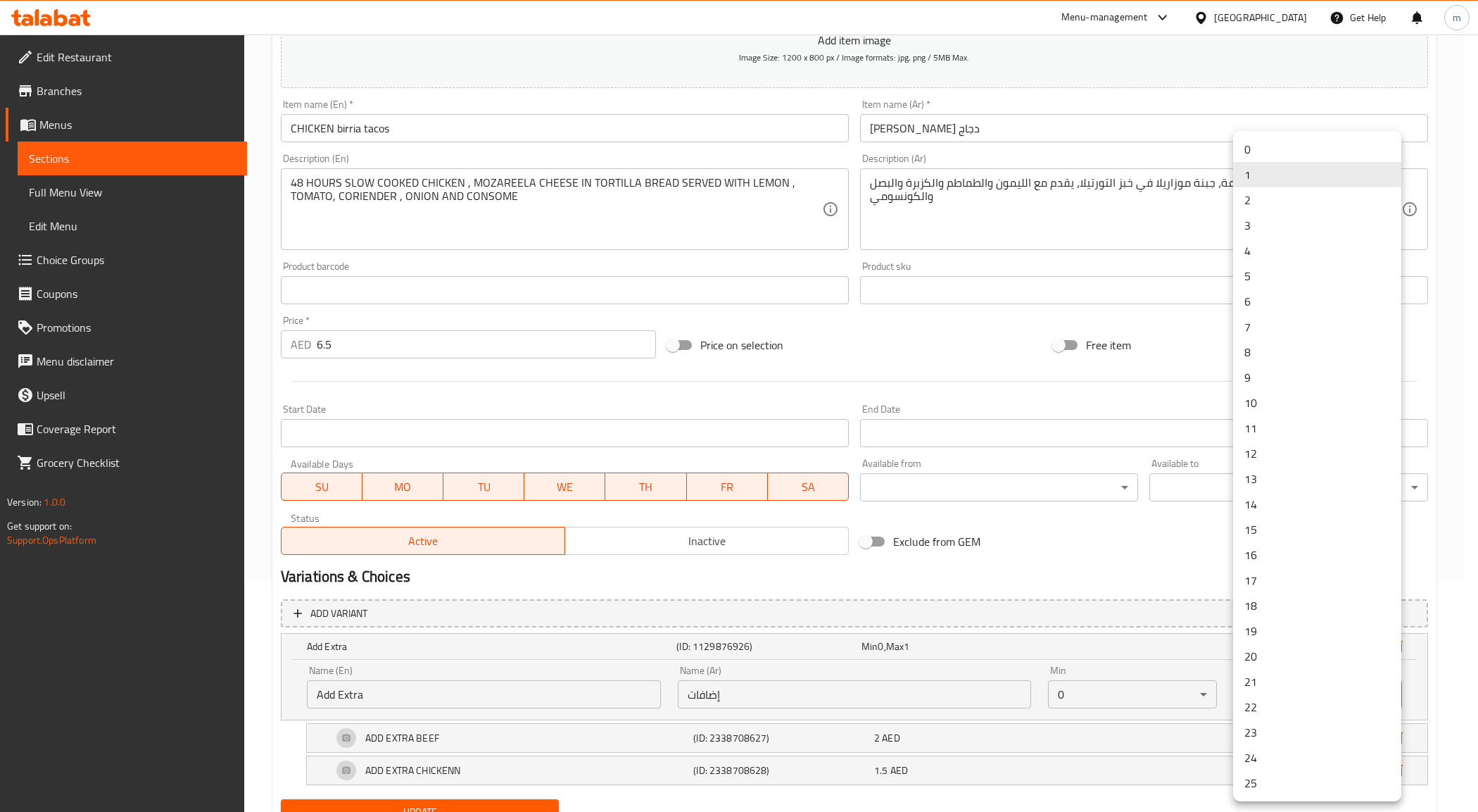
click at [1283, 153] on li "0" at bounding box center [1317, 149] width 168 height 25
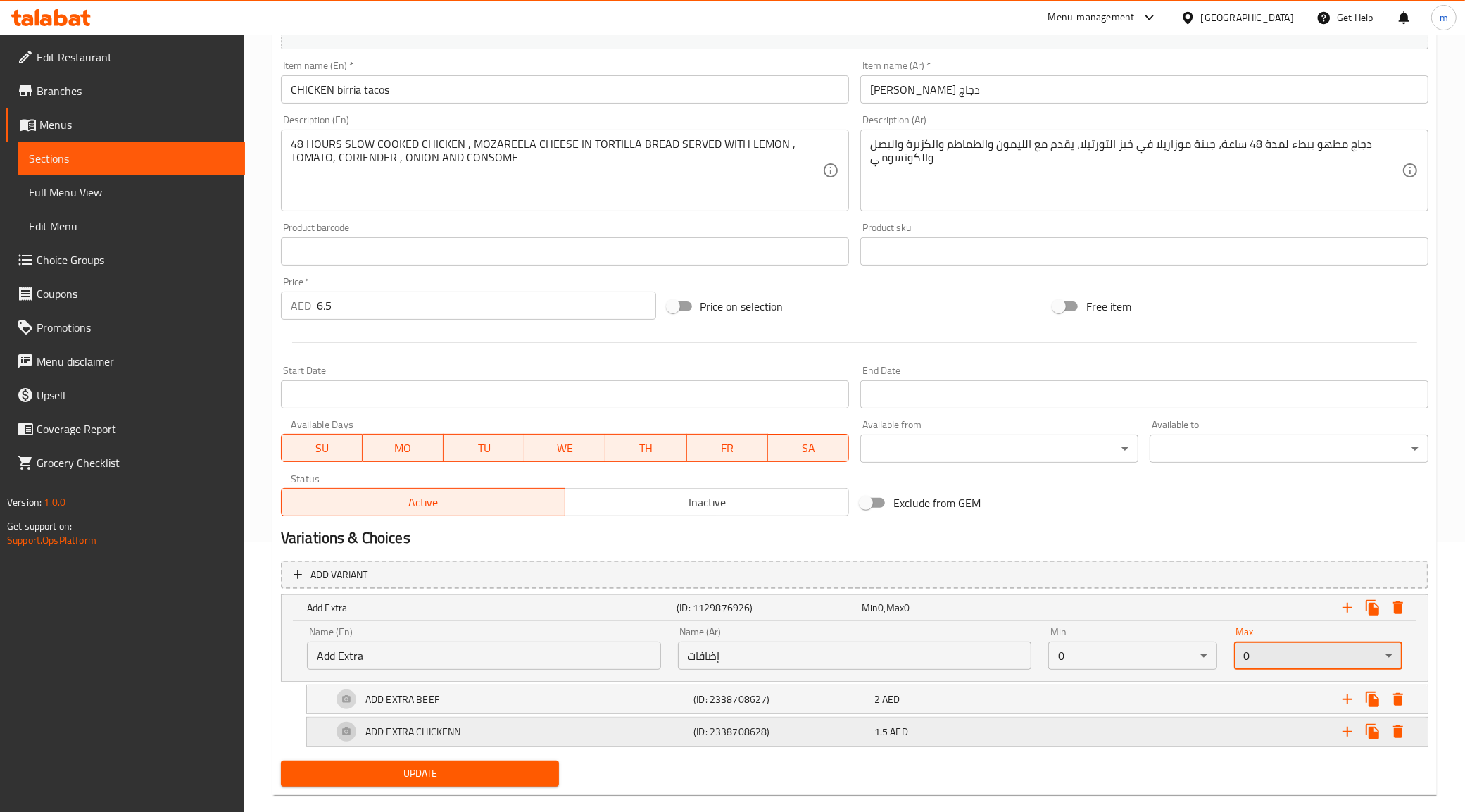
scroll to position [292, 0]
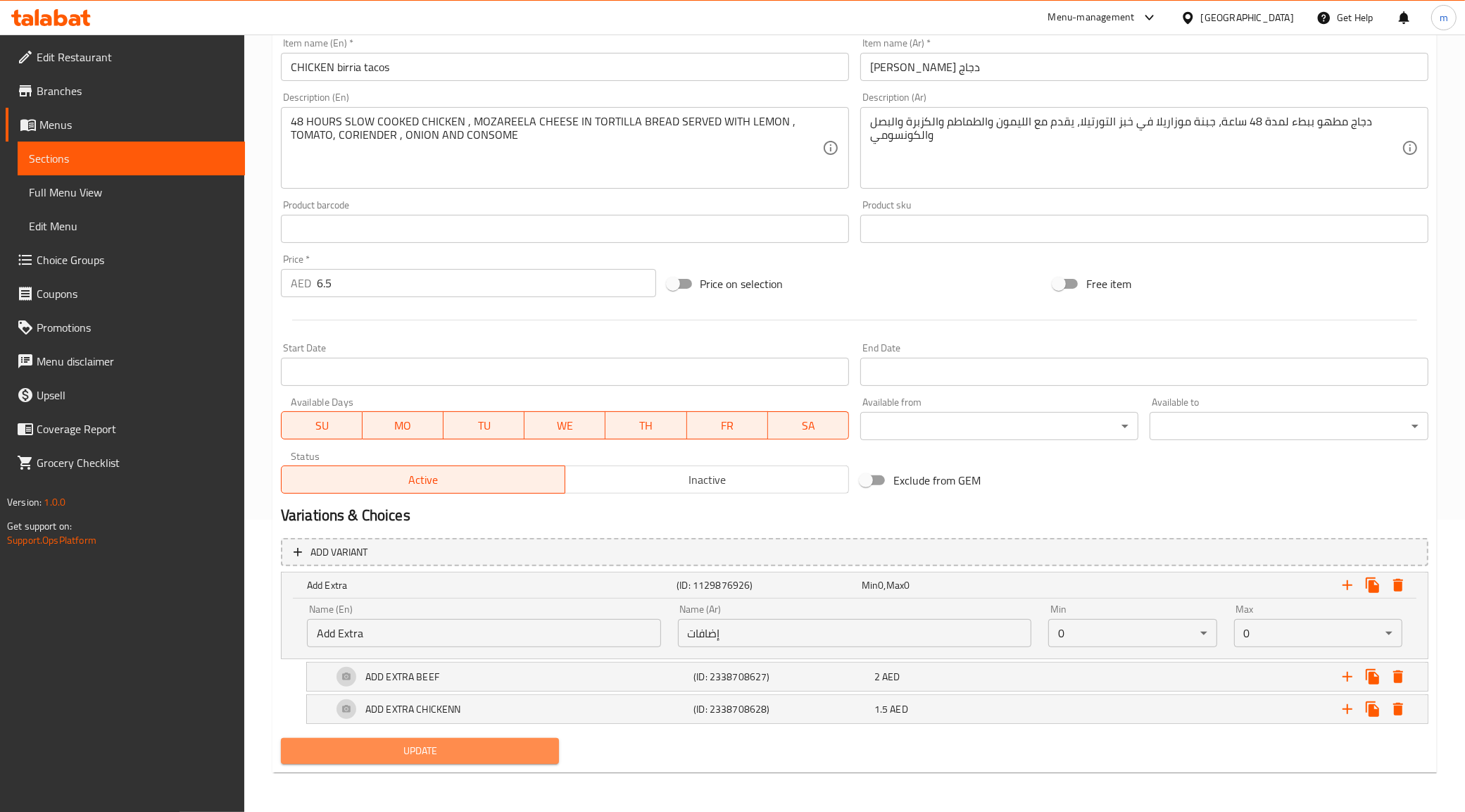
click at [436, 754] on span "Update" at bounding box center [420, 750] width 257 height 18
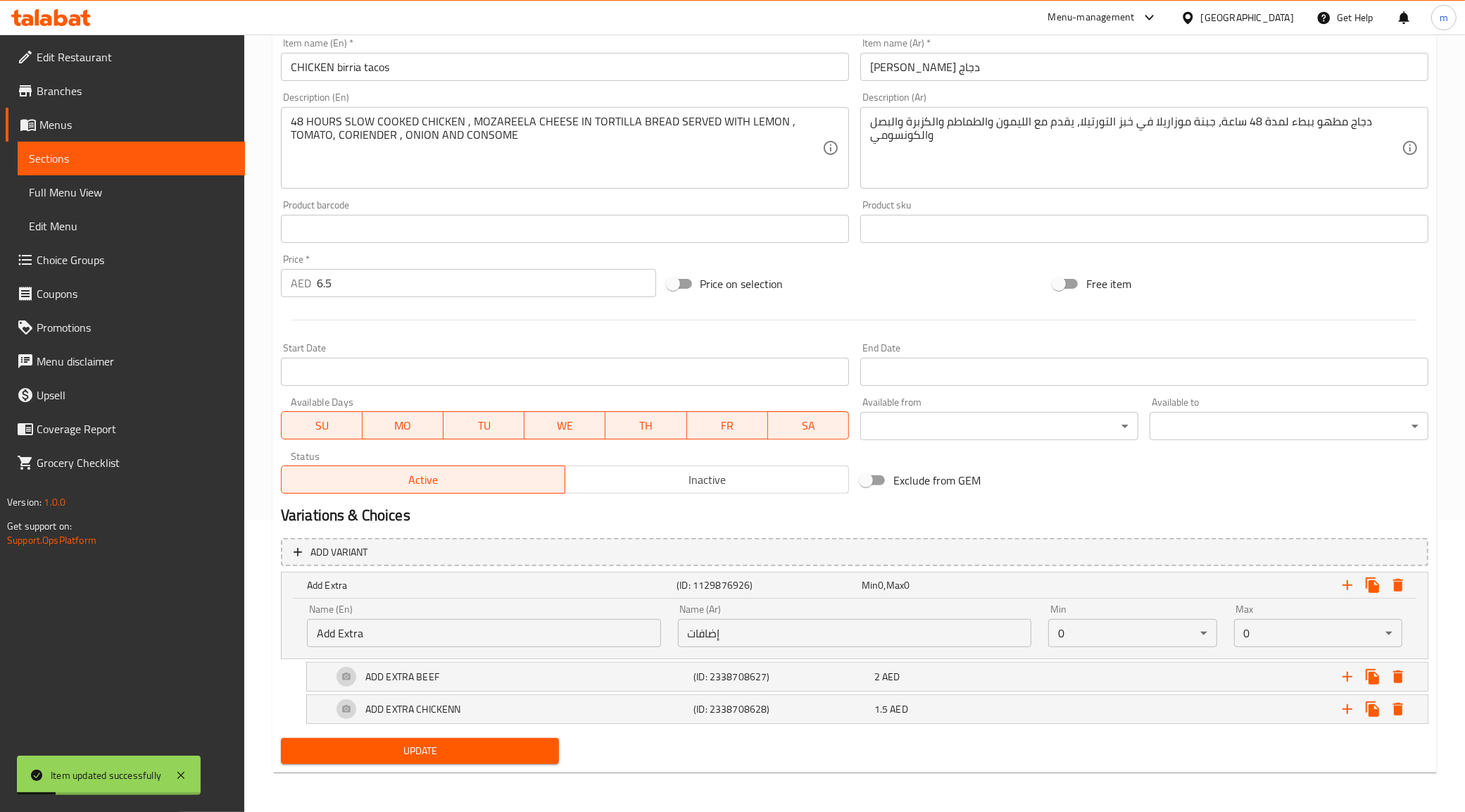
click at [78, 153] on span "Sections" at bounding box center [131, 158] width 205 height 17
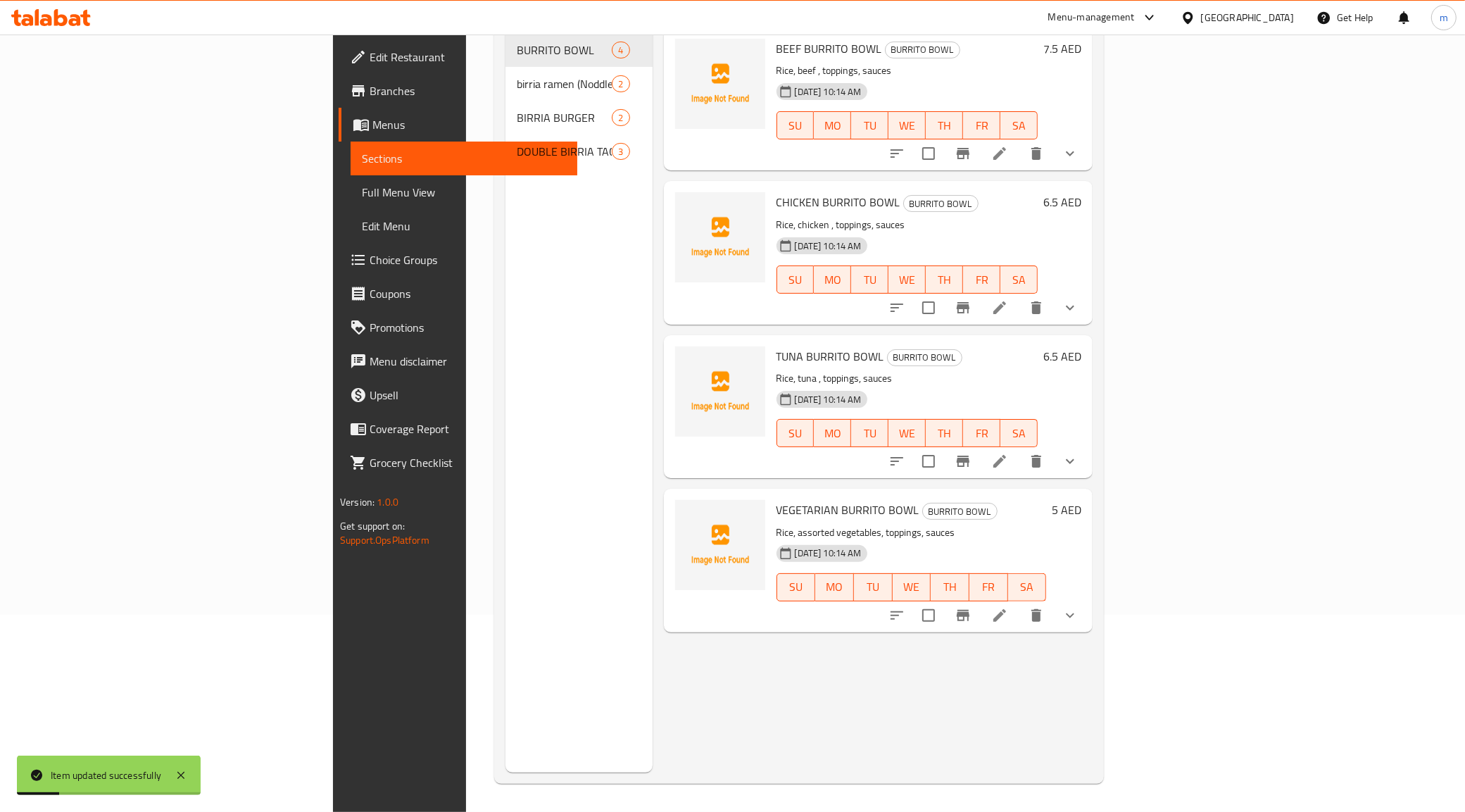
scroll to position [198, 0]
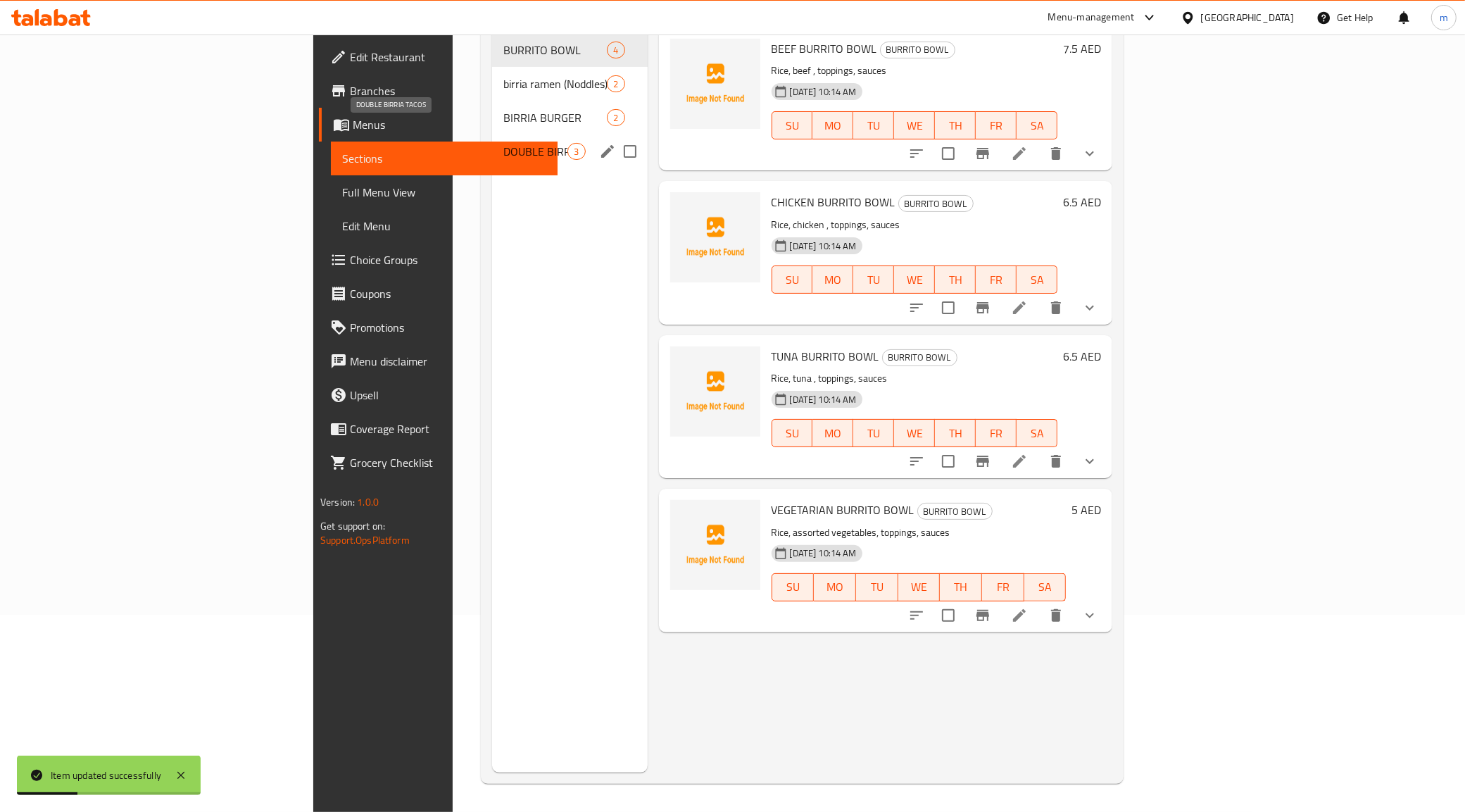
click at [503, 143] on span "DOUBLE BIRRIA TACOS" at bounding box center [535, 151] width 64 height 17
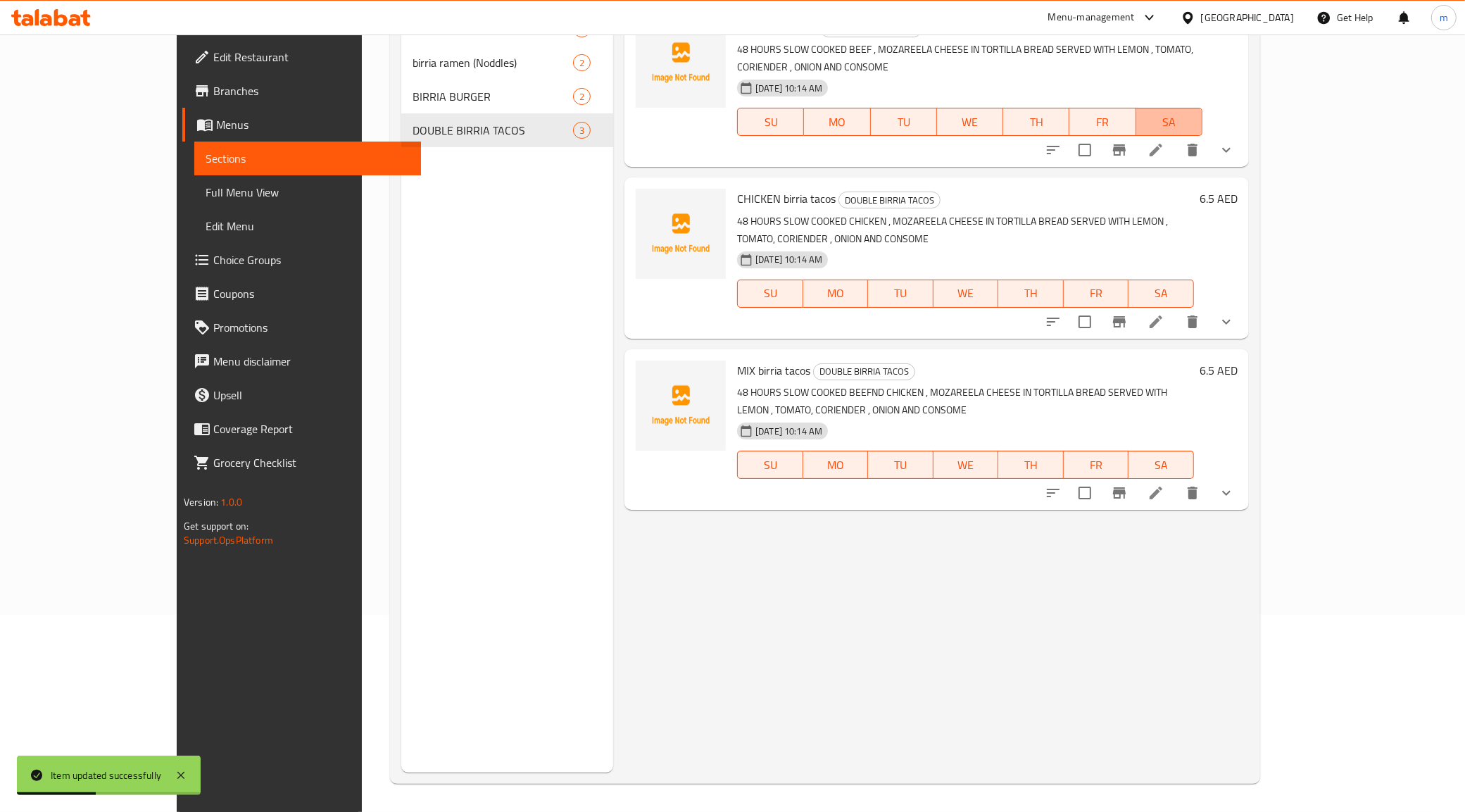
click at [1197, 113] on span "SA" at bounding box center [1170, 122] width 55 height 20
click at [1165, 141] on icon at bounding box center [1156, 150] width 17 height 17
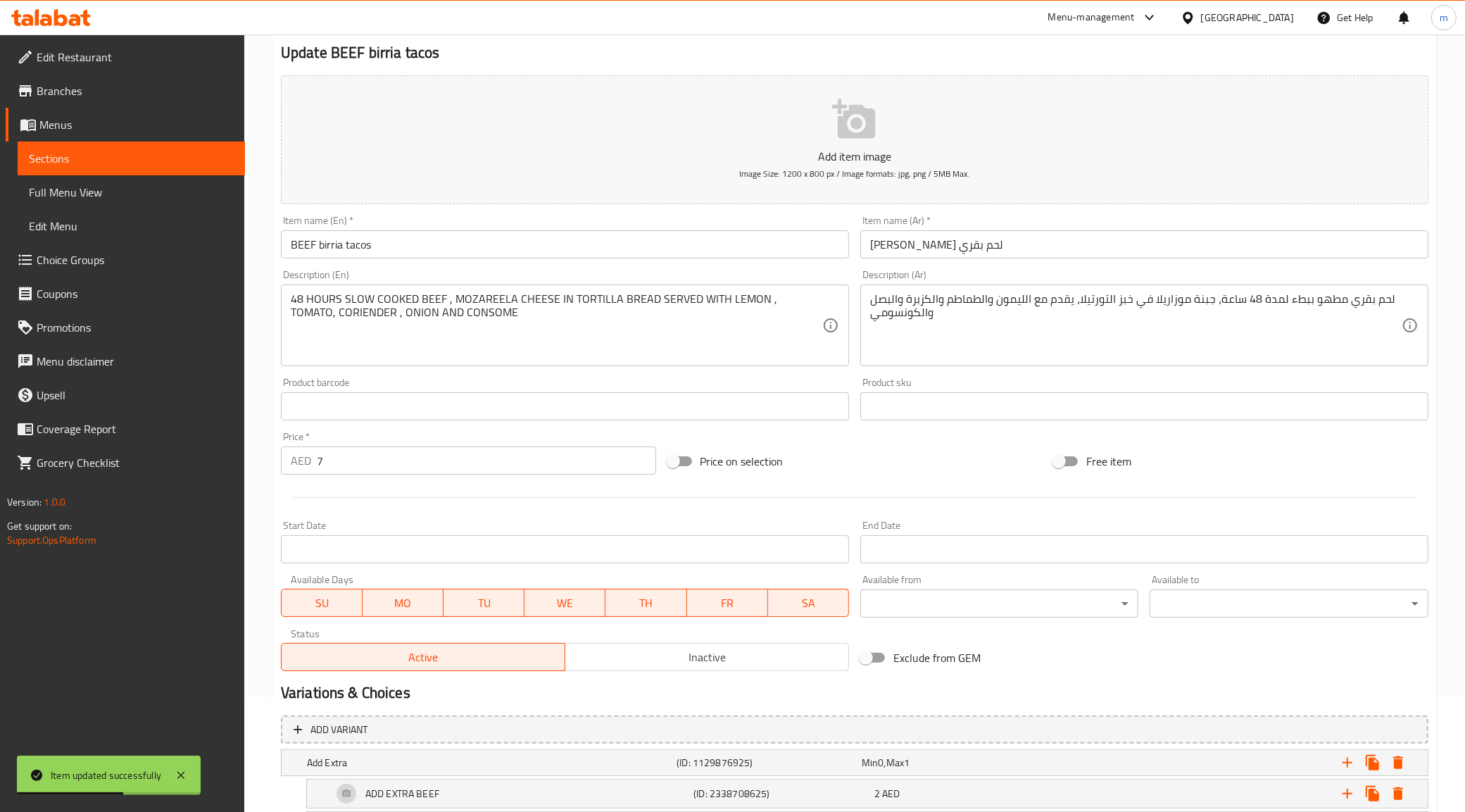
scroll to position [231, 0]
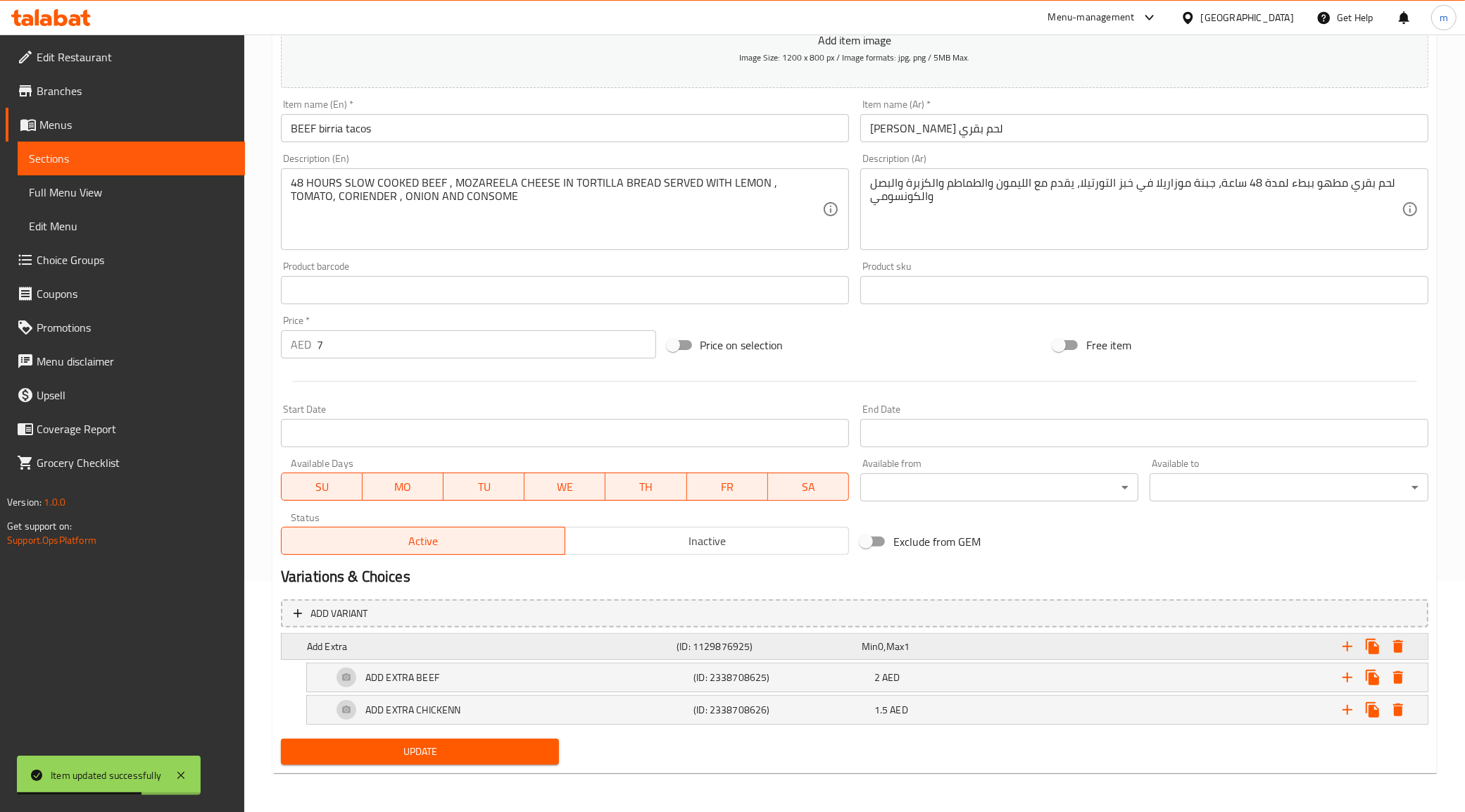
click at [1158, 655] on div "Expand" at bounding box center [1229, 646] width 369 height 31
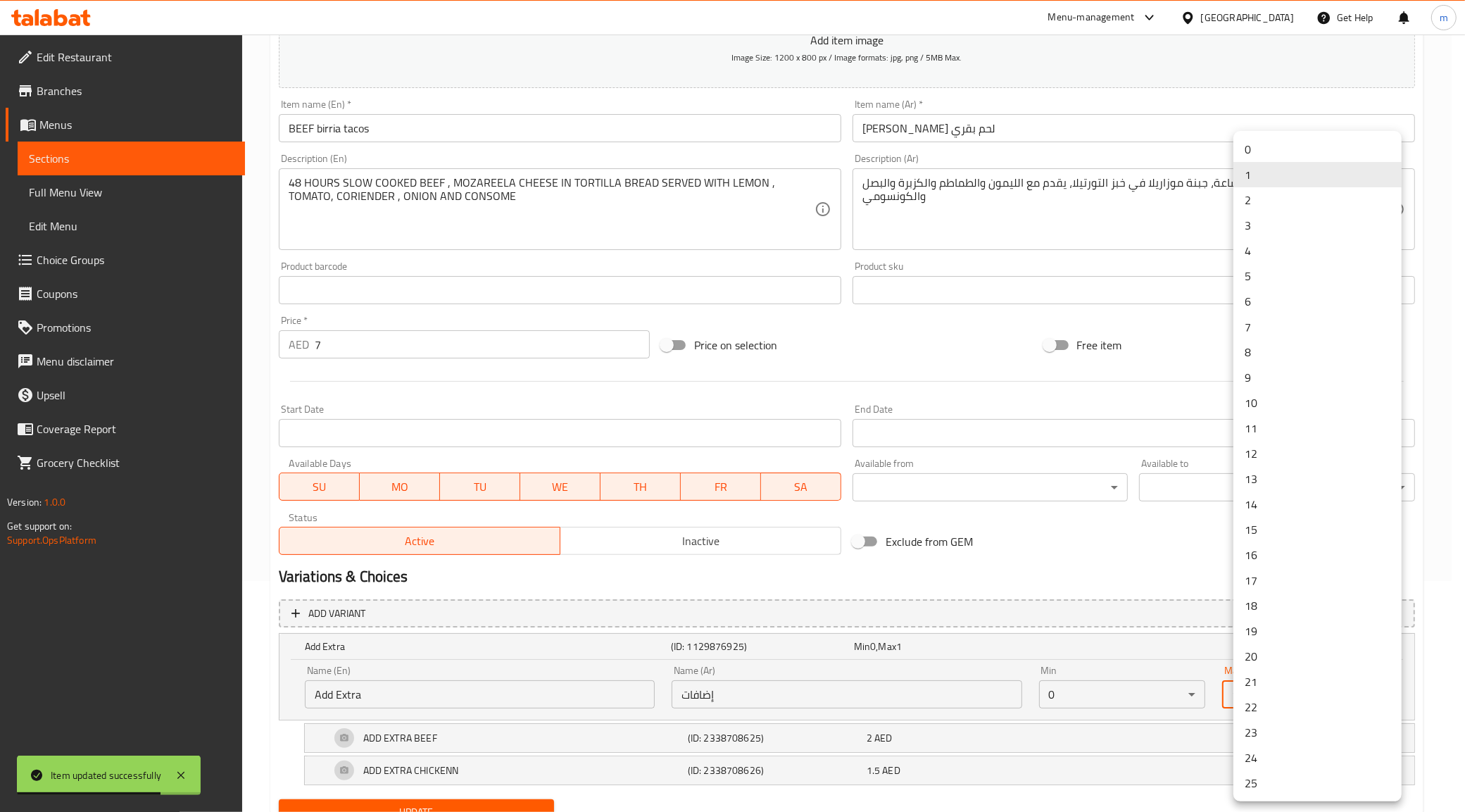
click at [1236, 581] on body "Item updated successfully ​ Menu-management United Arab Emirates Get Help m Edi…" at bounding box center [732, 192] width 1465 height 777
click at [1269, 152] on li "0" at bounding box center [1317, 149] width 168 height 25
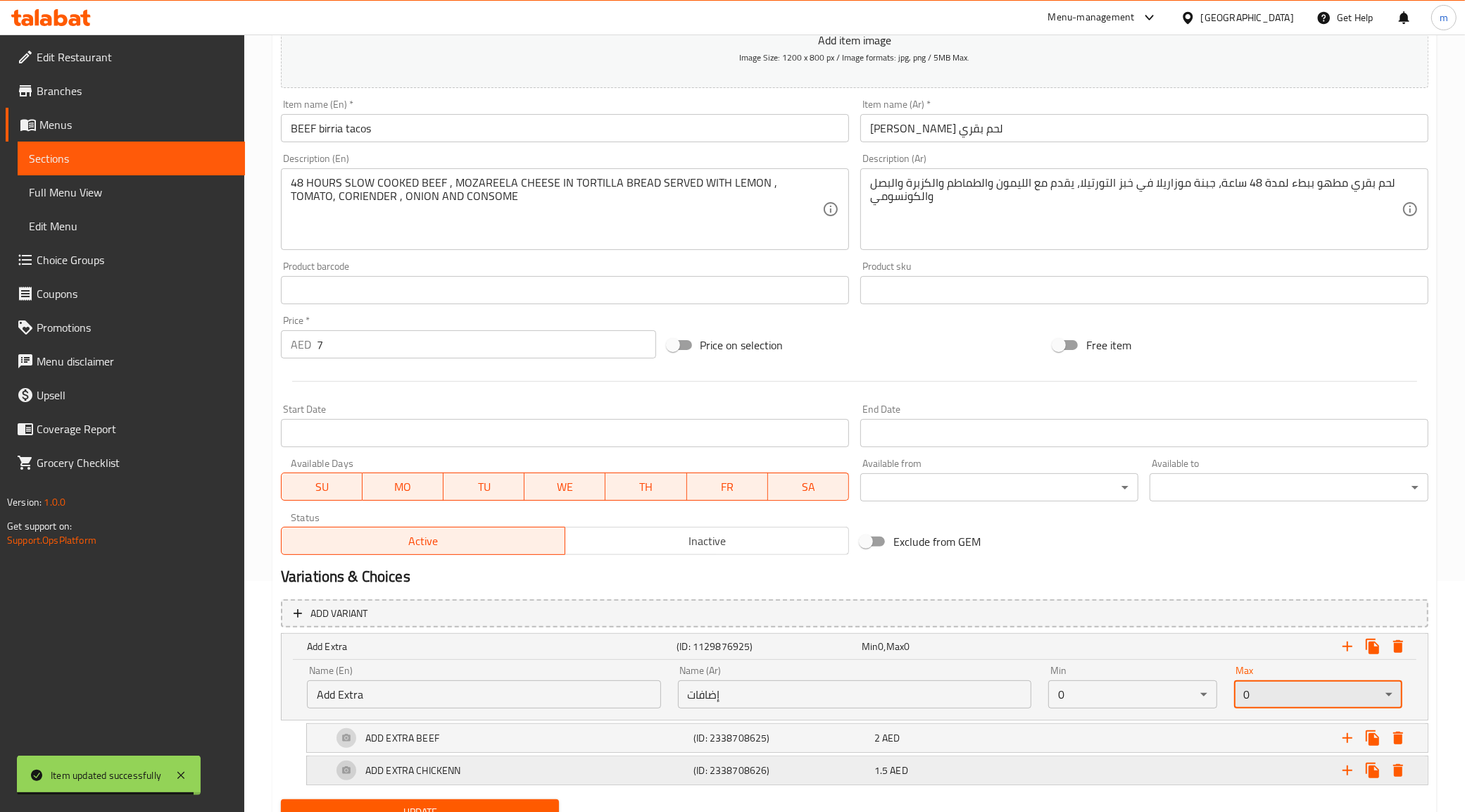
scroll to position [292, 0]
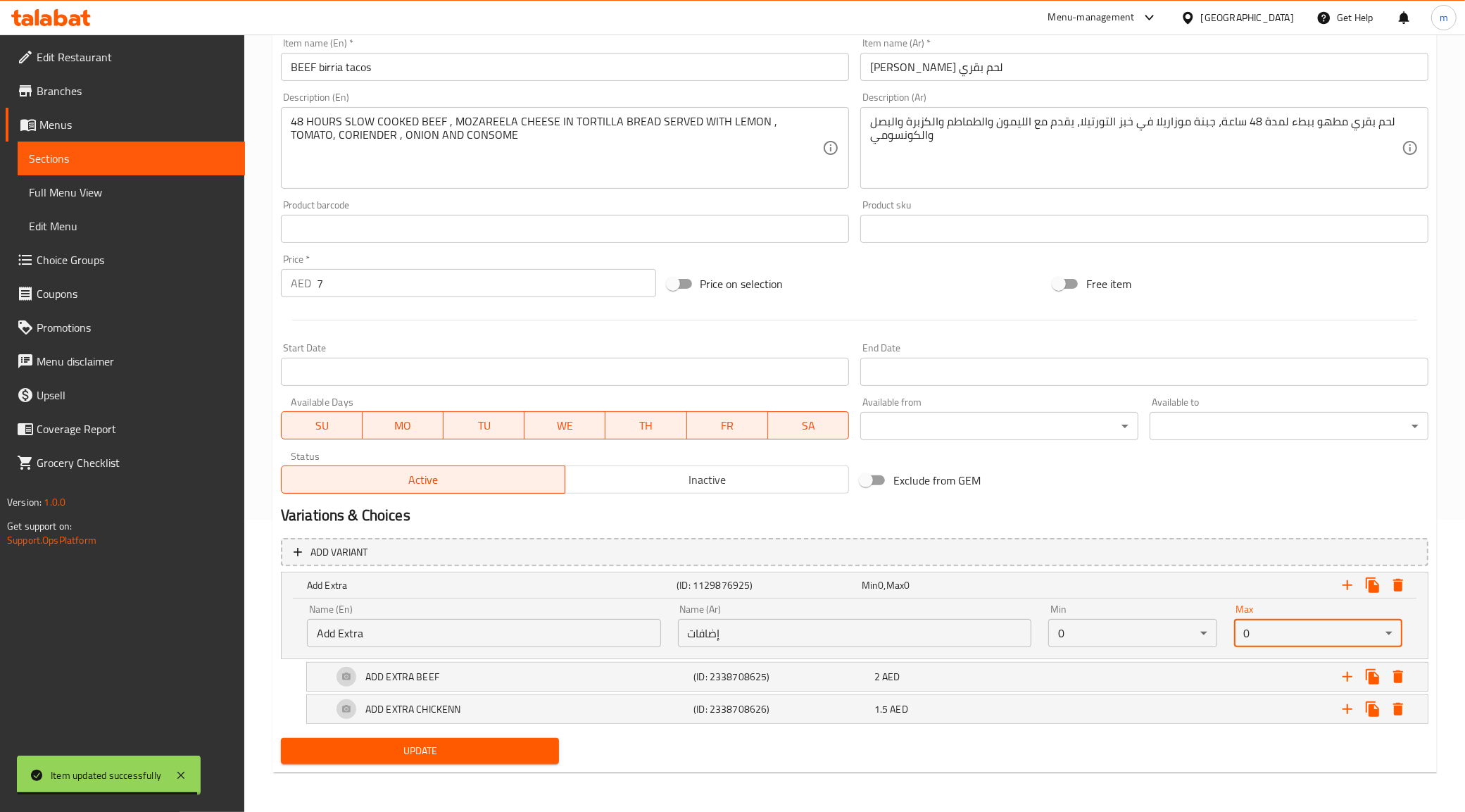
click at [508, 749] on span "Update" at bounding box center [420, 750] width 257 height 18
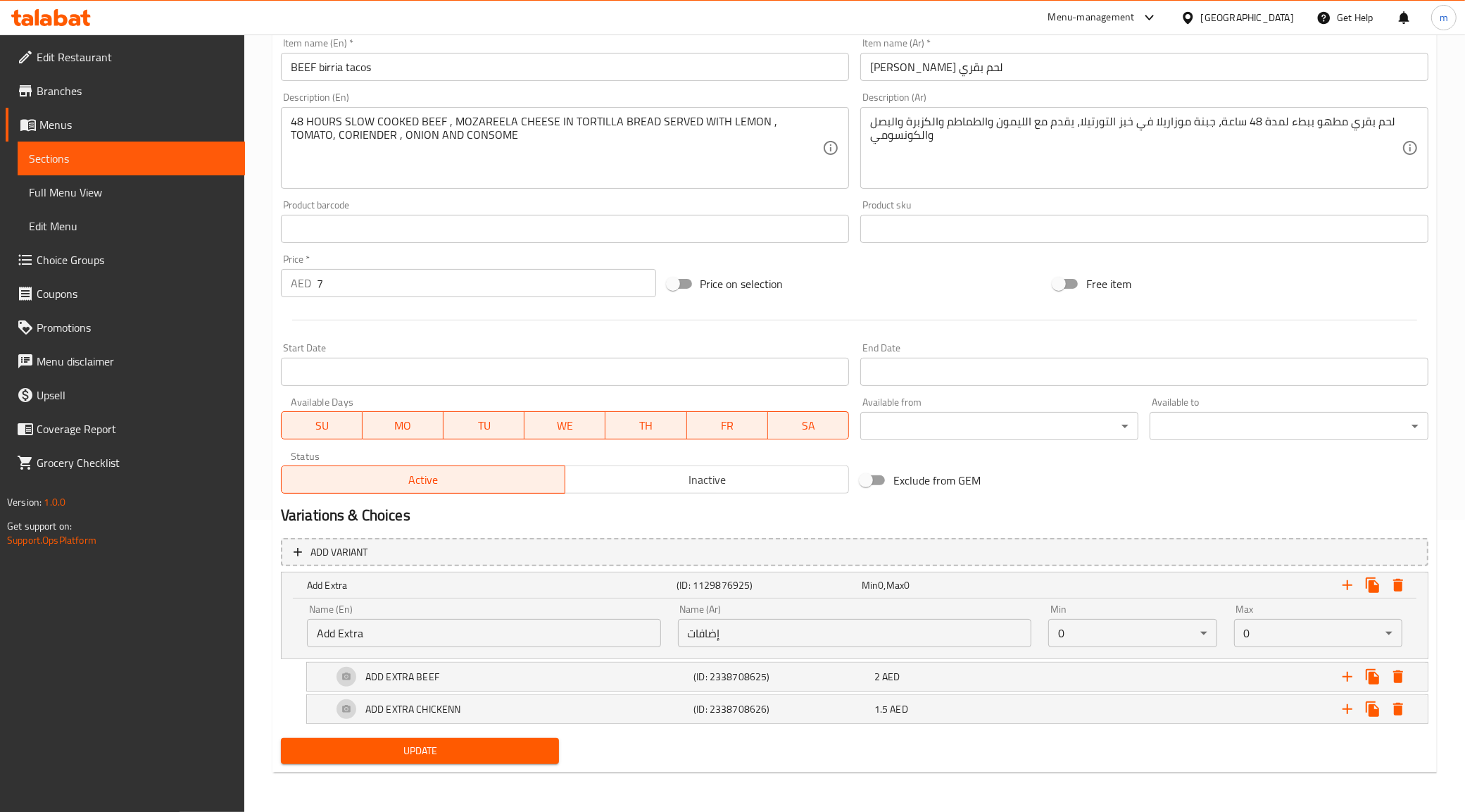
click at [69, 153] on span "Sections" at bounding box center [131, 158] width 205 height 17
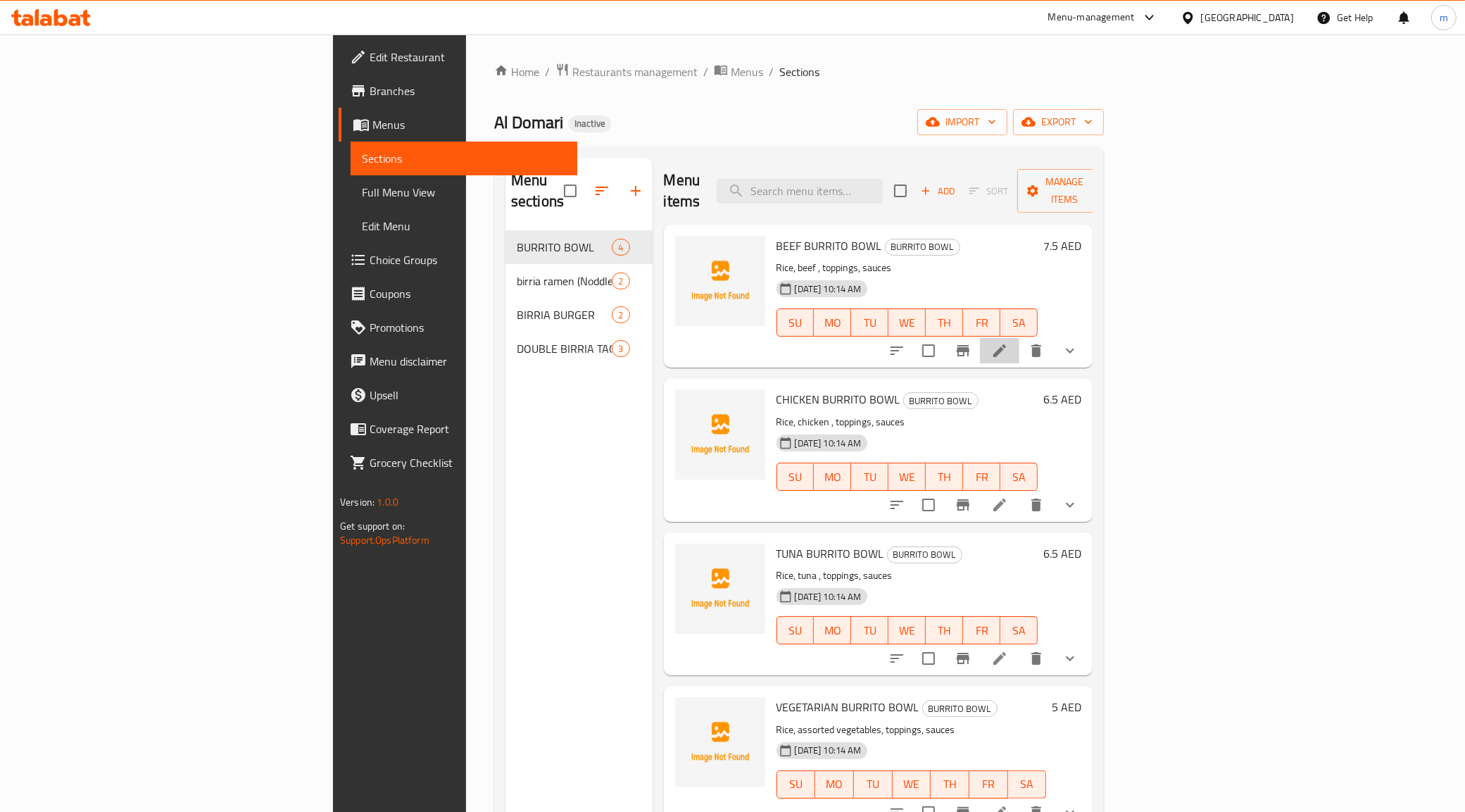
click at [1020, 338] on li at bounding box center [1000, 350] width 39 height 25
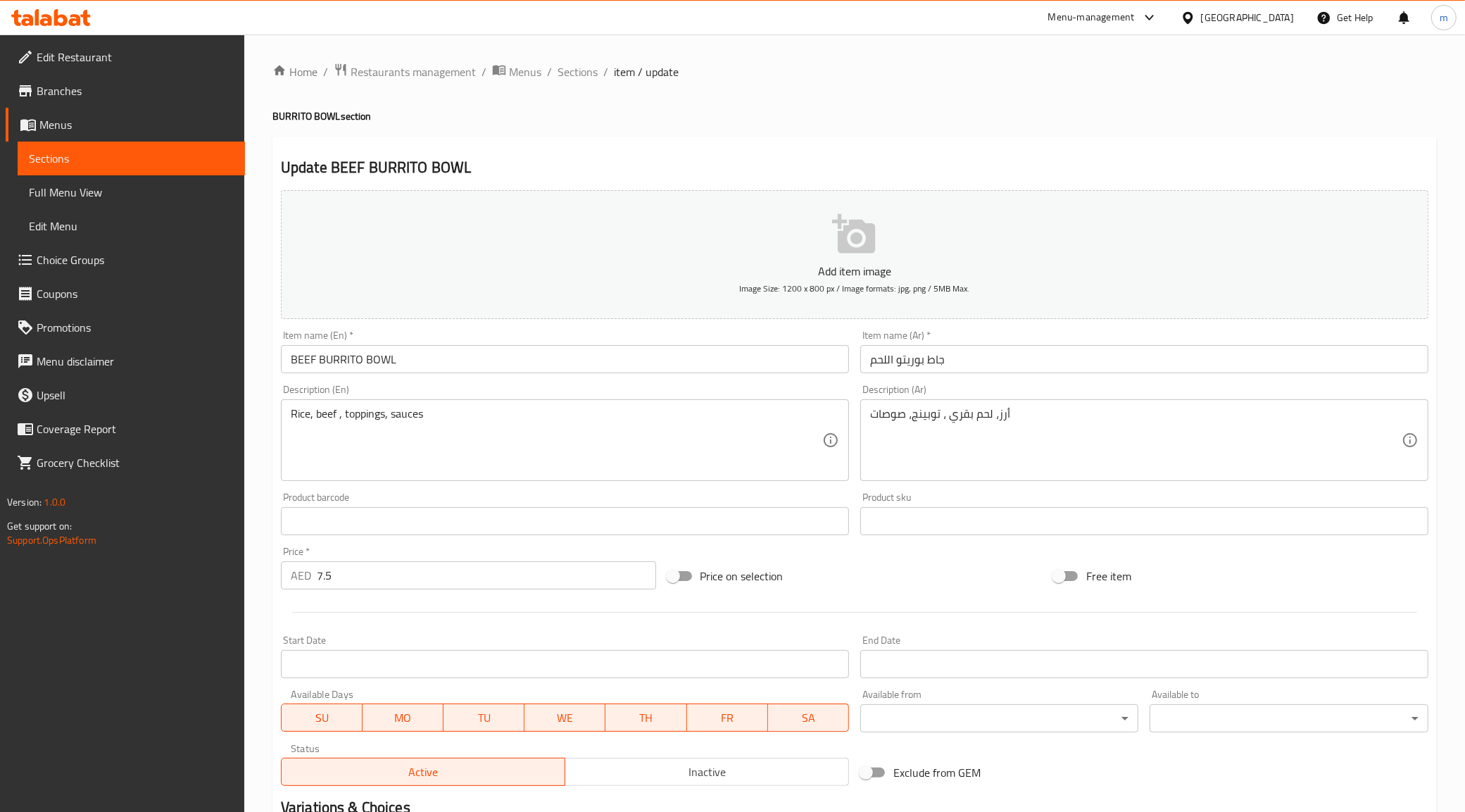
click at [984, 363] on input "جاط بوريتو اللحم" at bounding box center [1145, 359] width 568 height 28
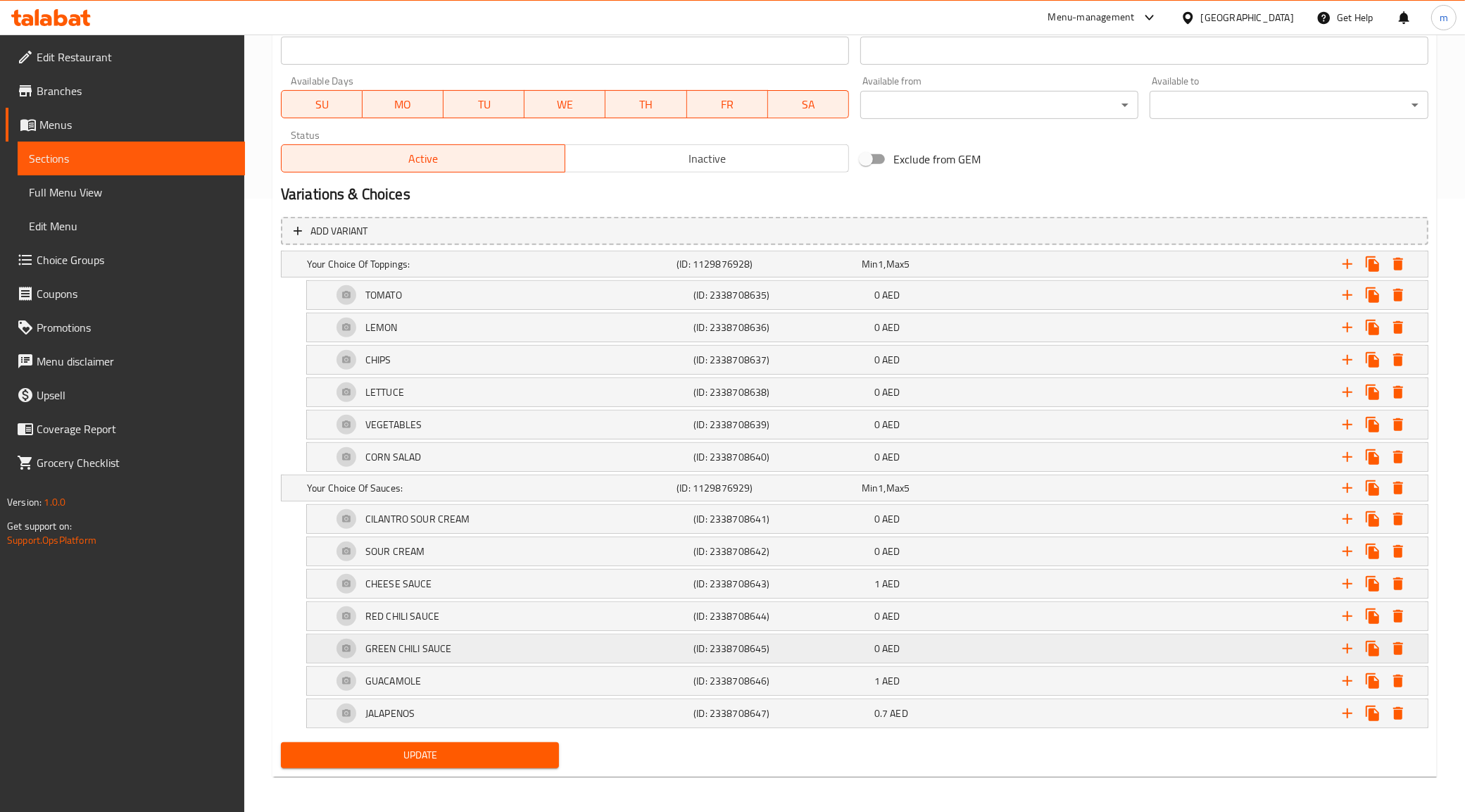
scroll to position [621, 0]
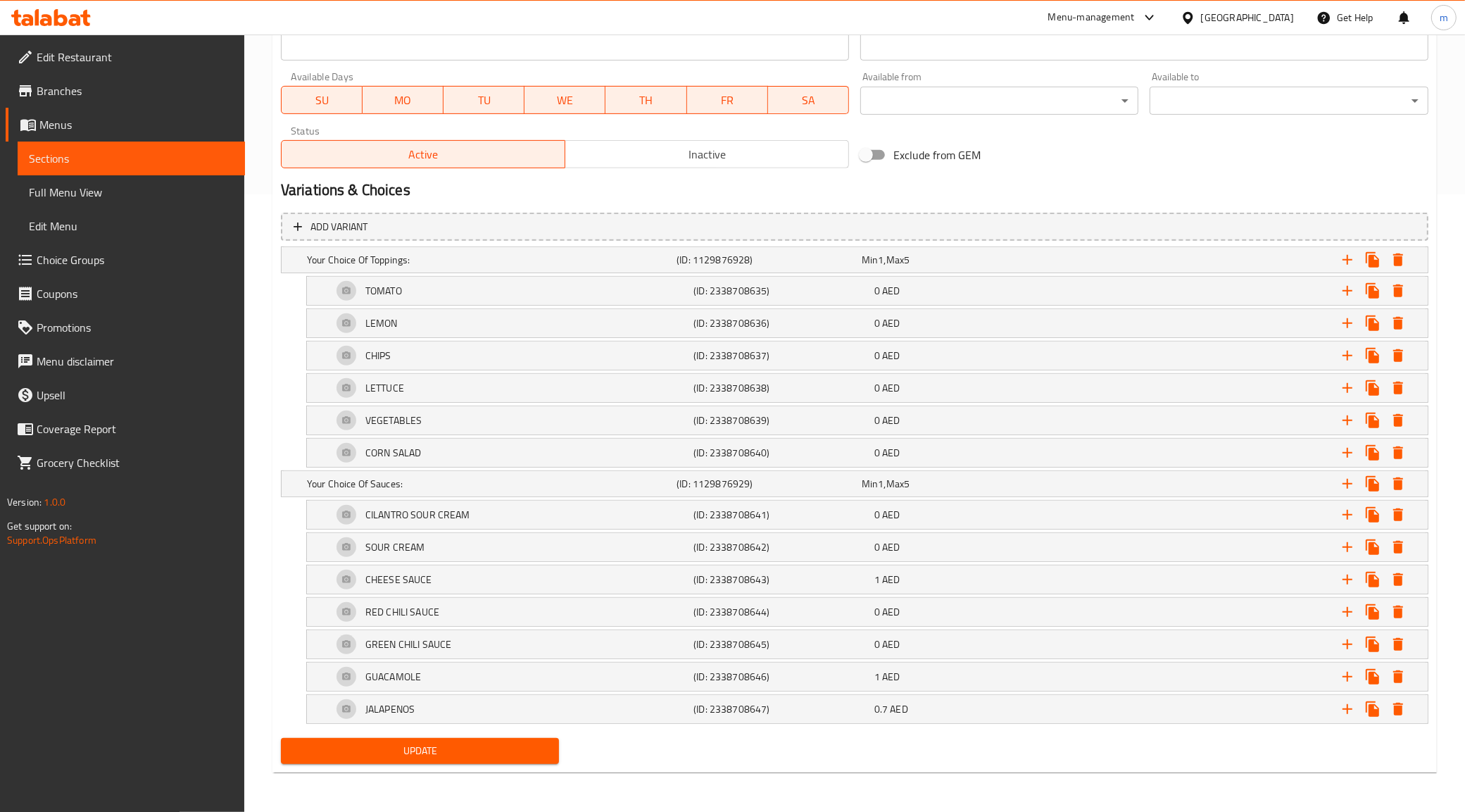
type input "جاط بوريتو لحم البقر"
drag, startPoint x: 425, startPoint y: 755, endPoint x: 394, endPoint y: 694, distance: 68.4
click at [425, 757] on span "Update" at bounding box center [420, 750] width 257 height 18
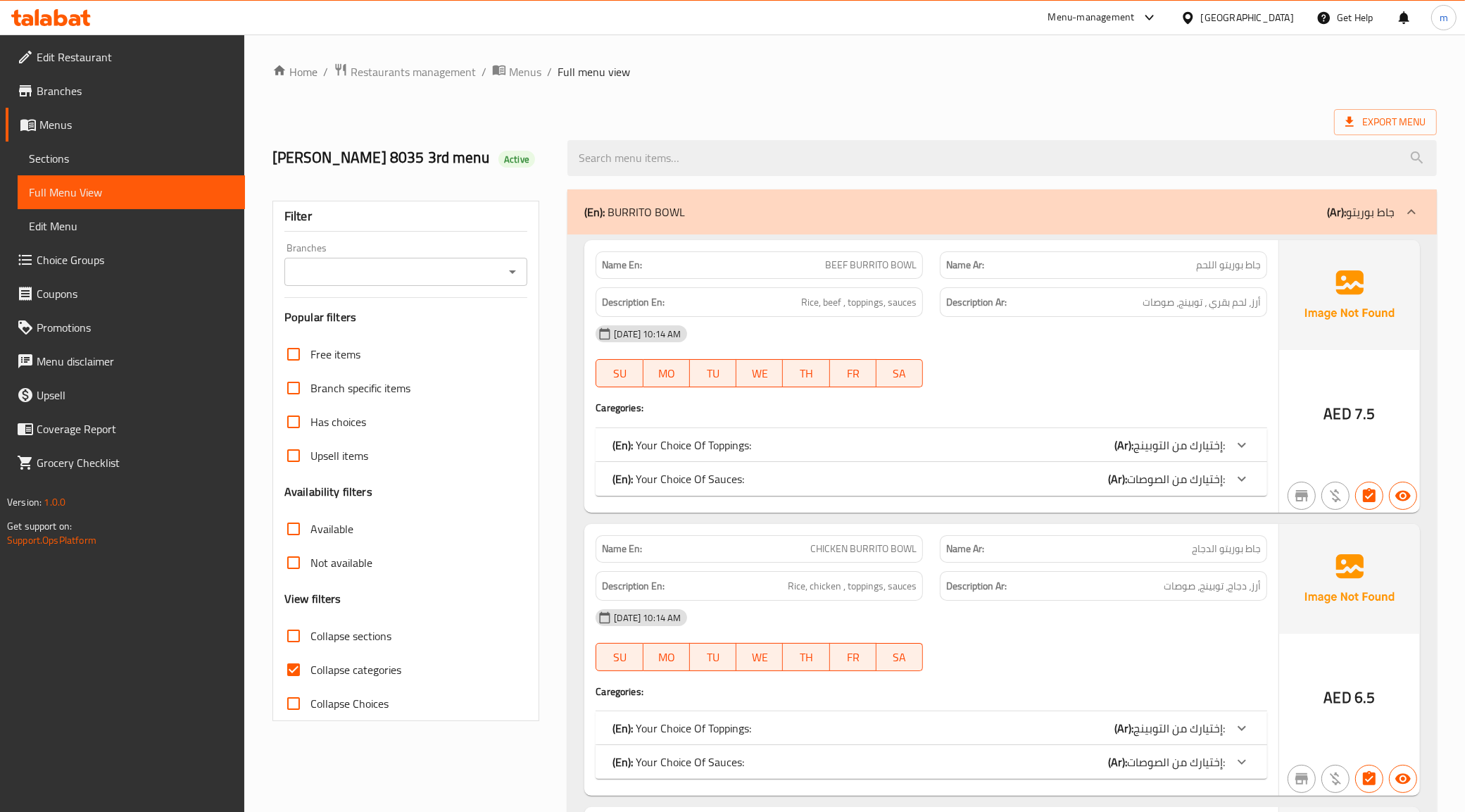
click at [338, 661] on span "Collapse categories" at bounding box center [356, 669] width 91 height 17
click at [311, 660] on input "Collapse categories" at bounding box center [293, 669] width 33 height 33
checkbox input "false"
click at [343, 658] on label "Collapse categories" at bounding box center [338, 669] width 125 height 33
click at [311, 658] on input "Collapse categories" at bounding box center [293, 669] width 33 height 33
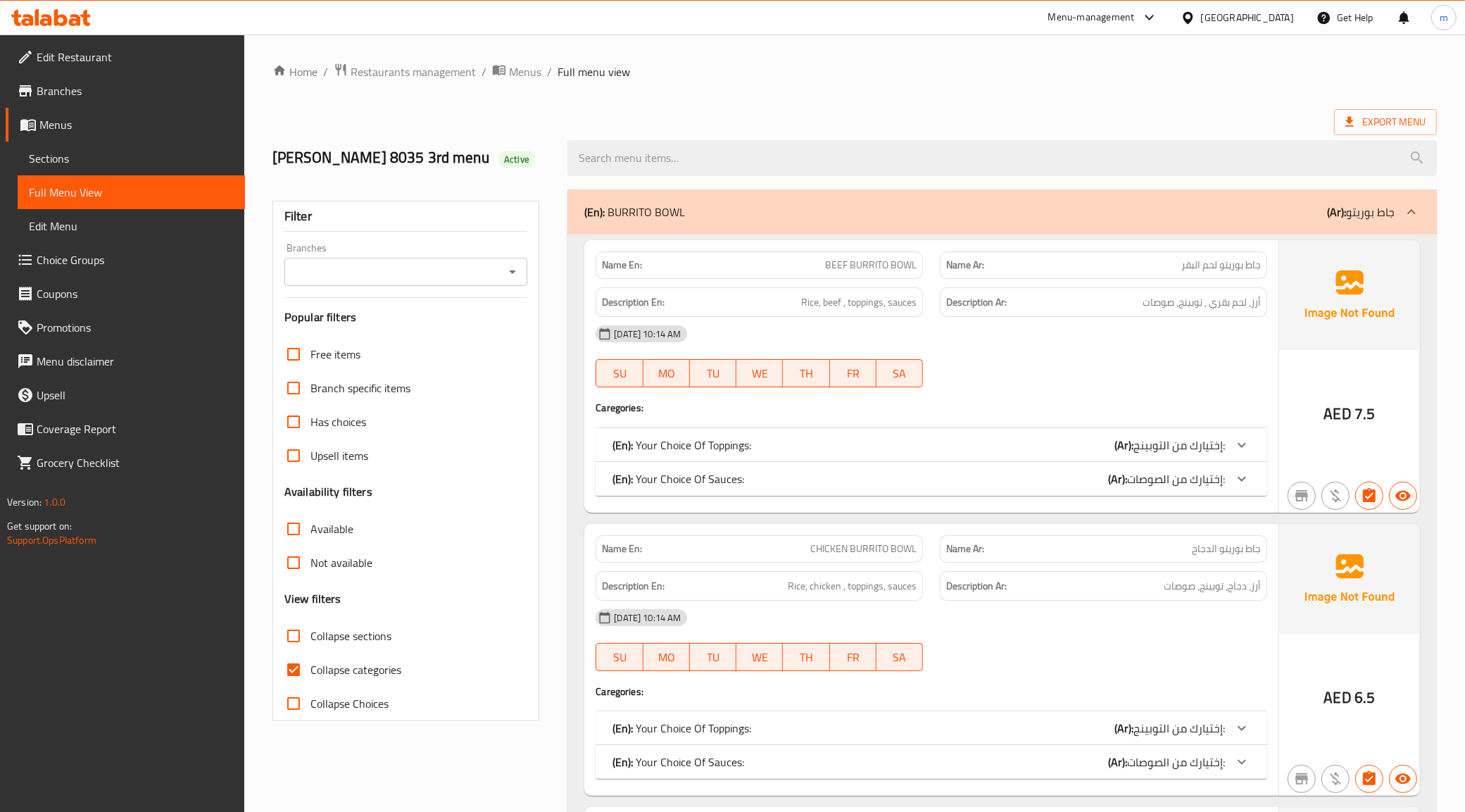
checkbox input "false"
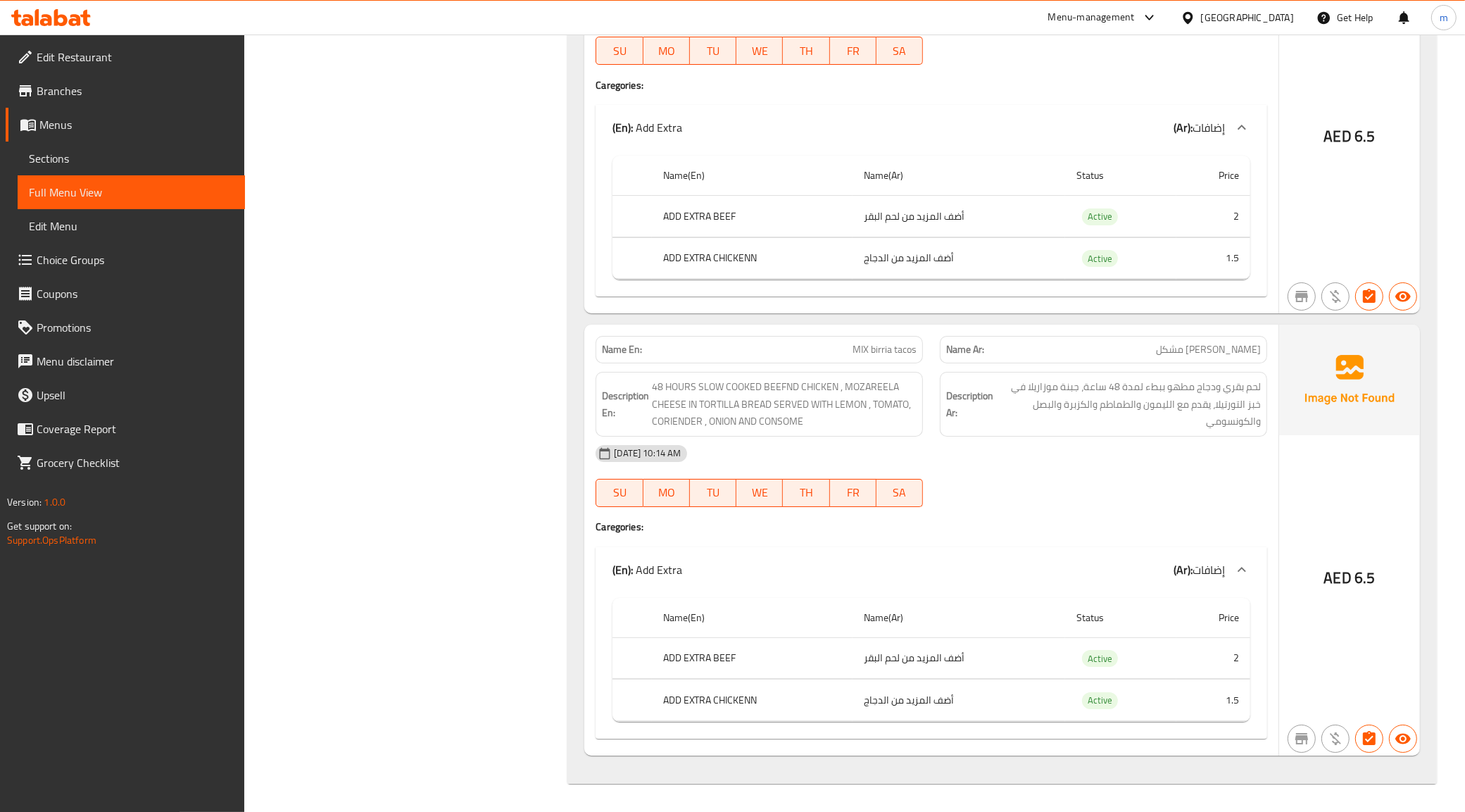
scroll to position [5803, 0]
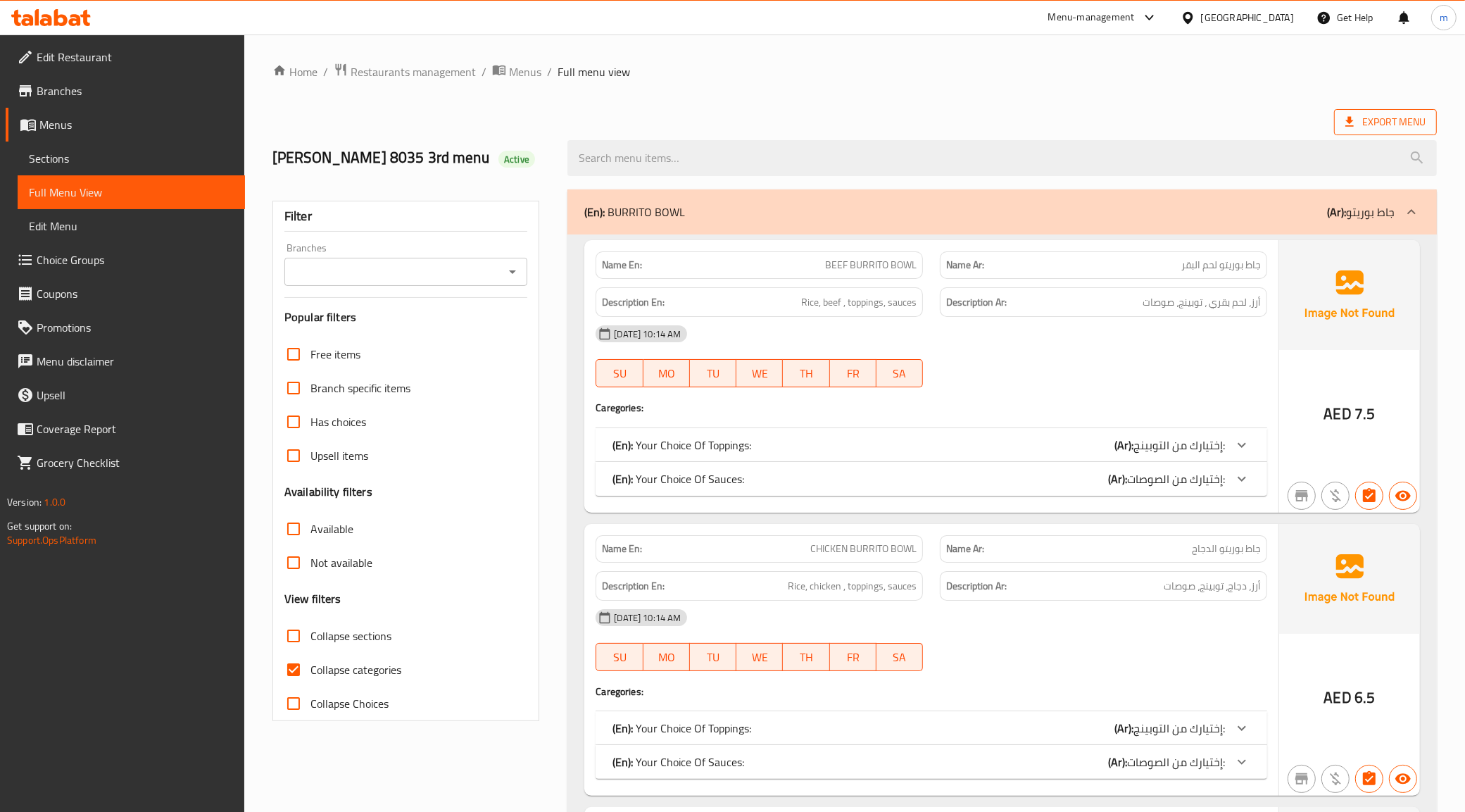
click at [1401, 118] on span "Export Menu" at bounding box center [1386, 122] width 80 height 18
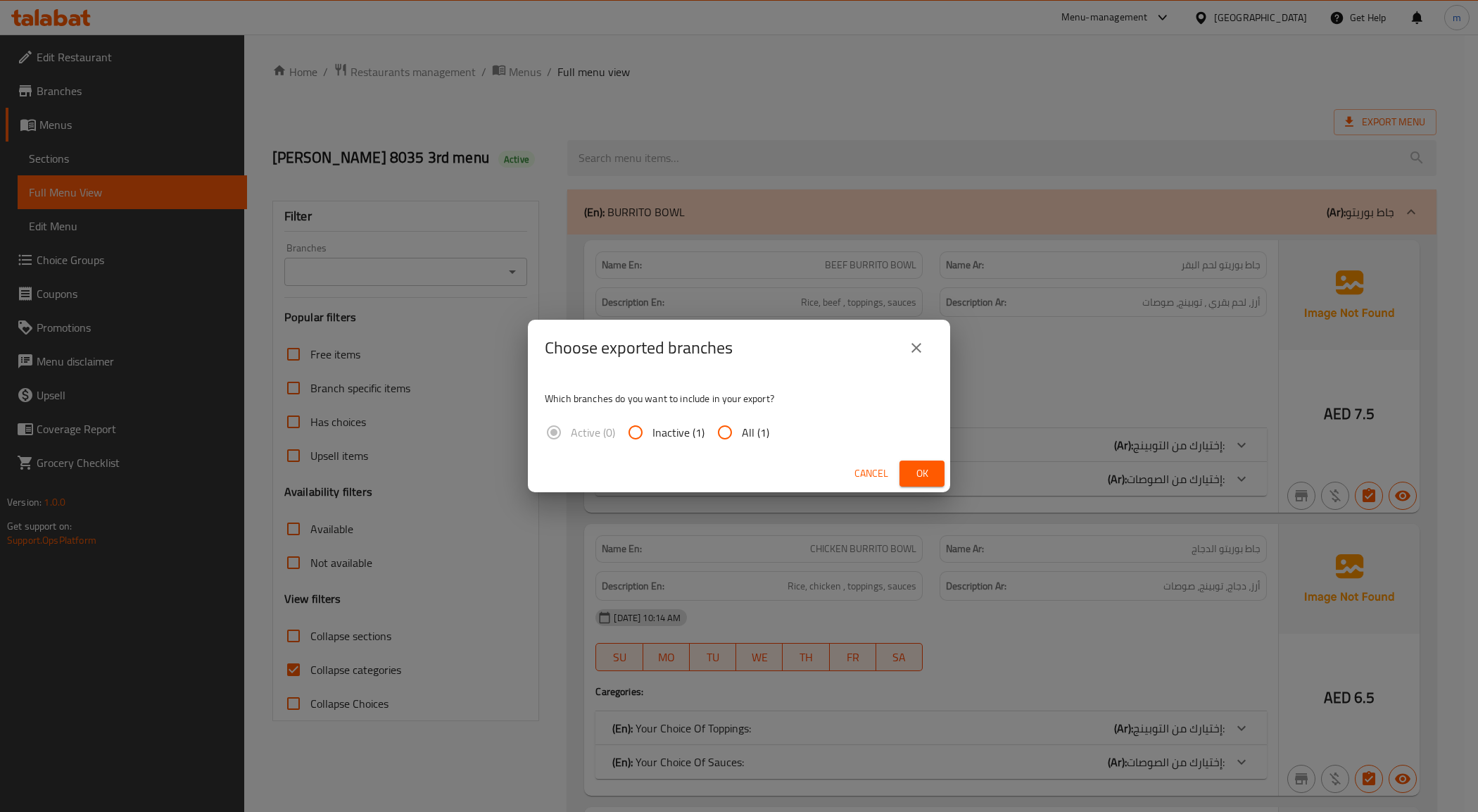
click at [732, 440] on input "All (1)" at bounding box center [725, 432] width 33 height 33
radio input "true"
click at [932, 475] on span "Ok" at bounding box center [922, 473] width 23 height 18
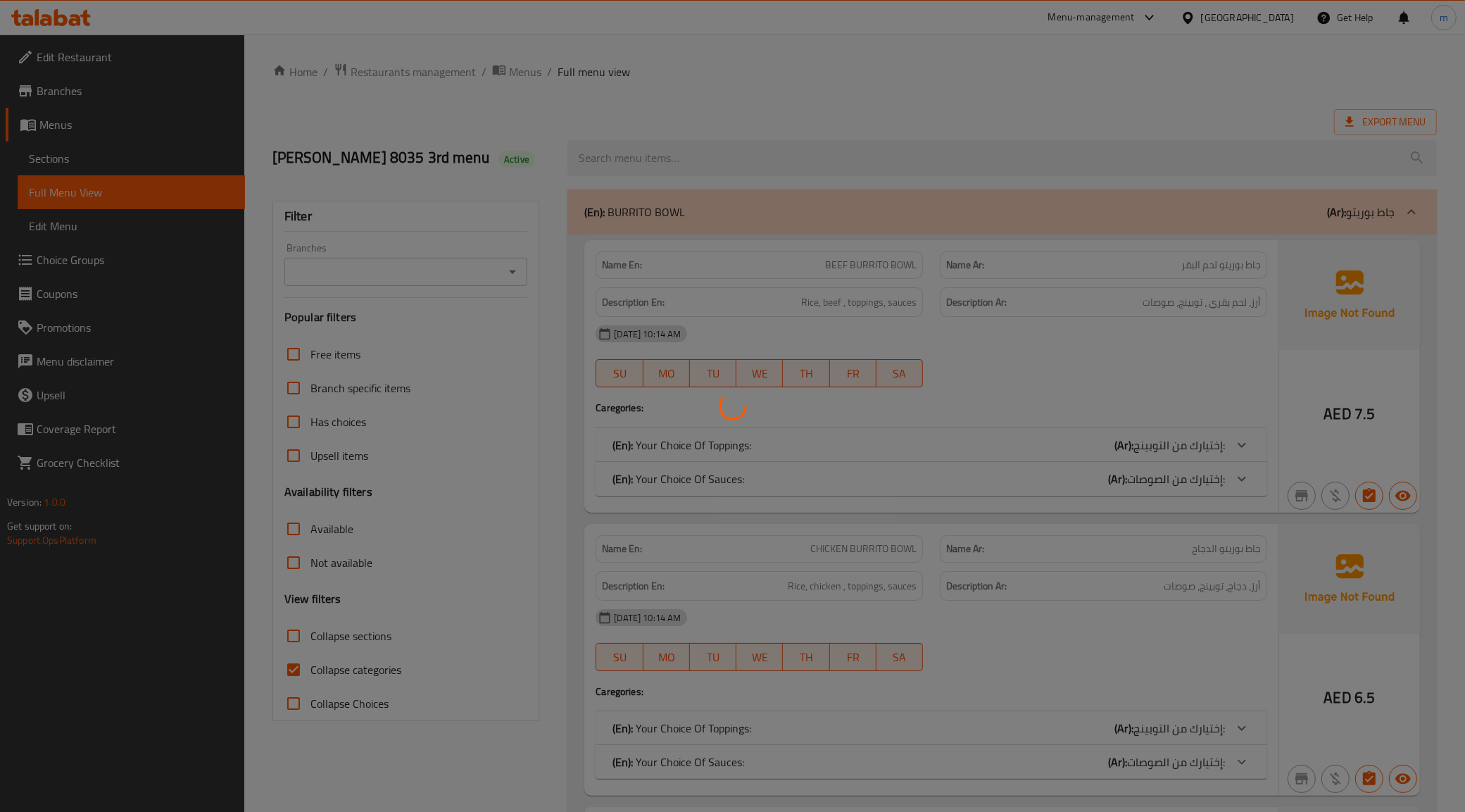
click at [298, 674] on div at bounding box center [732, 406] width 1465 height 812
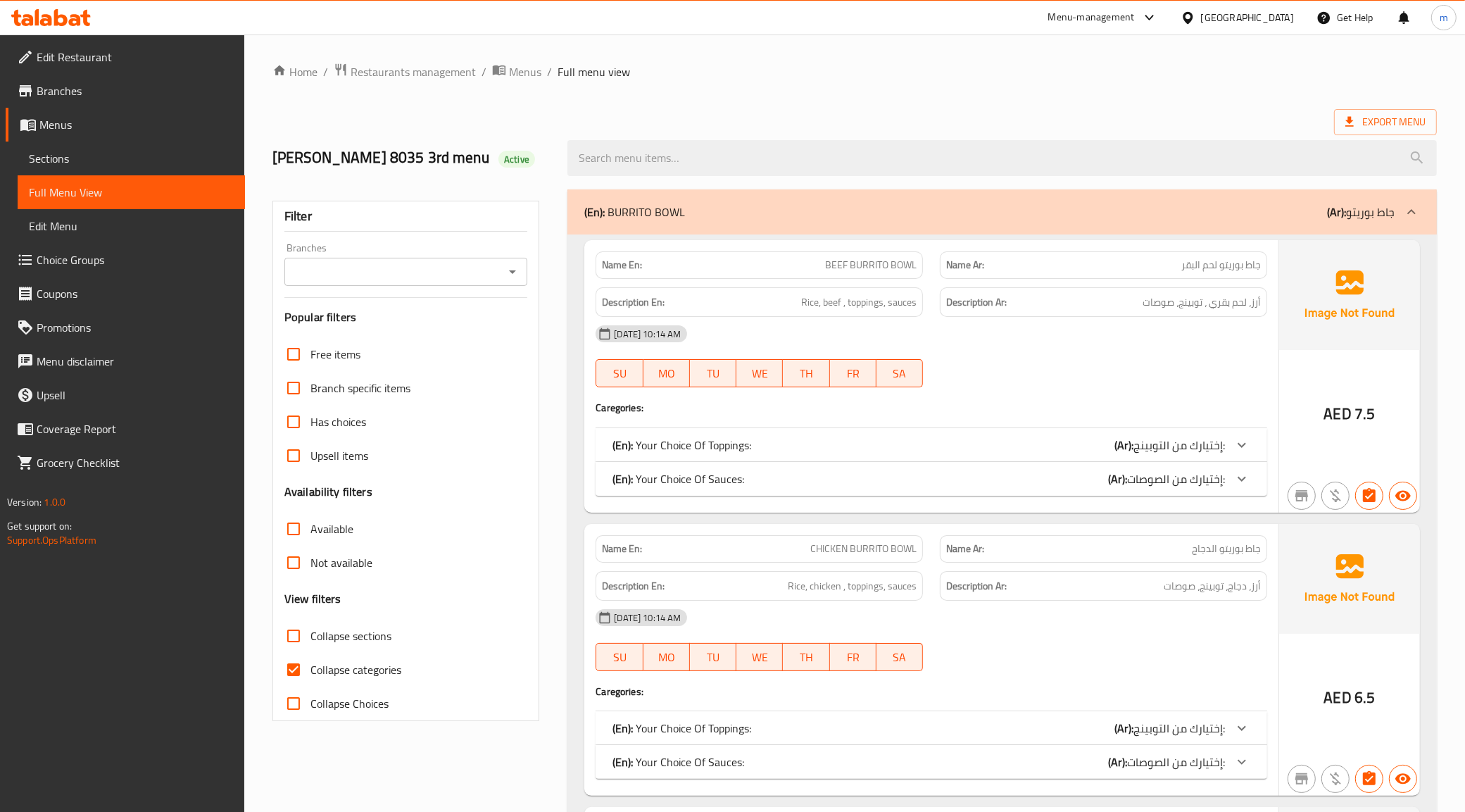
click at [293, 667] on input "Collapse categories" at bounding box center [293, 669] width 33 height 33
checkbox input "false"
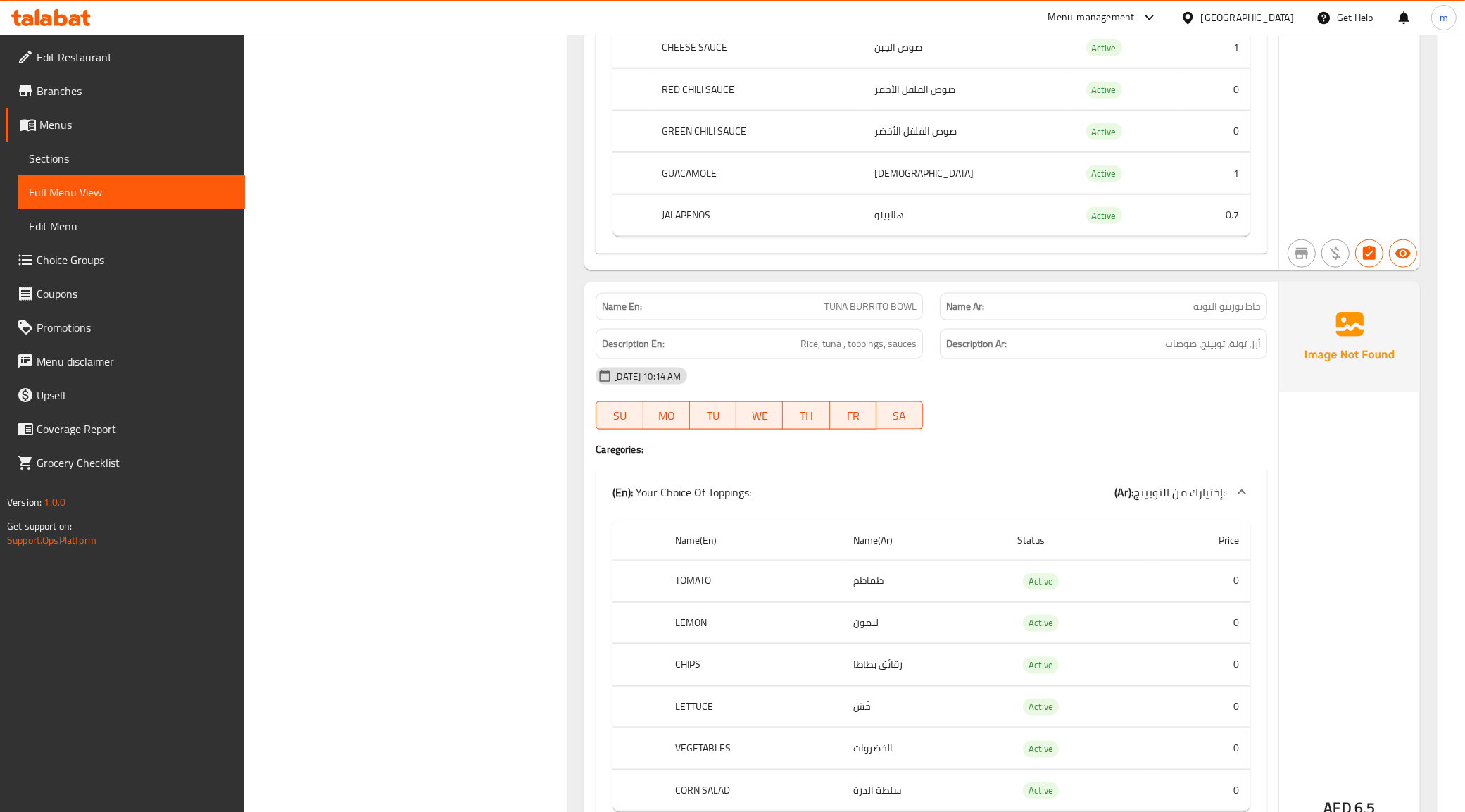
scroll to position [1228, 0]
